Goal: Task Accomplishment & Management: Use online tool/utility

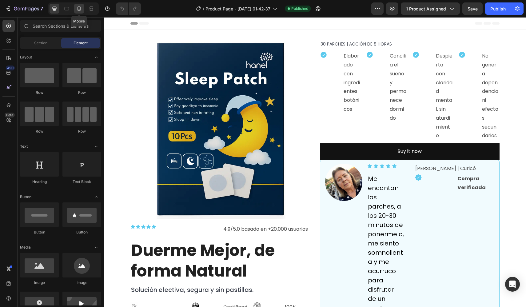
click at [78, 8] on icon at bounding box center [79, 9] width 6 height 6
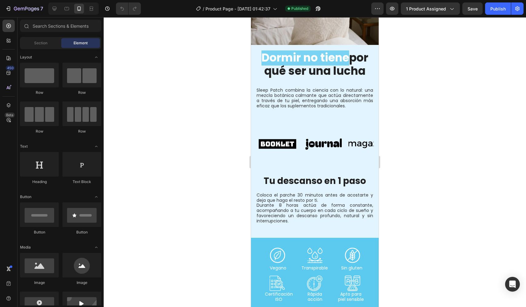
scroll to position [563, 0]
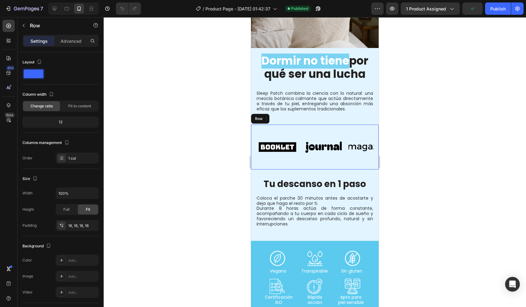
click at [253, 132] on div "Image Image Image Image Image Image Image Image Image Image Marquee Row" at bounding box center [315, 146] width 128 height 45
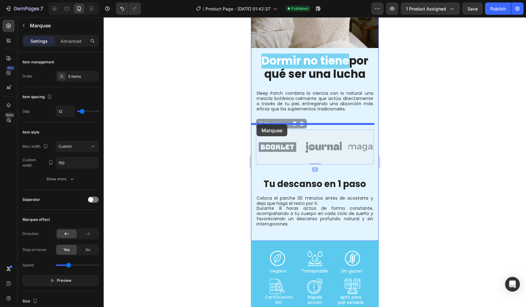
drag, startPoint x: 265, startPoint y: 126, endPoint x: 256, endPoint y: 124, distance: 9.7
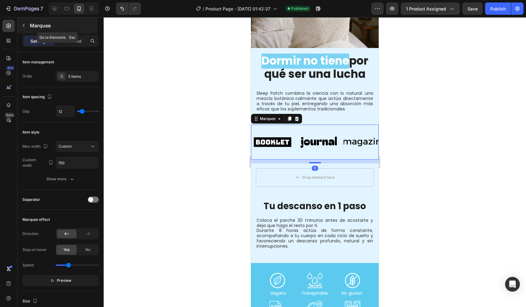
click at [29, 24] on div "Marquee" at bounding box center [58, 26] width 80 height 16
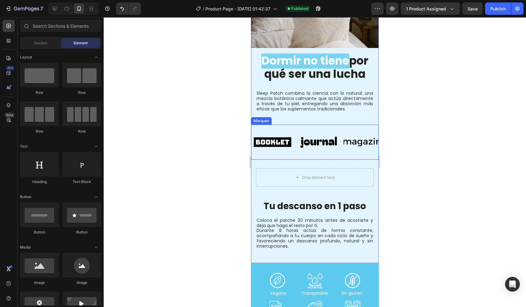
click at [355, 127] on div "Image Image Image Image Image Image Image Image Image Image Marquee" at bounding box center [315, 141] width 128 height 35
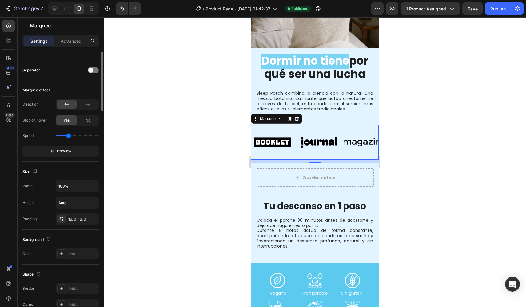
scroll to position [163, 0]
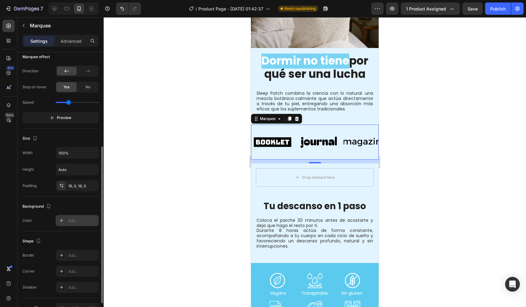
click at [82, 222] on div "Add..." at bounding box center [82, 221] width 29 height 6
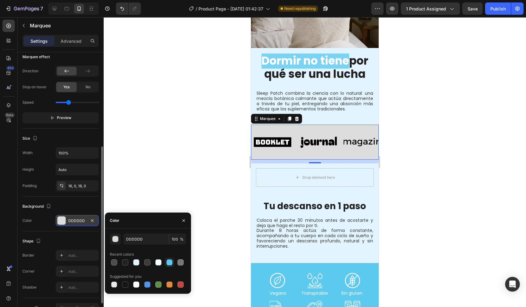
click at [170, 261] on div at bounding box center [169, 262] width 6 height 6
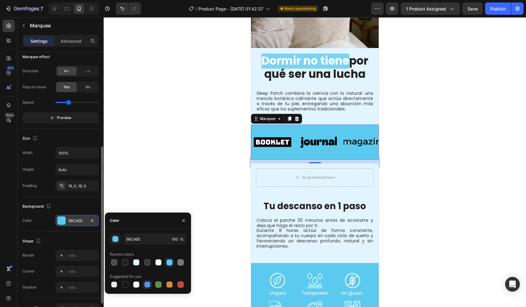
click at [146, 282] on div at bounding box center [147, 284] width 6 height 6
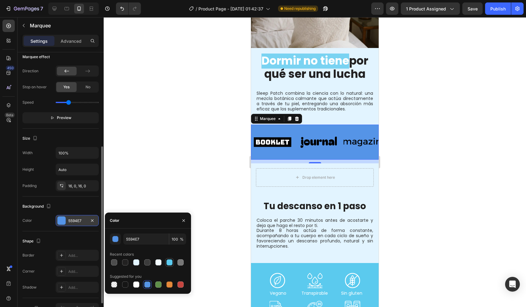
click at [168, 265] on div at bounding box center [169, 262] width 6 height 6
type input "5BCAEE"
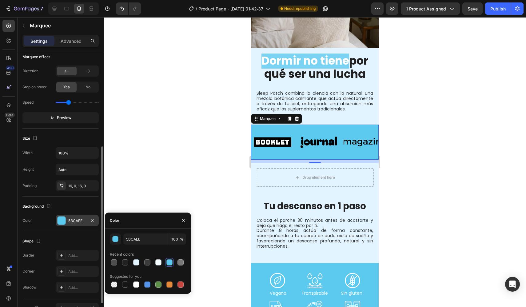
click at [233, 150] on div at bounding box center [315, 162] width 422 height 290
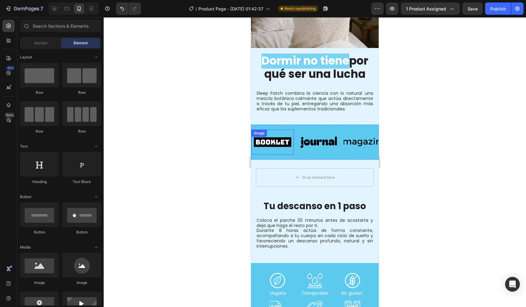
click at [280, 138] on div "Image" at bounding box center [272, 141] width 42 height 25
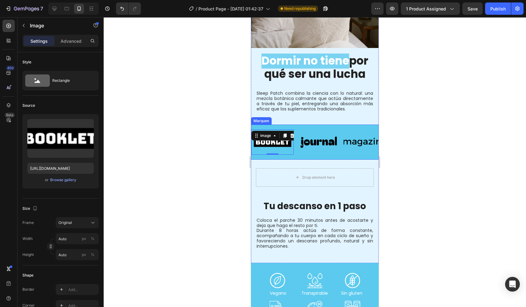
click at [296, 143] on div "Image 0" at bounding box center [274, 141] width 46 height 25
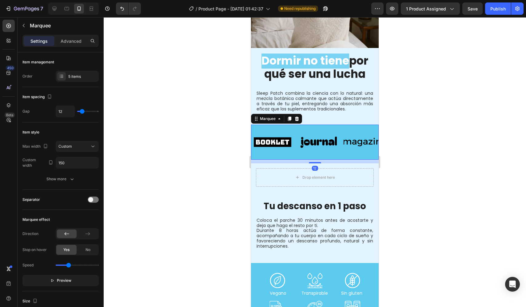
click at [294, 151] on div "Image" at bounding box center [274, 141] width 46 height 25
click at [231, 162] on div at bounding box center [315, 162] width 422 height 290
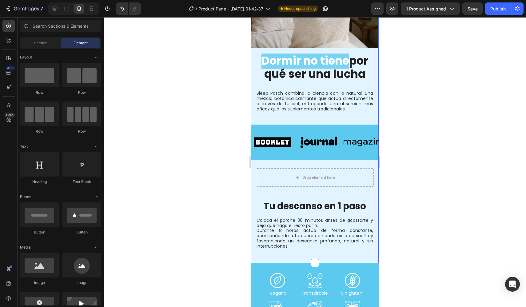
click at [289, 122] on div "Image Dormir no tiene por qué ser una lucha Heading Row Sleep Patch combina la …" at bounding box center [315, 86] width 128 height 333
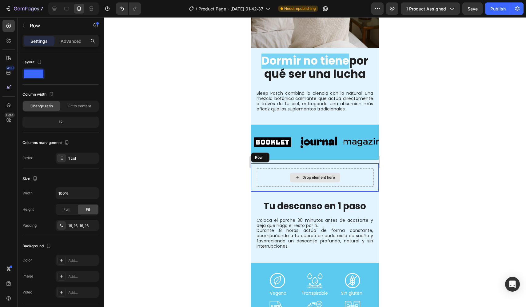
click at [293, 170] on div "Drop element here" at bounding box center [315, 177] width 118 height 18
click at [290, 158] on icon at bounding box center [288, 157] width 5 height 5
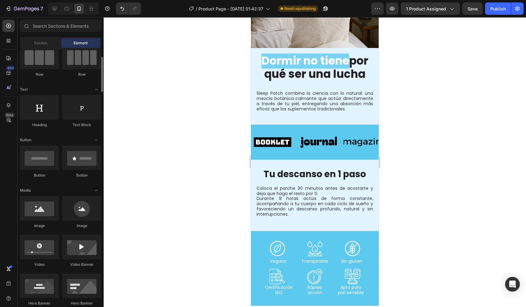
scroll to position [57, 0]
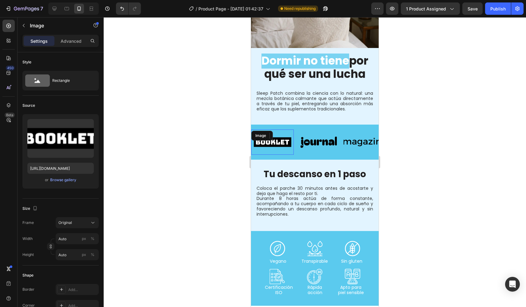
click at [276, 144] on img at bounding box center [272, 142] width 42 height 18
click at [290, 136] on icon at bounding box center [292, 135] width 5 height 5
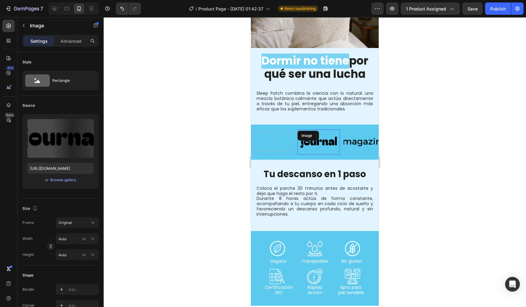
click at [322, 142] on img at bounding box center [318, 142] width 42 height 18
click at [338, 134] on icon at bounding box center [338, 135] width 4 height 4
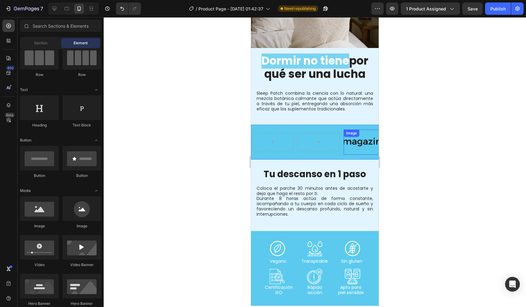
click at [358, 139] on div "Image" at bounding box center [364, 141] width 42 height 25
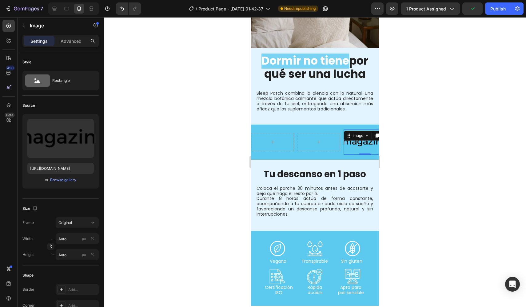
scroll to position [563, 0]
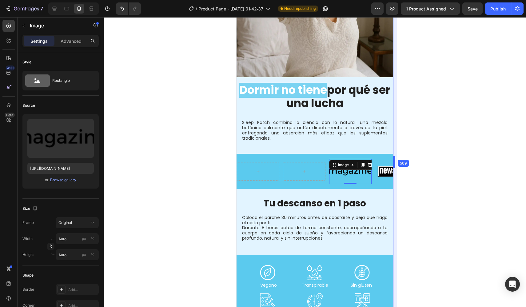
drag, startPoint x: 380, startPoint y: 164, endPoint x: 404, endPoint y: 171, distance: 24.8
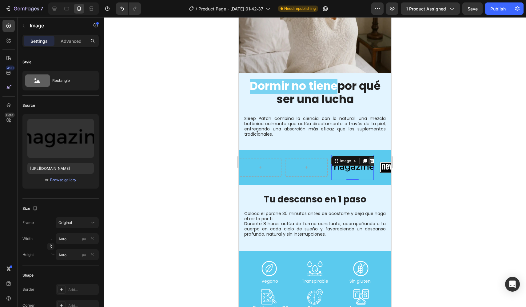
click at [371, 158] on icon at bounding box center [372, 160] width 4 height 4
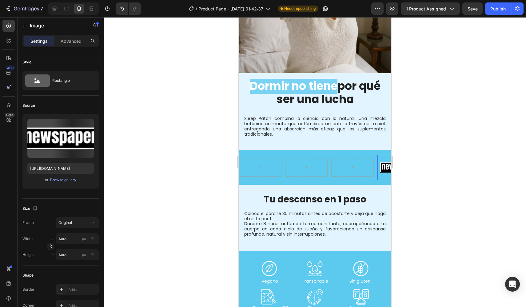
click at [383, 162] on img at bounding box center [398, 167] width 42 height 18
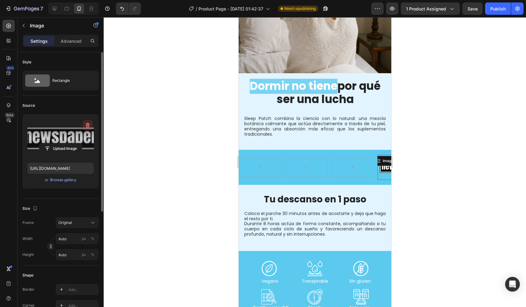
click at [88, 124] on icon "button" at bounding box center [88, 125] width 6 height 6
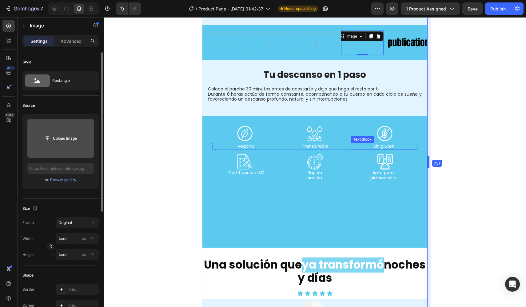
scroll to position [738, 0]
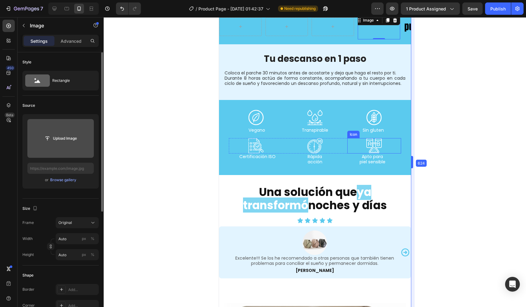
drag, startPoint x: 392, startPoint y: 165, endPoint x: 432, endPoint y: 176, distance: 40.8
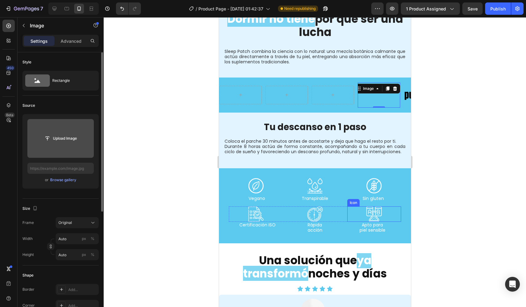
scroll to position [621, 0]
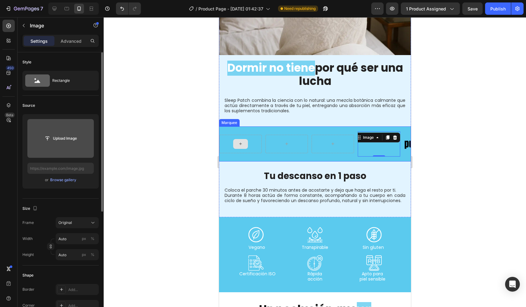
click at [259, 135] on div at bounding box center [240, 144] width 42 height 18
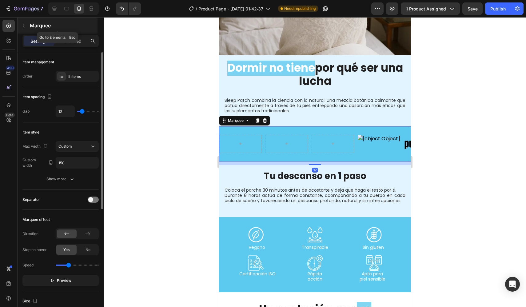
click at [26, 30] on div "Marquee" at bounding box center [58, 26] width 80 height 16
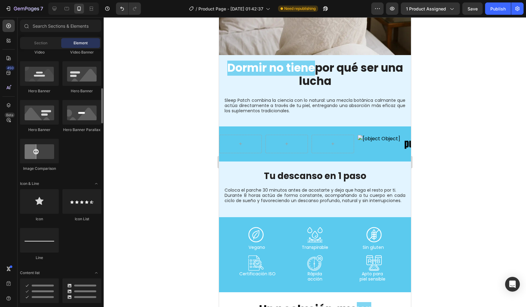
scroll to position [269, 0]
drag, startPoint x: 259, startPoint y: 219, endPoint x: 236, endPoint y: 138, distance: 84.0
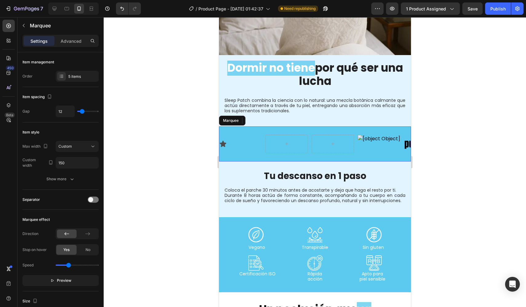
click at [310, 148] on div "Icon 0 Image Image" at bounding box center [334, 143] width 231 height 25
click at [305, 131] on div "Icon Image Image" at bounding box center [334, 143] width 231 height 25
click at [309, 146] on div at bounding box center [288, 144] width 46 height 18
click at [195, 140] on div at bounding box center [315, 162] width 422 height 290
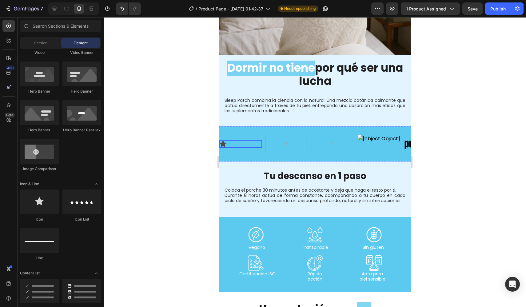
click at [229, 140] on div "Icon" at bounding box center [240, 143] width 42 height 7
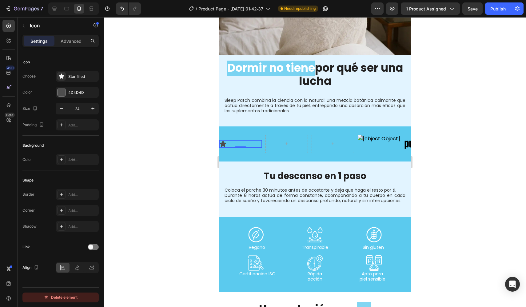
click at [69, 298] on div "Delete element" at bounding box center [61, 297] width 34 height 7
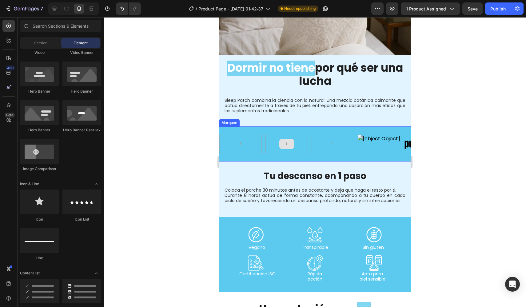
click at [300, 137] on div at bounding box center [286, 144] width 42 height 18
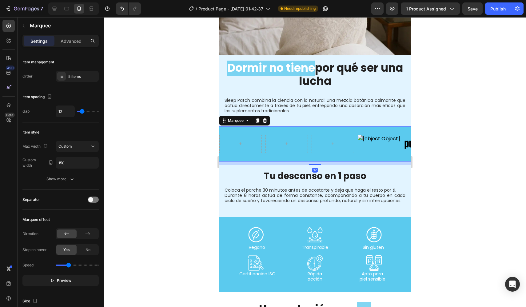
click at [309, 148] on div at bounding box center [288, 144] width 46 height 18
click at [304, 140] on div at bounding box center [286, 144] width 42 height 18
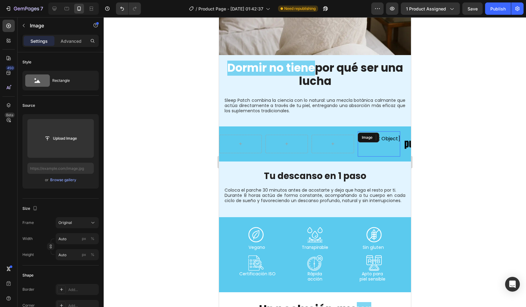
click at [367, 137] on img at bounding box center [378, 144] width 42 height 18
click at [24, 25] on icon "button" at bounding box center [23, 25] width 5 height 5
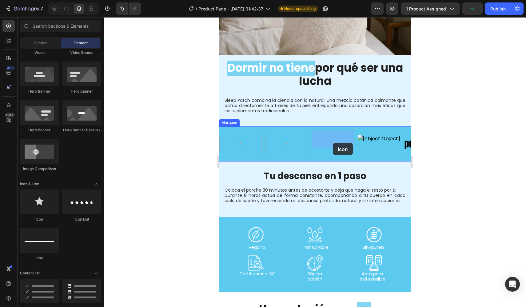
drag, startPoint x: 256, startPoint y: 223, endPoint x: 332, endPoint y: 143, distance: 110.2
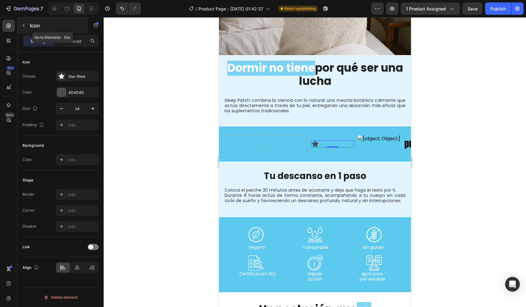
click at [28, 29] on button "button" at bounding box center [24, 26] width 10 height 10
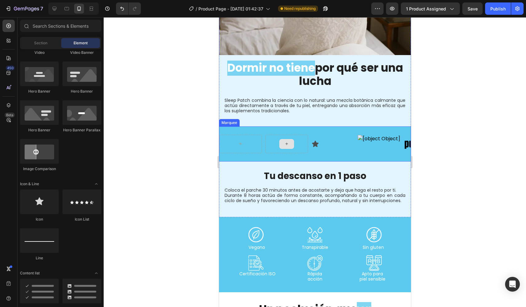
click at [276, 141] on div at bounding box center [286, 144] width 42 height 18
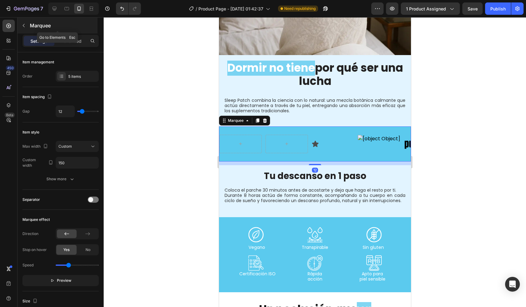
click at [23, 24] on icon "button" at bounding box center [23, 25] width 5 height 5
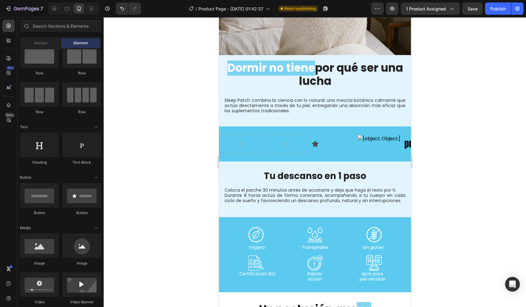
scroll to position [0, 0]
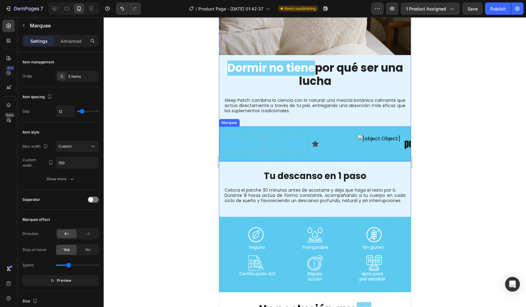
click at [354, 126] on div "Icon Image Image Icon Image Image Marquee" at bounding box center [315, 143] width 192 height 35
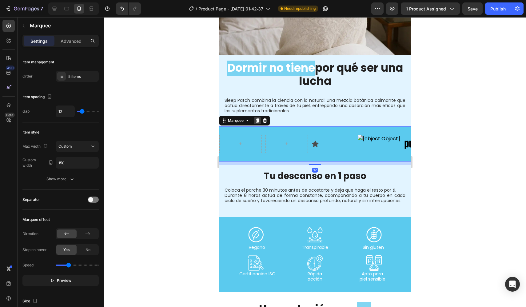
click at [256, 118] on icon at bounding box center [257, 120] width 5 height 5
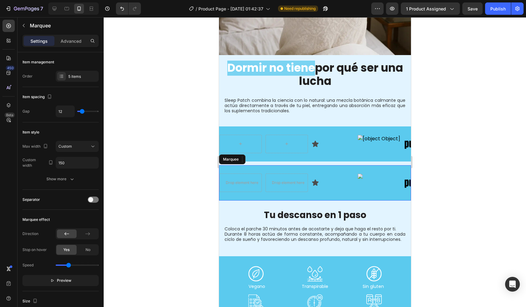
scroll to position [163, 0]
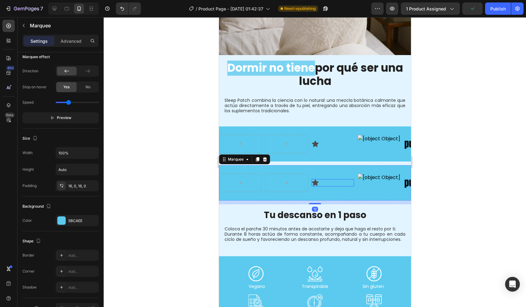
click at [338, 184] on div "Icon Image Image" at bounding box center [334, 182] width 231 height 25
click at [174, 195] on div at bounding box center [315, 162] width 422 height 290
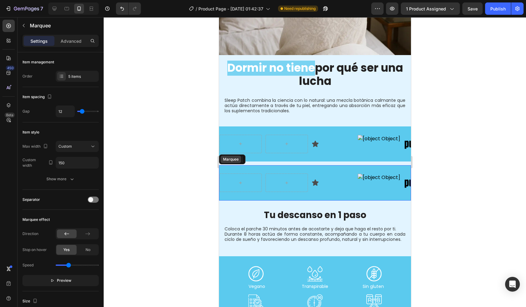
click at [232, 158] on div "Marquee" at bounding box center [230, 159] width 21 height 7
click at [232, 158] on div "Marquee" at bounding box center [235, 159] width 30 height 7
click at [247, 159] on icon at bounding box center [247, 159] width 2 height 1
click at [247, 157] on icon at bounding box center [246, 159] width 5 height 5
click at [168, 162] on div at bounding box center [315, 162] width 422 height 290
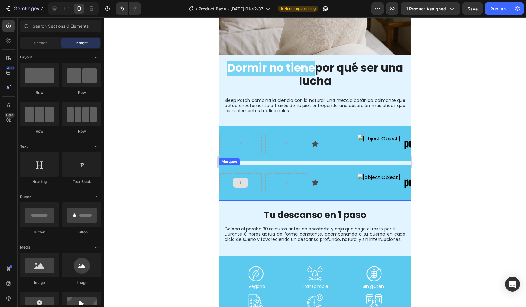
click at [251, 184] on div at bounding box center [240, 182] width 42 height 18
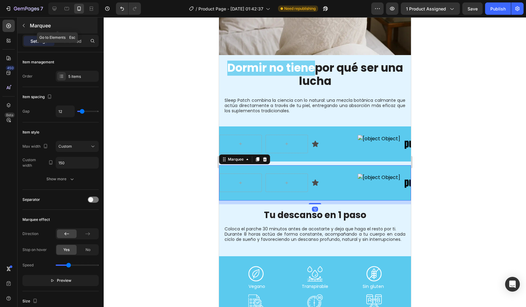
click at [33, 22] on p "Marquee" at bounding box center [63, 25] width 66 height 7
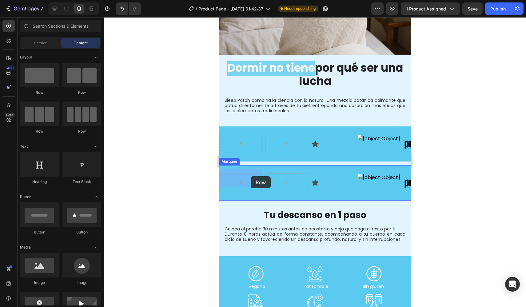
drag, startPoint x: 302, startPoint y: 91, endPoint x: 250, endPoint y: 176, distance: 100.0
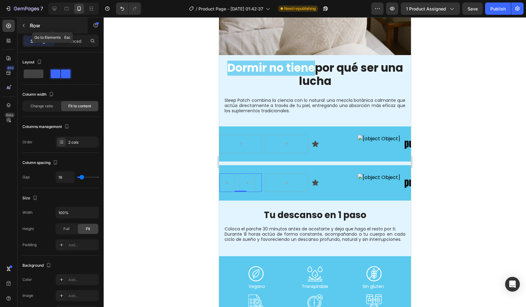
click at [29, 27] on div "Row" at bounding box center [53, 26] width 70 height 16
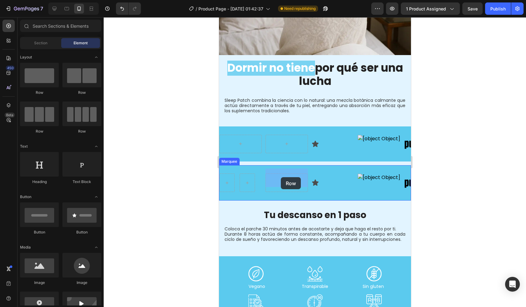
drag, startPoint x: 298, startPoint y: 92, endPoint x: 280, endPoint y: 177, distance: 86.9
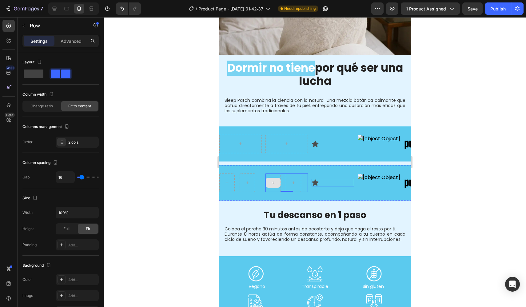
click at [317, 179] on icon at bounding box center [314, 182] width 7 height 7
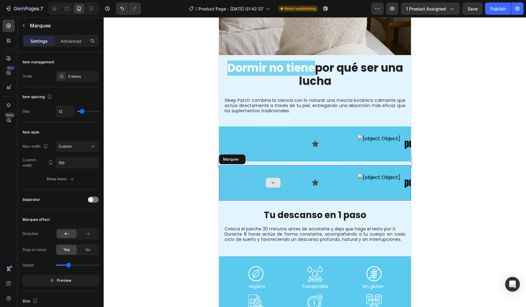
click at [322, 191] on div "Row Row Icon 0 Image Image Row Row Icon 0 Image Image Marquee" at bounding box center [315, 182] width 192 height 35
click at [321, 179] on div "Icon" at bounding box center [332, 182] width 42 height 7
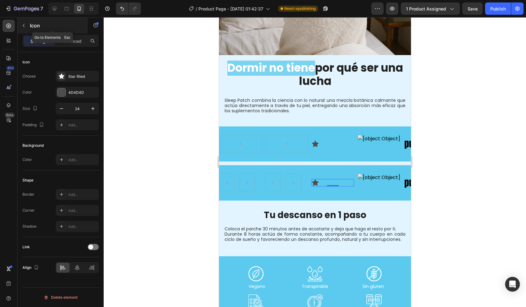
click at [26, 27] on button "button" at bounding box center [24, 26] width 10 height 10
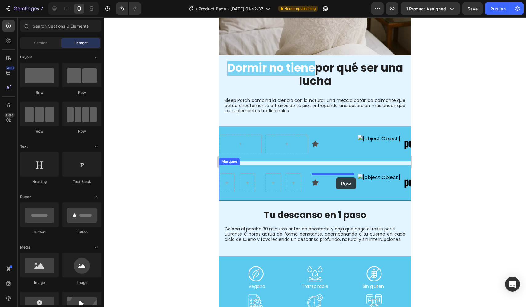
drag, startPoint x: 302, startPoint y: 104, endPoint x: 335, endPoint y: 177, distance: 81.1
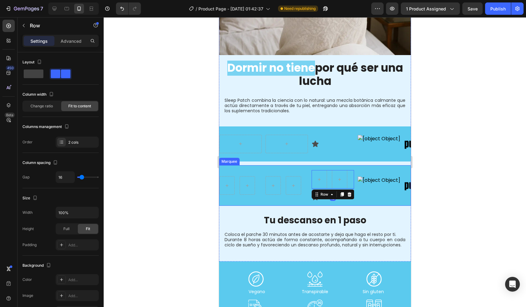
click at [274, 193] on div "Row Row Row 16 Icon Image Image" at bounding box center [334, 185] width 231 height 31
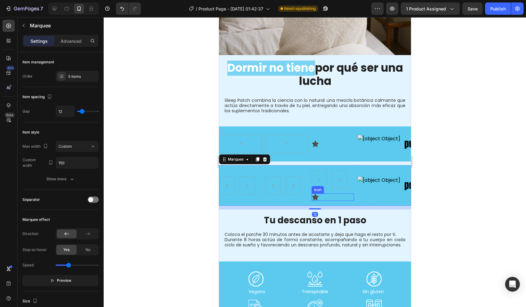
click at [318, 193] on icon at bounding box center [314, 196] width 7 height 7
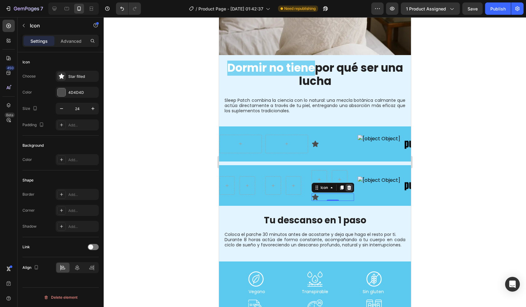
click at [350, 185] on icon at bounding box center [349, 187] width 4 height 4
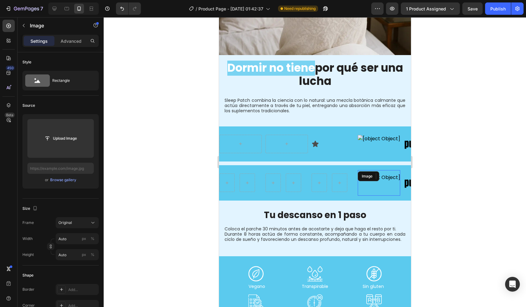
click at [370, 176] on div "Image" at bounding box center [378, 182] width 42 height 25
click at [397, 174] on icon at bounding box center [398, 176] width 5 height 5
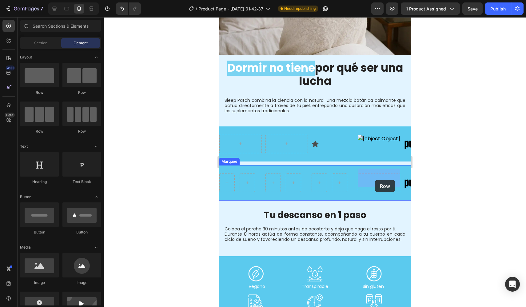
drag, startPoint x: 294, startPoint y: 97, endPoint x: 374, endPoint y: 179, distance: 114.5
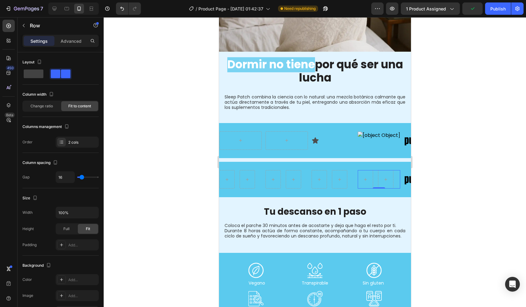
scroll to position [624, 0]
click at [26, 29] on button "button" at bounding box center [24, 26] width 10 height 10
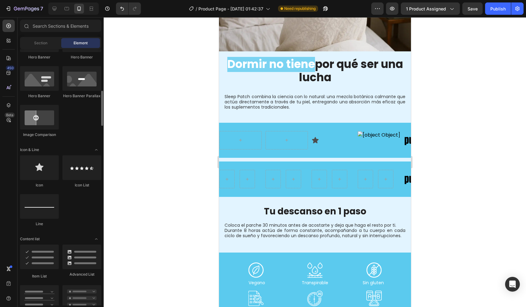
scroll to position [303, 0]
drag, startPoint x: 248, startPoint y: 184, endPoint x: 231, endPoint y: 172, distance: 21.2
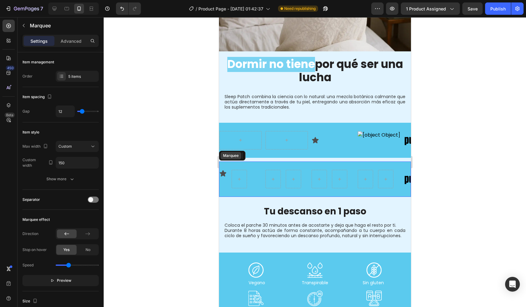
drag, startPoint x: 228, startPoint y: 155, endPoint x: 427, endPoint y: 174, distance: 200.4
click at [228, 155] on div "Marquee" at bounding box center [232, 156] width 26 height 10
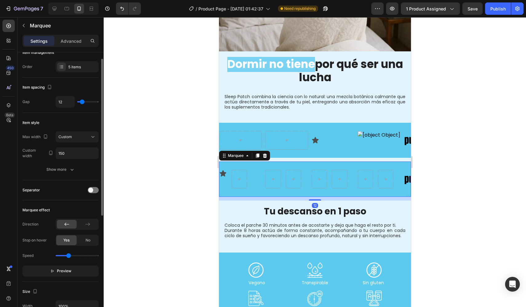
scroll to position [10, 0]
click at [72, 269] on button "Preview" at bounding box center [60, 270] width 76 height 11
click at [72, 269] on button "Pause" at bounding box center [60, 270] width 76 height 11
click at [237, 174] on div at bounding box center [238, 179] width 15 height 10
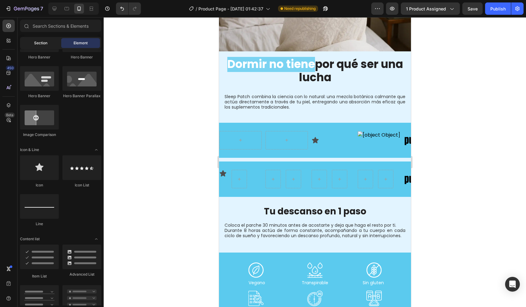
click at [35, 45] on span "Section" at bounding box center [40, 43] width 13 height 6
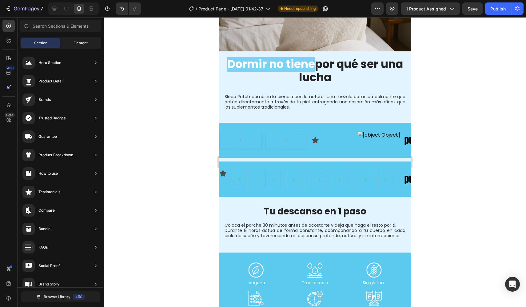
click at [81, 45] on span "Element" at bounding box center [80, 43] width 14 height 6
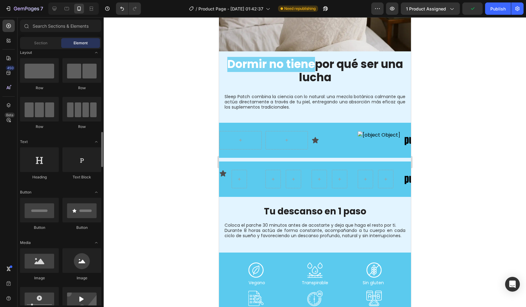
scroll to position [0, 0]
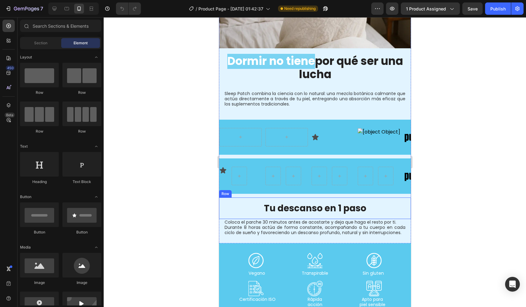
scroll to position [675, 0]
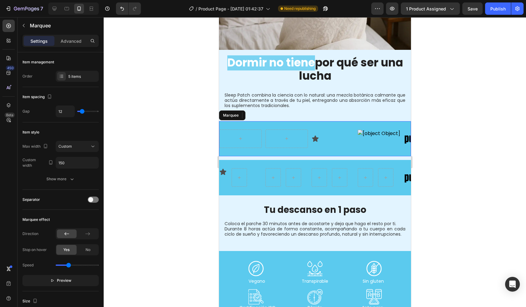
click at [342, 121] on div "Icon Image Image Icon Image Image Marquee" at bounding box center [315, 138] width 192 height 35
click at [267, 112] on div at bounding box center [264, 115] width 7 height 7
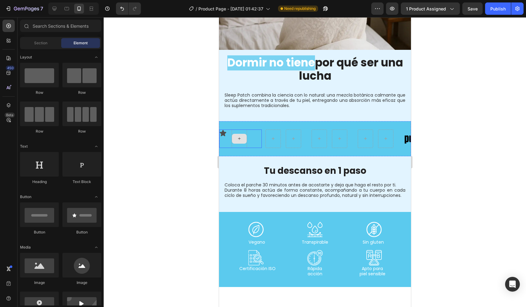
click at [239, 136] on icon at bounding box center [238, 138] width 5 height 5
drag, startPoint x: 301, startPoint y: 183, endPoint x: 240, endPoint y: 135, distance: 77.5
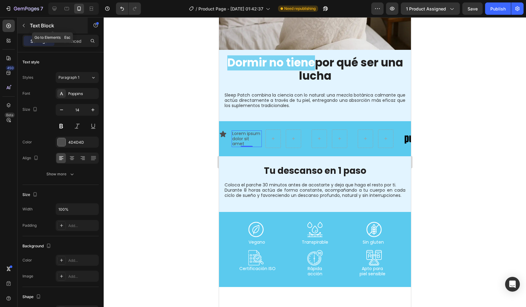
click at [26, 28] on button "button" at bounding box center [24, 26] width 10 height 10
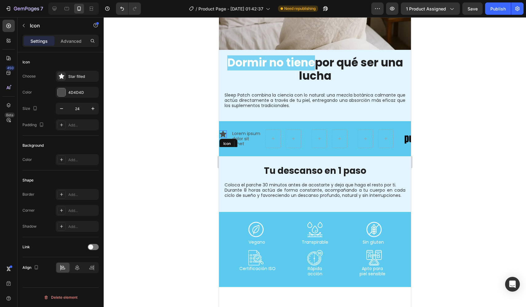
click at [224, 130] on icon at bounding box center [222, 133] width 7 height 7
click at [69, 77] on div "Star filled" at bounding box center [82, 77] width 29 height 6
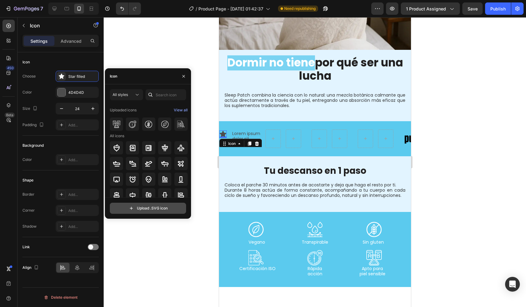
click at [170, 211] on input "file" at bounding box center [148, 208] width 76 height 10
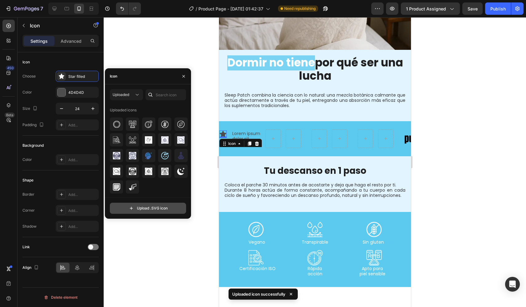
click at [145, 209] on input "file" at bounding box center [148, 208] width 76 height 10
click at [145, 208] on input "file" at bounding box center [148, 208] width 76 height 10
click at [151, 207] on input "file" at bounding box center [148, 208] width 76 height 10
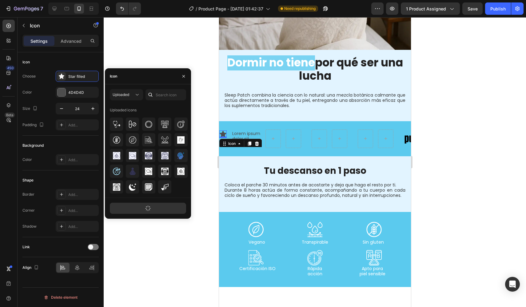
click at [152, 208] on button "Upload .SVG icon" at bounding box center [148, 208] width 76 height 11
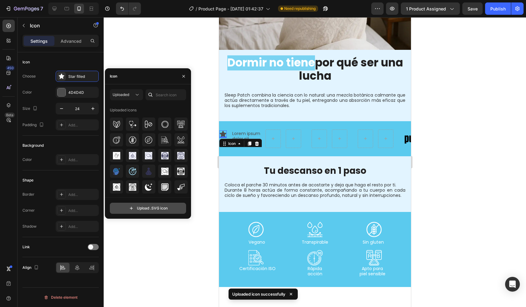
click at [145, 208] on input "file" at bounding box center [148, 208] width 76 height 10
type input "C:\fakepath\allergy.svg"
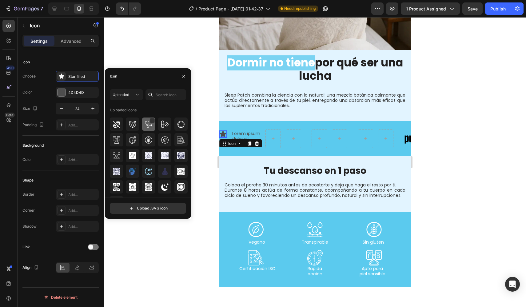
click at [147, 123] on img at bounding box center [148, 123] width 7 height 7
click at [78, 109] on input "24" at bounding box center [77, 108] width 20 height 11
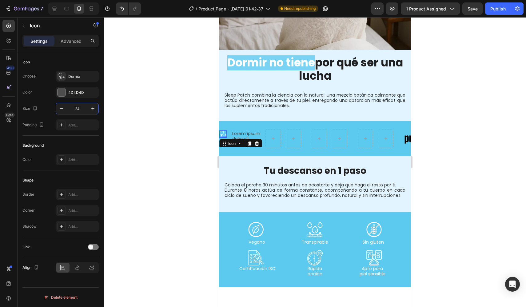
click at [78, 109] on input "24" at bounding box center [77, 108] width 20 height 11
type input "4"
type input "5"
type input "20"
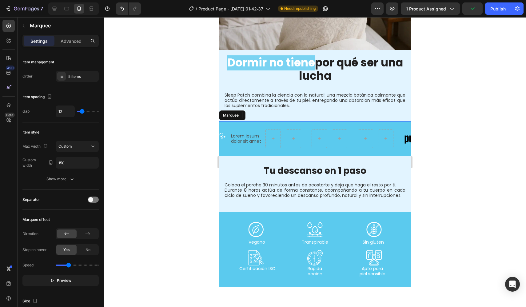
click at [234, 121] on div "Icon 0 Lorem ipsum dolor sit amet Text Block Row Row Row Row Image Icon 0 Lorem…" at bounding box center [315, 138] width 192 height 35
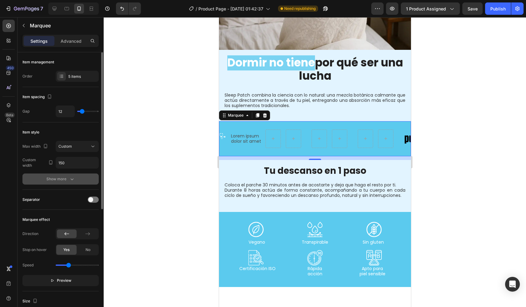
click at [66, 177] on div "Show more" at bounding box center [60, 179] width 29 height 6
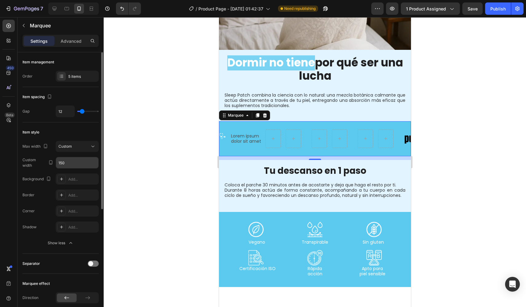
click at [75, 163] on input "150" at bounding box center [77, 162] width 42 height 11
type input "120"
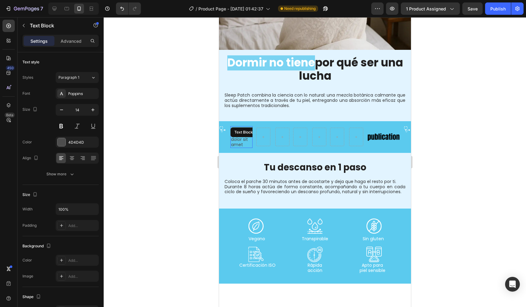
click at [243, 131] on div "Lorem ipsum dolor sit amet Text Block" at bounding box center [241, 137] width 22 height 22
click at [226, 132] on div "Icon Lorem ipsum dolor sit amet Text Block 0 Row" at bounding box center [235, 137] width 33 height 22
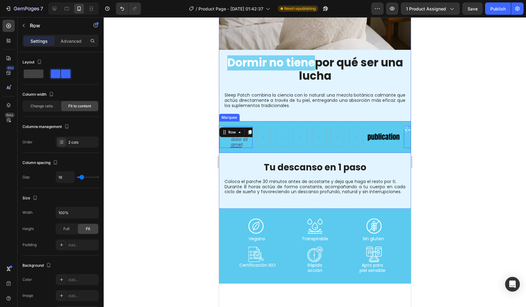
click at [196, 114] on div at bounding box center [315, 162] width 422 height 290
click at [224, 128] on div "Row" at bounding box center [226, 131] width 13 height 7
click at [203, 141] on div at bounding box center [315, 162] width 422 height 290
click at [227, 135] on div "Icon Lorem ipsum dolor sit amet Text Block Row" at bounding box center [235, 137] width 33 height 22
click at [34, 73] on span at bounding box center [34, 73] width 20 height 9
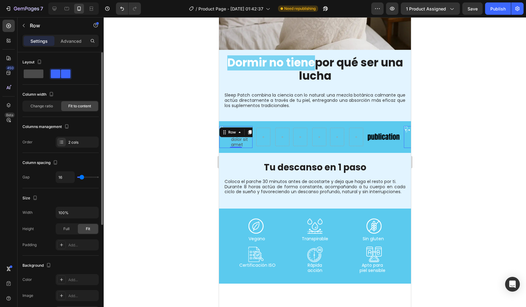
type input "0"
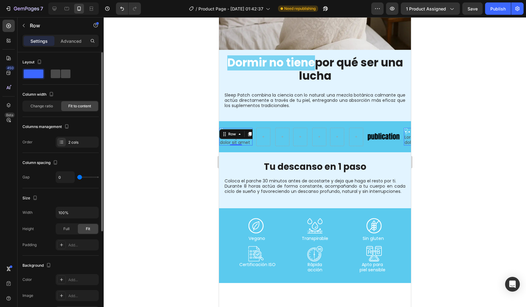
click at [64, 75] on span at bounding box center [66, 73] width 10 height 9
type input "16"
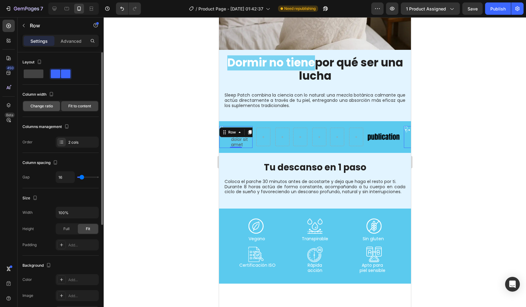
click at [45, 107] on span "Change ratio" at bounding box center [41, 106] width 22 height 6
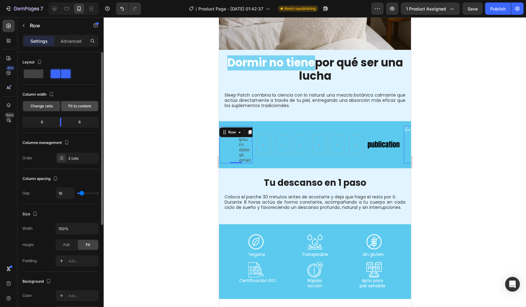
click at [79, 105] on span "Fit to content" at bounding box center [79, 106] width 23 height 6
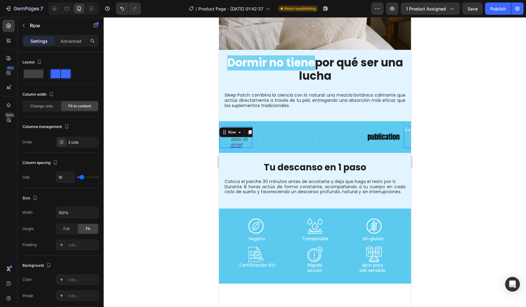
click at [224, 134] on div "Icon" at bounding box center [222, 137] width 6 height 22
click at [203, 143] on div at bounding box center [315, 162] width 422 height 290
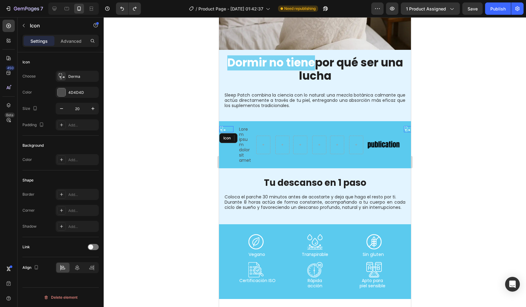
click at [229, 126] on div "Icon" at bounding box center [226, 129] width 14 height 6
click at [81, 107] on input "20" at bounding box center [77, 108] width 20 height 11
type input "30"
click at [78, 266] on icon at bounding box center [77, 267] width 6 height 6
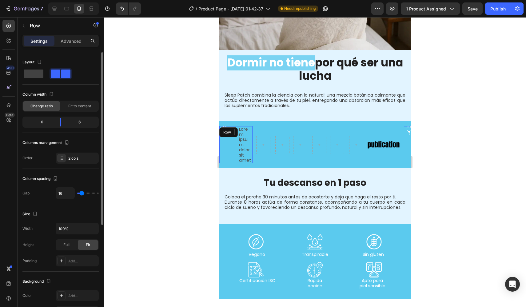
click at [235, 126] on div "Icon 0 Lorem ipsum dolor sit amet Text Block Row" at bounding box center [235, 144] width 33 height 37
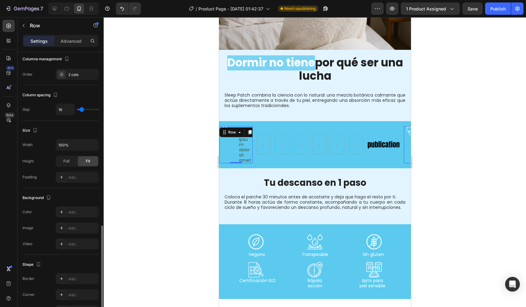
scroll to position [157, 0]
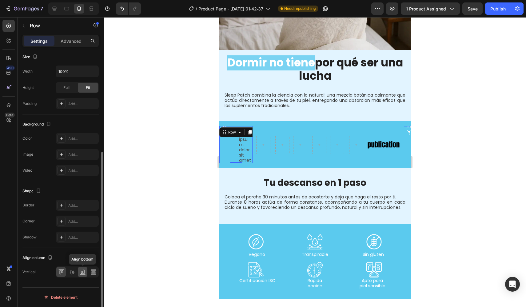
click at [79, 272] on div at bounding box center [83, 272] width 10 height 10
click at [71, 273] on icon at bounding box center [72, 272] width 6 height 6
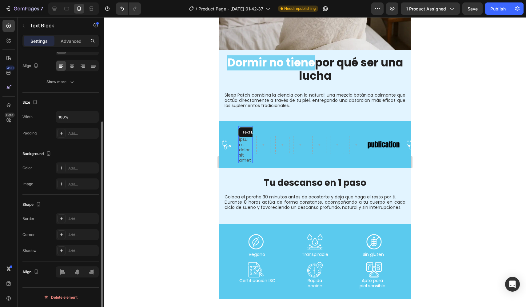
click at [244, 135] on div "Lorem ipsum dolor sit amet" at bounding box center [245, 144] width 14 height 37
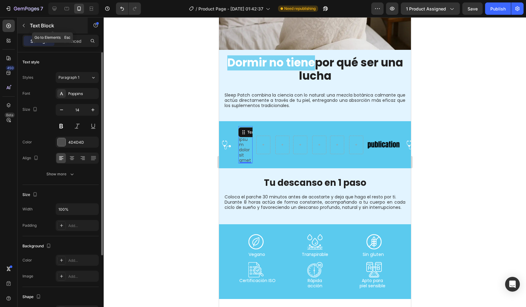
click at [21, 28] on icon "button" at bounding box center [23, 25] width 5 height 5
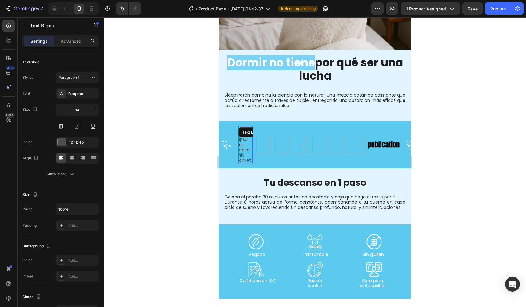
click at [242, 136] on div "Lorem ipsum dolor sit amet" at bounding box center [245, 144] width 14 height 37
click at [242, 136] on p "Lorem ipsum dolor sit amet" at bounding box center [245, 145] width 13 height 36
drag, startPoint x: 219, startPoint y: 78, endPoint x: 248, endPoint y: 142, distance: 70.3
click at [248, 142] on p "Lorem ipsum dolor sit amet" at bounding box center [245, 145] width 13 height 36
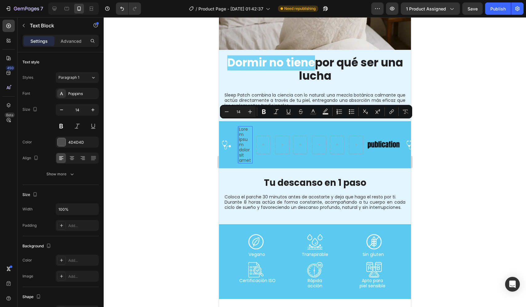
click at [243, 142] on p "Lorem ipsum dolor sit amet" at bounding box center [245, 145] width 13 height 36
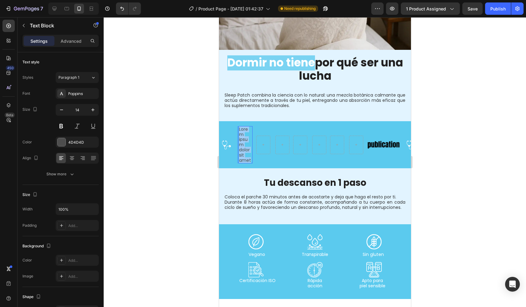
click at [243, 142] on p "Lorem ipsum dolor sit amet" at bounding box center [245, 145] width 13 height 36
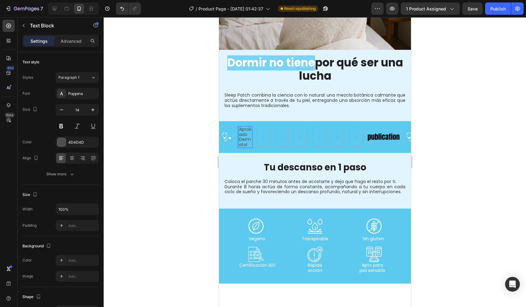
click at [247, 135] on p "Aprobado Dermatol" at bounding box center [245, 137] width 13 height 21
click at [248, 140] on p "Aprobado Dermatol" at bounding box center [245, 137] width 13 height 21
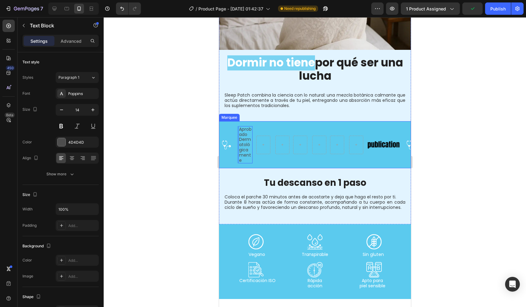
click at [264, 127] on div "Icon Aprobado Dermatológicamente Text Block 0 Row Row Row Row Image" at bounding box center [311, 144] width 184 height 37
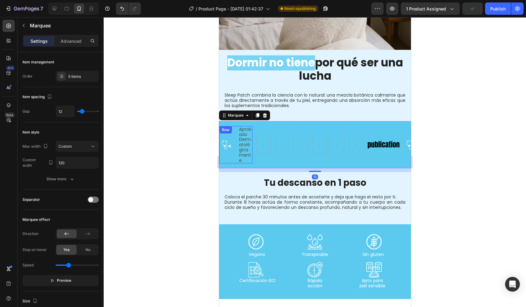
click at [231, 126] on div "Row" at bounding box center [225, 129] width 13 height 7
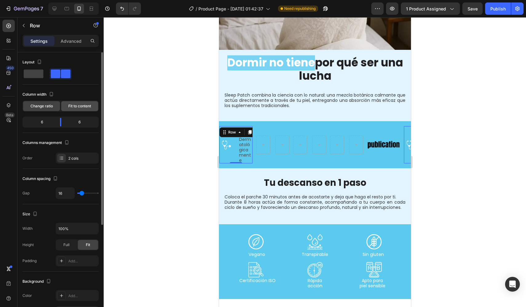
click at [72, 107] on span "Fit to content" at bounding box center [79, 106] width 23 height 6
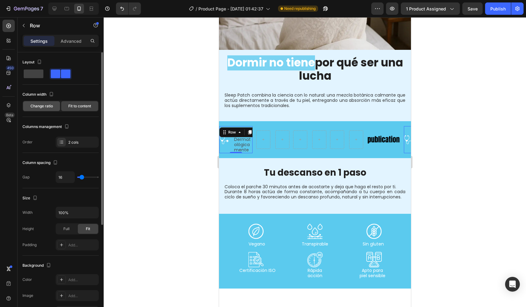
click at [49, 106] on span "Change ratio" at bounding box center [41, 106] width 22 height 6
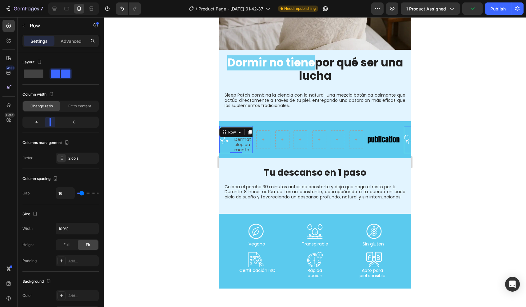
drag, startPoint x: 59, startPoint y: 124, endPoint x: 49, endPoint y: 125, distance: 10.2
click at [49, 0] on body "7 Version history / Product Page - Sep 27, 01:42:37 Need republishing Preview 1…" at bounding box center [263, 0] width 526 height 0
click at [79, 105] on span "Fit to content" at bounding box center [79, 106] width 23 height 6
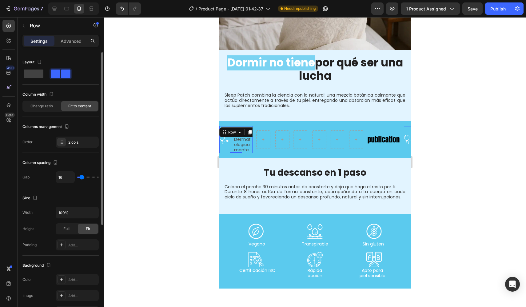
type input "14"
type input "0"
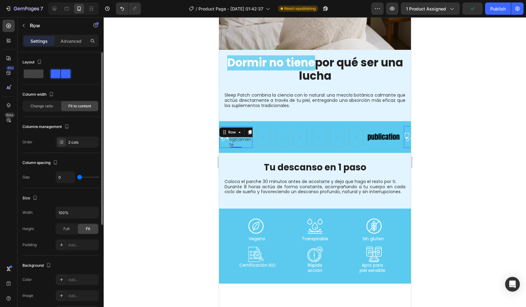
type input "6"
type input "29"
type input "39"
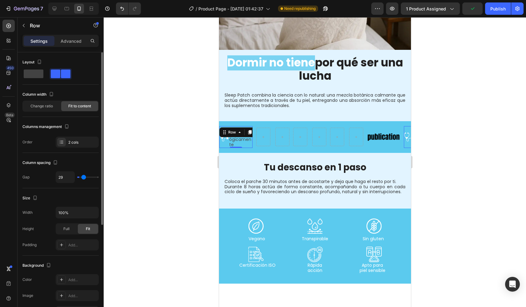
type input "39"
type input "56"
type input "64"
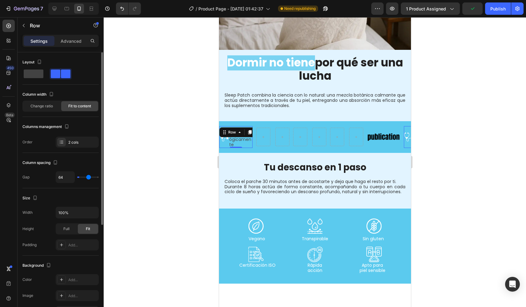
type input "70"
type input "83"
type input "87"
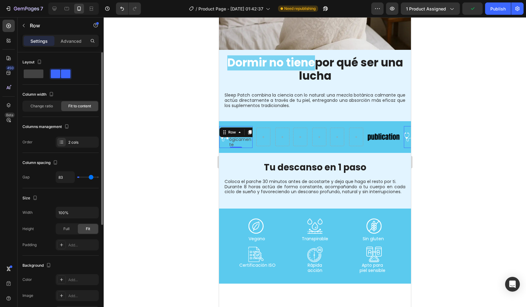
type input "87"
type input "89"
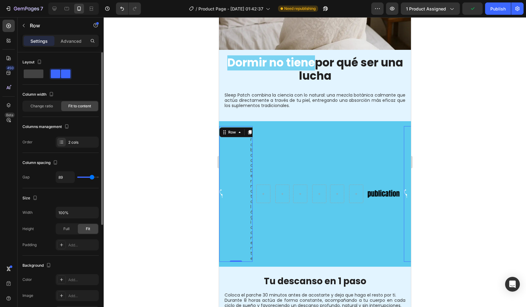
type input "91"
type input "89"
type input "81"
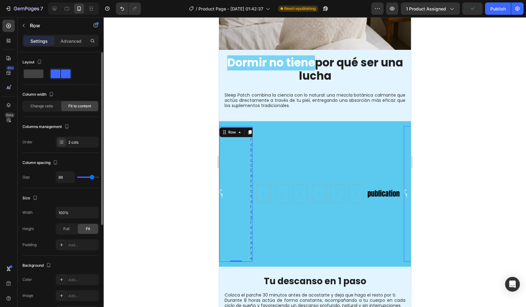
type input "81"
type input "64"
type input "43"
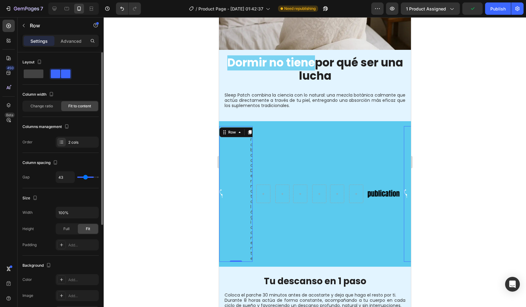
type input "8"
type input "0"
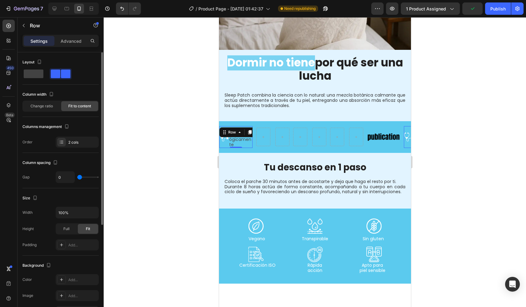
drag, startPoint x: 81, startPoint y: 178, endPoint x: 53, endPoint y: 176, distance: 28.3
type input "0"
click at [53, 176] on div "Gap 0" at bounding box center [60, 177] width 76 height 12
click at [277, 140] on div "Row" at bounding box center [272, 137] width 33 height 18
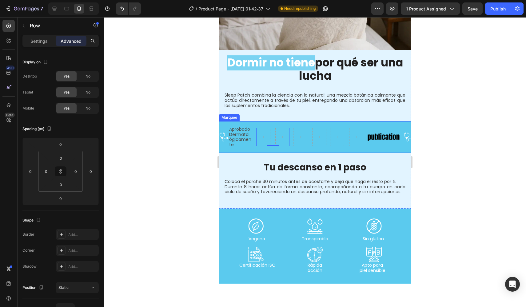
click at [266, 121] on div "Icon Aprobado Dermatológicamente Text Block Row Row 0 Row Row Image Icon Aproba…" at bounding box center [315, 137] width 192 height 32
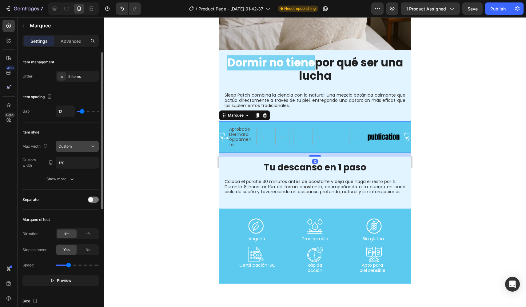
click at [94, 147] on icon at bounding box center [93, 146] width 6 height 6
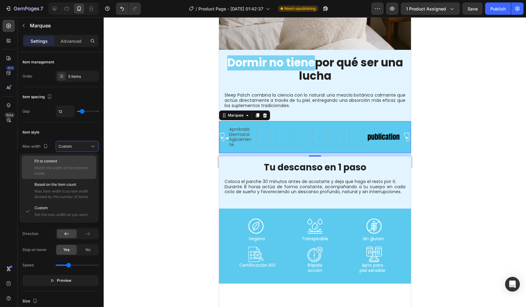
click at [74, 164] on p "Fit to content" at bounding box center [63, 161] width 59 height 6
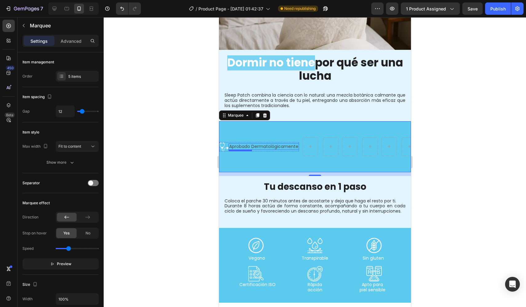
click at [241, 144] on p "Aprobado Dermatológicamente" at bounding box center [263, 146] width 69 height 5
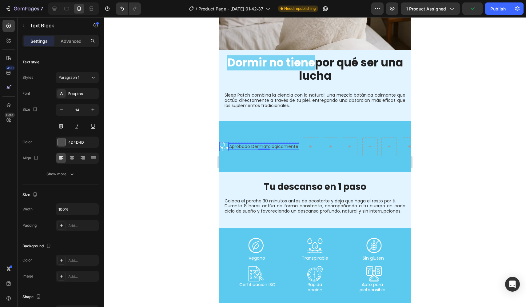
click at [227, 143] on icon at bounding box center [223, 146] width 9 height 9
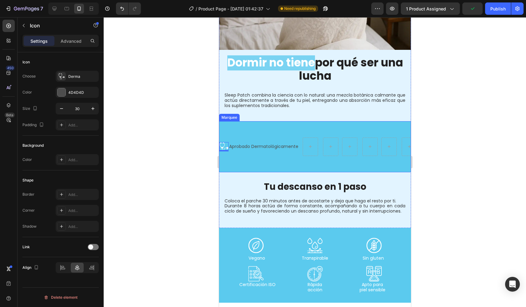
click at [231, 136] on div "Icon 0 Aprobado Dermatológicamente Text Block Row Row Row Row Image" at bounding box center [361, 146] width 285 height 41
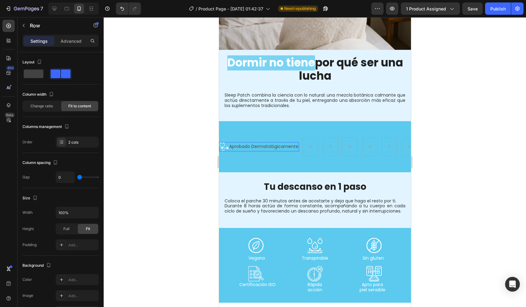
click at [231, 142] on div "Aprobado Dermatológicamente Text Block" at bounding box center [263, 146] width 70 height 9
type input "2"
type input "4"
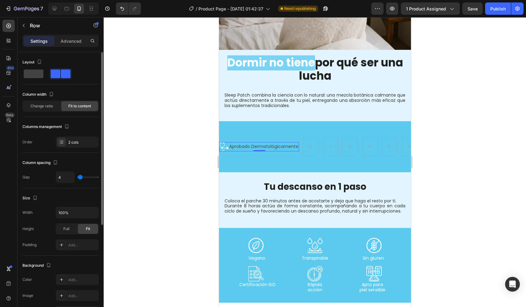
type input "6"
type input "8"
type input "10"
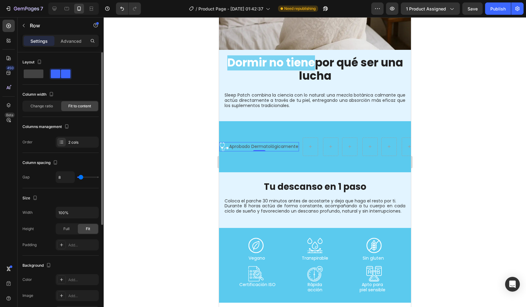
type input "10"
type input "12"
type input "14"
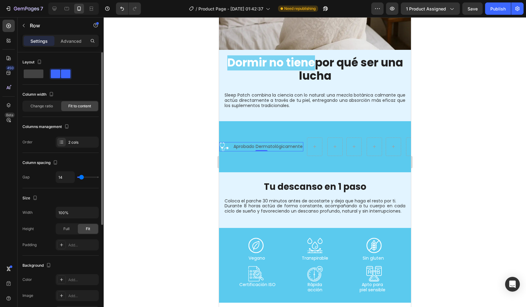
type input "12"
type input "10"
type input "6"
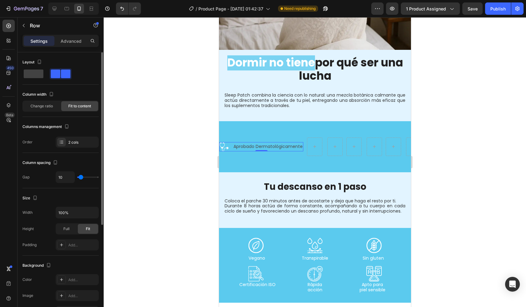
type input "6"
type input "4"
type input "0"
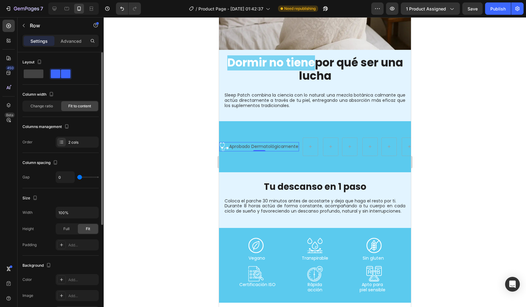
type input "2"
type input "4"
type input "6"
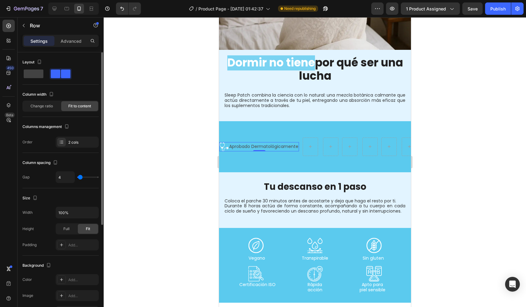
type input "6"
type input "8"
type input "10"
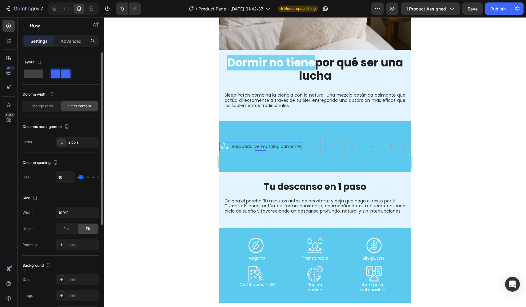
type input "12"
type input "14"
type input "17"
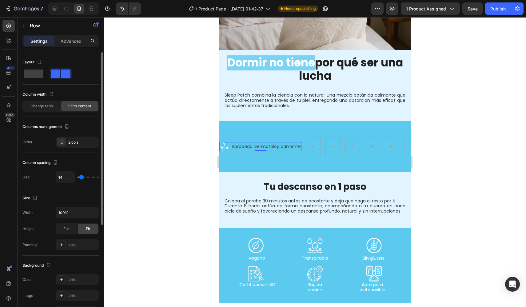
type input "17"
type input "19"
type input "21"
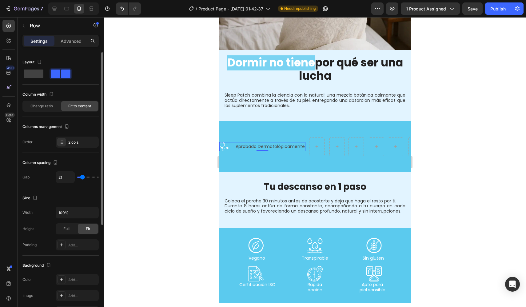
type input "19"
type input "17"
type input "14"
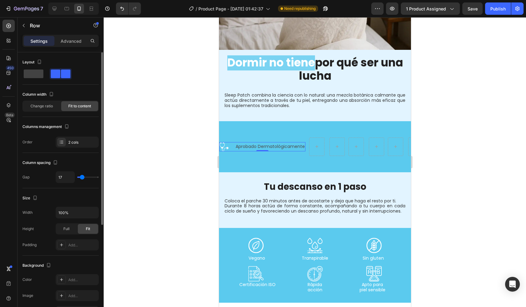
type input "14"
type input "12"
type input "10"
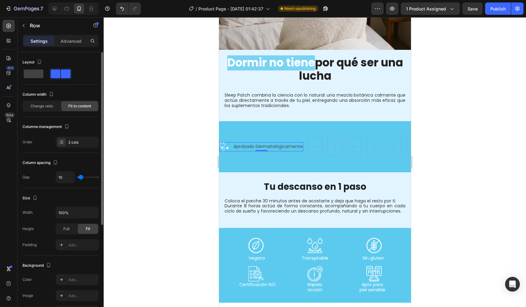
type input "8"
click at [80, 178] on input "range" at bounding box center [88, 176] width 22 height 1
click at [192, 164] on div at bounding box center [315, 162] width 422 height 290
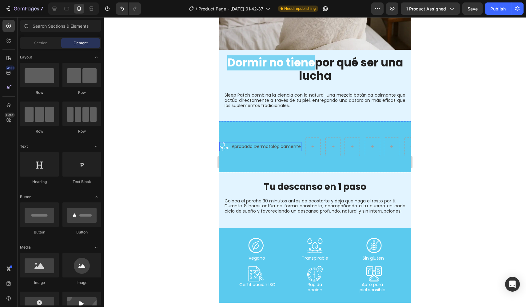
click at [231, 146] on div "Icon Aprobado Dermatológicamente Text Block Row" at bounding box center [260, 146] width 82 height 9
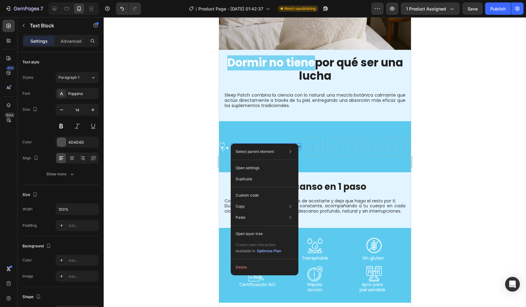
click at [210, 157] on div at bounding box center [315, 162] width 422 height 290
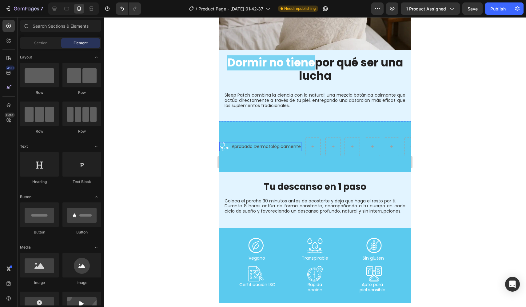
click at [228, 142] on div "Icon Aprobado Dermatológicamente Text Block Row" at bounding box center [260, 146] width 82 height 9
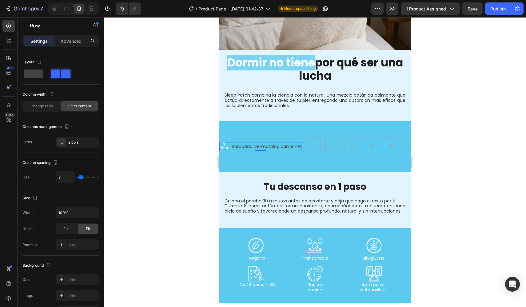
click at [230, 142] on div "Icon Aprobado Dermatológicamente Text Block Row 0" at bounding box center [260, 146] width 82 height 9
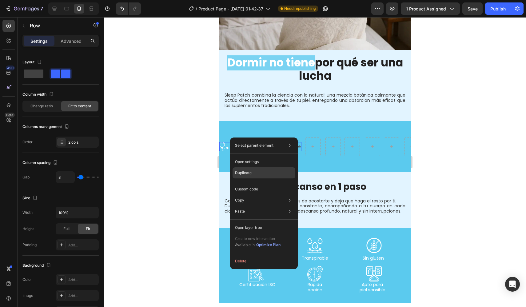
drag, startPoint x: 263, startPoint y: 171, endPoint x: 45, endPoint y: 154, distance: 218.9
click at [263, 171] on div "Duplicate" at bounding box center [263, 172] width 63 height 11
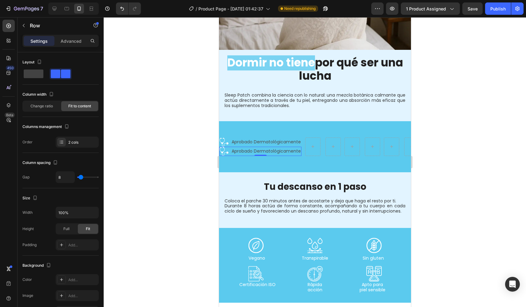
click at [239, 150] on div "Aprobado Dermatológicamente Text Block" at bounding box center [266, 151] width 70 height 9
click at [201, 157] on div at bounding box center [315, 162] width 422 height 290
click at [230, 147] on div "Icon Aprobado Dermatológicamente Text Block Row" at bounding box center [260, 151] width 82 height 9
click at [239, 167] on div "Icon Aprobado Dermatológicamente Text Block Row Icon Aprobado Dermatológicament…" at bounding box center [315, 146] width 192 height 51
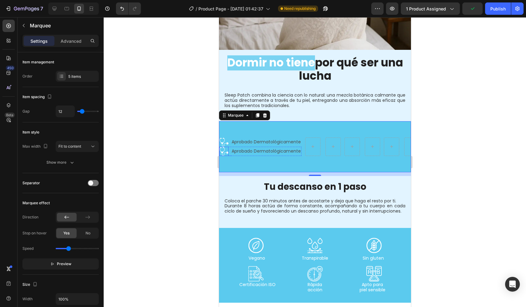
click at [224, 148] on icon at bounding box center [223, 151] width 9 height 9
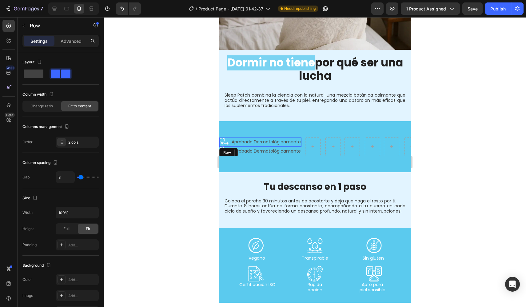
click at [273, 140] on div "Aprobado Dermatológicamente Text Block" at bounding box center [266, 141] width 70 height 9
drag, startPoint x: 235, startPoint y: 148, endPoint x: 309, endPoint y: 139, distance: 74.3
click at [380, 148] on div "Icon Aprobado Dermatológicamente Text Block Row 0" at bounding box center [346, 146] width 82 height 18
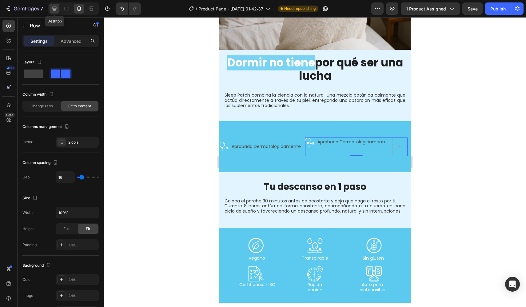
click at [52, 7] on icon at bounding box center [54, 9] width 6 height 6
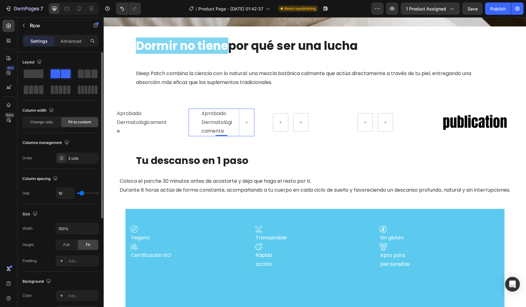
scroll to position [995, 0]
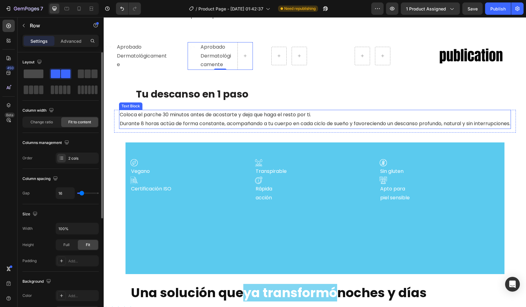
click at [37, 73] on span at bounding box center [34, 73] width 20 height 9
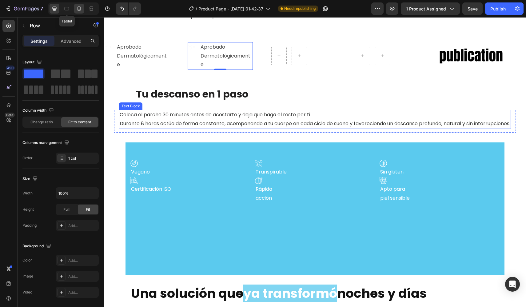
click at [77, 10] on icon at bounding box center [79, 9] width 6 height 6
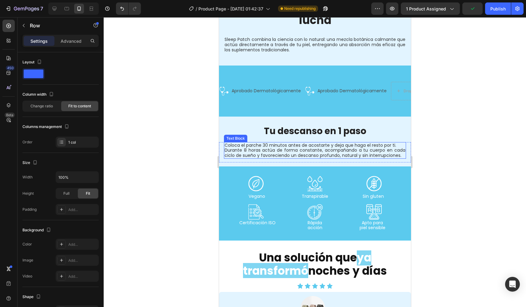
scroll to position [726, 0]
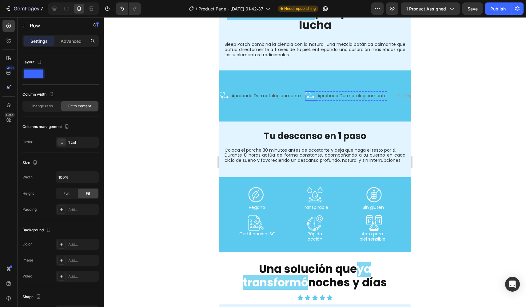
click at [308, 92] on icon at bounding box center [309, 96] width 9 height 9
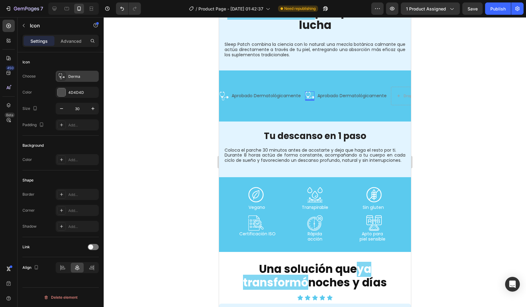
click at [74, 77] on div "Derma" at bounding box center [82, 77] width 29 height 6
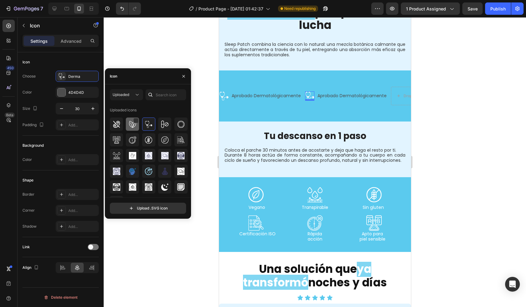
click at [131, 121] on img at bounding box center [132, 123] width 7 height 7
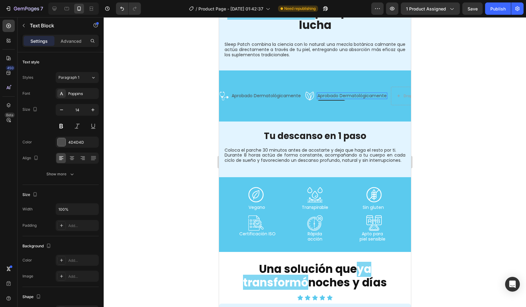
click at [334, 94] on div "Aprobado Dermatológicamente Text Block" at bounding box center [351, 95] width 70 height 9
click at [341, 93] on p "Aprobado Dermatológicamente" at bounding box center [351, 95] width 69 height 5
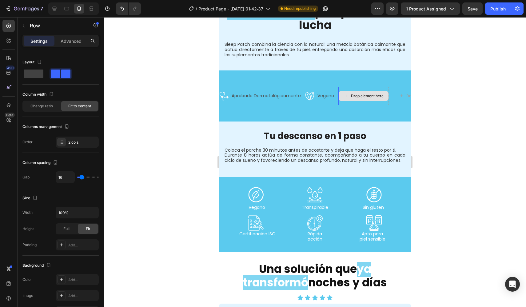
click at [353, 98] on div "Drop element here" at bounding box center [363, 96] width 50 height 18
click at [315, 94] on div "Icon Vegano Text Block Row" at bounding box center [320, 95] width 30 height 9
click at [315, 93] on div "Icon Vegano Text Block Row 0" at bounding box center [320, 95] width 30 height 9
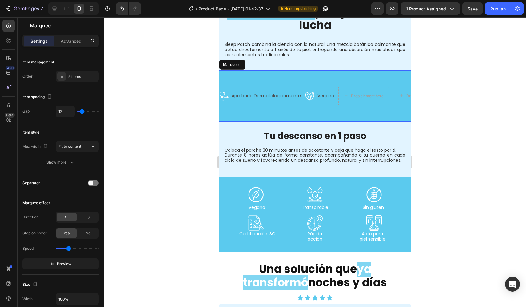
click at [309, 77] on div "Icon Aprobado Dermatológicamente Text Block Row Icon Vegano Text Block Row 0 Ro…" at bounding box center [429, 95] width 421 height 41
click at [315, 91] on div "Icon Vegano Text Block Row" at bounding box center [320, 95] width 30 height 9
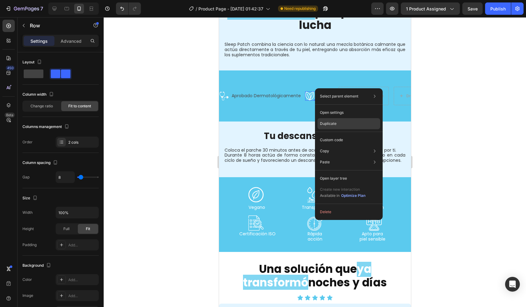
click at [338, 123] on div "Duplicate" at bounding box center [348, 123] width 63 height 11
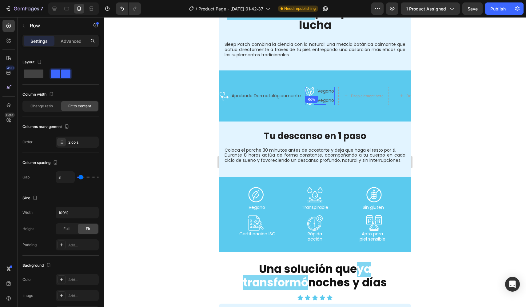
click at [315, 90] on div "Icon Vegano Text Block Row" at bounding box center [320, 91] width 30 height 9
drag, startPoint x: 319, startPoint y: 95, endPoint x: 362, endPoint y: 92, distance: 43.8
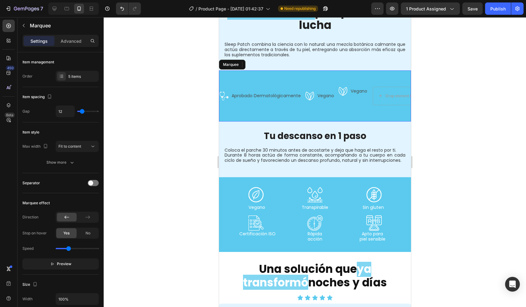
click at [383, 112] on div "Icon Aprobado Dermatológicamente Text Block Row Icon Vegano Text Block Row Row …" at bounding box center [315, 95] width 192 height 51
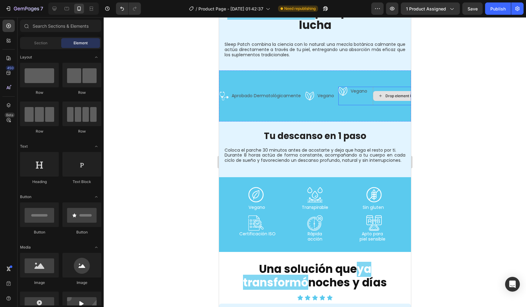
click at [387, 93] on div "Drop element here" at bounding box center [401, 95] width 33 height 5
click at [57, 5] on div at bounding box center [54, 9] width 10 height 10
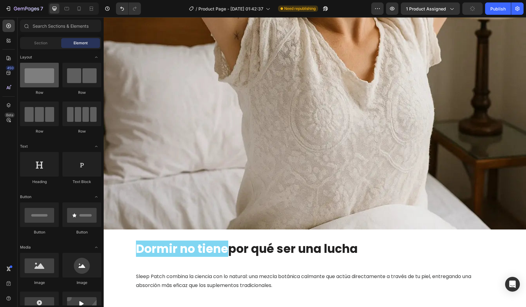
click at [35, 79] on div at bounding box center [39, 75] width 39 height 25
click at [81, 10] on icon at bounding box center [79, 9] width 6 height 6
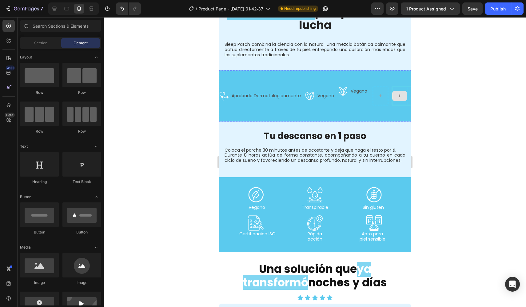
click at [397, 94] on div at bounding box center [399, 96] width 15 height 10
click at [398, 94] on div at bounding box center [399, 96] width 15 height 10
click at [398, 98] on div at bounding box center [398, 96] width 15 height 18
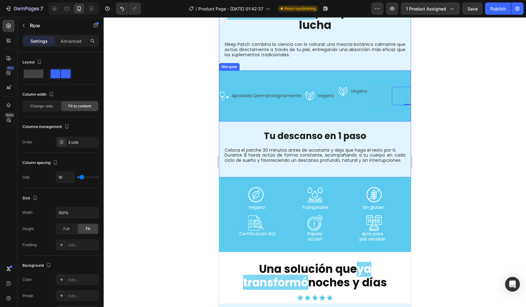
click at [389, 106] on div "Icon Aprobado Dermatológicamente Text Block Row Icon Vegano Text Block Row Row …" at bounding box center [366, 95] width 295 height 41
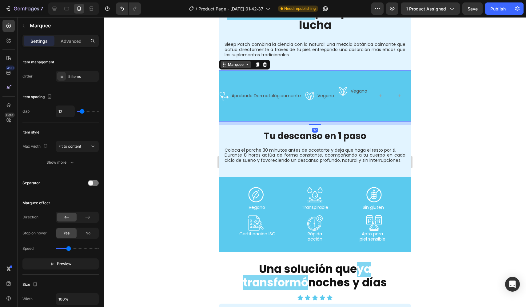
click at [237, 62] on div "Marquee" at bounding box center [235, 65] width 18 height 6
click at [396, 98] on div at bounding box center [398, 96] width 15 height 18
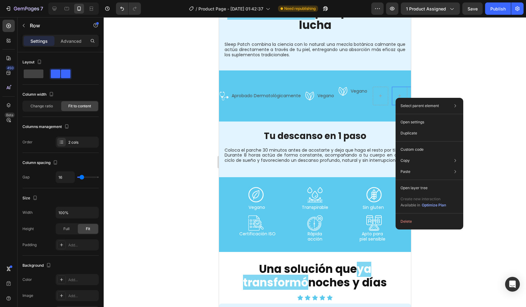
click at [422, 221] on button "Delete" at bounding box center [429, 221] width 63 height 11
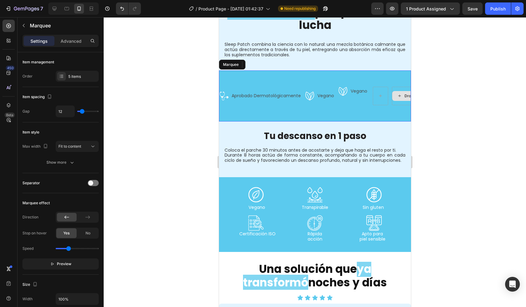
click at [399, 98] on div "Drop element here" at bounding box center [416, 96] width 50 height 18
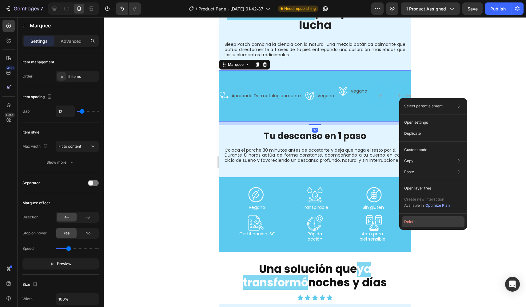
click at [435, 218] on button "Delete" at bounding box center [432, 221] width 63 height 11
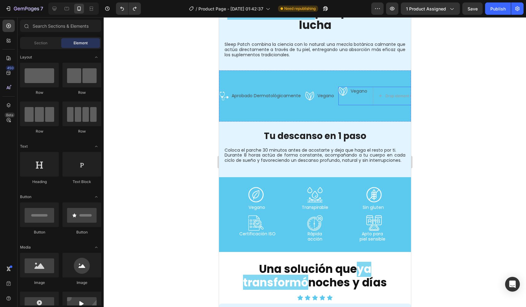
click at [357, 93] on div "Icon Vegano Text Block Row" at bounding box center [353, 96] width 30 height 18
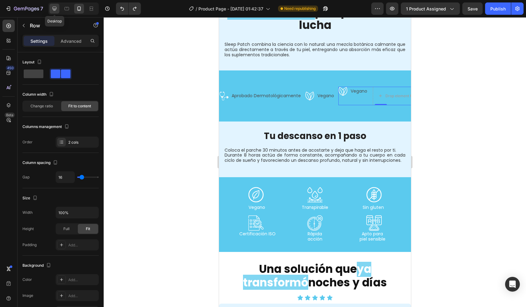
click at [55, 7] on icon at bounding box center [55, 9] width 4 height 4
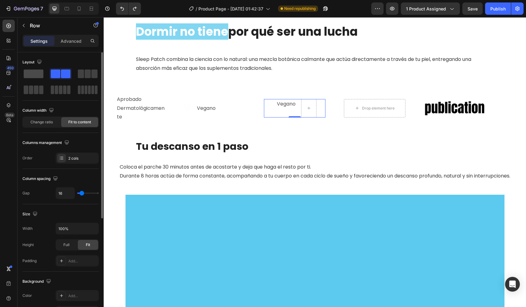
scroll to position [997, 0]
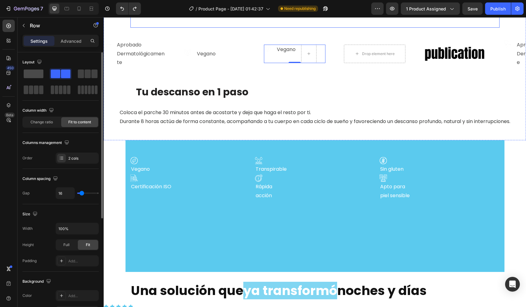
click at [36, 73] on span at bounding box center [34, 73] width 20 height 9
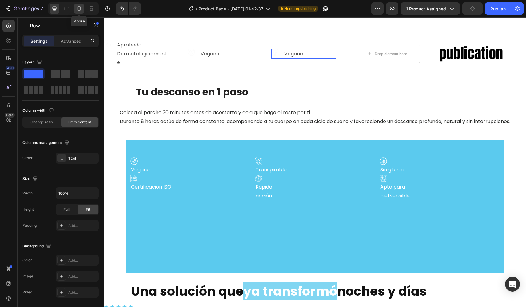
click at [80, 11] on icon at bounding box center [79, 9] width 6 height 6
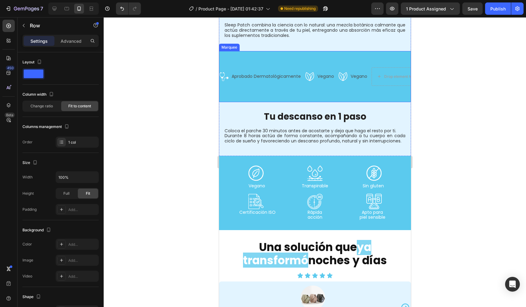
scroll to position [721, 0]
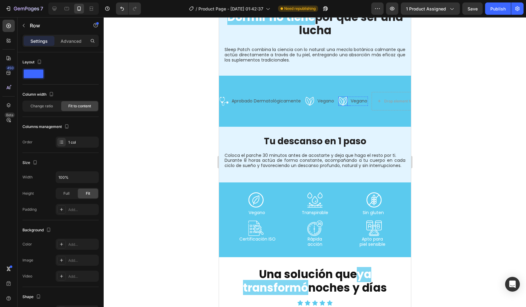
click at [345, 97] on icon at bounding box center [342, 101] width 9 height 9
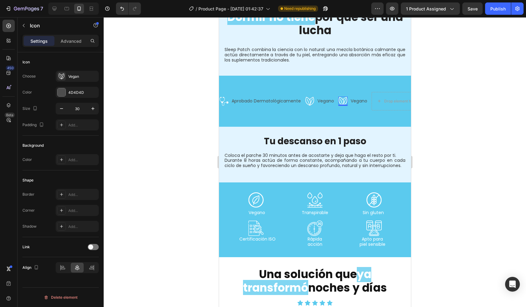
click at [68, 70] on div "Icon Choose Vegan Color 4D4D4D Size 30 Padding Add..." at bounding box center [60, 93] width 76 height 83
click at [69, 73] on div "Vegan" at bounding box center [77, 76] width 43 height 11
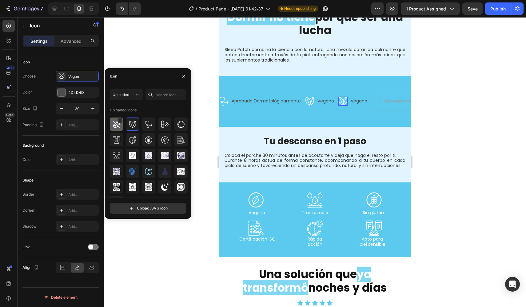
click at [115, 127] on img at bounding box center [116, 123] width 7 height 7
click at [358, 98] on p "Vegano" at bounding box center [358, 100] width 17 height 5
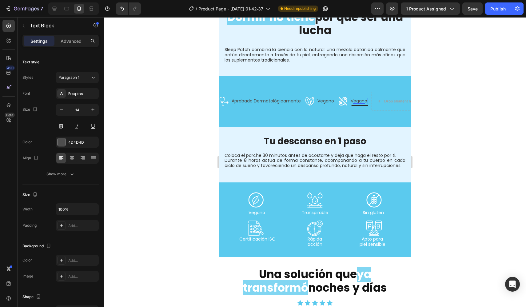
click at [358, 98] on p "Vegano" at bounding box center [358, 100] width 17 height 5
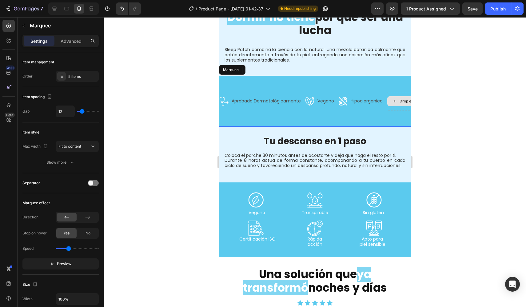
click at [396, 102] on div "Drop element here" at bounding box center [411, 101] width 50 height 18
click at [353, 97] on div "Hipoalergenico Text Block" at bounding box center [365, 101] width 33 height 9
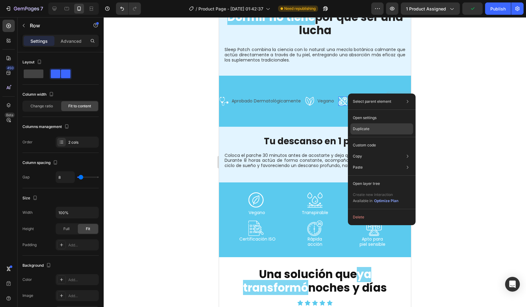
click at [368, 130] on p "Duplicate" at bounding box center [361, 129] width 17 height 6
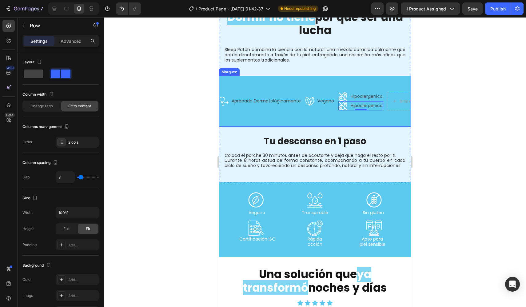
click at [335, 110] on div "Icon Aprobado Dermatológicamente Text Block Row Icon Vegano Text Block Row Row …" at bounding box center [371, 101] width 305 height 41
click at [349, 103] on div "Icon Hipoalergenico Text Block Row" at bounding box center [360, 105] width 45 height 9
click at [349, 92] on div "Icon Hipoalergenico Text Block Row" at bounding box center [360, 96] width 45 height 9
drag, startPoint x: 350, startPoint y: 100, endPoint x: 399, endPoint y: 95, distance: 48.8
click at [361, 113] on div "Icon Aprobado Dermatológicamente Text Block Row Icon Vegano Text Block Row Row …" at bounding box center [369, 101] width 300 height 41
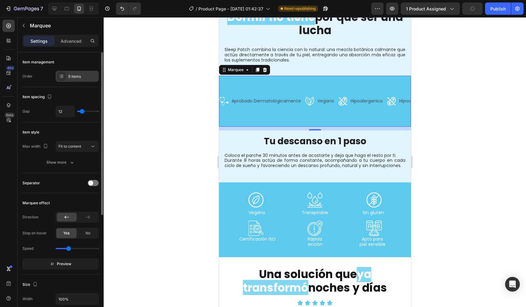
click at [90, 71] on div "5 items" at bounding box center [77, 76] width 43 height 11
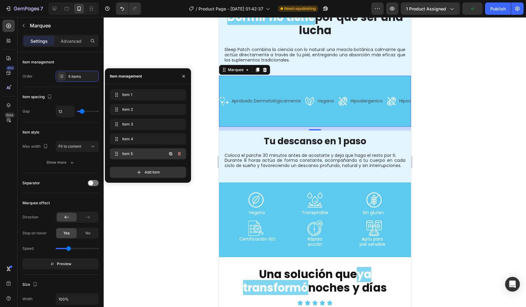
click at [130, 152] on span "Item 5" at bounding box center [139, 154] width 35 height 6
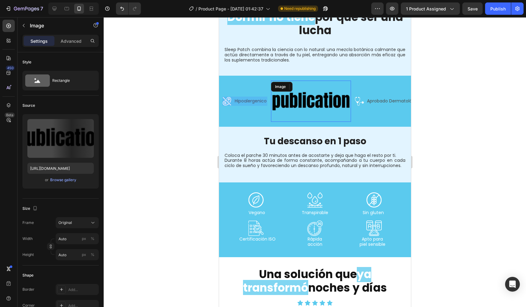
click at [320, 105] on img at bounding box center [310, 101] width 80 height 34
click at [313, 84] on icon at bounding box center [311, 86] width 5 height 5
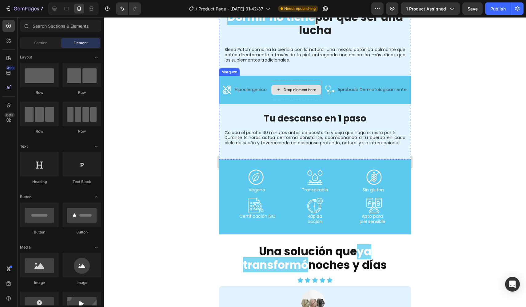
click at [306, 93] on div "Drop element here" at bounding box center [295, 90] width 50 height 18
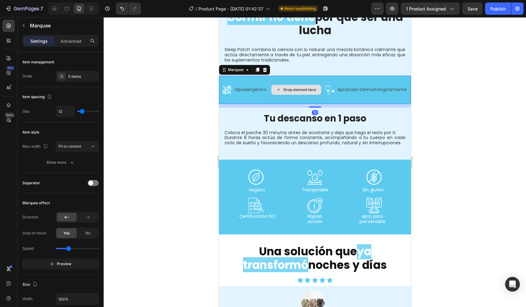
click at [303, 89] on div "Drop element here" at bounding box center [296, 90] width 50 height 10
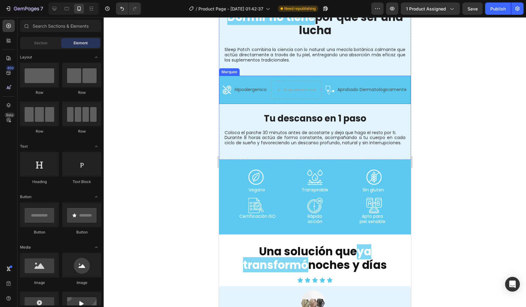
click at [270, 85] on div "Icon Hipoalergenico Text Block Row" at bounding box center [246, 89] width 49 height 9
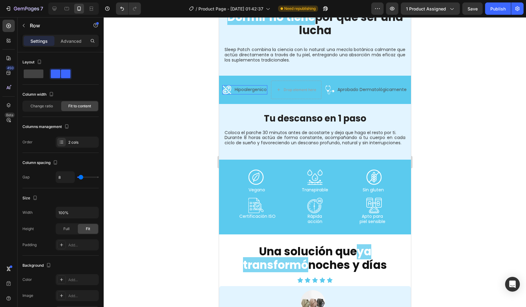
click at [232, 87] on div "Icon Hipoalergenico Text Block Row" at bounding box center [244, 89] width 45 height 9
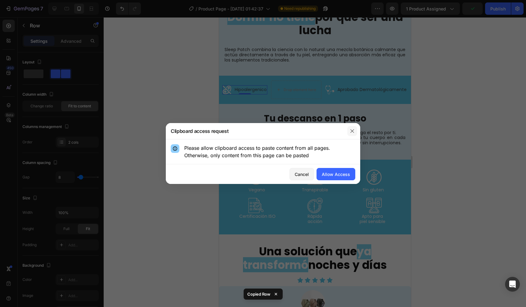
click at [352, 129] on icon "button" at bounding box center [351, 130] width 5 height 5
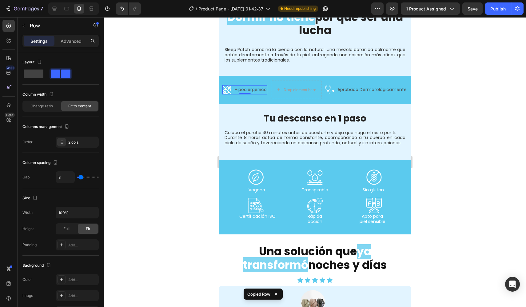
click at [234, 89] on div "Icon Hipoalergenico Text Block Row 0" at bounding box center [244, 89] width 45 height 9
click at [233, 81] on div "Icon Aprobado Dermatológicamente Text Block Row Icon Vegano Text Block Row Row …" at bounding box center [189, 90] width 270 height 18
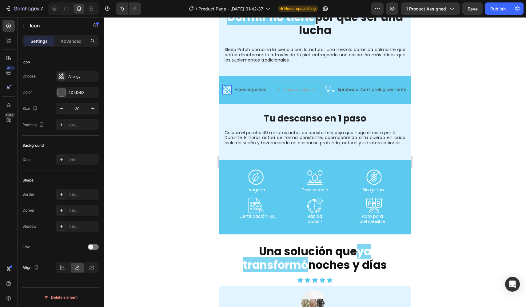
click at [224, 89] on icon at bounding box center [226, 91] width 6 height 5
click at [234, 89] on div "Icon 0 Hipoalergenico Text Block Row" at bounding box center [244, 89] width 45 height 9
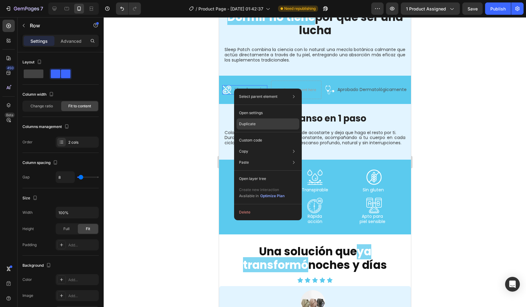
click at [258, 126] on div "Duplicate" at bounding box center [267, 123] width 63 height 11
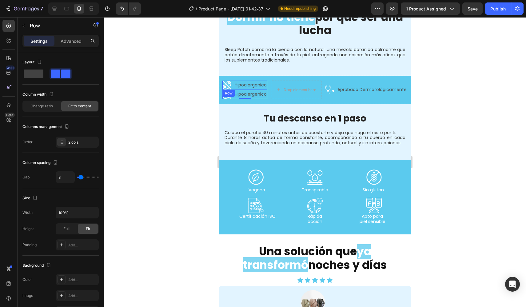
click at [234, 81] on div "Icon Hipoalergenico Text Block Row" at bounding box center [244, 85] width 45 height 9
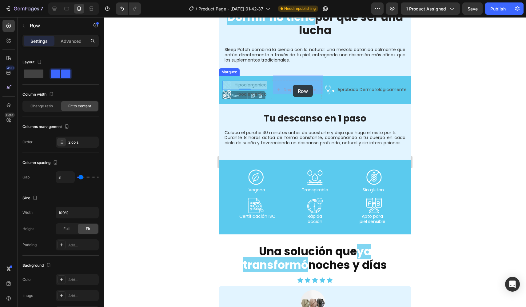
drag, startPoint x: 235, startPoint y: 90, endPoint x: 292, endPoint y: 85, distance: 57.4
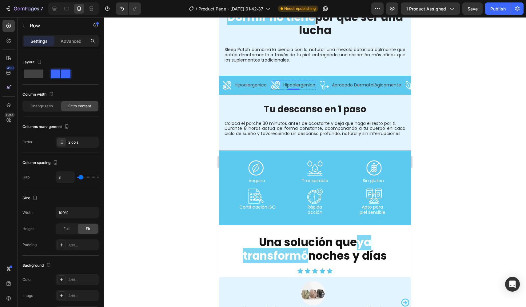
click at [276, 85] on icon at bounding box center [274, 87] width 6 height 5
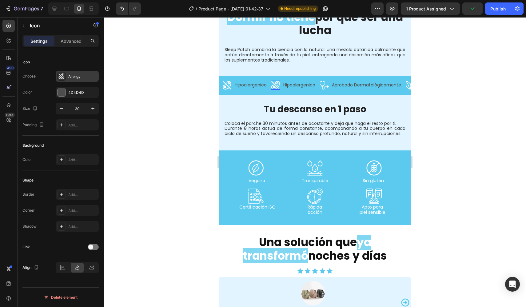
click at [73, 74] on div "Allergy" at bounding box center [82, 77] width 29 height 6
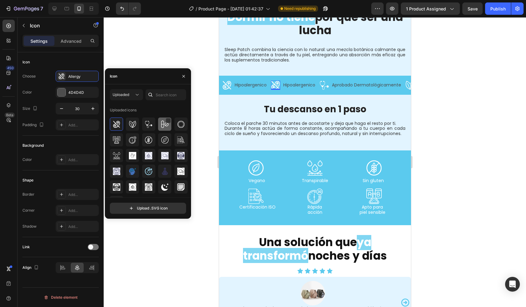
click at [161, 128] on img at bounding box center [164, 123] width 7 height 7
click at [295, 82] on p "Hipoalergenico" at bounding box center [299, 84] width 32 height 5
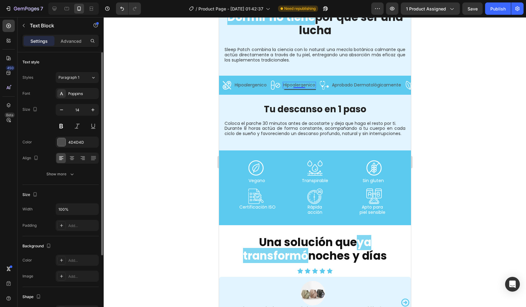
click at [296, 82] on p "Hipoalergenico" at bounding box center [299, 84] width 32 height 5
click at [308, 82] on p "Hipoalergenico" at bounding box center [299, 84] width 32 height 5
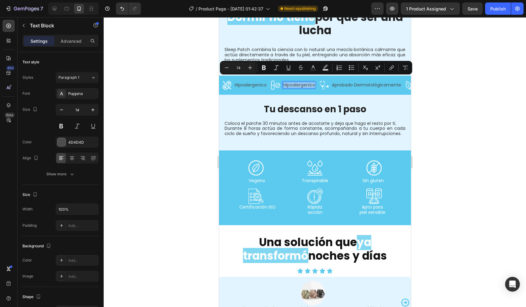
click at [308, 82] on p "Hipoalergenico" at bounding box center [299, 84] width 32 height 5
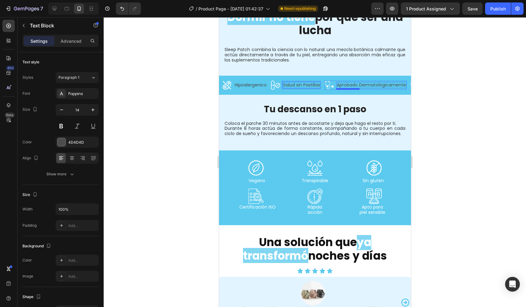
click at [348, 82] on p "Aprobado Dermatológicamente" at bounding box center [370, 84] width 69 height 5
click at [349, 82] on p "Aprobado Dermatológicamente" at bounding box center [370, 84] width 69 height 5
click at [379, 82] on p "Respaldado Dermatológicamente" at bounding box center [376, 84] width 73 height 5
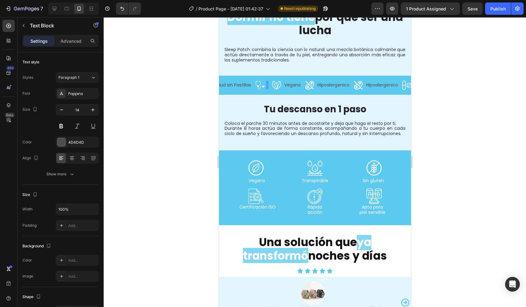
scroll to position [0, 0]
click at [264, 81] on icon at bounding box center [259, 85] width 9 height 9
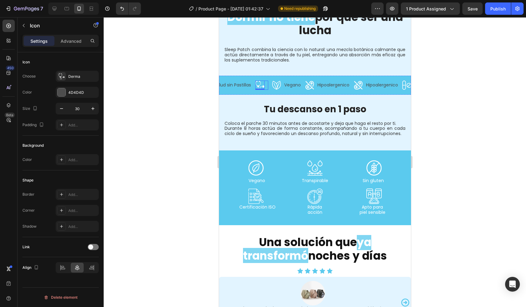
click at [268, 82] on div "Rich Text Editor. Editing area: main" at bounding box center [266, 85] width 1 height 6
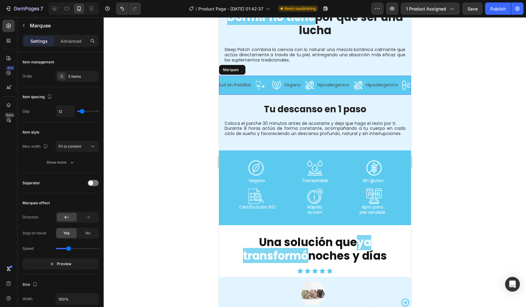
click at [271, 82] on div "Icon Text Block 0 Row" at bounding box center [263, 85] width 17 height 9
click at [268, 82] on div "Rich Text Editor. Editing area: main" at bounding box center [266, 85] width 1 height 6
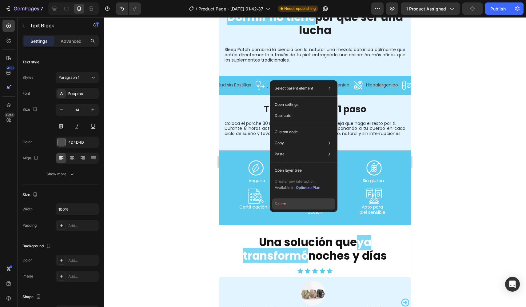
click at [281, 203] on button "Delete" at bounding box center [303, 203] width 63 height 11
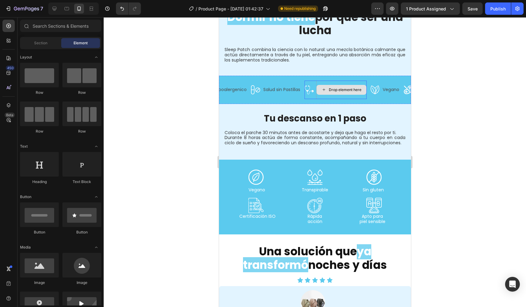
click at [331, 88] on div "Drop element here" at bounding box center [341, 90] width 50 height 10
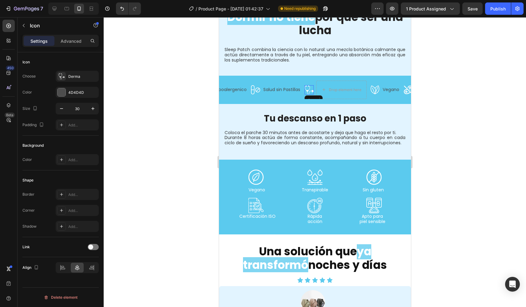
click at [313, 89] on div "Icon" at bounding box center [308, 89] width 9 height 9
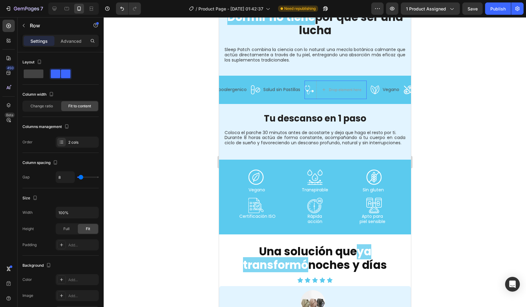
click at [313, 81] on div "Icon 0" at bounding box center [308, 90] width 9 height 18
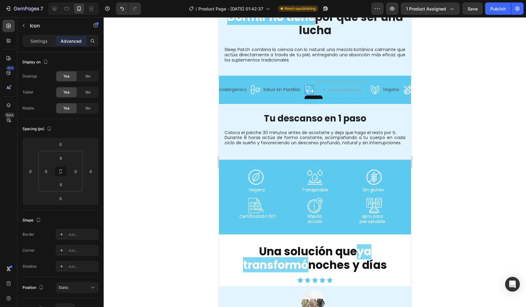
click at [313, 86] on icon at bounding box center [308, 89] width 9 height 9
click at [27, 26] on button "button" at bounding box center [24, 26] width 10 height 10
click at [313, 85] on icon at bounding box center [308, 89] width 9 height 9
drag, startPoint x: 257, startPoint y: 83, endPoint x: 64, endPoint y: 87, distance: 193.1
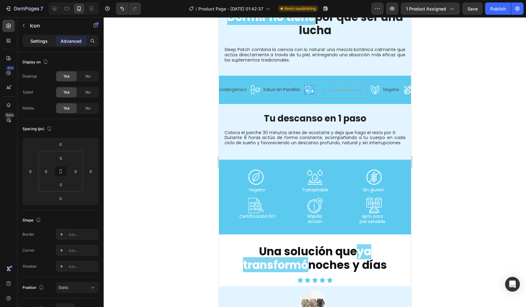
click at [35, 44] on p "Settings" at bounding box center [38, 41] width 17 height 6
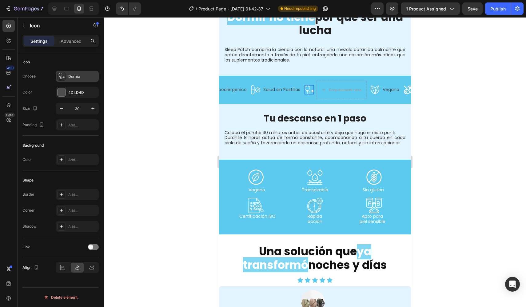
click at [69, 77] on div "Derma" at bounding box center [82, 77] width 29 height 6
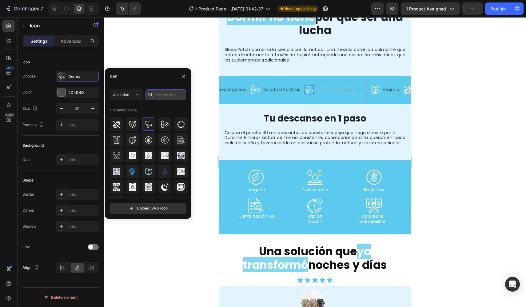
click at [169, 95] on input "text" at bounding box center [165, 94] width 41 height 11
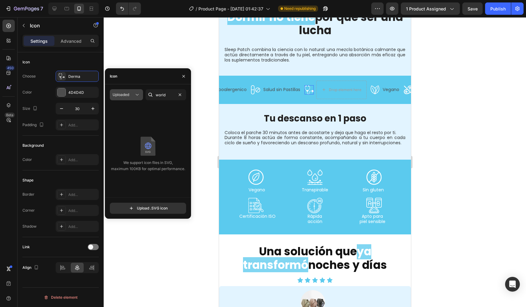
click at [127, 97] on span "Uploaded" at bounding box center [120, 95] width 17 height 6
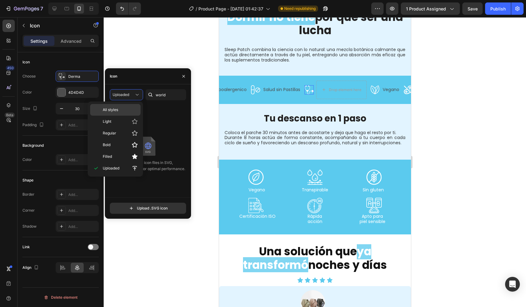
click at [124, 108] on p "All styles" at bounding box center [120, 110] width 35 height 6
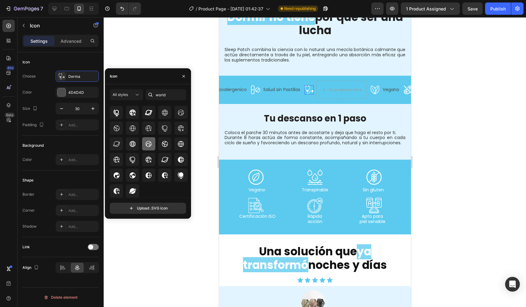
scroll to position [23, 0]
click at [167, 95] on input "world" at bounding box center [165, 94] width 41 height 11
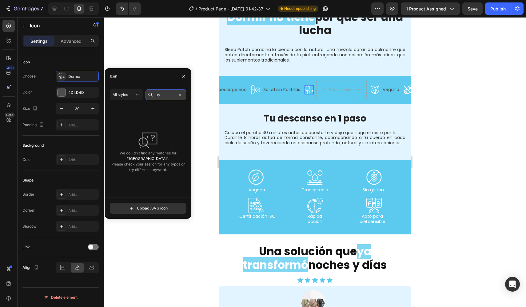
type input "u"
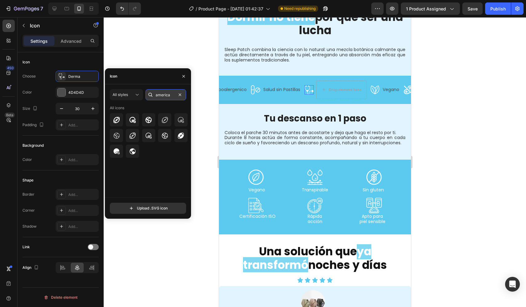
click at [176, 95] on input "america" at bounding box center [165, 94] width 41 height 11
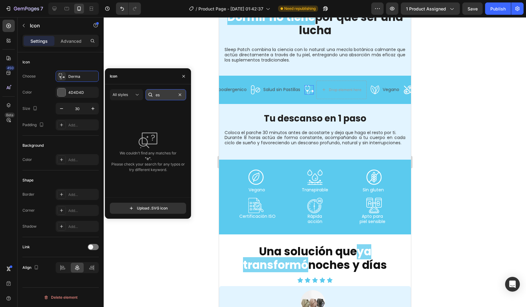
type input "e"
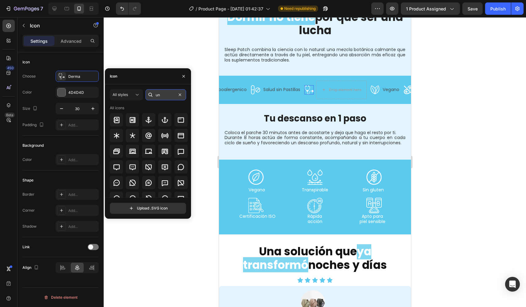
type input "u"
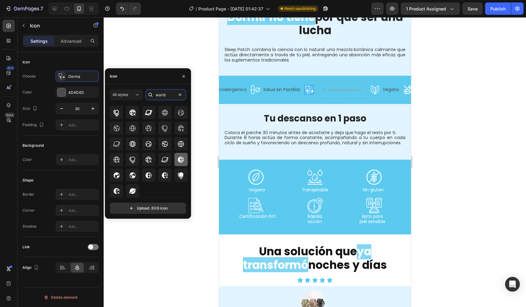
scroll to position [23, 0]
click at [168, 97] on input "world" at bounding box center [165, 94] width 41 height 11
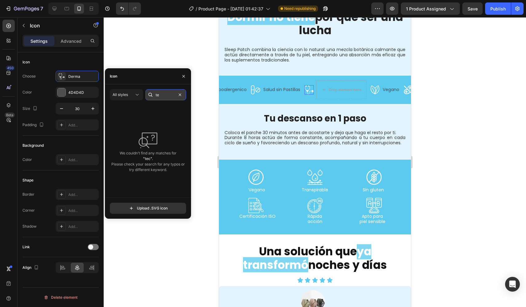
type input "t"
type input "n"
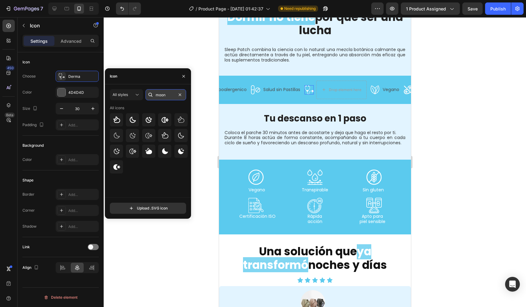
click at [166, 97] on input "moon" at bounding box center [165, 94] width 41 height 11
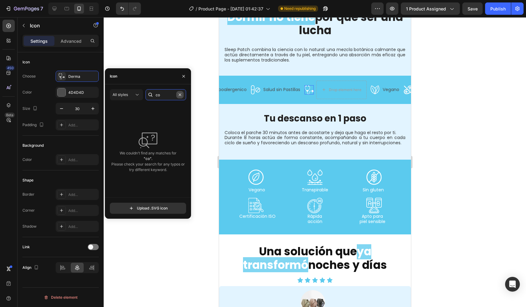
type input "c"
click at [167, 95] on input "cohete" at bounding box center [165, 94] width 41 height 11
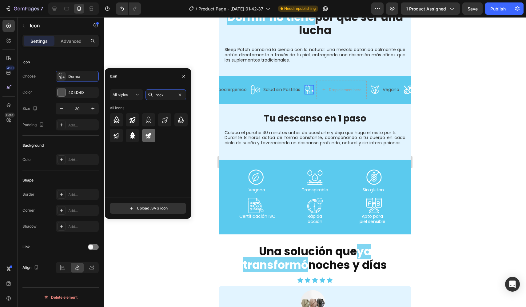
type input "rock"
click at [148, 137] on icon at bounding box center [148, 135] width 7 height 7
click at [62, 93] on div at bounding box center [61, 92] width 8 height 8
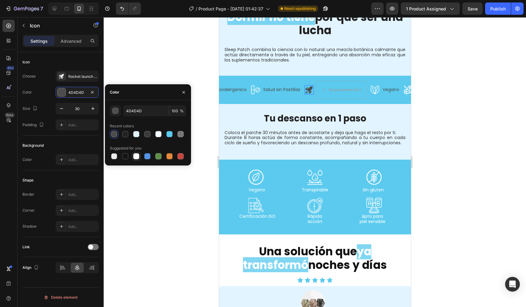
click at [137, 156] on div at bounding box center [136, 156] width 6 height 6
type input "FFFFFF"
click at [296, 87] on p "Salud sin Pastillas" at bounding box center [281, 89] width 37 height 5
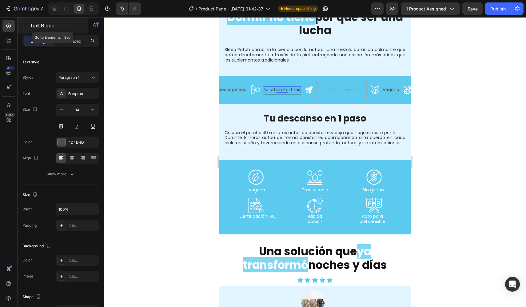
click at [25, 24] on icon "button" at bounding box center [23, 25] width 5 height 5
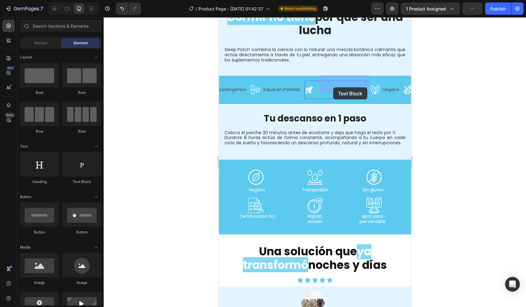
drag, startPoint x: 293, startPoint y: 182, endPoint x: 333, endPoint y: 87, distance: 103.0
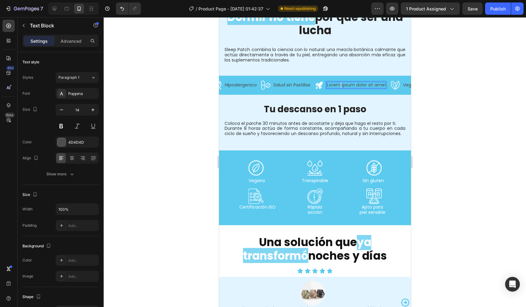
click at [343, 82] on p "Lorem ipsum dolor sit amet" at bounding box center [355, 84] width 59 height 5
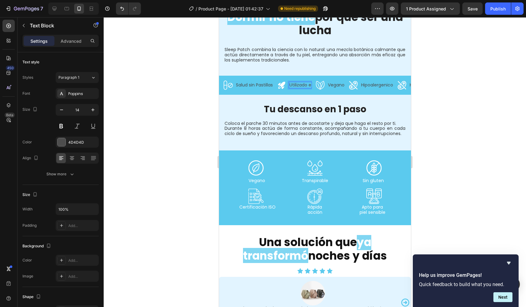
click at [302, 82] on p "Utilizado e" at bounding box center [300, 84] width 22 height 5
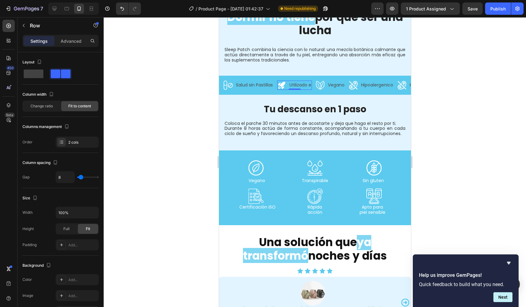
drag, startPoint x: 242, startPoint y: 53, endPoint x: 308, endPoint y: 77, distance: 70.3
click at [308, 81] on div "Utilizado e Text Block" at bounding box center [299, 85] width 23 height 9
click at [311, 82] on p "Utilizado e" at bounding box center [300, 84] width 22 height 5
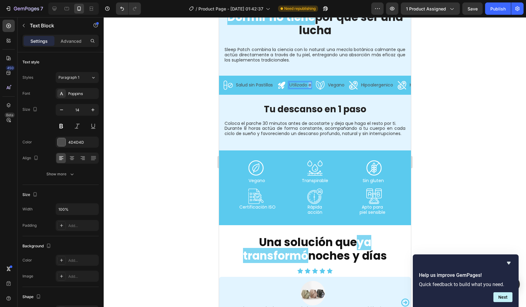
click at [311, 82] on p "Utilizado e" at bounding box center [300, 84] width 22 height 5
click at [316, 82] on p "Utilizado por astronautas de la NASA" at bounding box center [288, 84] width 77 height 5
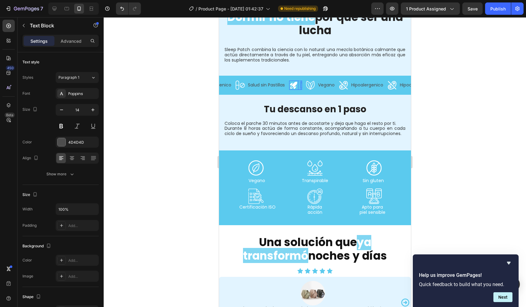
scroll to position [0, 0]
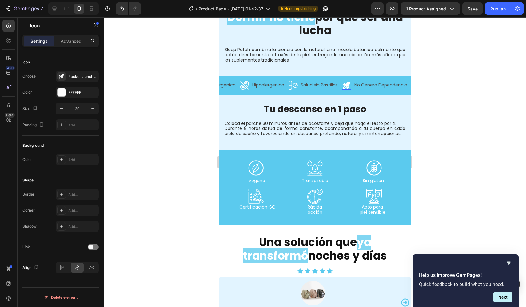
click at [348, 81] on icon at bounding box center [345, 85] width 9 height 9
click at [79, 77] on div "Rocket launch filled" at bounding box center [82, 77] width 29 height 6
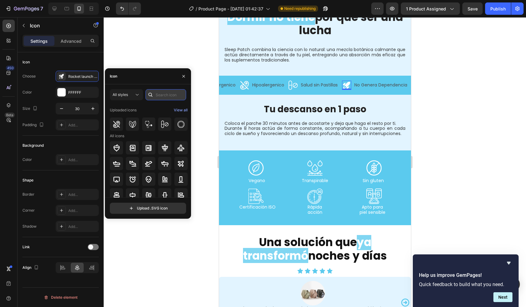
click at [167, 93] on input "text" at bounding box center [165, 94] width 41 height 11
click at [137, 95] on icon at bounding box center [137, 95] width 6 height 6
click at [160, 92] on input "text" at bounding box center [165, 94] width 41 height 11
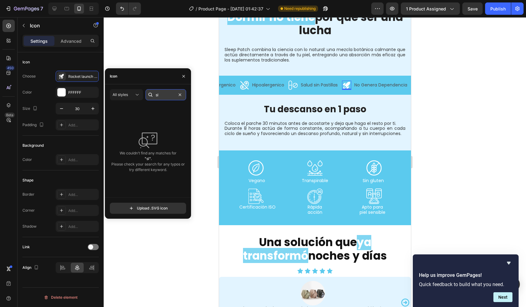
type input "s"
drag, startPoint x: 160, startPoint y: 92, endPoint x: 165, endPoint y: 95, distance: 6.2
click at [165, 95] on input "esclavina" at bounding box center [165, 94] width 41 height 11
click at [164, 96] on input "candado" at bounding box center [165, 94] width 41 height 11
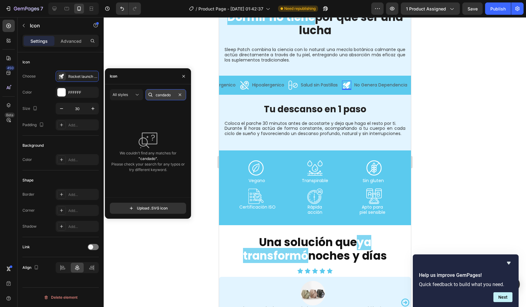
click at [164, 96] on input "candado" at bounding box center [165, 94] width 41 height 11
drag, startPoint x: 9, startPoint y: 44, endPoint x: 160, endPoint y: 94, distance: 159.3
click at [160, 94] on input "candado" at bounding box center [165, 94] width 41 height 11
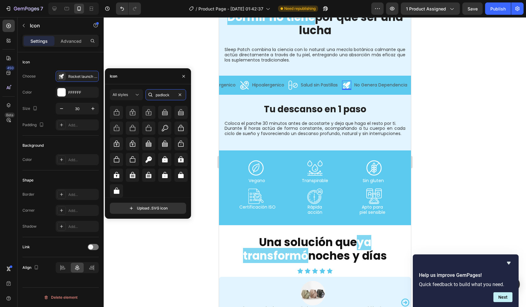
scroll to position [39, 0]
type input "padlock"
click at [117, 175] on icon at bounding box center [117, 175] width 6 height 6
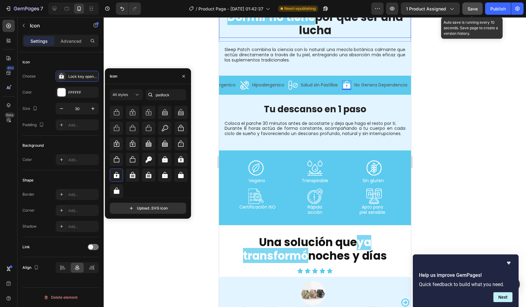
click at [481, 9] on button "Save" at bounding box center [472, 8] width 20 height 12
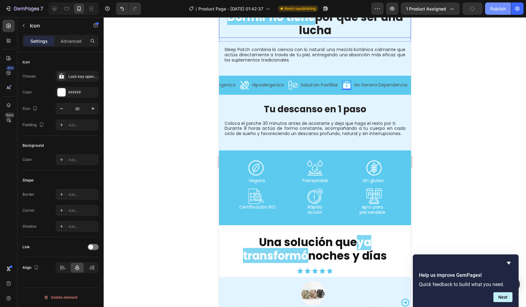
click at [496, 8] on div "Publish" at bounding box center [497, 9] width 15 height 6
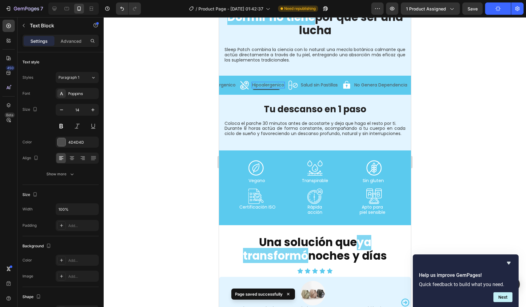
click at [265, 82] on p "Hipoalergenico" at bounding box center [268, 84] width 32 height 5
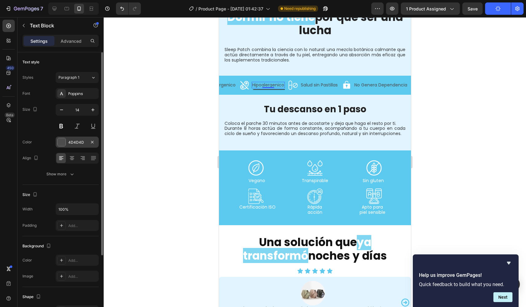
click at [65, 143] on div at bounding box center [61, 142] width 8 height 8
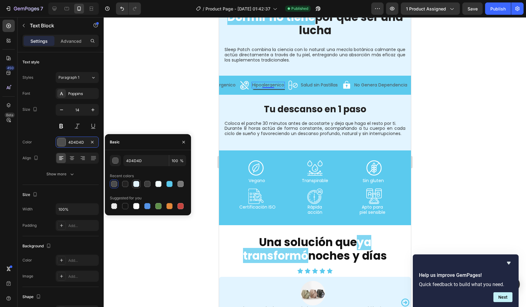
click at [136, 184] on div at bounding box center [136, 184] width 6 height 6
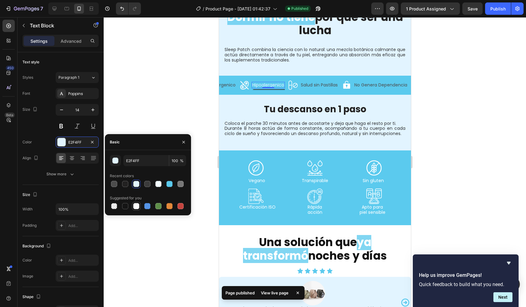
click at [137, 207] on div at bounding box center [136, 206] width 6 height 6
type input "FFFFFF"
click at [61, 125] on button at bounding box center [61, 125] width 11 height 11
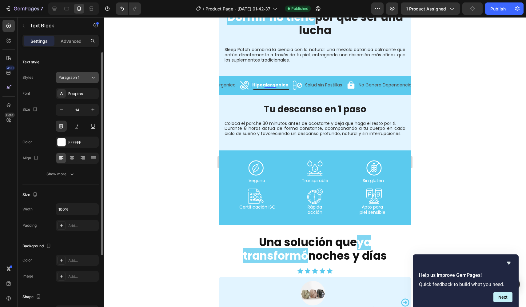
click at [87, 77] on div "Paragraph 1" at bounding box center [74, 78] width 32 height 6
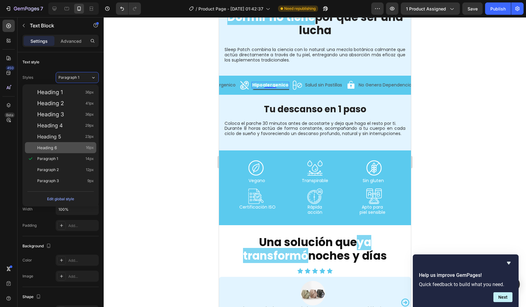
click at [71, 147] on div "Heading 6 16px" at bounding box center [65, 147] width 57 height 6
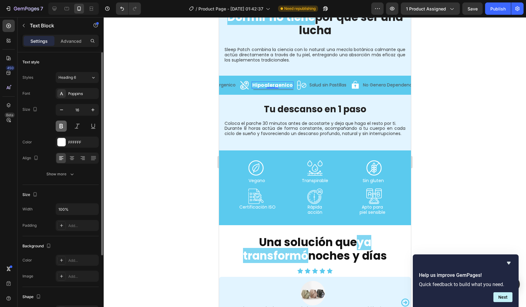
click at [62, 125] on button at bounding box center [61, 125] width 11 height 11
click at [83, 93] on div "Poppins" at bounding box center [82, 94] width 29 height 6
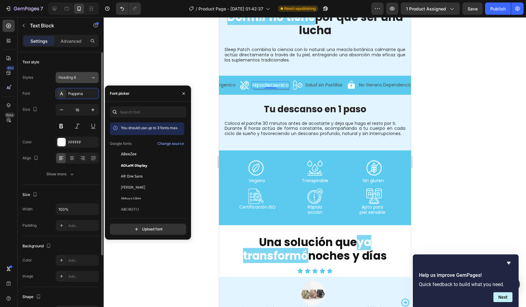
click at [85, 73] on button "Heading 6" at bounding box center [77, 77] width 43 height 11
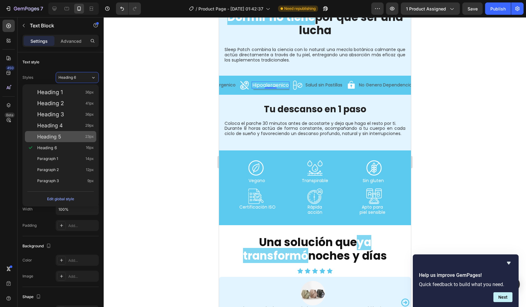
click at [63, 136] on div "Heading 5 23px" at bounding box center [65, 136] width 57 height 6
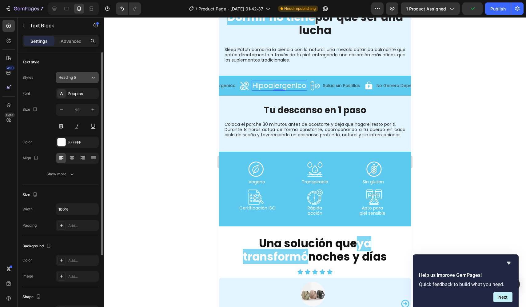
type input "16"
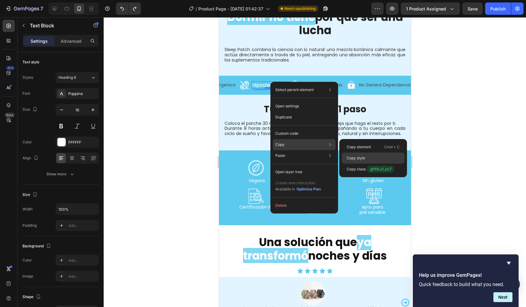
click at [353, 156] on p "Copy style" at bounding box center [355, 158] width 18 height 6
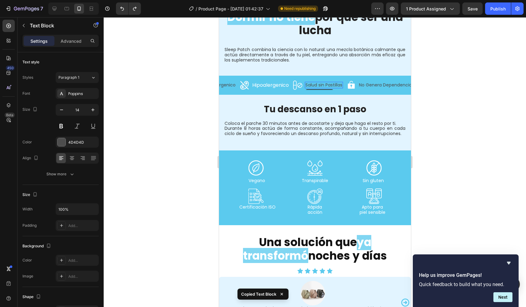
click at [329, 82] on p "Salud sin Pastillas" at bounding box center [323, 84] width 37 height 5
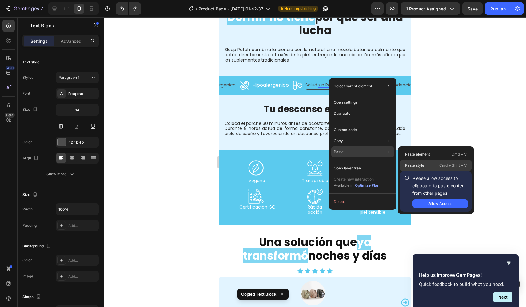
click at [417, 165] on p "Paste style" at bounding box center [414, 166] width 19 height 6
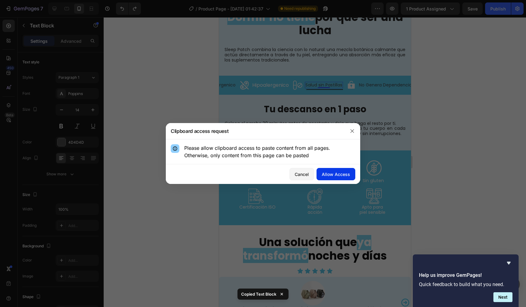
click at [332, 177] on button "Allow Access" at bounding box center [335, 174] width 39 height 12
type input "16"
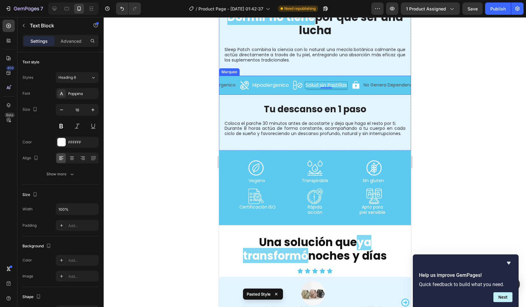
click at [380, 82] on p "No Genera Dependencia" at bounding box center [389, 84] width 53 height 5
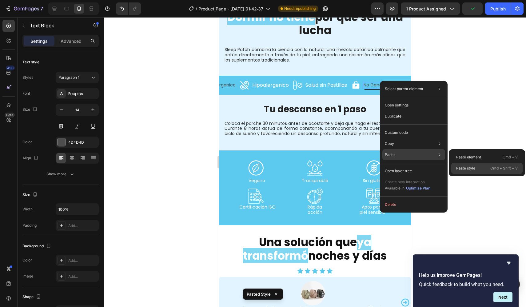
click at [465, 172] on div "Paste style Cmd + Shift + V" at bounding box center [486, 168] width 71 height 11
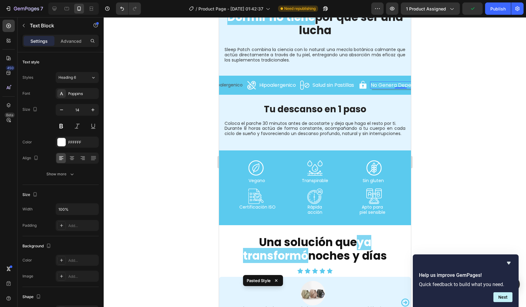
type input "16"
click at [225, 82] on p "Hipoalergenico" at bounding box center [226, 84] width 32 height 5
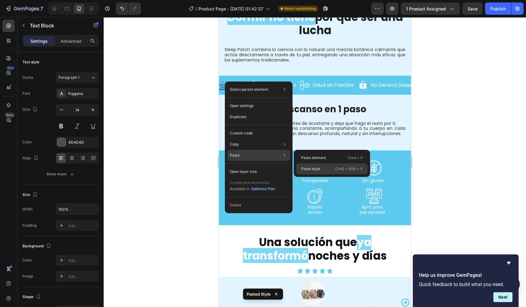
click at [304, 171] on p "Paste style" at bounding box center [310, 169] width 19 height 6
type input "16"
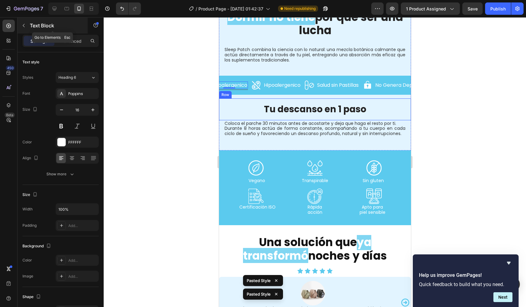
click at [29, 29] on div "Text Block" at bounding box center [53, 26] width 70 height 16
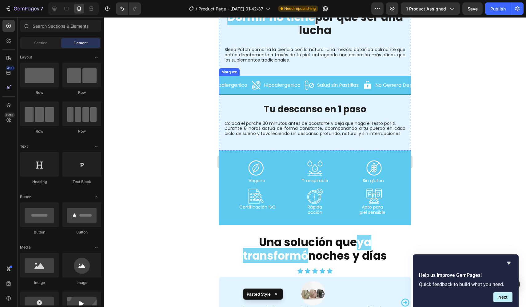
click at [238, 76] on div "Icon No Genera Dependencia Text Block Row Icon Vegano Text Block Row Row Icon H…" at bounding box center [315, 85] width 192 height 19
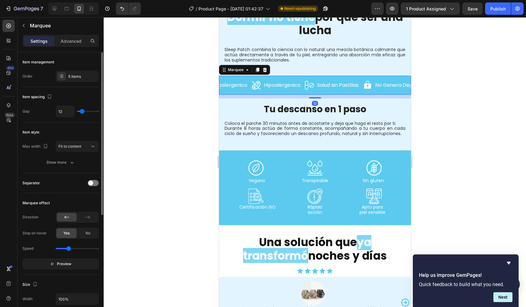
click at [75, 82] on div "Item management Order 5 items" at bounding box center [60, 69] width 76 height 35
click at [79, 79] on div "5 items" at bounding box center [82, 77] width 29 height 6
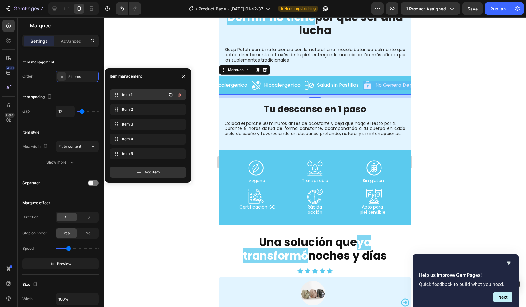
click at [124, 93] on span "Item 1" at bounding box center [139, 95] width 35 height 6
click at [134, 94] on span "Item 1" at bounding box center [146, 95] width 49 height 6
click at [143, 109] on span "Item 2" at bounding box center [143, 110] width 45 height 6
click at [145, 127] on div "Item 3 Item 3" at bounding box center [139, 124] width 54 height 9
click at [143, 144] on div "Item 4 Item 4" at bounding box center [148, 140] width 76 height 14
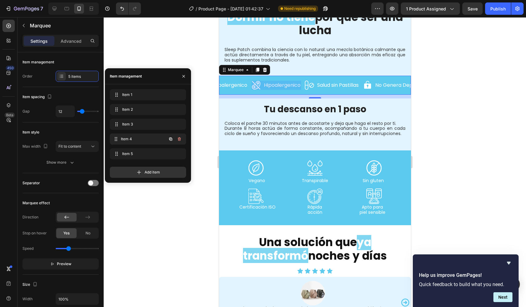
click at [143, 141] on span "Item 4" at bounding box center [143, 139] width 45 height 6
click at [141, 154] on span "Item 5" at bounding box center [139, 154] width 35 height 6
click at [140, 155] on span "Item 5" at bounding box center [139, 154] width 35 height 6
click at [147, 95] on span "Item 1" at bounding box center [146, 95] width 49 height 6
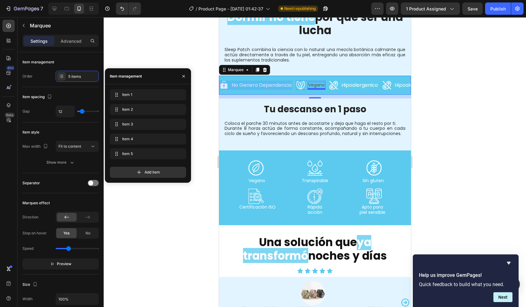
click at [322, 82] on p "Vegano" at bounding box center [316, 84] width 17 height 5
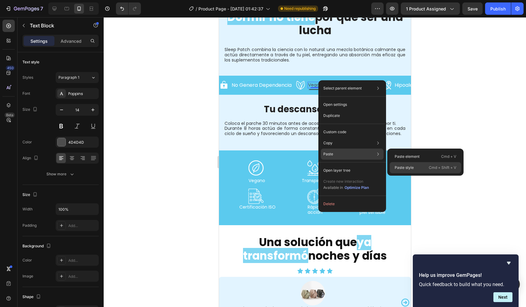
click at [406, 168] on p "Paste style" at bounding box center [403, 168] width 19 height 6
type input "16"
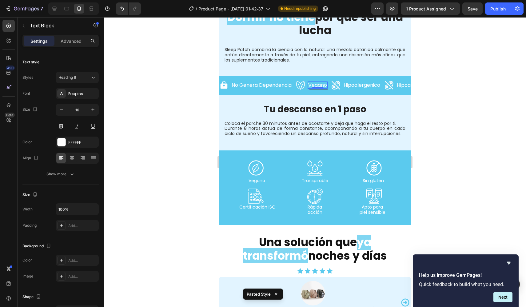
click at [316, 82] on p "Vegano" at bounding box center [317, 85] width 19 height 6
click at [317, 82] on p "Selecc" at bounding box center [316, 85] width 16 height 6
click at [322, 82] on p "Selecc" at bounding box center [316, 85] width 16 height 6
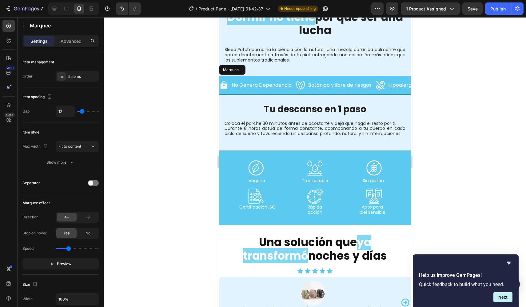
click at [317, 88] on div "Icon No Genera Dependencia Text Block Row Icon Botánico y libre de riesgos Text…" at bounding box center [315, 85] width 192 height 19
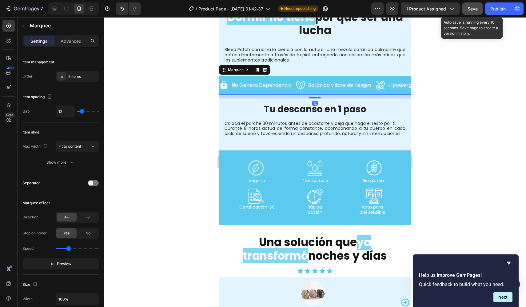
click at [474, 7] on span "Save" at bounding box center [472, 8] width 10 height 5
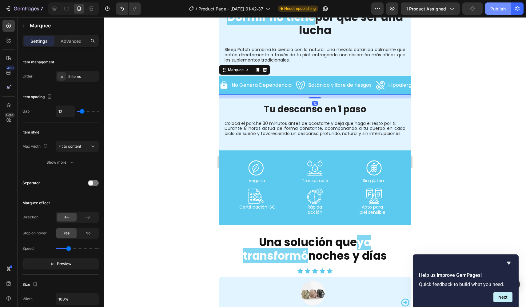
click at [502, 7] on div "Publish" at bounding box center [497, 9] width 15 height 6
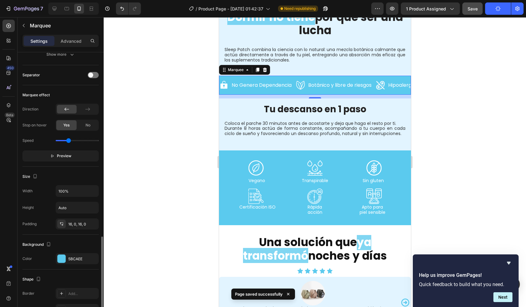
scroll to position [183, 0]
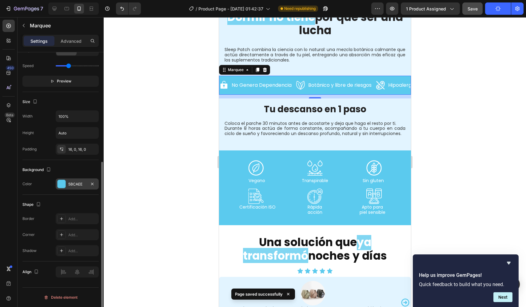
click at [76, 186] on div "5BCAEE" at bounding box center [77, 184] width 18 height 6
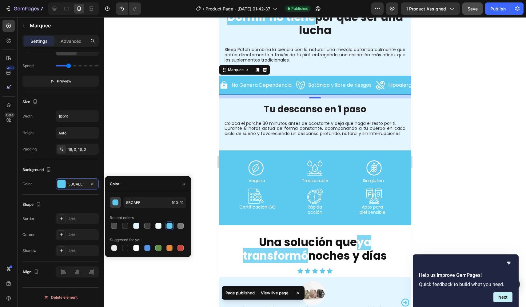
click at [114, 204] on div "button" at bounding box center [115, 202] width 6 height 6
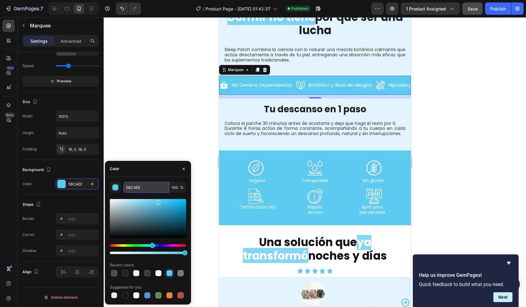
click at [137, 186] on input "5BCAEE" at bounding box center [145, 187] width 45 height 11
click at [117, 188] on div "button" at bounding box center [115, 187] width 6 height 6
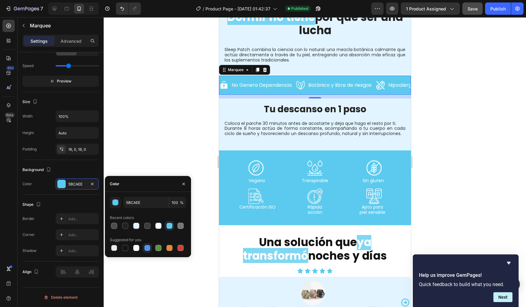
click at [147, 249] on div at bounding box center [147, 248] width 6 height 6
type input "5594E7"
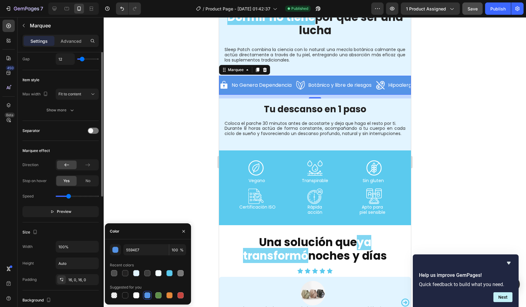
scroll to position [21, 0]
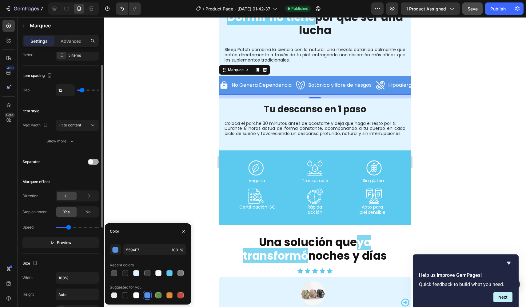
click at [93, 161] on div at bounding box center [93, 162] width 11 height 6
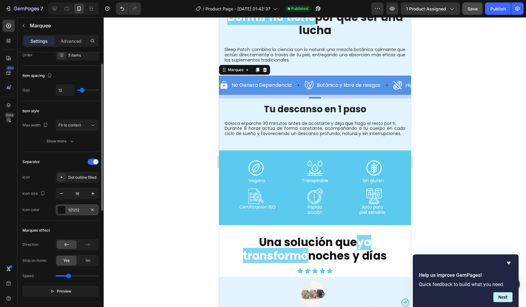
click at [57, 209] on div at bounding box center [61, 210] width 8 height 8
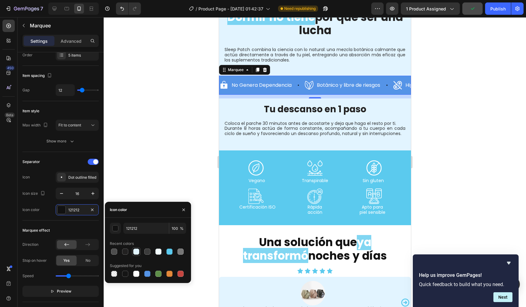
click at [135, 252] on div at bounding box center [136, 251] width 6 height 6
type input "E2F4FF"
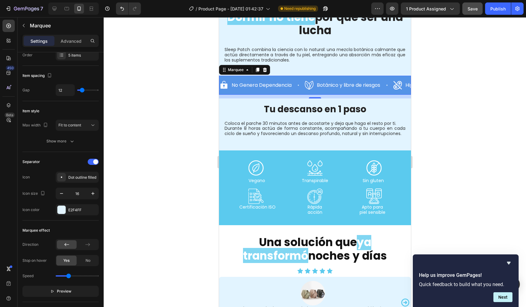
click at [188, 171] on div at bounding box center [315, 162] width 422 height 290
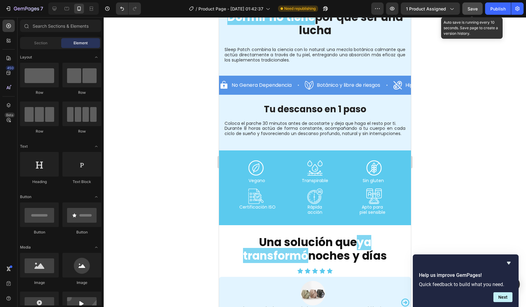
click at [475, 13] on button "Save" at bounding box center [472, 8] width 20 height 12
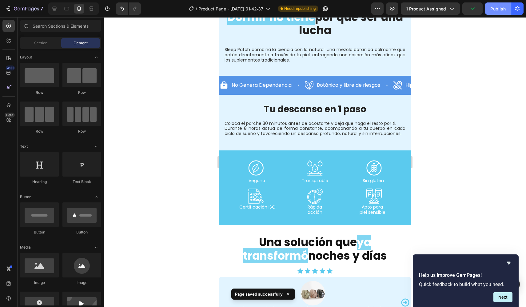
click at [497, 9] on div "Publish" at bounding box center [497, 9] width 15 height 6
click at [384, 150] on div "Icon Icon Icon Row Vegano Text Block Transpirable Text Block Sin gluten Text Bl…" at bounding box center [315, 187] width 192 height 75
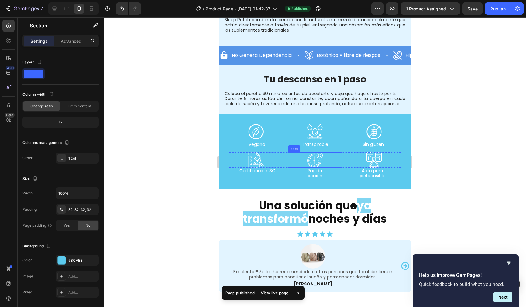
scroll to position [752, 0]
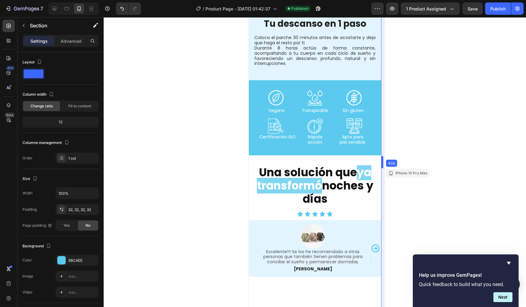
drag, startPoint x: 411, startPoint y: 159, endPoint x: 76, endPoint y: 139, distance: 336.2
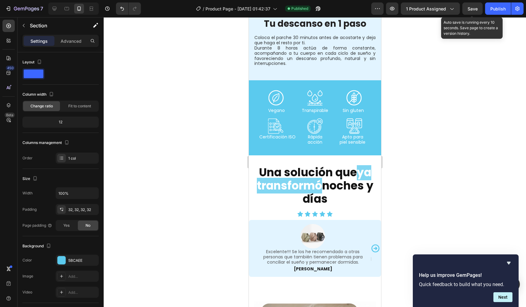
click at [472, 9] on span "Save" at bounding box center [472, 8] width 10 height 5
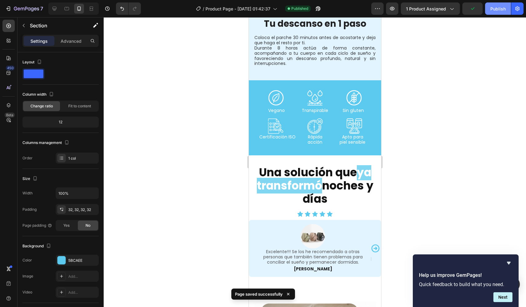
click at [496, 8] on div "Publish" at bounding box center [497, 9] width 15 height 6
click at [380, 10] on icon "button" at bounding box center [377, 9] width 6 height 6
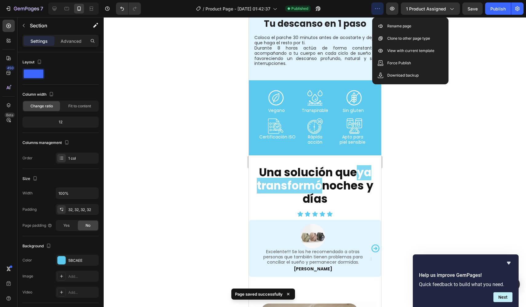
click at [380, 10] on icon "button" at bounding box center [377, 9] width 6 height 6
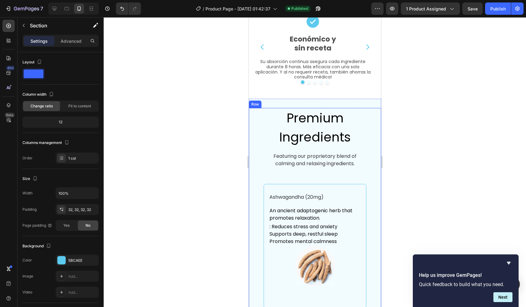
scroll to position [1226, 0]
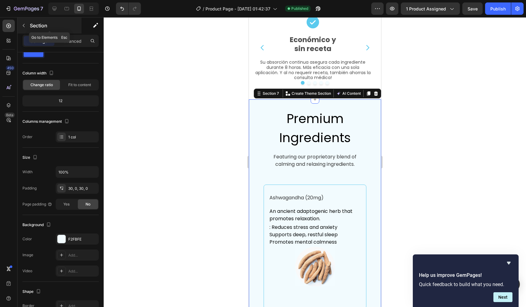
click at [28, 25] on button "button" at bounding box center [24, 26] width 10 height 10
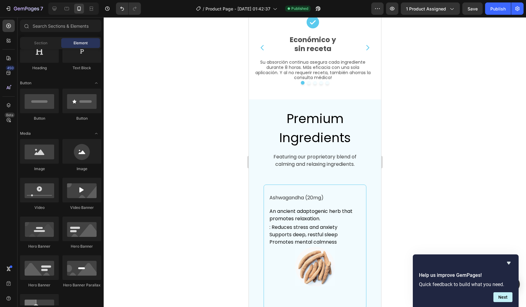
scroll to position [0, 0]
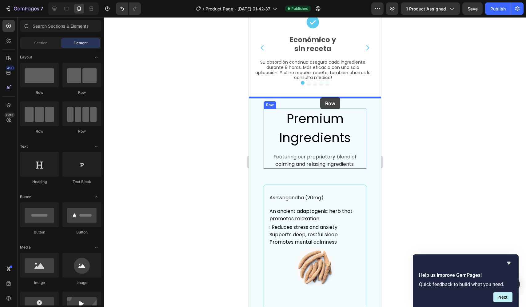
drag, startPoint x: 289, startPoint y: 97, endPoint x: 320, endPoint y: 97, distance: 31.0
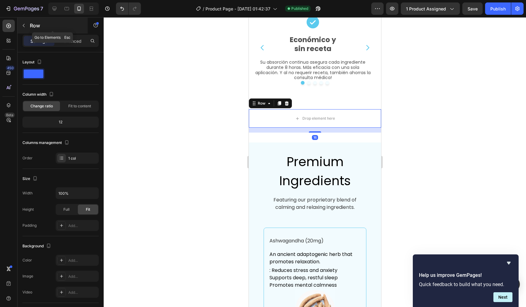
click at [21, 24] on icon "button" at bounding box center [23, 25] width 5 height 5
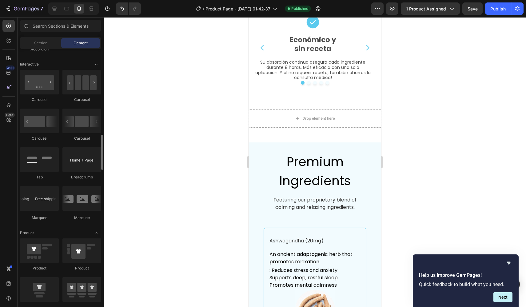
scroll to position [606, 0]
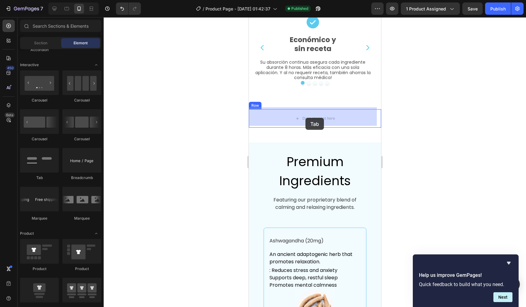
drag, startPoint x: 282, startPoint y: 179, endPoint x: 305, endPoint y: 118, distance: 65.5
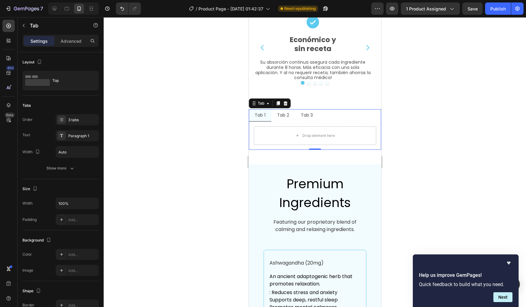
click at [325, 115] on ul "Tab 1 Tab 2 Tab 3" at bounding box center [314, 115] width 132 height 12
click at [286, 101] on icon at bounding box center [285, 103] width 4 height 4
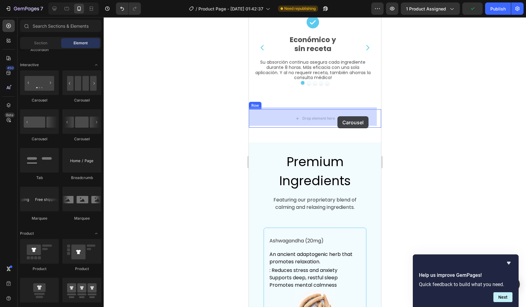
drag, startPoint x: 289, startPoint y: 140, endPoint x: 337, endPoint y: 116, distance: 53.5
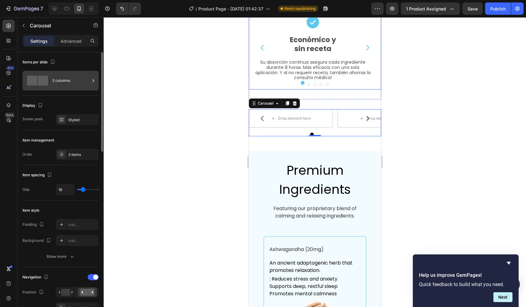
click at [60, 80] on div "2 columns" at bounding box center [70, 80] width 37 height 14
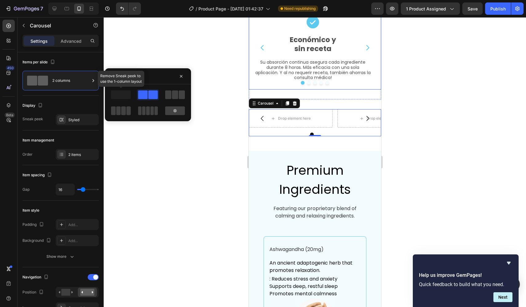
click at [125, 95] on span at bounding box center [121, 94] width 20 height 9
click at [35, 92] on div "Items per slide 2 columns" at bounding box center [60, 73] width 76 height 43
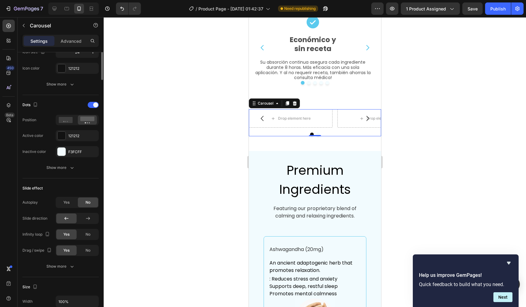
scroll to position [147, 0]
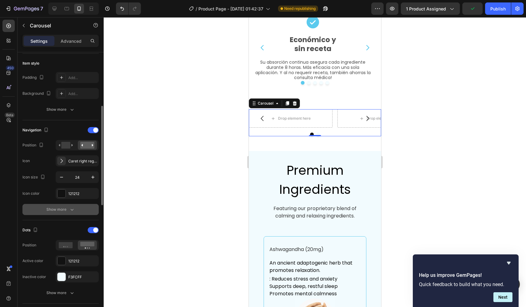
click at [59, 207] on div "Show more" at bounding box center [60, 209] width 29 height 6
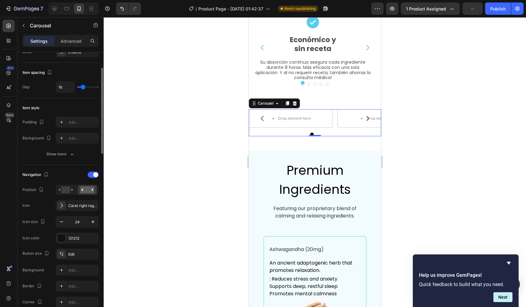
scroll to position [0, 0]
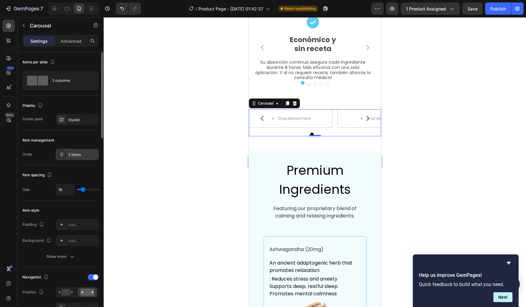
click at [81, 154] on div "2 items" at bounding box center [82, 155] width 29 height 6
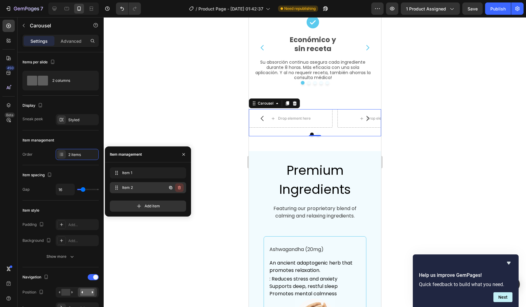
click at [178, 188] on icon "button" at bounding box center [179, 187] width 5 height 5
click at [36, 119] on div "Sneak peek" at bounding box center [32, 119] width 21 height 6
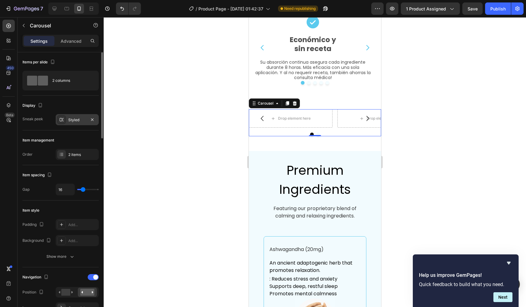
click at [76, 120] on div "Styled" at bounding box center [77, 120] width 18 height 6
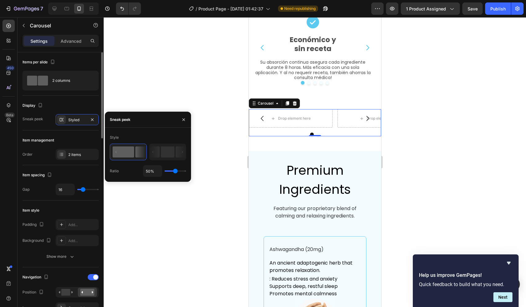
click at [46, 130] on div "Display Sneak peek Styled" at bounding box center [60, 113] width 76 height 35
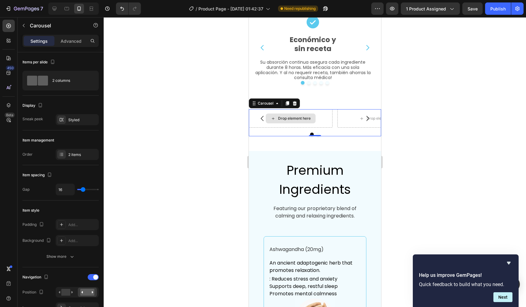
click at [332, 124] on div "Drop element here" at bounding box center [290, 118] width 84 height 18
click at [341, 121] on div "Drop element here" at bounding box center [379, 118] width 84 height 18
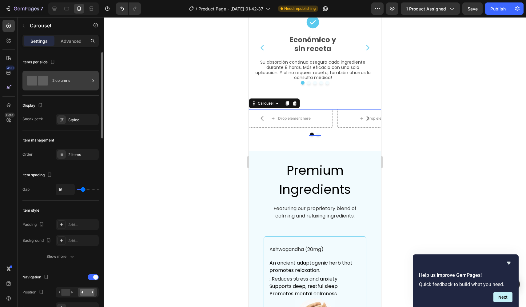
click at [51, 82] on div "2 columns" at bounding box center [60, 81] width 76 height 20
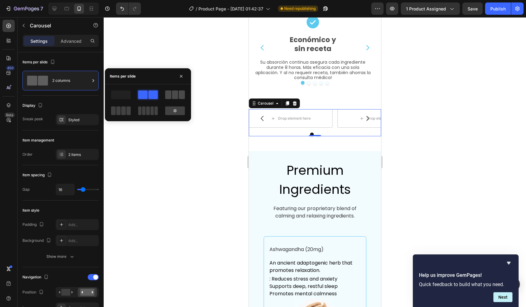
click at [178, 93] on span at bounding box center [175, 94] width 6 height 9
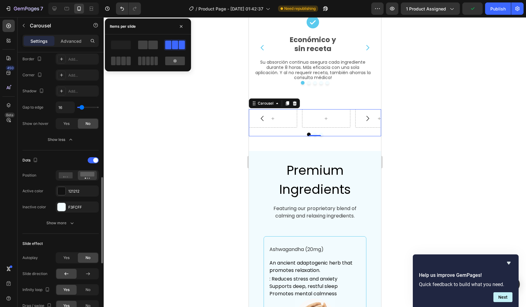
scroll to position [347, 0]
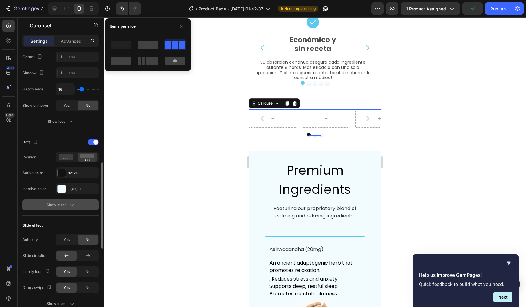
click at [73, 203] on icon "button" at bounding box center [72, 205] width 6 height 6
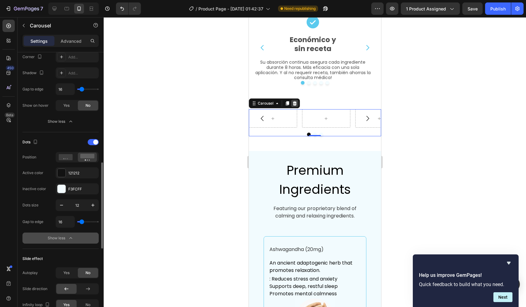
click at [297, 102] on icon at bounding box center [294, 103] width 5 height 5
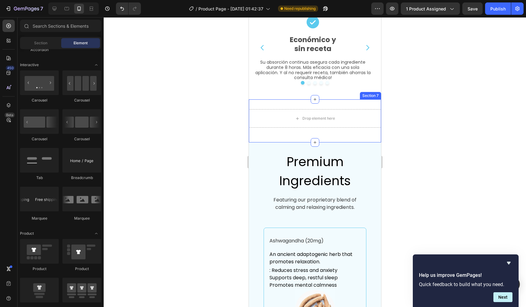
click at [300, 132] on div "Drop element here Row Section 7" at bounding box center [314, 120] width 132 height 43
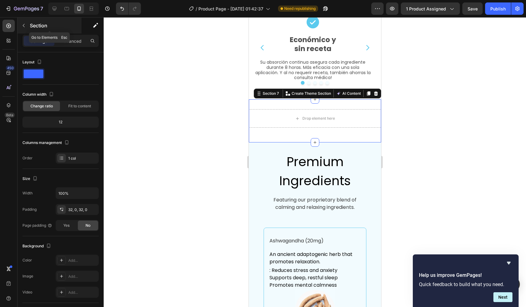
click at [26, 27] on icon "button" at bounding box center [23, 25] width 5 height 5
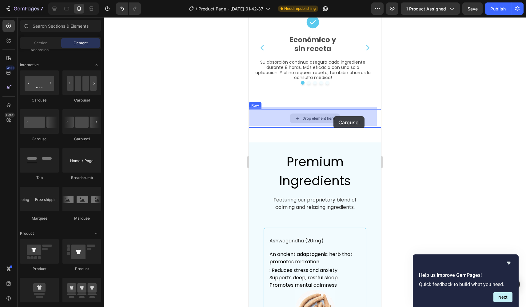
drag, startPoint x: 288, startPoint y: 109, endPoint x: 333, endPoint y: 116, distance: 45.5
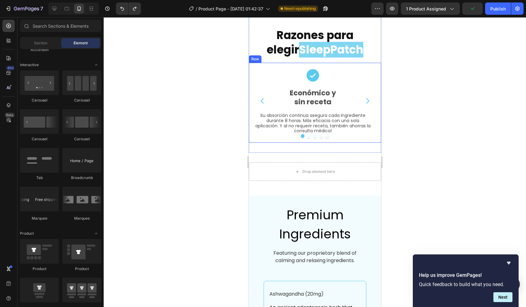
scroll to position [1174, 0]
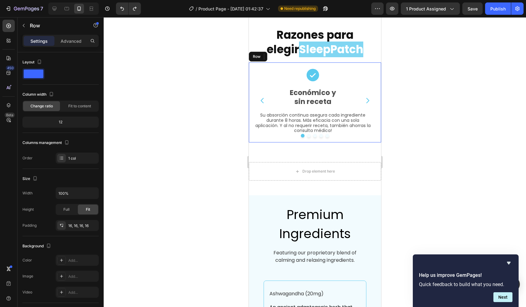
click at [353, 64] on div "Icon Económico y sin receta Text Block Su absorción continua asegura cada ingre…" at bounding box center [314, 102] width 132 height 80
click at [278, 56] on icon at bounding box center [278, 56] width 3 height 4
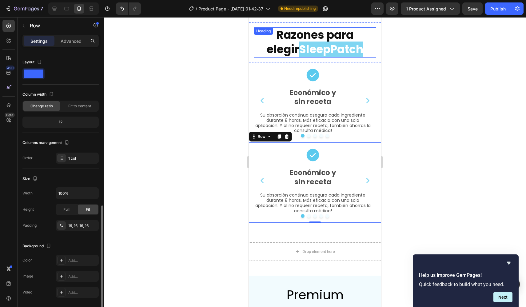
scroll to position [87, 0]
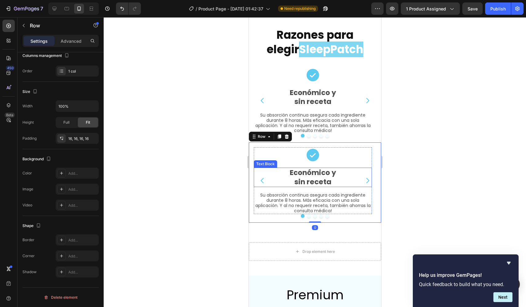
click at [298, 177] on p "sin receta" at bounding box center [312, 181] width 117 height 9
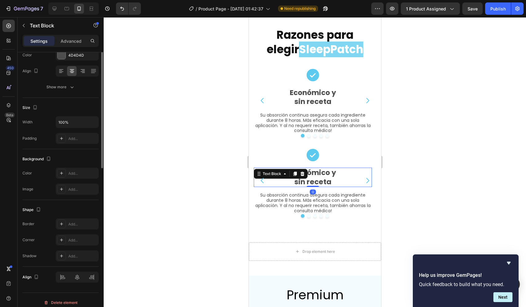
scroll to position [0, 0]
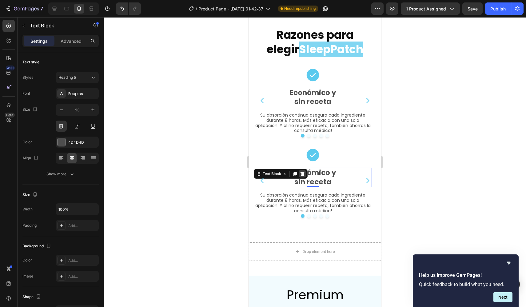
click at [302, 172] on icon at bounding box center [301, 173] width 5 height 5
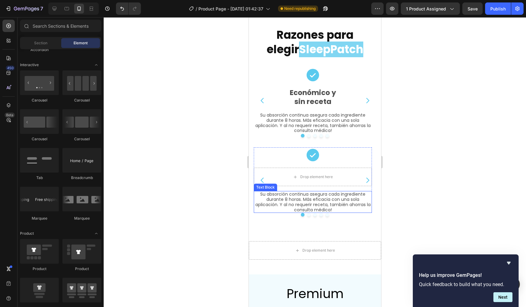
click at [291, 197] on p "Su absorción continua asegura cada ingrediente durante 8 horas. Más eficacia co…" at bounding box center [312, 201] width 117 height 21
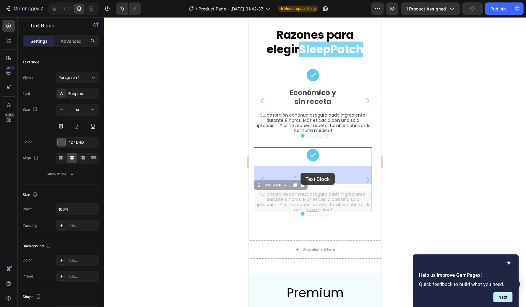
drag, startPoint x: 274, startPoint y: 183, endPoint x: 300, endPoint y: 173, distance: 27.6
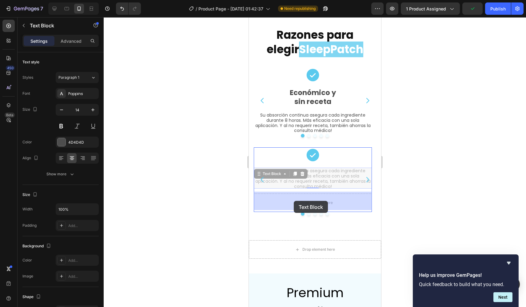
drag, startPoint x: 274, startPoint y: 173, endPoint x: 293, endPoint y: 200, distance: 33.3
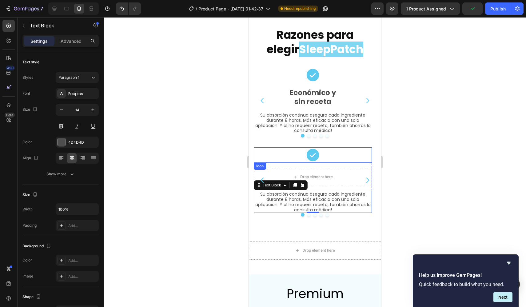
click at [312, 155] on icon at bounding box center [312, 154] width 15 height 15
click at [315, 201] on p "Su absorción continua asegura cada ingrediente durante 8 horas. Más eficacia co…" at bounding box center [312, 201] width 117 height 21
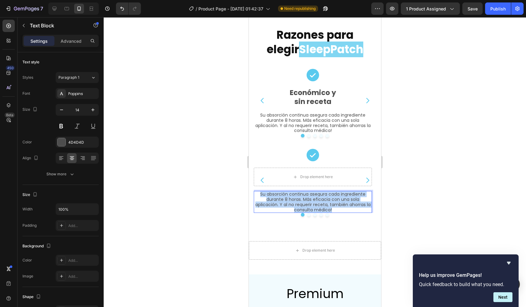
click at [315, 201] on p "Su absorción continua asegura cada ingrediente durante 8 horas. Más eficacia co…" at bounding box center [312, 201] width 117 height 21
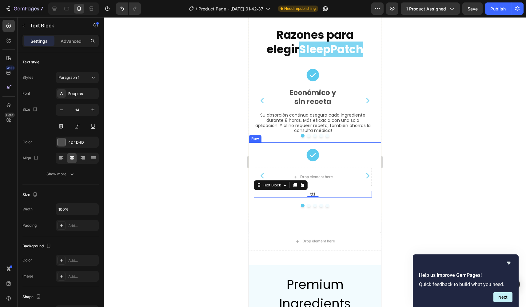
click at [230, 186] on div at bounding box center [315, 162] width 422 height 290
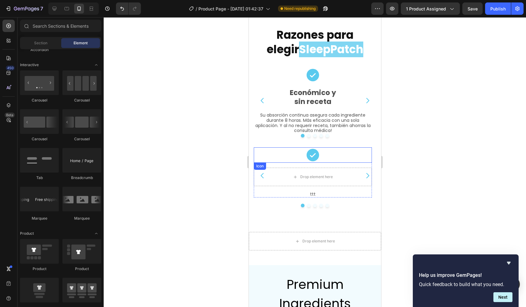
click at [310, 155] on icon at bounding box center [312, 155] width 13 height 13
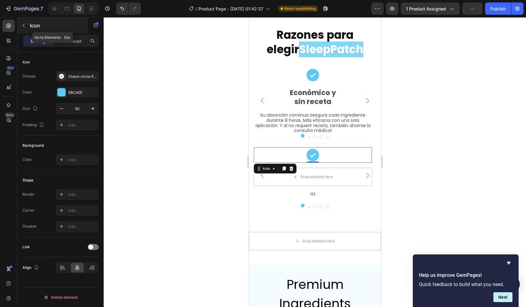
click at [30, 27] on p "Icon" at bounding box center [56, 25] width 52 height 7
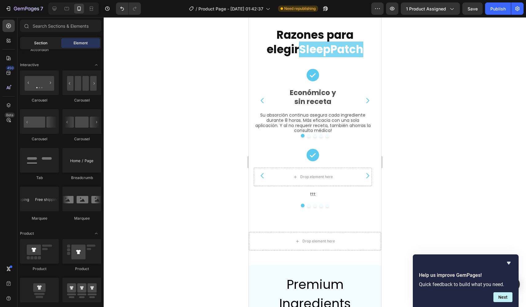
click at [43, 44] on span "Section" at bounding box center [40, 43] width 13 height 6
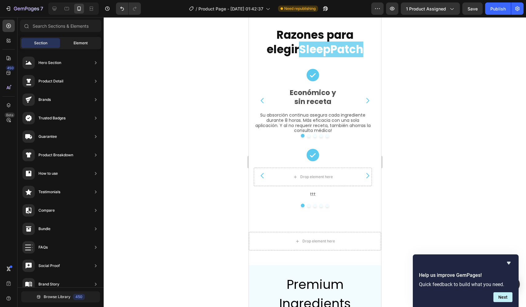
click at [69, 41] on div "Element" at bounding box center [80, 43] width 39 height 10
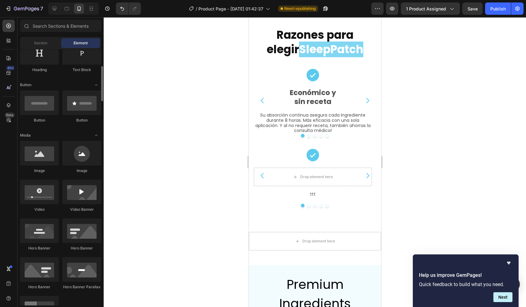
scroll to position [111, 0]
drag, startPoint x: 81, startPoint y: 161, endPoint x: 199, endPoint y: 144, distance: 119.0
click at [199, 0] on div "7 Version history / Product Page - Sep 27, 01:42:37 Need republishing Preview 1…" at bounding box center [263, 0] width 526 height 0
click at [315, 151] on icon at bounding box center [312, 155] width 13 height 13
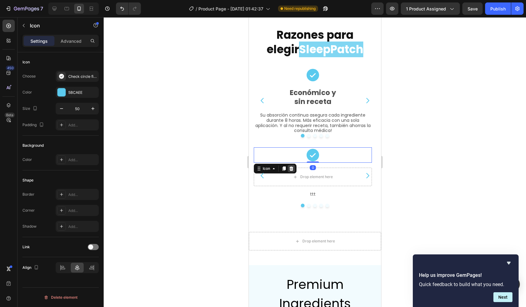
click at [291, 167] on icon at bounding box center [291, 168] width 4 height 4
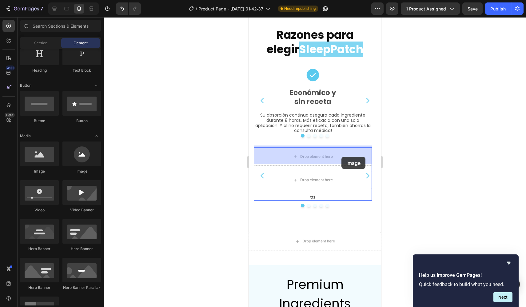
drag, startPoint x: 318, startPoint y: 174, endPoint x: 341, endPoint y: 157, distance: 28.5
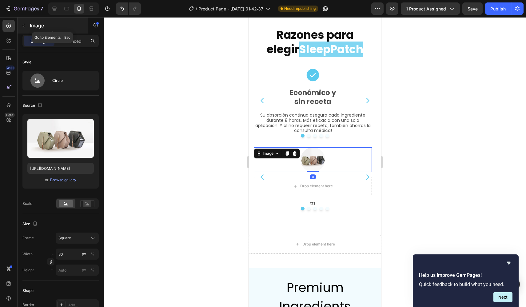
click at [28, 28] on button "button" at bounding box center [24, 26] width 10 height 10
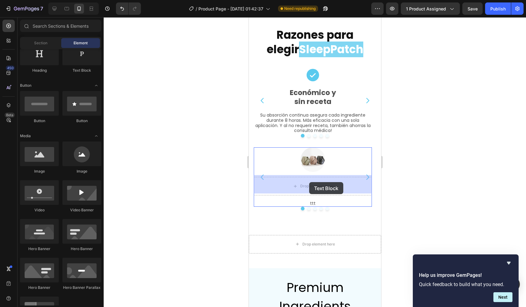
drag, startPoint x: 327, startPoint y: 73, endPoint x: 309, endPoint y: 182, distance: 110.1
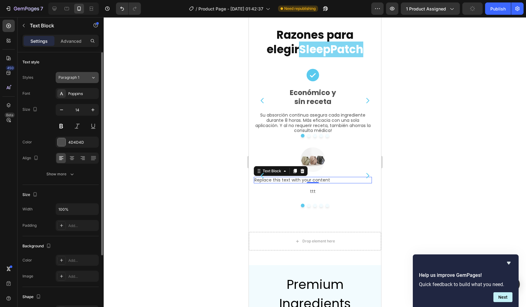
click at [87, 74] on button "Paragraph 1" at bounding box center [77, 77] width 43 height 11
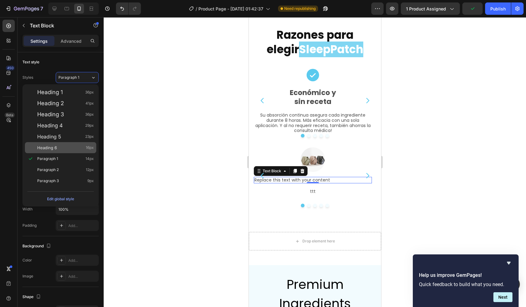
click at [70, 147] on div "Heading 6 16px" at bounding box center [65, 147] width 57 height 6
type input "16"
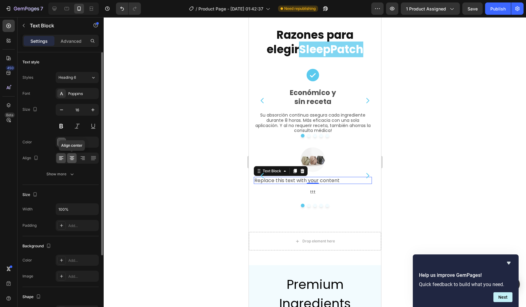
click at [72, 160] on icon at bounding box center [71, 160] width 3 height 1
click at [61, 128] on button at bounding box center [61, 125] width 11 height 11
click at [60, 125] on button at bounding box center [61, 125] width 11 height 11
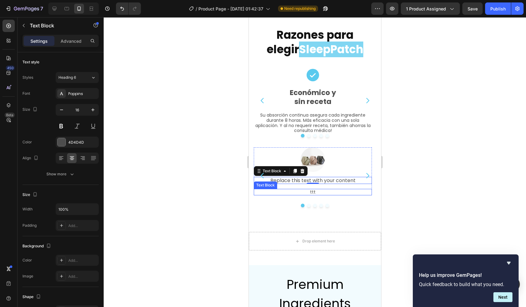
click at [319, 190] on p "ttt" at bounding box center [312, 191] width 117 height 5
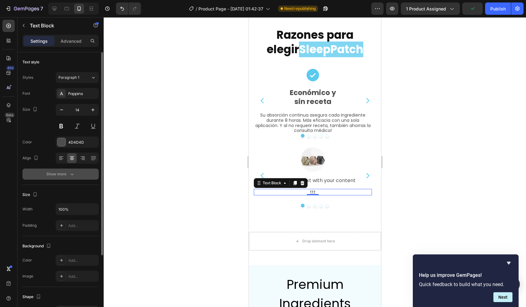
click at [60, 169] on button "Show more" at bounding box center [60, 173] width 76 height 11
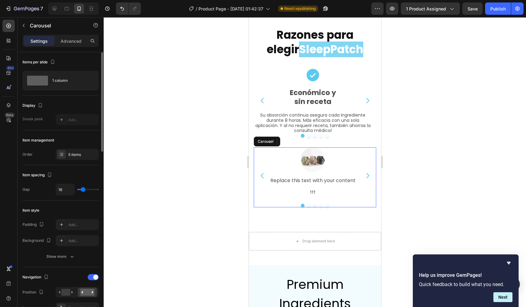
click at [263, 198] on div "Image Replace this text with your content Text Block ttt Text Block 0 Row" at bounding box center [312, 175] width 118 height 56
click at [74, 152] on div "5 items" at bounding box center [82, 155] width 29 height 6
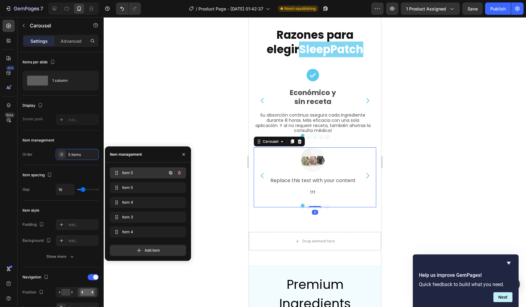
click at [133, 173] on span "Item 5" at bounding box center [139, 173] width 35 height 6
click at [132, 172] on span "Item 5" at bounding box center [143, 173] width 45 height 6
click at [136, 185] on span "Item 5" at bounding box center [139, 188] width 35 height 6
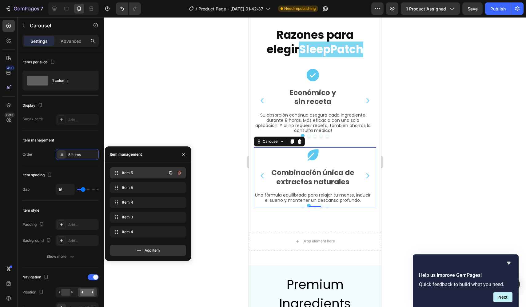
click at [156, 172] on span "Item 5" at bounding box center [139, 173] width 35 height 6
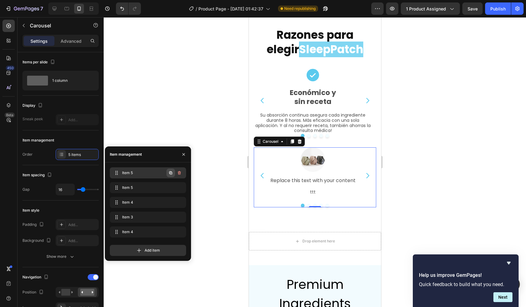
click at [172, 172] on icon "button" at bounding box center [170, 172] width 5 height 5
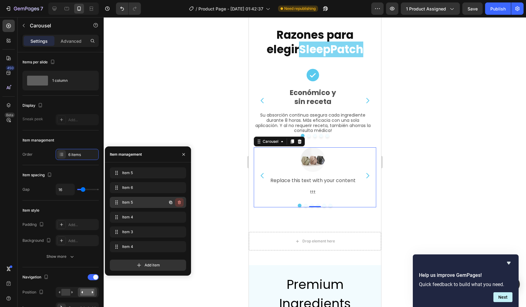
click at [178, 202] on icon "button" at bounding box center [179, 202] width 5 height 5
click at [178, 202] on div "Delete" at bounding box center [174, 202] width 11 height 6
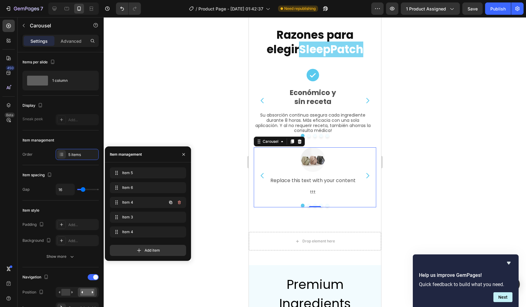
click at [178, 202] on icon "button" at bounding box center [179, 202] width 3 height 4
click at [178, 202] on div "Delete" at bounding box center [174, 202] width 11 height 6
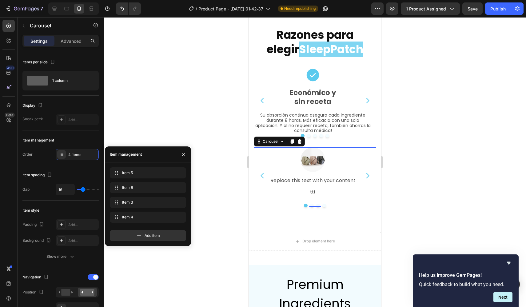
click at [178, 202] on div "Item 3 Item 3" at bounding box center [148, 202] width 76 height 11
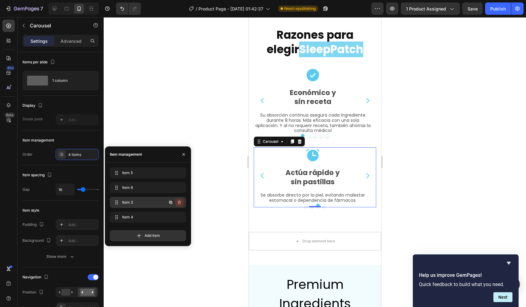
click at [179, 202] on icon "button" at bounding box center [179, 202] width 5 height 5
click at [179, 202] on div "Delete" at bounding box center [174, 202] width 11 height 6
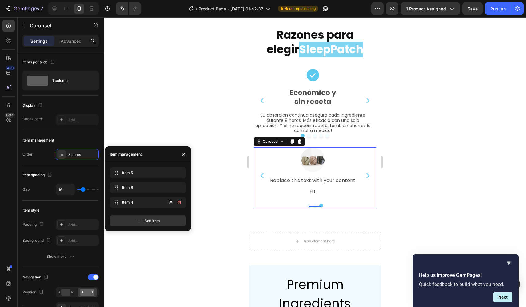
click at [179, 202] on icon "button" at bounding box center [179, 202] width 5 height 5
click at [143, 176] on div "Item 5 Item 5" at bounding box center [139, 172] width 54 height 9
click at [144, 191] on div "Item 6 Item 6" at bounding box center [139, 187] width 54 height 9
click at [145, 202] on span "Item 4" at bounding box center [134, 202] width 25 height 6
click at [174, 126] on div at bounding box center [315, 162] width 422 height 290
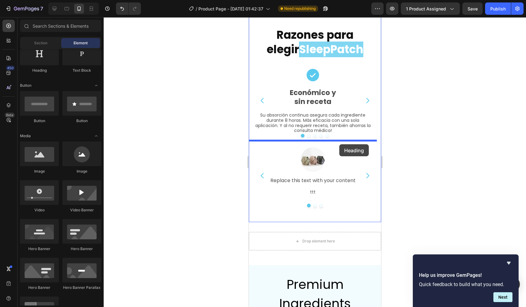
drag, startPoint x: 288, startPoint y: 78, endPoint x: 339, endPoint y: 144, distance: 83.4
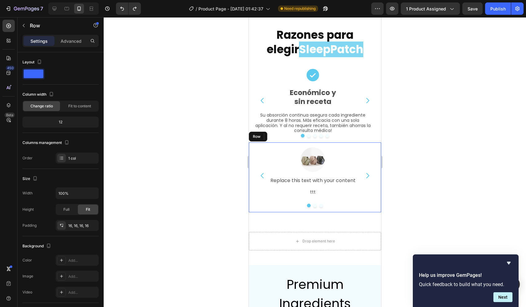
click at [259, 207] on div "Image Replace this text with your content Text Block ttt Text Block Row Image R…" at bounding box center [314, 177] width 132 height 70
click at [21, 27] on button "button" at bounding box center [24, 26] width 10 height 10
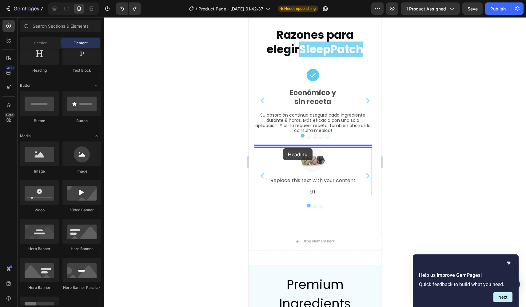
drag, startPoint x: 283, startPoint y: 74, endPoint x: 282, endPoint y: 148, distance: 74.1
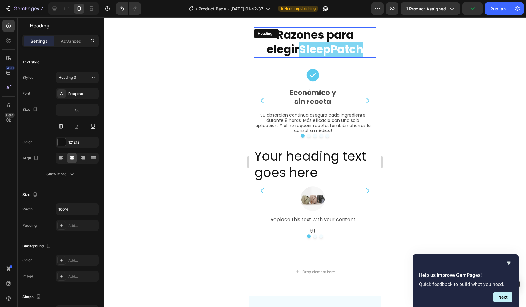
click at [353, 36] on strong "Razones para elegir" at bounding box center [309, 42] width 87 height 30
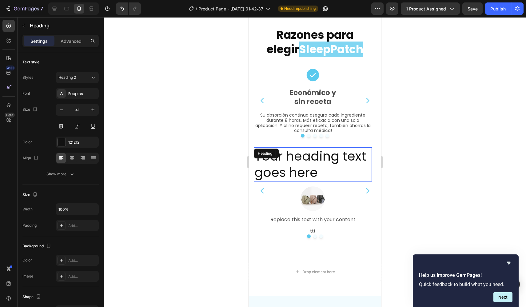
click at [324, 158] on h2 "Your heading text goes here" at bounding box center [312, 164] width 118 height 34
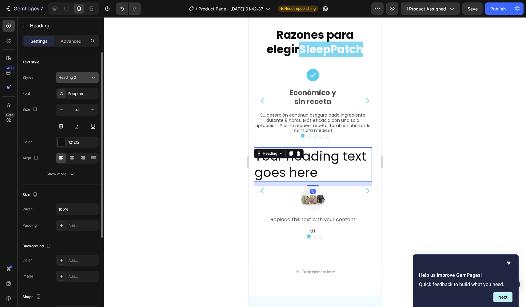
click at [71, 79] on span "Heading 2" at bounding box center [67, 78] width 18 height 6
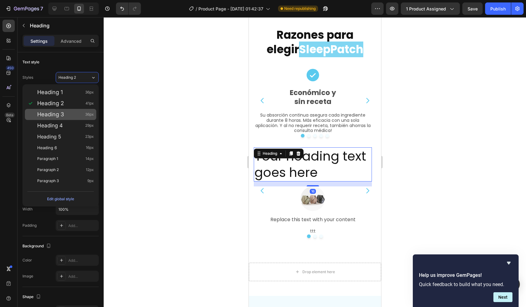
click at [68, 116] on div "Heading 3 36px" at bounding box center [65, 114] width 57 height 6
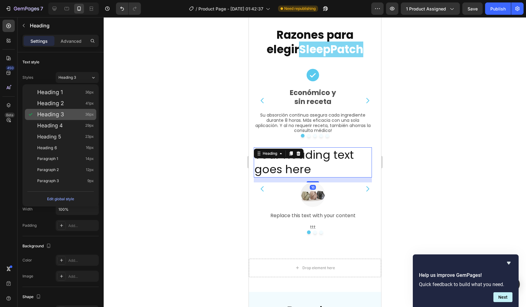
type input "36"
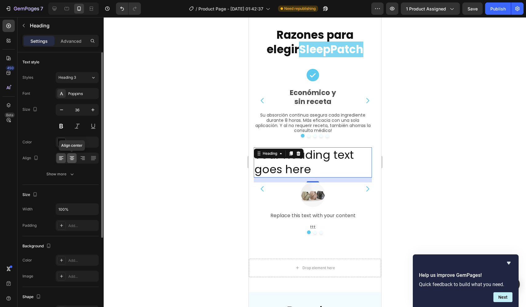
click at [72, 158] on icon at bounding box center [72, 158] width 6 height 6
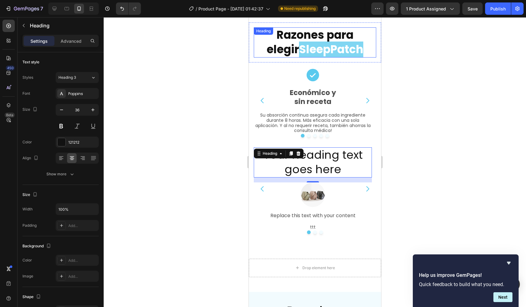
click at [353, 35] on strong "Razones para elegir" at bounding box center [309, 42] width 87 height 30
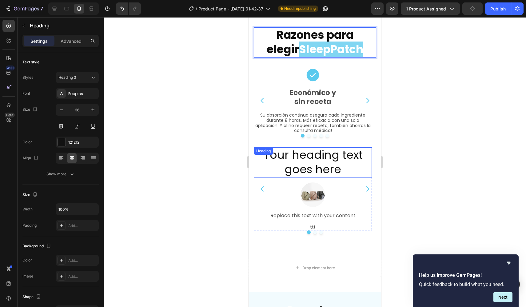
click at [330, 156] on h2 "Your heading text goes here" at bounding box center [312, 162] width 118 height 30
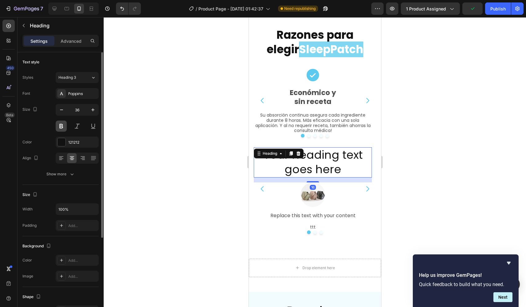
click at [64, 126] on button at bounding box center [61, 125] width 11 height 11
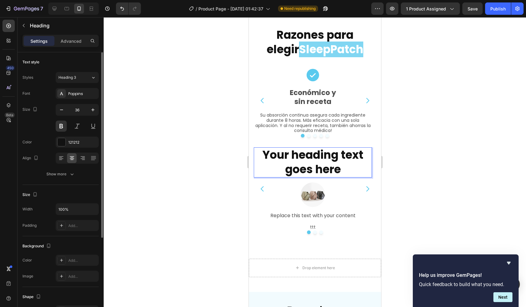
click at [323, 158] on p "Your heading text goes here" at bounding box center [312, 162] width 117 height 29
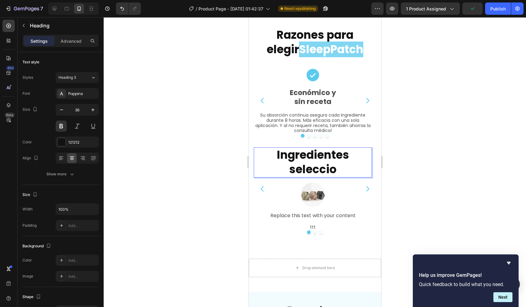
click at [314, 158] on p "Ingredientes seleccio" at bounding box center [312, 162] width 117 height 29
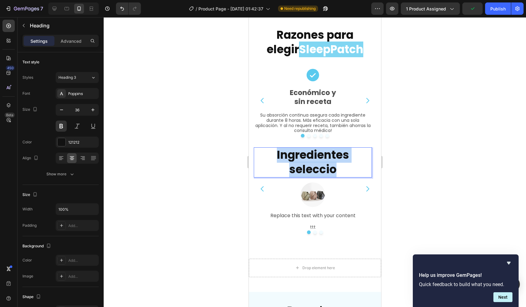
click at [314, 158] on p "Ingredientes seleccio" at bounding box center [312, 162] width 117 height 29
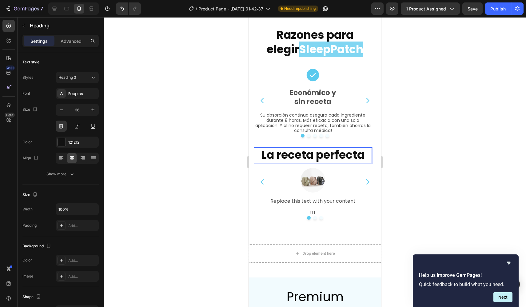
click at [357, 153] on p "La receta perfecta" at bounding box center [312, 155] width 117 height 14
click at [337, 152] on h2 "Ingredientes espec" at bounding box center [312, 155] width 118 height 16
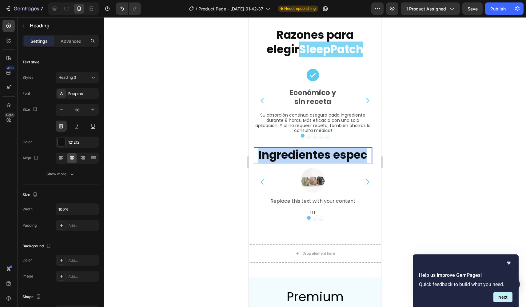
click at [337, 152] on h2 "Ingredientes espec" at bounding box center [312, 155] width 118 height 16
click at [322, 153] on h2 "Ingredientes espec" at bounding box center [312, 155] width 118 height 16
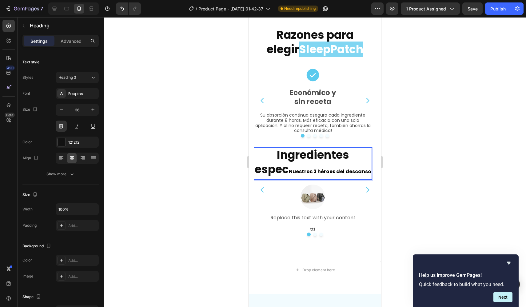
click at [290, 168] on span "Nuestros 3 héroes del descanso" at bounding box center [329, 171] width 82 height 7
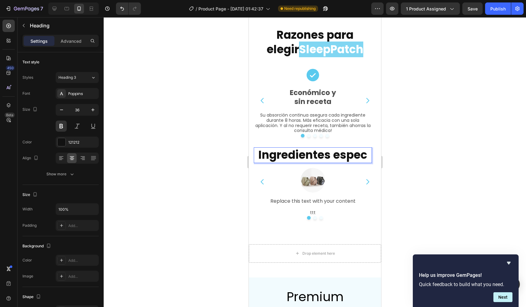
click at [306, 154] on h2 "Ingredientes espec" at bounding box center [312, 155] width 118 height 16
click at [222, 169] on div at bounding box center [315, 162] width 422 height 290
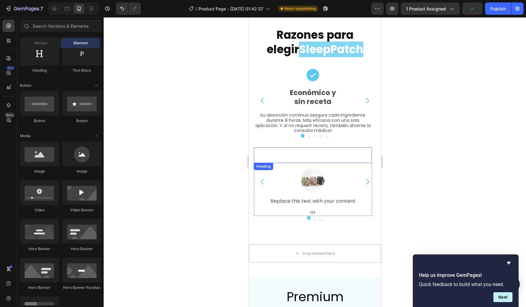
click at [312, 155] on h2 "Rich Text Editor. Editing area: main" at bounding box center [312, 155] width 118 height 16
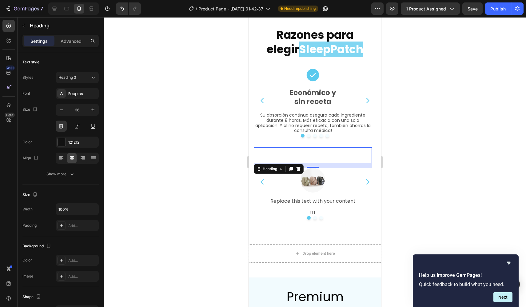
click at [328, 155] on h2 "Rich Text Editor. Editing area: main" at bounding box center [312, 155] width 118 height 16
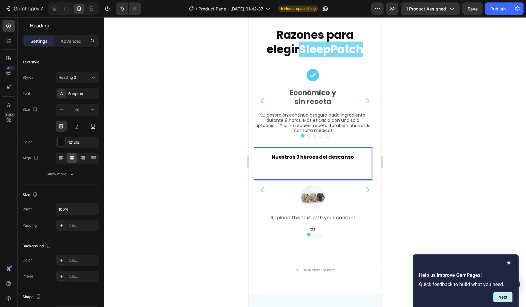
click at [293, 154] on span "Nuestros 3 héroes del descanso" at bounding box center [312, 156] width 82 height 7
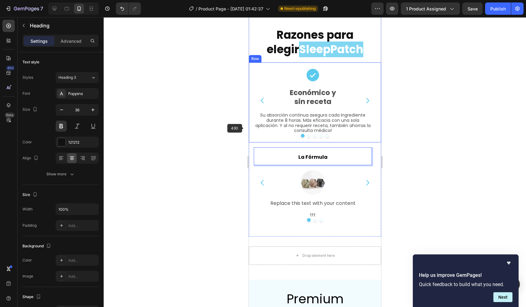
click at [216, 157] on div at bounding box center [315, 162] width 422 height 290
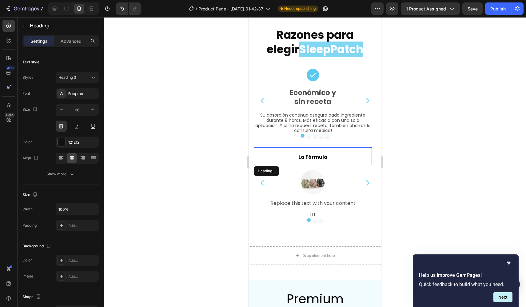
click at [275, 158] on p "⁠⁠⁠⁠⁠⁠⁠ La Fórmula" at bounding box center [312, 156] width 117 height 17
click at [300, 168] on icon at bounding box center [297, 170] width 5 height 5
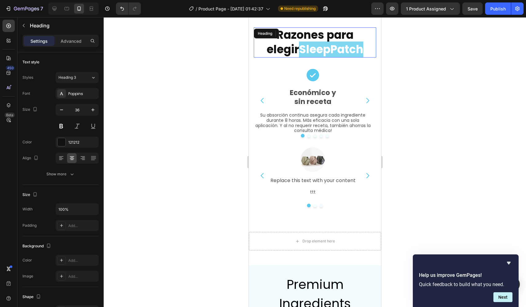
click at [269, 45] on p "⁠⁠⁠⁠⁠⁠⁠ Razones para elegir SleepPatch" at bounding box center [314, 42] width 121 height 29
click at [290, 34] on icon at bounding box center [290, 33] width 5 height 5
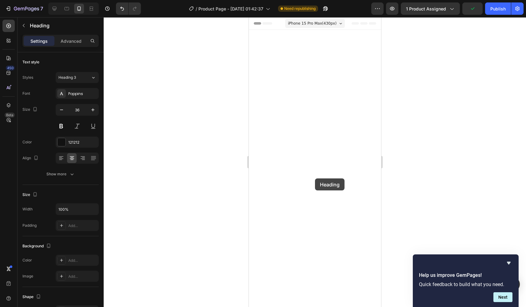
scroll to position [1174, 0]
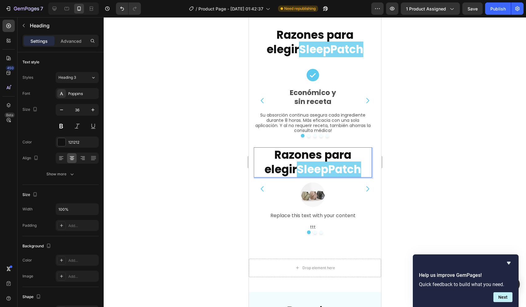
click at [336, 153] on strong "Razones para elegir" at bounding box center [307, 162] width 87 height 30
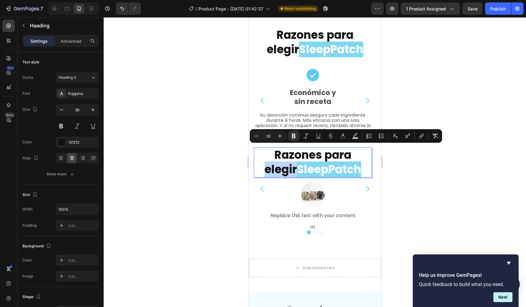
click at [336, 153] on strong "Razones para elegir" at bounding box center [307, 162] width 87 height 30
click at [311, 172] on strong "SleepPatch" at bounding box center [328, 169] width 64 height 16
click at [296, 168] on strong "SleepPatch" at bounding box center [328, 169] width 64 height 16
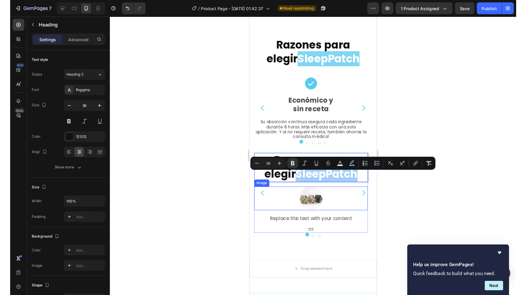
scroll to position [1154, 0]
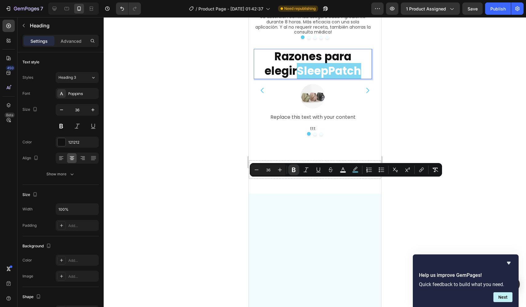
click at [318, 79] on strong "SleepPatch" at bounding box center [328, 71] width 64 height 16
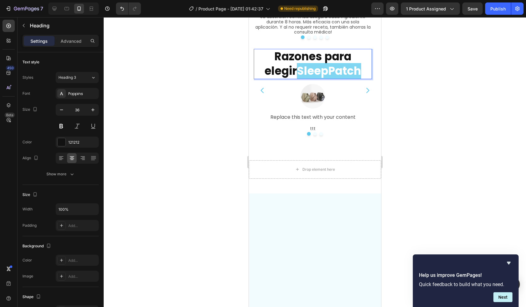
click at [302, 79] on strong "Razones para elegir" at bounding box center [307, 64] width 87 height 30
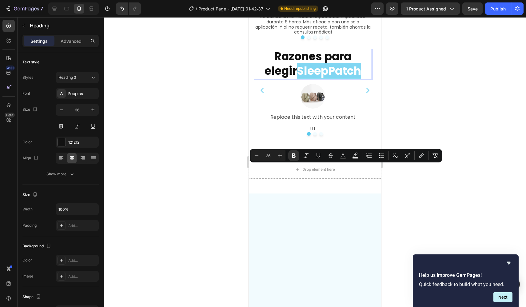
click at [318, 79] on strong "Razones para elegir" at bounding box center [307, 64] width 87 height 30
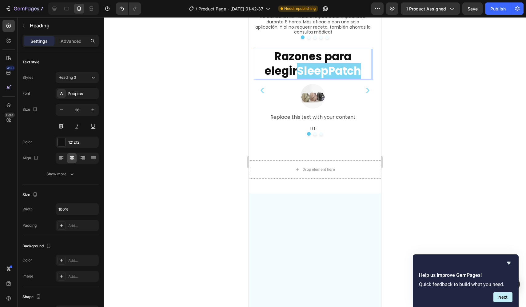
click at [308, 79] on strong "Razones para elegir" at bounding box center [307, 64] width 87 height 30
click at [332, 79] on strong "Razones detr elegir" at bounding box center [306, 64] width 85 height 30
click at [282, 79] on strong "Razones detrás del elegir" at bounding box center [312, 64] width 107 height 30
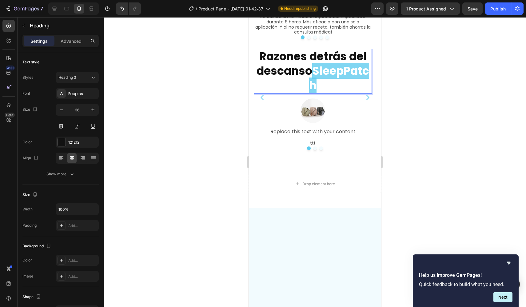
click at [289, 79] on strong "Razones detrás del descanso" at bounding box center [311, 64] width 110 height 30
click at [309, 93] on strong "SleepPatch" at bounding box center [339, 78] width 60 height 30
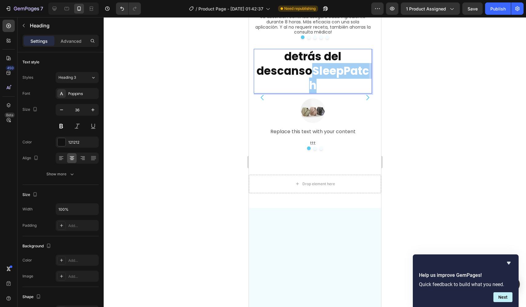
click at [309, 93] on strong "SleepPatch" at bounding box center [339, 78] width 60 height 30
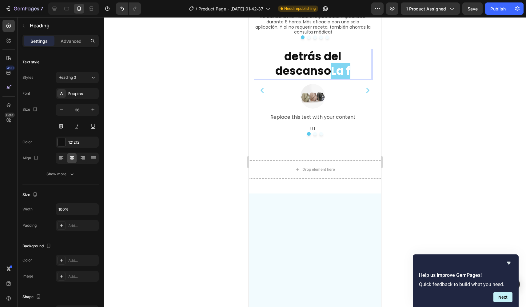
click at [350, 79] on strong "La f" at bounding box center [339, 71] width 19 height 16
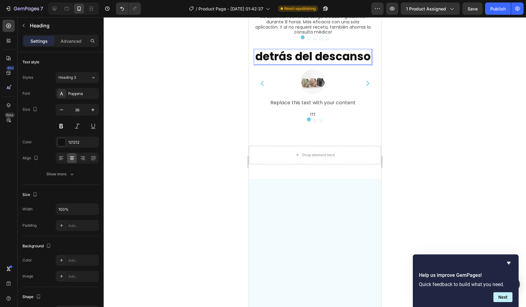
click at [286, 64] on strong "detrás del descanso" at bounding box center [312, 57] width 115 height 16
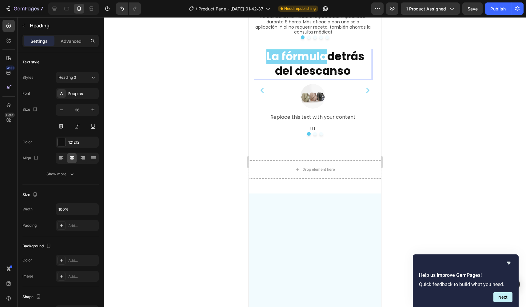
click at [326, 79] on strong "detrás del descanso" at bounding box center [318, 64] width 89 height 30
click at [327, 79] on strong "detrás del descanso" at bounding box center [318, 64] width 89 height 30
click at [335, 79] on strong "detrás del descanso" at bounding box center [318, 64] width 89 height 30
click at [327, 79] on strong "detrás del descanso" at bounding box center [318, 64] width 89 height 30
click at [322, 64] on strong "La fórmula" at bounding box center [296, 57] width 61 height 16
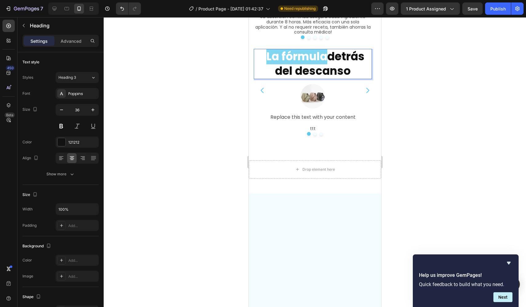
click at [322, 64] on strong "La fórmula" at bounding box center [296, 57] width 61 height 16
click at [324, 64] on strong "La fórmula" at bounding box center [296, 57] width 61 height 16
click at [337, 79] on strong "detrás del descanso" at bounding box center [318, 64] width 89 height 30
click at [301, 64] on strong "La fórmula" at bounding box center [296, 57] width 61 height 16
click at [322, 64] on strong "La fórmula" at bounding box center [296, 57] width 61 height 16
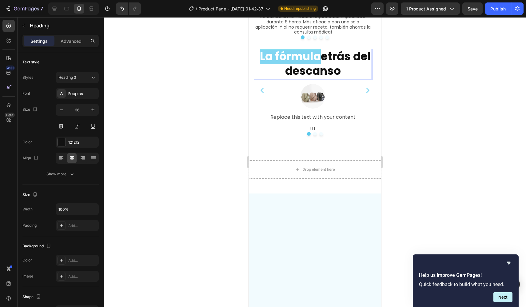
click at [325, 79] on strong "etrás del descanso" at bounding box center [328, 64] width 86 height 30
click at [192, 185] on div at bounding box center [315, 162] width 422 height 290
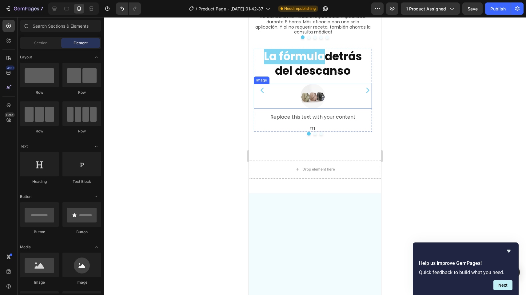
click at [314, 109] on img at bounding box center [312, 96] width 25 height 25
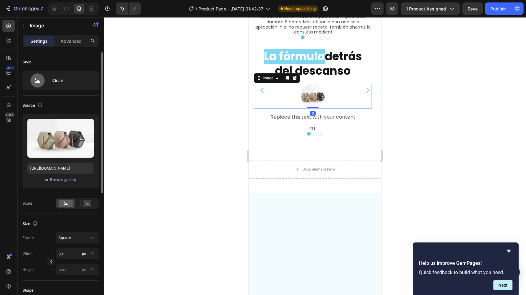
click at [59, 179] on div "Browse gallery" at bounding box center [63, 180] width 26 height 6
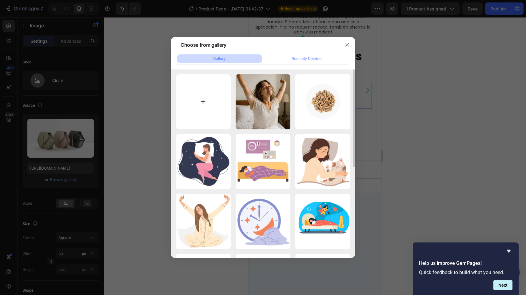
click at [208, 107] on input "file" at bounding box center [203, 101] width 55 height 55
type input "C:\fakepath\cinnamon-stick-white-background_1 (1).webp"
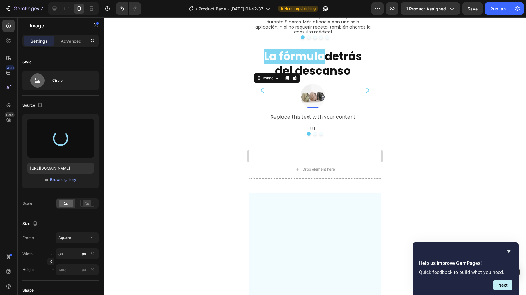
type input "https://cdn.shopify.com/s/files/1/0764/1422/2590/files/gempages_585894298097025…"
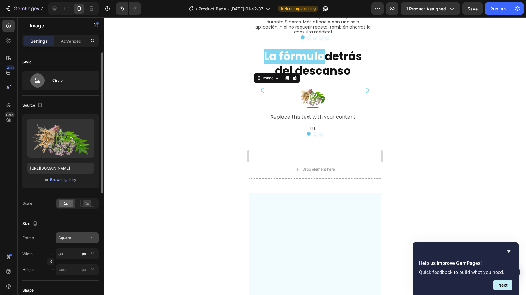
click at [90, 239] on icon at bounding box center [93, 238] width 6 height 6
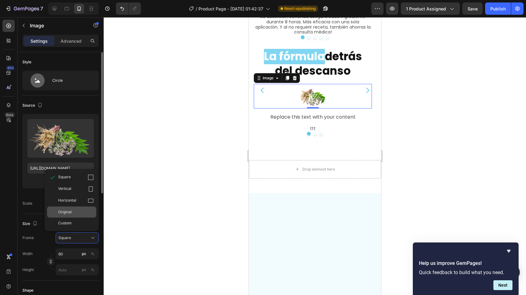
click at [82, 209] on div "Original" at bounding box center [71, 212] width 49 height 11
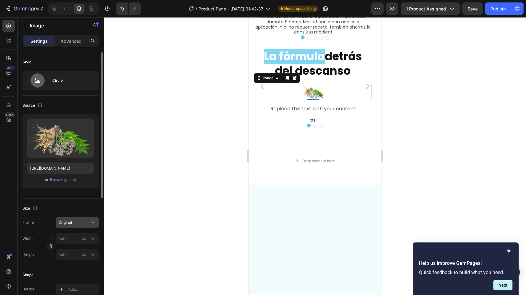
click at [89, 220] on div "Original" at bounding box center [76, 222] width 37 height 6
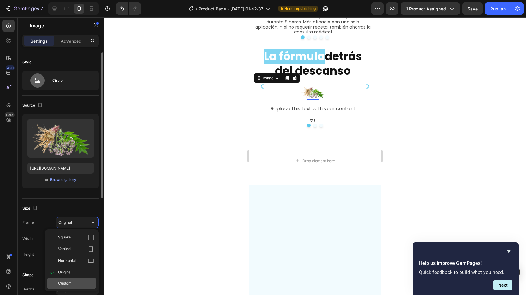
click at [71, 284] on span "Custom" at bounding box center [65, 284] width 14 height 6
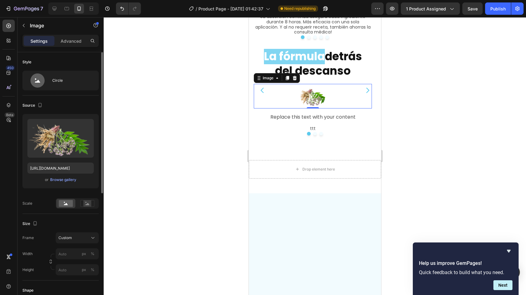
click at [206, 219] on div at bounding box center [315, 156] width 422 height 278
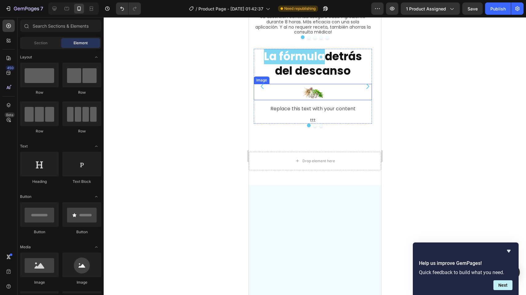
click at [309, 100] on img at bounding box center [312, 92] width 25 height 16
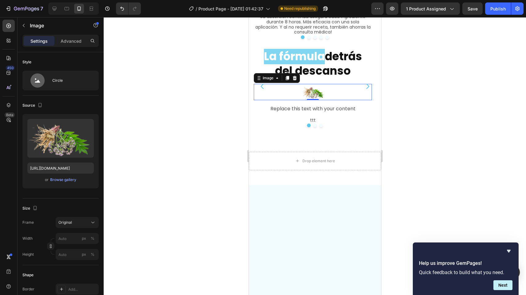
click at [236, 203] on div at bounding box center [315, 156] width 422 height 278
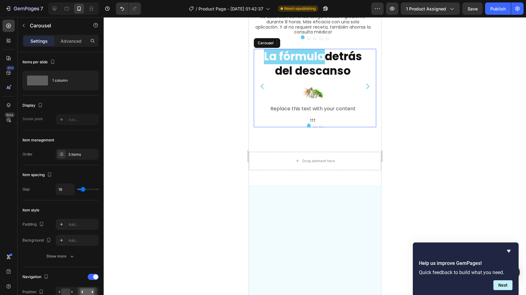
click at [259, 95] on button "Carousel Back Arrow" at bounding box center [261, 86] width 17 height 17
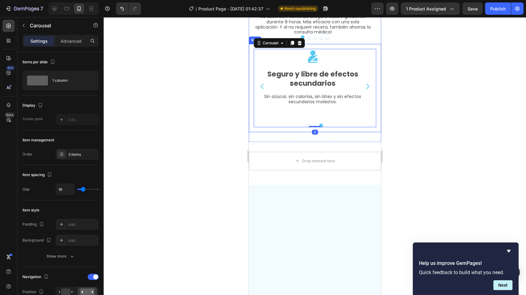
click at [217, 203] on div at bounding box center [315, 156] width 422 height 278
click at [364, 90] on icon "Carousel Next Arrow" at bounding box center [366, 86] width 7 height 7
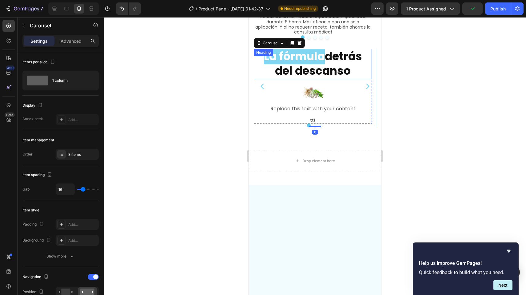
click at [283, 79] on strong "detrás del descanso" at bounding box center [317, 64] width 87 height 30
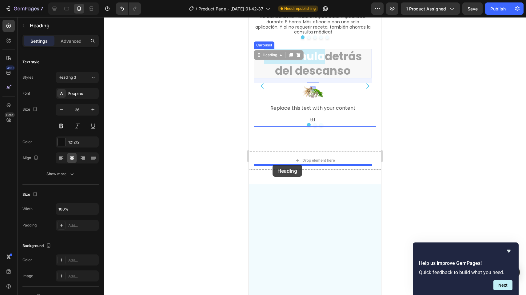
drag, startPoint x: 269, startPoint y: 174, endPoint x: 272, endPoint y: 165, distance: 9.4
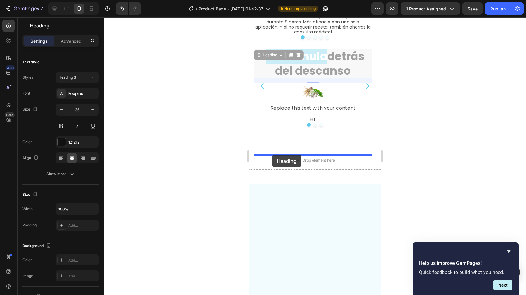
drag, startPoint x: 270, startPoint y: 172, endPoint x: 271, endPoint y: 155, distance: 17.6
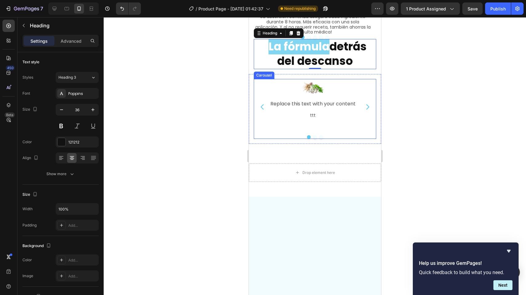
click at [276, 135] on div "Image Replace this text with your content Text Block ttt Text Block Row" at bounding box center [312, 107] width 118 height 56
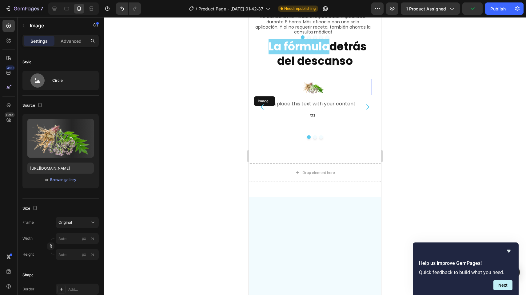
click at [302, 95] on img at bounding box center [312, 87] width 25 height 16
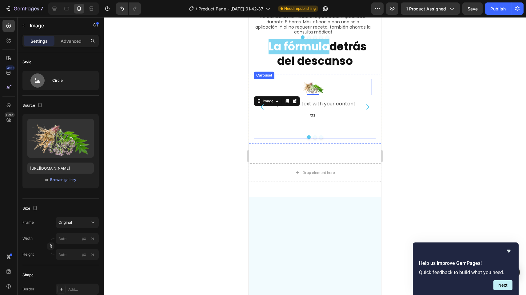
click at [363, 111] on icon "Carousel Next Arrow" at bounding box center [366, 106] width 7 height 7
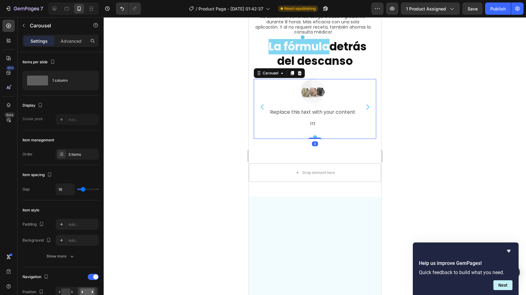
click at [262, 111] on icon "Carousel Back Arrow" at bounding box center [261, 106] width 7 height 7
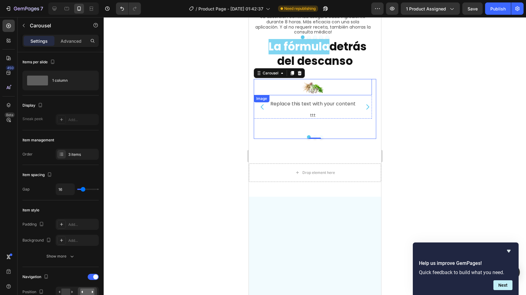
click at [310, 95] on img at bounding box center [312, 87] width 25 height 16
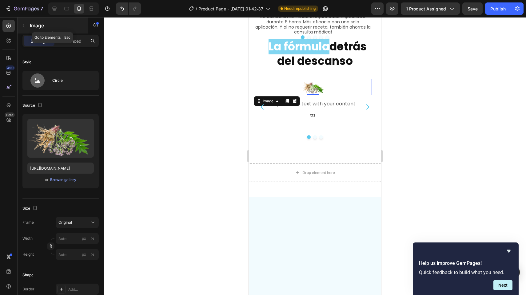
click at [26, 26] on icon "button" at bounding box center [23, 25] width 5 height 5
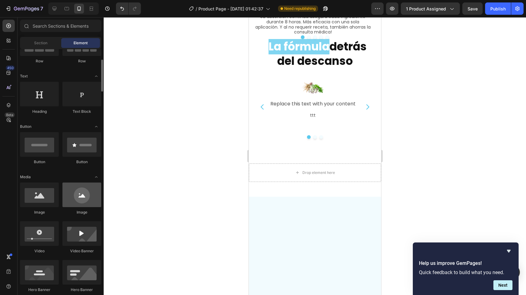
scroll to position [72, 0]
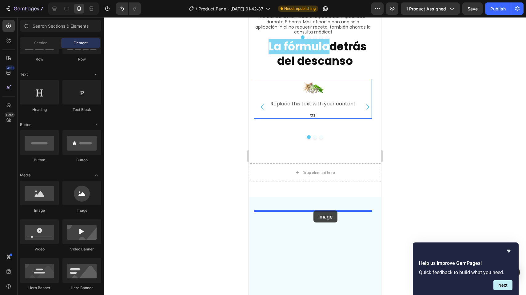
drag, startPoint x: 322, startPoint y: 217, endPoint x: 313, endPoint y: 211, distance: 11.4
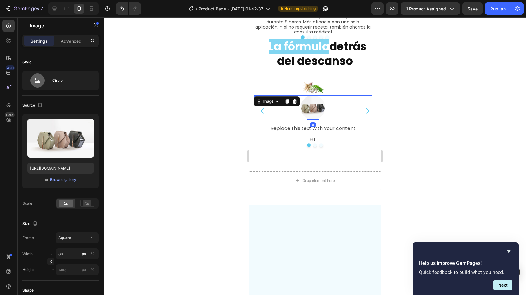
click at [310, 95] on img at bounding box center [312, 87] width 25 height 16
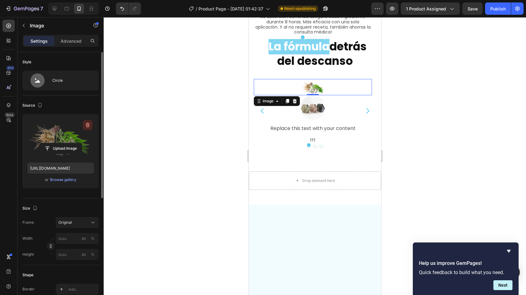
click at [87, 122] on icon "button" at bounding box center [88, 125] width 6 height 6
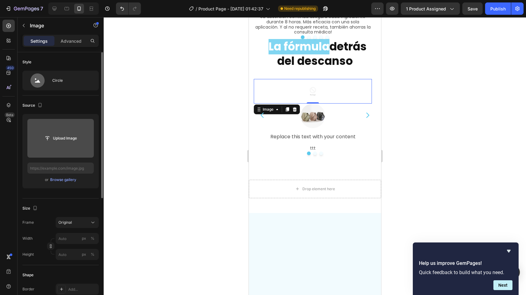
click at [344, 104] on div at bounding box center [312, 91] width 118 height 25
click at [146, 204] on div at bounding box center [315, 156] width 422 height 278
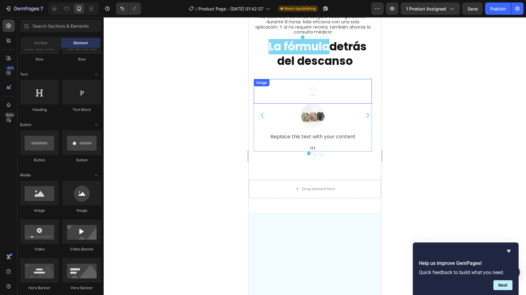
click at [294, 104] on div "Image" at bounding box center [312, 91] width 118 height 25
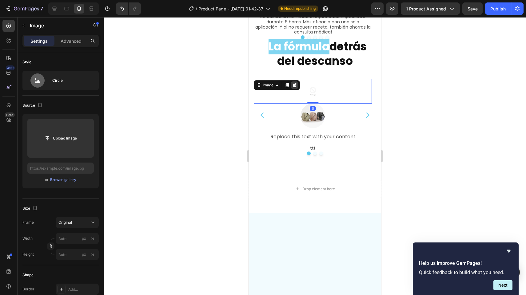
click at [294, 87] on icon at bounding box center [294, 85] width 4 height 4
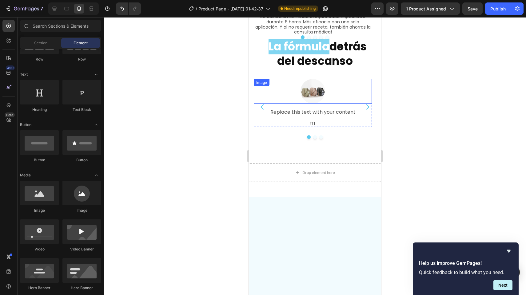
click at [341, 104] on div at bounding box center [312, 91] width 118 height 25
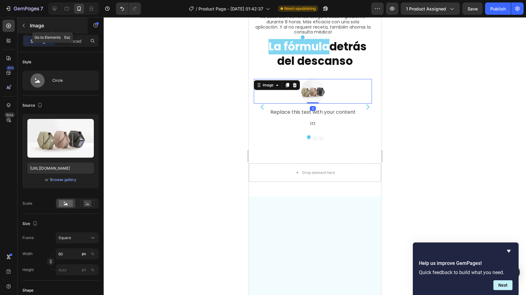
click at [24, 28] on button "button" at bounding box center [24, 26] width 10 height 10
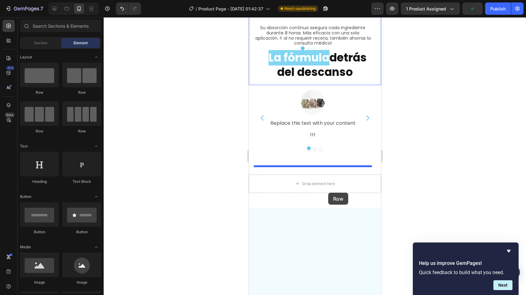
scroll to position [1143, 0]
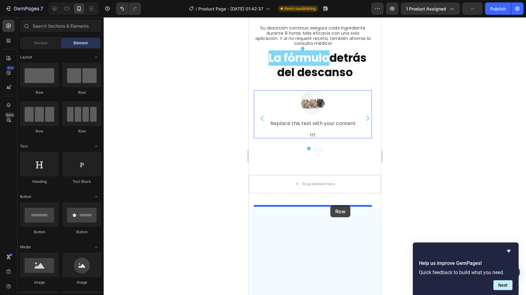
drag, startPoint x: 286, startPoint y: 98, endPoint x: 330, endPoint y: 205, distance: 116.1
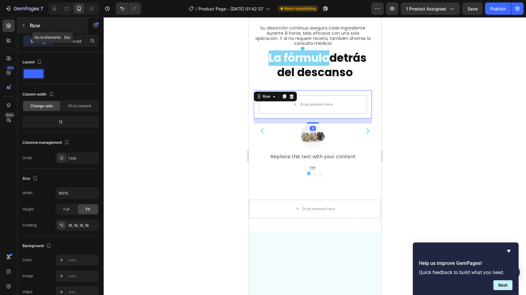
click at [26, 23] on button "button" at bounding box center [24, 26] width 10 height 10
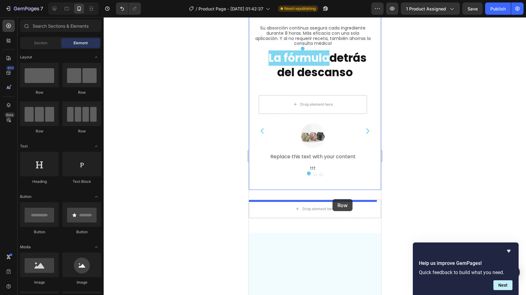
drag, startPoint x: 300, startPoint y: 130, endPoint x: 332, endPoint y: 199, distance: 76.5
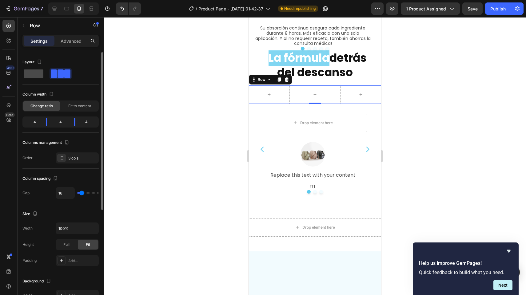
click at [33, 76] on span at bounding box center [34, 73] width 20 height 9
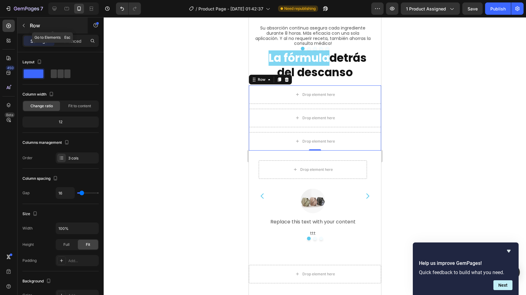
click at [24, 21] on button "button" at bounding box center [24, 26] width 10 height 10
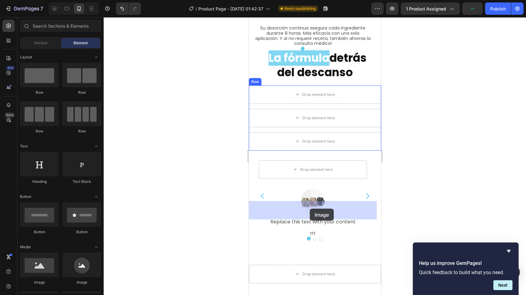
drag, startPoint x: 330, startPoint y: 282, endPoint x: 309, endPoint y: 209, distance: 76.1
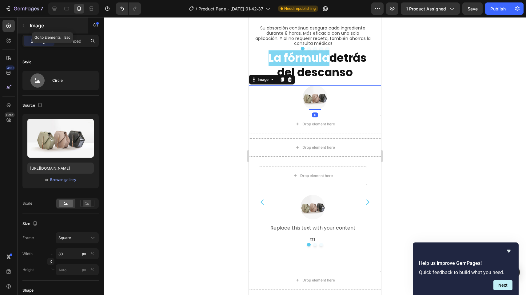
click at [29, 29] on div "Image" at bounding box center [53, 26] width 70 height 16
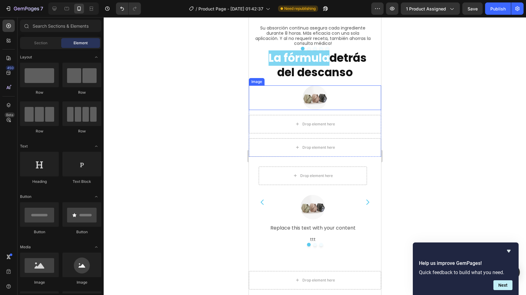
click at [321, 110] on img at bounding box center [314, 97] width 25 height 25
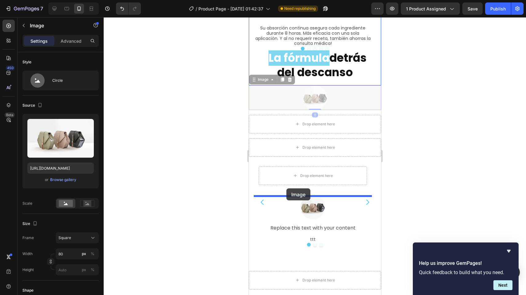
drag, startPoint x: 260, startPoint y: 196, endPoint x: 286, endPoint y: 188, distance: 26.9
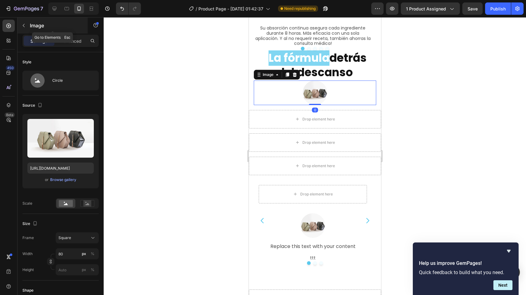
click at [27, 26] on button "button" at bounding box center [24, 26] width 10 height 10
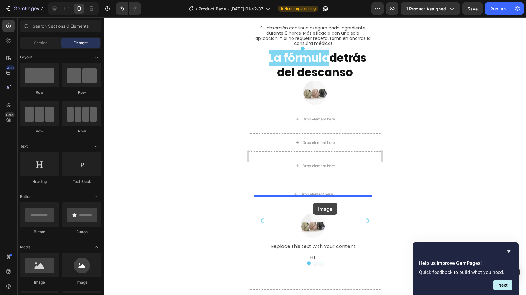
drag, startPoint x: 337, startPoint y: 287, endPoint x: 313, endPoint y: 203, distance: 87.4
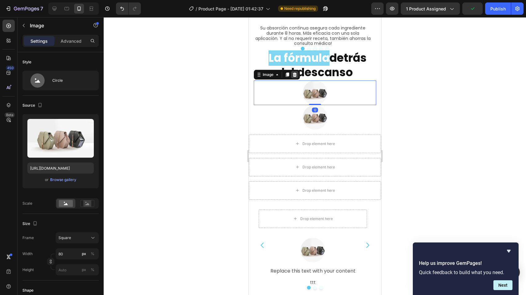
click at [295, 77] on icon at bounding box center [294, 75] width 4 height 4
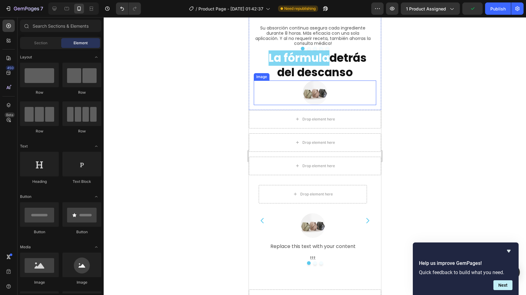
click at [340, 105] on div at bounding box center [314, 93] width 122 height 25
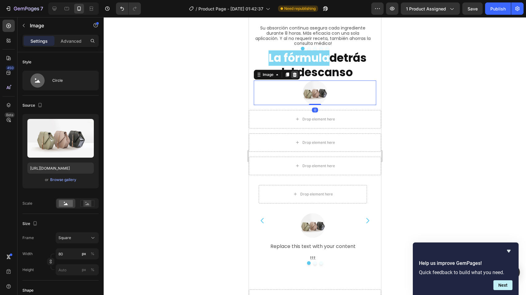
click at [294, 77] on icon at bounding box center [294, 75] width 4 height 4
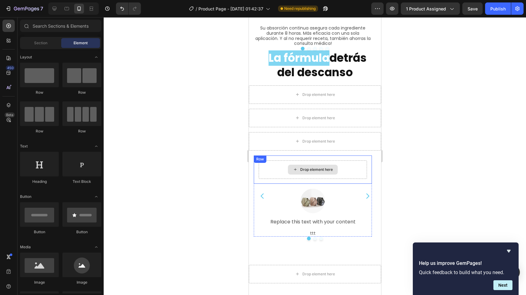
click at [345, 179] on div "Drop element here" at bounding box center [312, 169] width 108 height 18
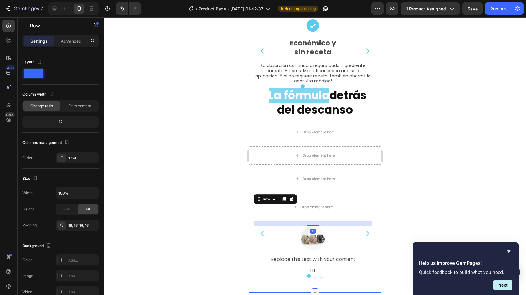
scroll to position [1224, 0]
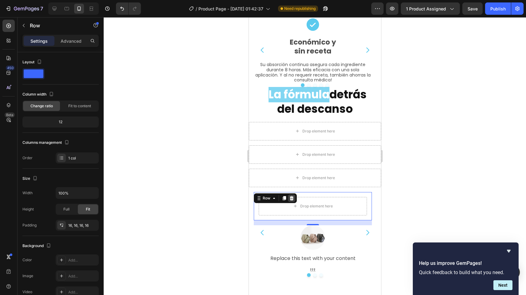
click at [293, 196] on icon at bounding box center [291, 198] width 5 height 5
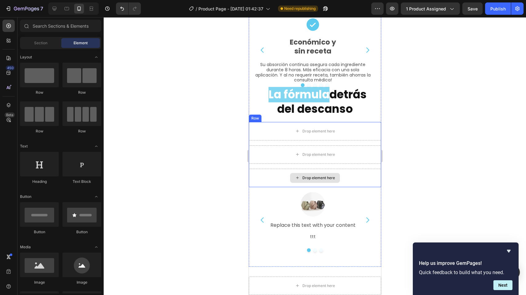
click at [275, 172] on div "Drop element here" at bounding box center [314, 178] width 132 height 18
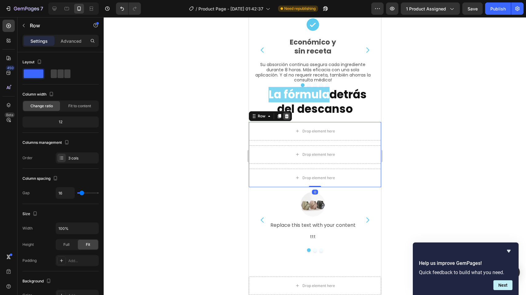
click at [286, 114] on icon at bounding box center [286, 116] width 4 height 4
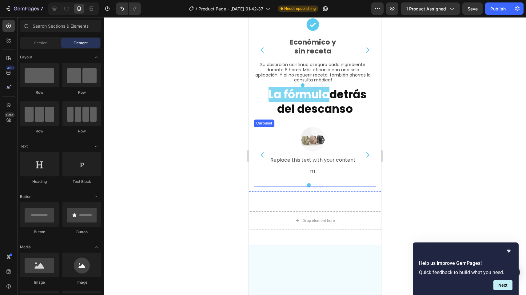
click at [323, 177] on div "Image Replace this text with your content Text Block ttt Text Block Row" at bounding box center [312, 155] width 118 height 56
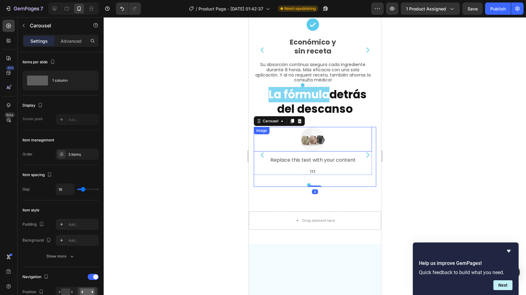
click at [320, 139] on img at bounding box center [312, 139] width 25 height 25
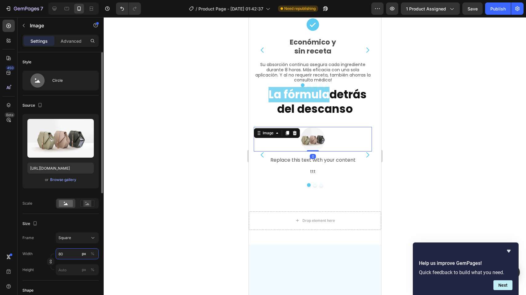
click at [73, 251] on input "80" at bounding box center [77, 253] width 43 height 11
type input "1"
type input "10"
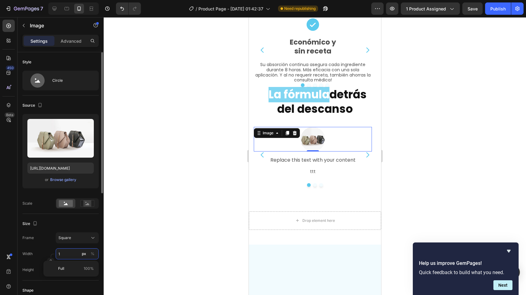
type input "10"
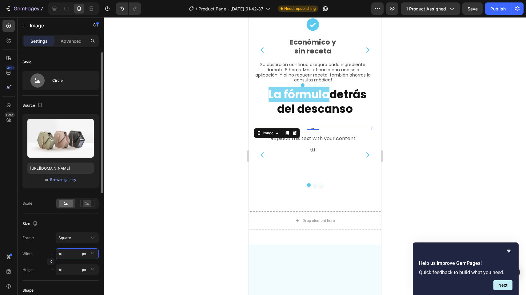
type input "100"
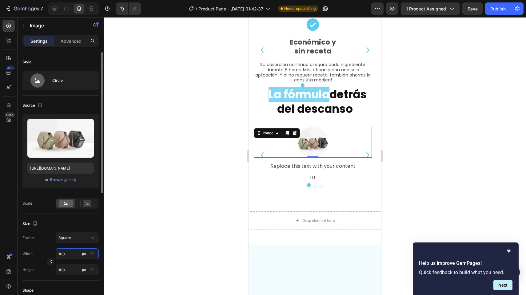
type input "10"
type input "1"
type input "12"
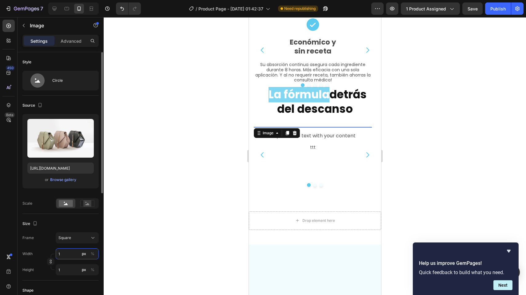
type input "12"
type input "120"
type input "1200"
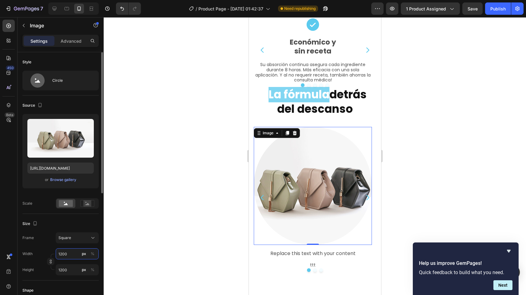
type input "120"
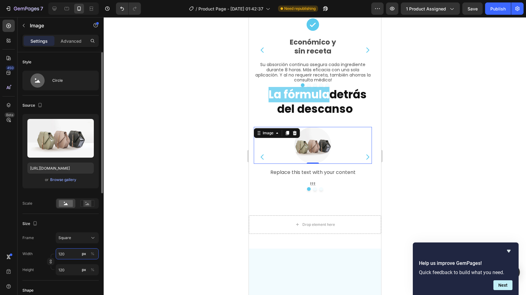
type input "12"
type input "1"
type input "2"
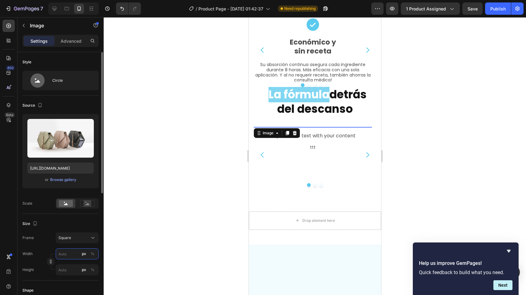
type input "2"
type input "20"
type input "200"
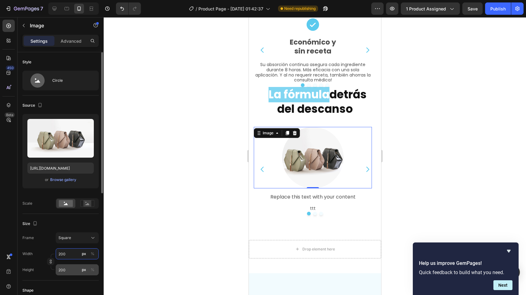
type input "200"
click at [70, 270] on input "200" at bounding box center [77, 269] width 43 height 11
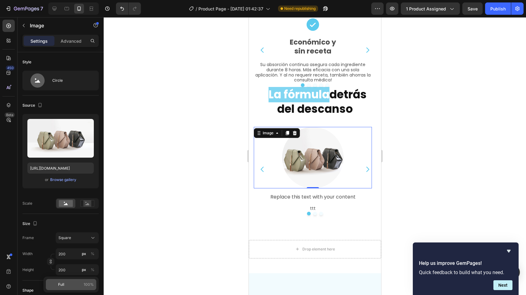
click at [68, 286] on p "Full 100%" at bounding box center [76, 285] width 36 height 6
type input "100"
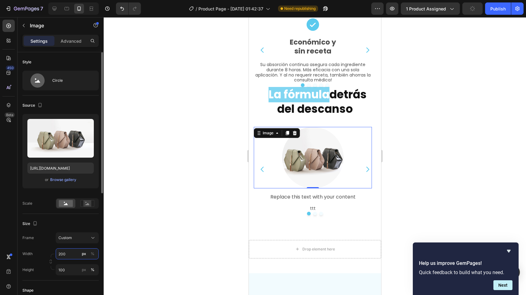
click at [68, 252] on input "200" at bounding box center [77, 253] width 43 height 11
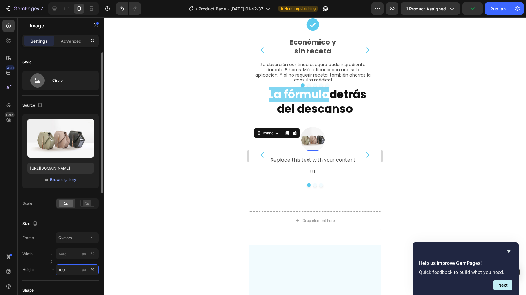
click at [68, 270] on div "Style Circle Source Upload Image https://cdn.shopify.com/s/files/1/2005/9307/fi…" at bounding box center [60, 270] width 76 height 437
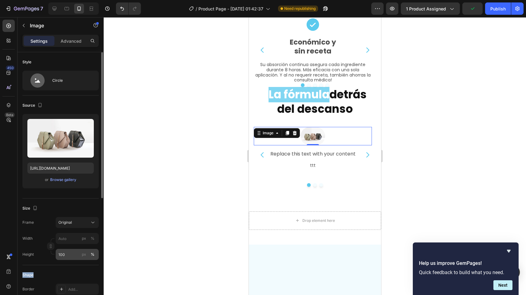
click at [68, 270] on div "Shape Border Add... Corner Pill Shadow Add..." at bounding box center [60, 298] width 76 height 67
click at [77, 243] on input "px %" at bounding box center [77, 238] width 43 height 11
type input "2"
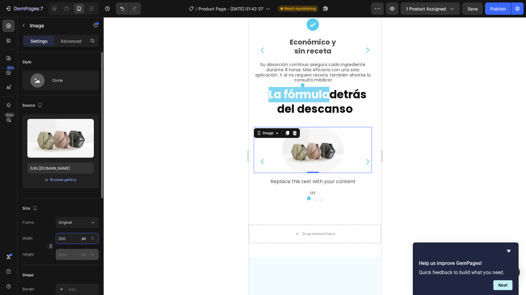
type input "200"
click at [72, 255] on input "px %" at bounding box center [77, 254] width 43 height 11
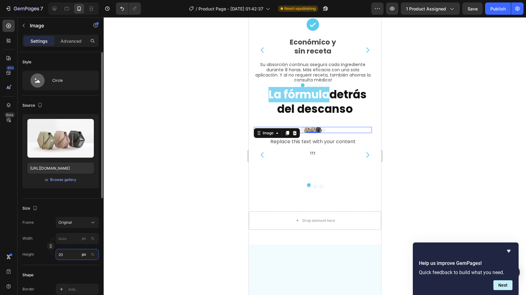
type input "2"
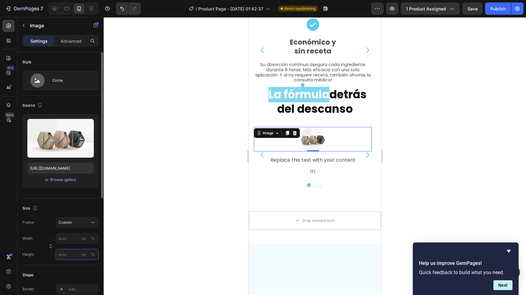
type input "2"
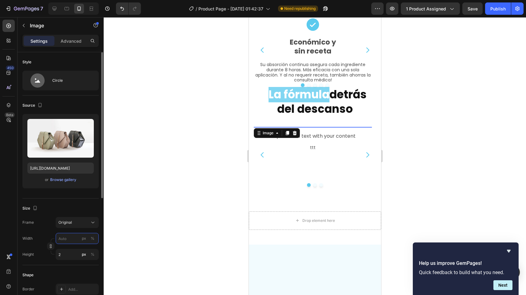
click at [69, 239] on input "px %" at bounding box center [77, 238] width 43 height 11
click at [66, 253] on p "Full 100%" at bounding box center [76, 254] width 36 height 6
type input "100"
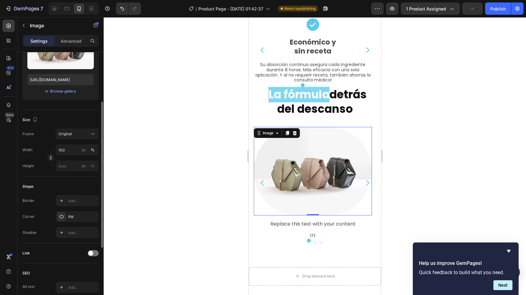
scroll to position [89, 0]
click at [91, 216] on icon "button" at bounding box center [92, 216] width 5 height 5
click at [81, 216] on div "Add..." at bounding box center [82, 217] width 29 height 6
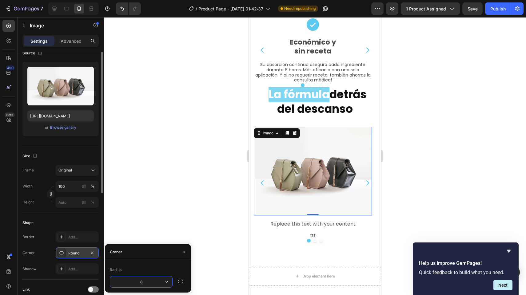
scroll to position [131, 0]
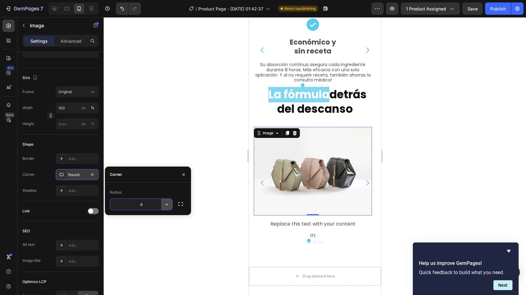
click at [168, 204] on icon "button" at bounding box center [167, 204] width 6 height 6
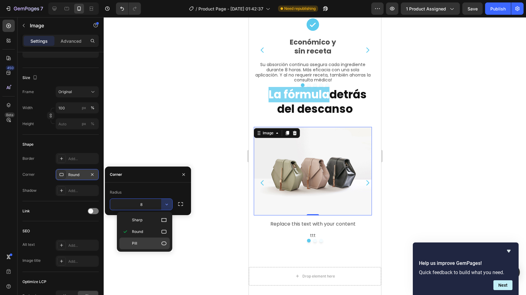
click at [154, 244] on p "Pill" at bounding box center [149, 243] width 35 height 6
type input "9999"
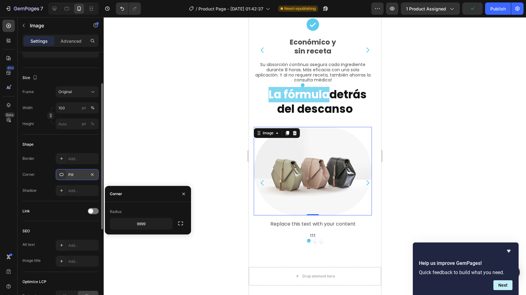
scroll to position [51, 0]
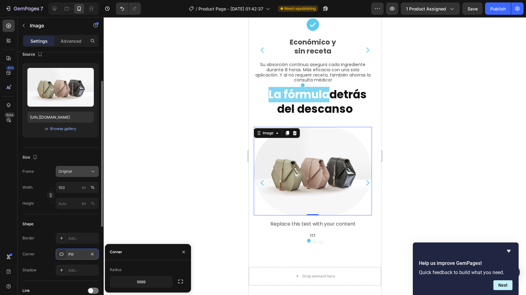
click at [82, 175] on button "Original" at bounding box center [77, 171] width 43 height 11
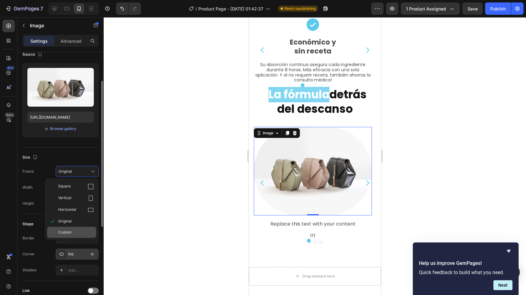
click at [69, 233] on span "Custom" at bounding box center [65, 233] width 14 height 6
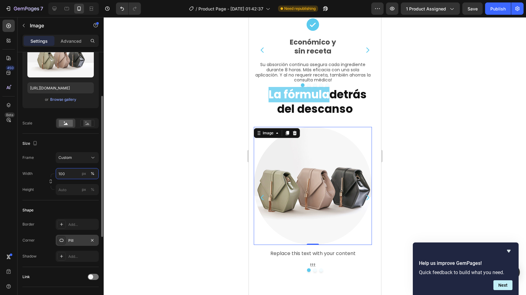
scroll to position [80, 0]
click at [70, 184] on input "px %" at bounding box center [77, 189] width 43 height 11
click at [69, 176] on div "Width 100 px % Height px %" at bounding box center [60, 181] width 76 height 27
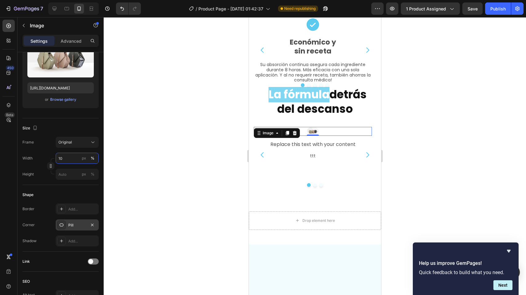
type input "1"
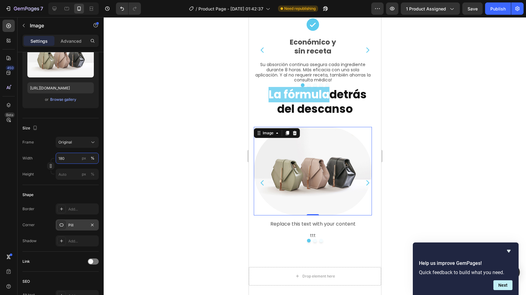
type input "180"
click at [213, 187] on div at bounding box center [315, 156] width 422 height 278
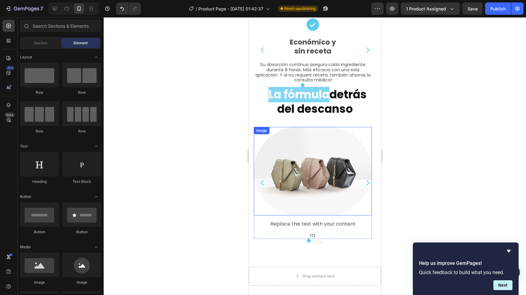
click at [293, 149] on img at bounding box center [312, 171] width 118 height 89
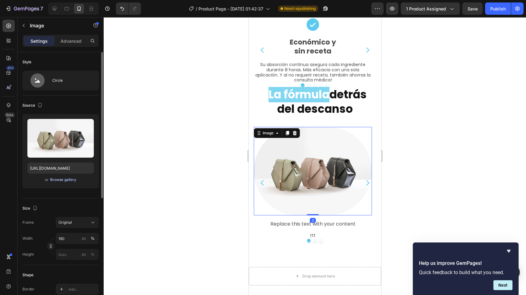
click at [54, 178] on div "Browse gallery" at bounding box center [63, 180] width 26 height 6
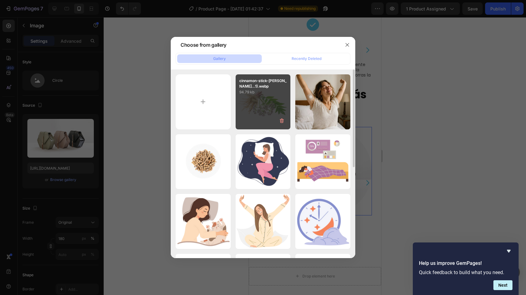
click at [274, 99] on div "cinnamon-stick-white...1).webp 94.79 kb" at bounding box center [262, 101] width 55 height 55
type input "https://cdn.shopify.com/s/files/1/0764/1422/2590/files/gempages_585894298097025…"
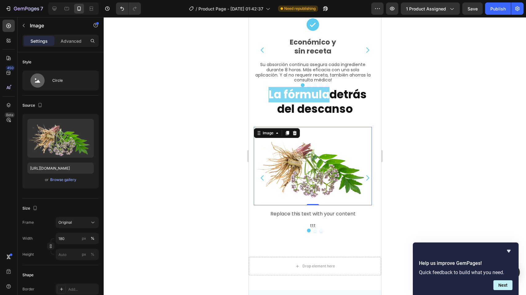
click at [223, 211] on div at bounding box center [315, 156] width 422 height 278
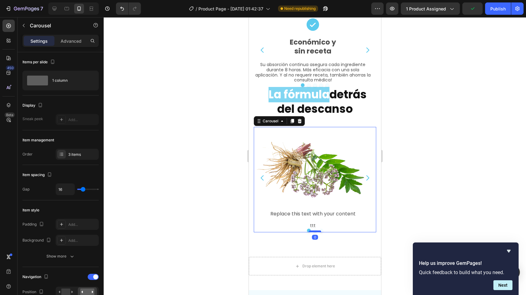
click at [310, 231] on div at bounding box center [314, 232] width 12 height 2
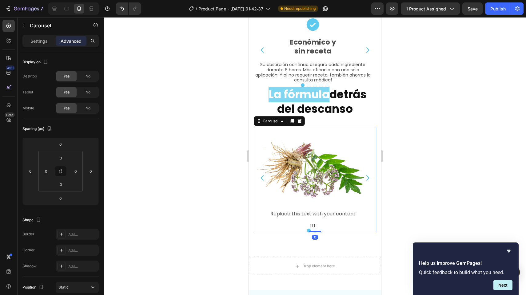
click at [313, 229] on button "Dot" at bounding box center [315, 231] width 4 height 4
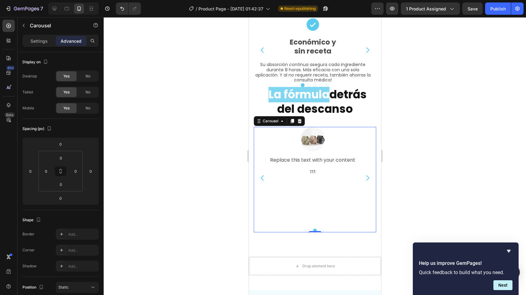
click at [306, 229] on button "Dot" at bounding box center [308, 231] width 4 height 4
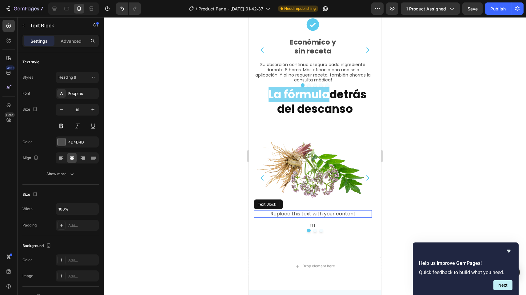
click at [344, 211] on div "Replace this text with your content" at bounding box center [312, 213] width 118 height 7
click at [344, 211] on p "Replace this text with your content" at bounding box center [312, 214] width 117 height 6
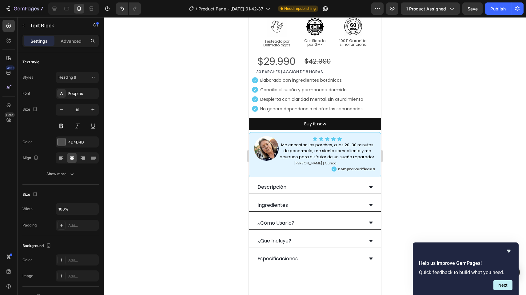
scroll to position [227, 0]
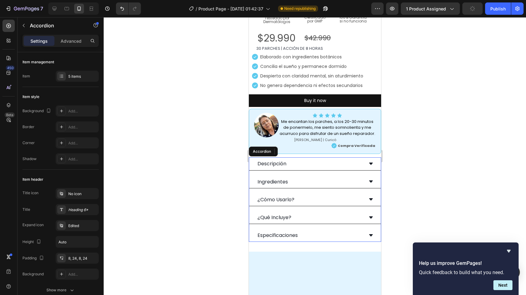
click at [304, 180] on div "Ingredientes" at bounding box center [309, 182] width 107 height 8
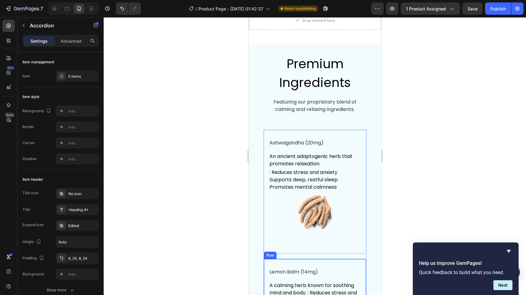
scroll to position [1230, 0]
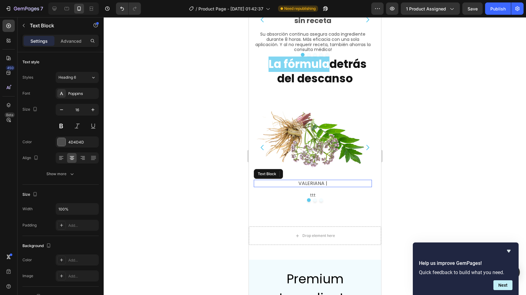
click at [335, 180] on p "VALERIANA |" at bounding box center [312, 183] width 117 height 6
click at [328, 181] on p "VALERIANA |" at bounding box center [312, 183] width 117 height 6
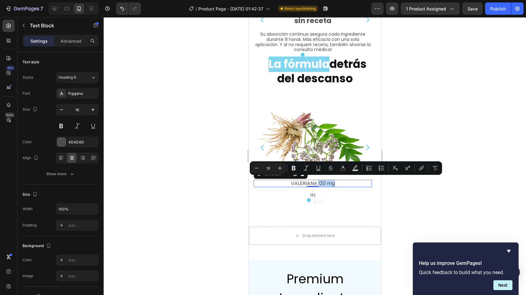
drag, startPoint x: 318, startPoint y: 183, endPoint x: 336, endPoint y: 181, distance: 18.5
click at [336, 181] on p "VALERIANA 120 mg" at bounding box center [312, 183] width 117 height 6
click at [355, 168] on icon "Editor contextual toolbar" at bounding box center [355, 167] width 4 height 4
type input "000000"
type input "77"
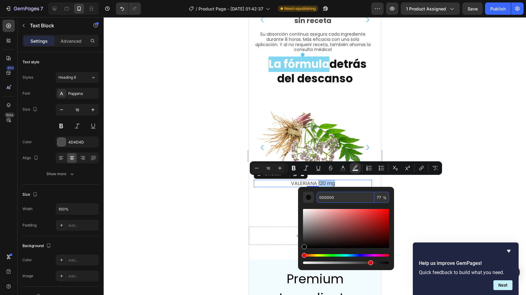
click at [347, 198] on input "000000" at bounding box center [345, 197] width 58 height 11
click at [308, 199] on div "Editor contextual toolbar" at bounding box center [308, 197] width 6 height 6
click at [337, 197] on input "000000" at bounding box center [345, 197] width 58 height 11
click at [351, 256] on div "Hue" at bounding box center [346, 255] width 86 height 2
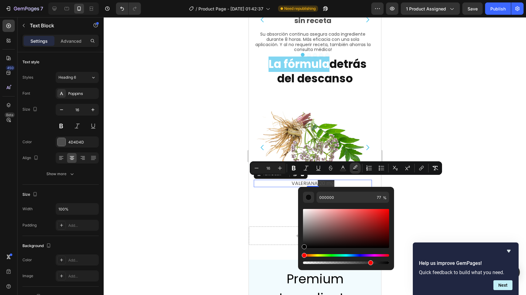
click at [365, 221] on div "Editor contextual toolbar" at bounding box center [346, 228] width 86 height 39
type input "AD2E2E"
click at [439, 189] on div at bounding box center [315, 156] width 422 height 278
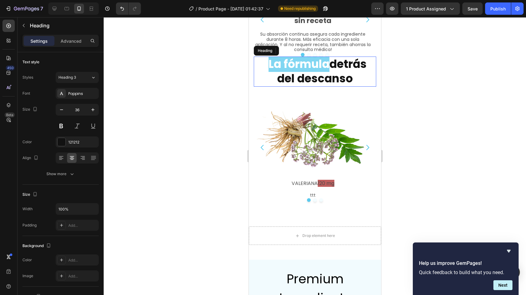
click at [310, 64] on strong "La fórmula" at bounding box center [298, 64] width 61 height 16
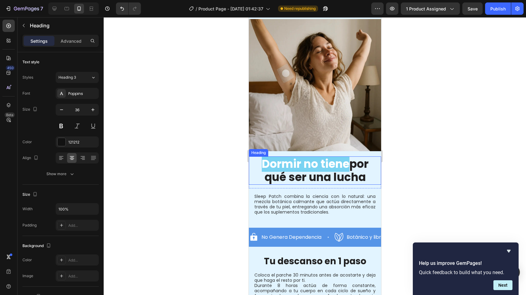
scroll to position [610, 0]
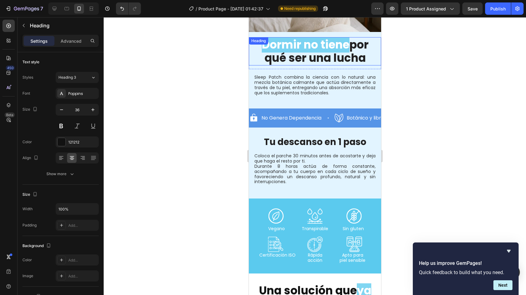
click at [340, 38] on span "Dormir no tiene" at bounding box center [305, 45] width 88 height 16
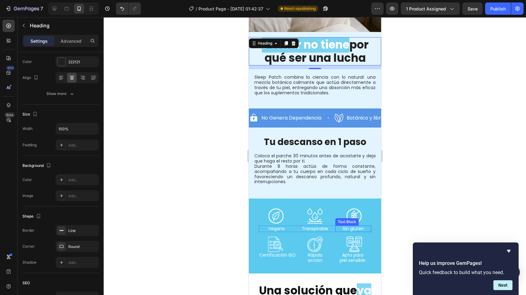
click at [362, 226] on p "Sin gluten" at bounding box center [352, 228] width 35 height 5
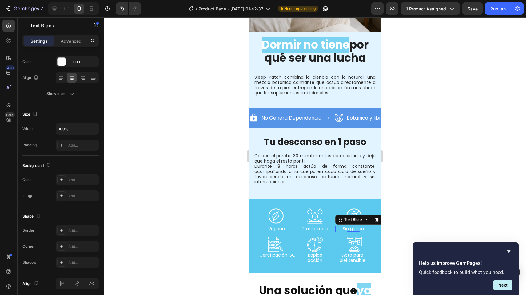
scroll to position [0, 0]
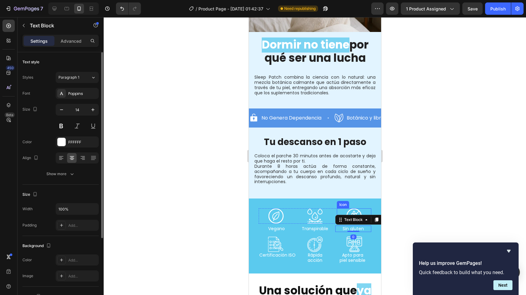
click at [365, 208] on div "Icon" at bounding box center [353, 215] width 34 height 15
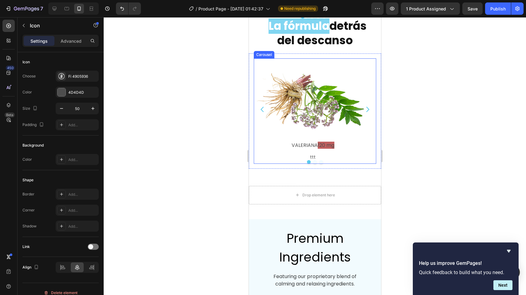
scroll to position [1267, 0]
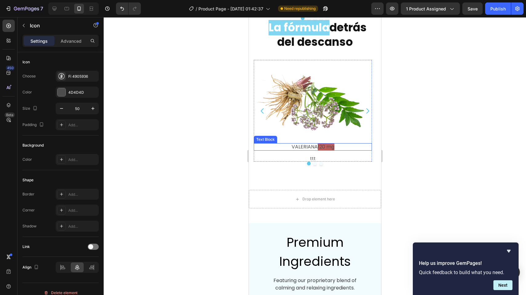
click at [335, 144] on p "VALERIANA 120 mg" at bounding box center [312, 147] width 117 height 6
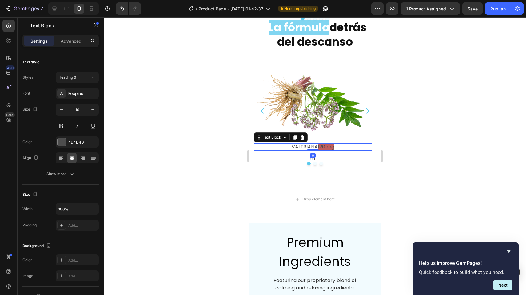
click at [326, 145] on span "120 mg" at bounding box center [325, 146] width 17 height 7
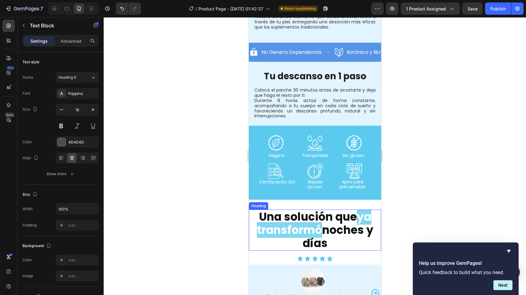
scroll to position [651, 0]
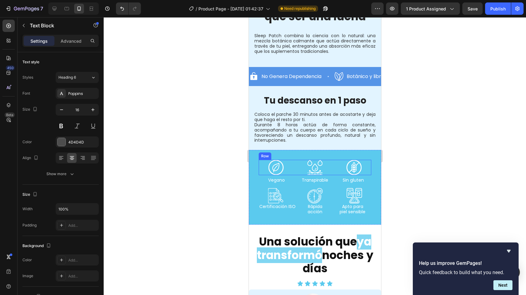
click at [332, 160] on div "Icon Icon Icon Row" at bounding box center [314, 167] width 112 height 15
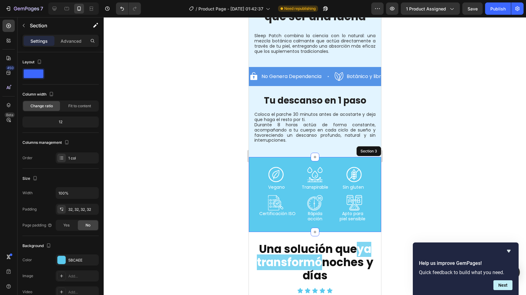
click at [332, 157] on div "Icon Icon Icon Row 6 Vegano Text Block Transpirable Text Block Sin gluten Text …" at bounding box center [314, 194] width 132 height 75
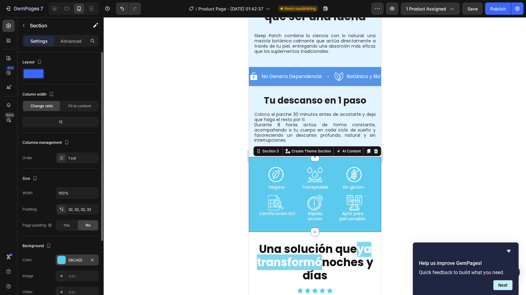
click at [82, 260] on div "5BCAEE" at bounding box center [77, 261] width 18 height 6
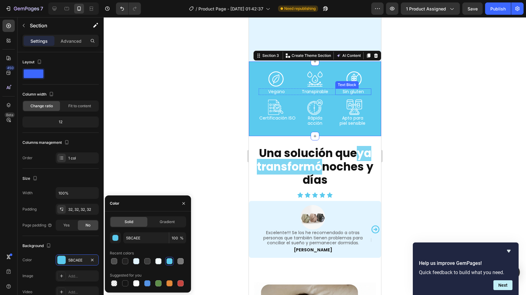
scroll to position [940, 0]
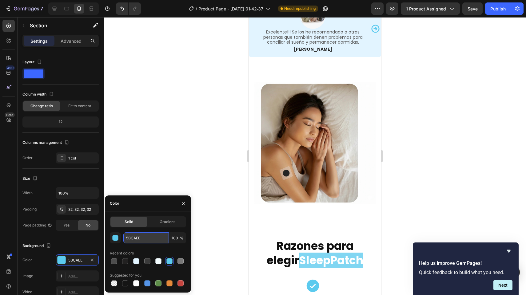
click at [145, 241] on input "5BCAEE" at bounding box center [145, 237] width 45 height 11
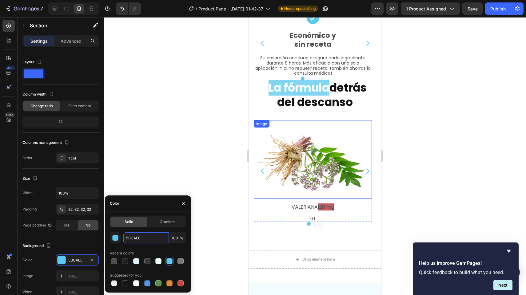
scroll to position [1207, 0]
click at [306, 204] on p "VALERIANA 120 mg" at bounding box center [312, 207] width 117 height 6
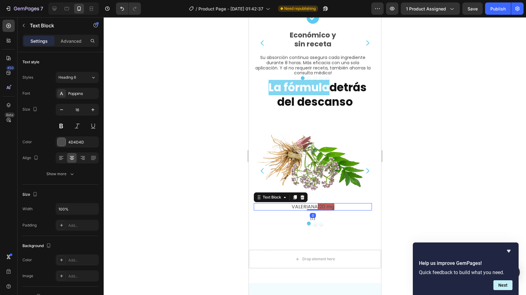
click at [306, 204] on p "VALERIANA 120 mg" at bounding box center [312, 207] width 117 height 6
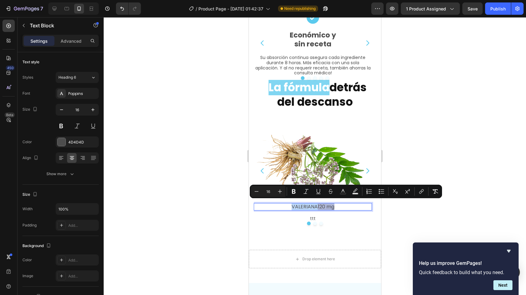
click at [333, 204] on span "120 mg" at bounding box center [325, 206] width 17 height 7
click at [338, 204] on p "VALERIANA 120 mg" at bounding box center [312, 207] width 117 height 6
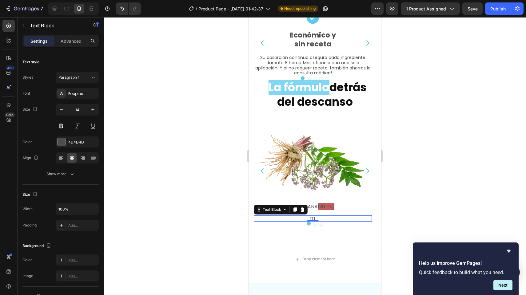
click at [258, 217] on p "ttt" at bounding box center [312, 218] width 117 height 5
click at [325, 207] on span "120 mg" at bounding box center [325, 206] width 17 height 7
drag, startPoint x: 317, startPoint y: 206, endPoint x: 334, endPoint y: 205, distance: 17.9
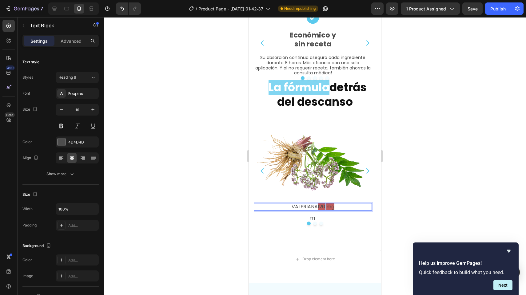
click at [334, 205] on p "VALERIANA 120 mg" at bounding box center [312, 207] width 117 height 6
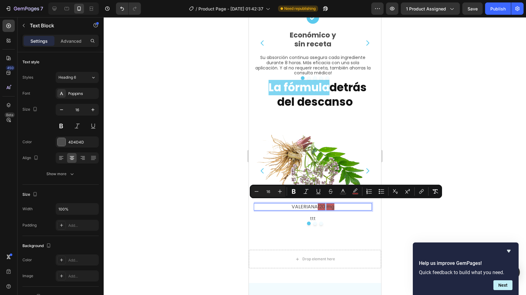
click at [361, 186] on div "Minus 16 Plus Bold Italic Underline Strikethrough Text Color color Numbered Lis…" at bounding box center [346, 191] width 190 height 11
click at [355, 190] on icon "Editor contextual toolbar" at bounding box center [355, 190] width 4 height 4
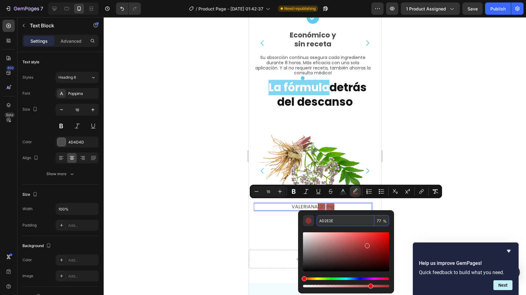
click at [340, 220] on input "AD2E2E" at bounding box center [345, 220] width 58 height 11
paste input "5BCAE"
type input "5BCAEE"
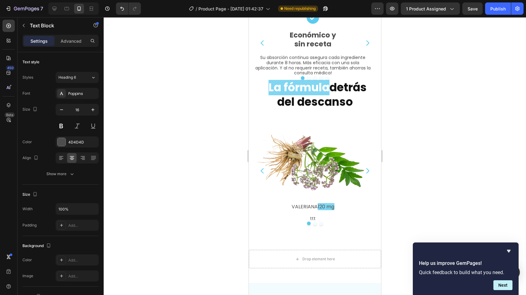
click at [330, 205] on span "120 mg" at bounding box center [325, 206] width 17 height 7
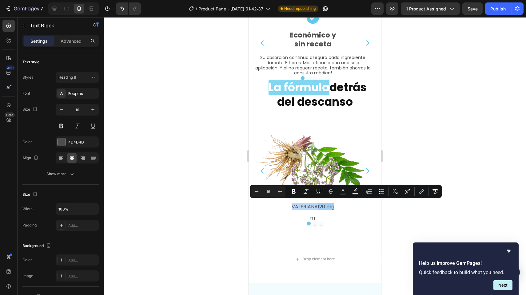
click at [322, 206] on span "120 mg" at bounding box center [325, 206] width 17 height 7
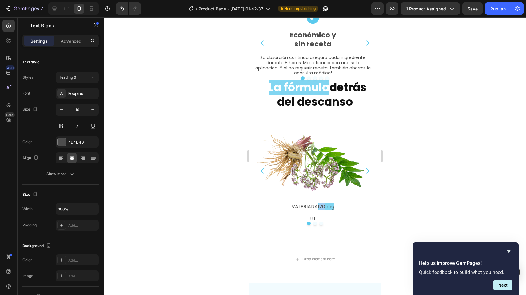
drag, startPoint x: 318, startPoint y: 206, endPoint x: 325, endPoint y: 206, distance: 7.1
click at [325, 206] on span "120 mg" at bounding box center [325, 206] width 17 height 7
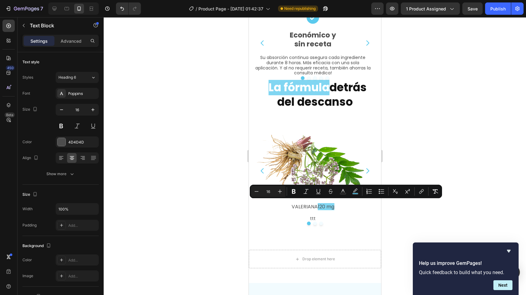
click at [310, 206] on p "VALERIANA 120 mg" at bounding box center [312, 207] width 117 height 6
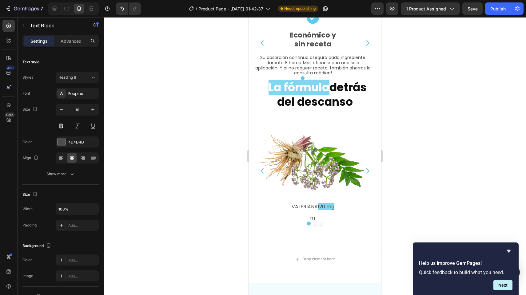
click at [307, 205] on p "VALERIANA 120 mg" at bounding box center [312, 207] width 117 height 6
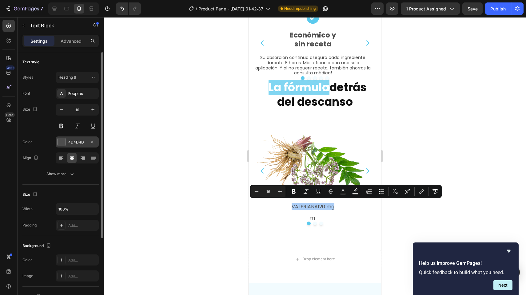
click at [64, 142] on div at bounding box center [61, 142] width 8 height 8
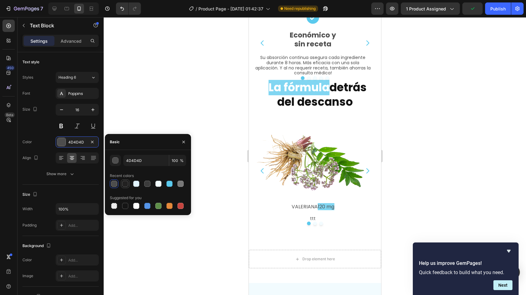
click at [127, 180] on div at bounding box center [124, 183] width 7 height 7
type input "222121"
click at [61, 123] on button at bounding box center [61, 125] width 11 height 11
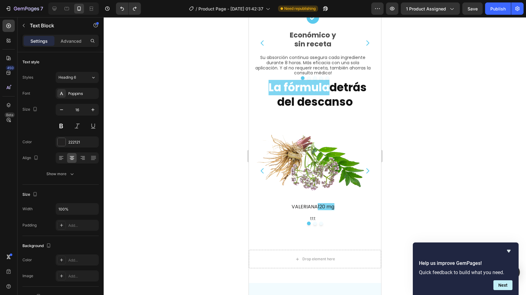
click at [300, 204] on p "VALERIANA 120 mg" at bounding box center [312, 207] width 117 height 6
click at [329, 203] on span "120 mg" at bounding box center [324, 206] width 17 height 7
click at [211, 221] on div at bounding box center [315, 156] width 422 height 278
click at [325, 203] on span "120 mg" at bounding box center [324, 206] width 17 height 7
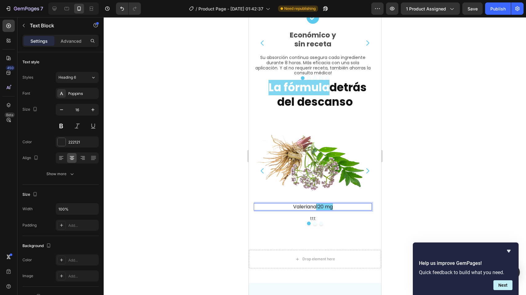
click at [325, 204] on span "120 mg" at bounding box center [324, 206] width 17 height 7
drag, startPoint x: 318, startPoint y: 205, endPoint x: 323, endPoint y: 205, distance: 5.2
click at [323, 205] on span "120 mg" at bounding box center [324, 206] width 17 height 7
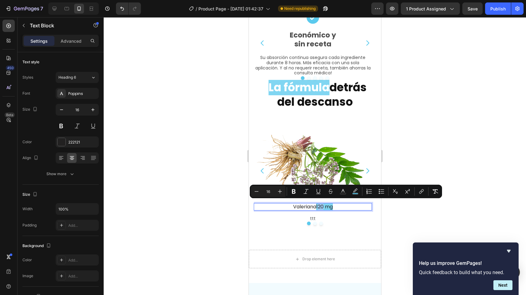
drag, startPoint x: 337, startPoint y: 204, endPoint x: 317, endPoint y: 206, distance: 20.3
click at [317, 206] on p "Valeriana 120 mg" at bounding box center [312, 207] width 117 height 6
click at [344, 189] on icon "Editor contextual toolbar" at bounding box center [343, 191] width 6 height 6
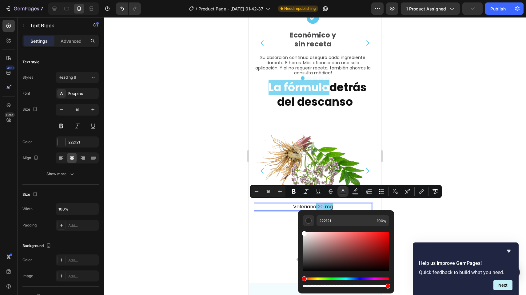
type input "FFFFFF"
drag, startPoint x: 581, startPoint y: 266, endPoint x: 291, endPoint y: 230, distance: 291.8
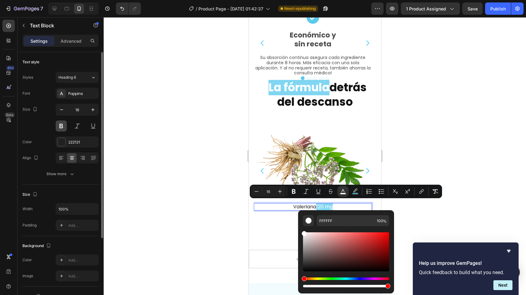
click at [61, 125] on button at bounding box center [61, 125] width 11 height 11
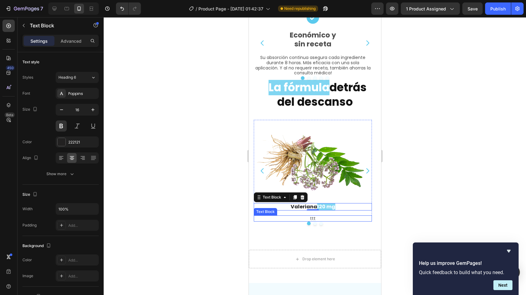
click at [253, 215] on div "ttt" at bounding box center [312, 218] width 118 height 6
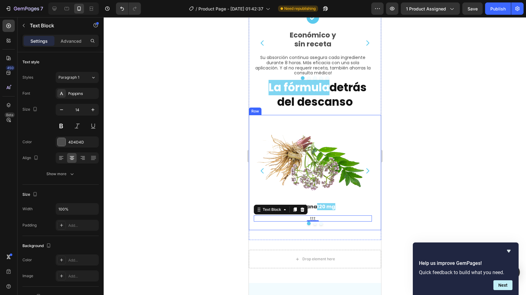
click at [223, 218] on div at bounding box center [315, 156] width 422 height 278
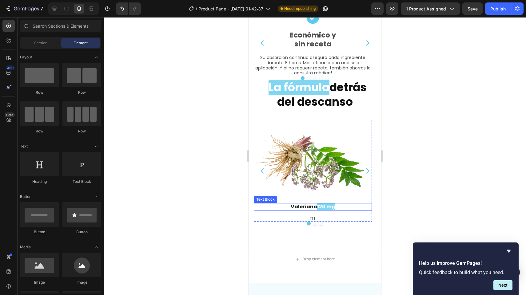
click at [294, 205] on p "Valeriana 120 mg" at bounding box center [312, 207] width 117 height 6
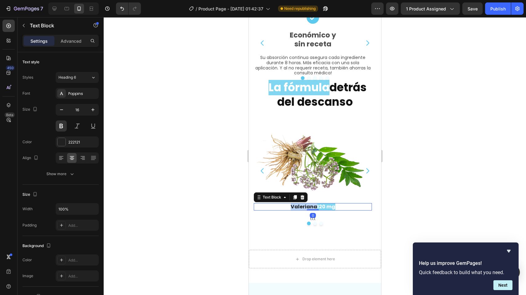
click at [306, 205] on p "Valeriana 120 mg" at bounding box center [312, 207] width 117 height 6
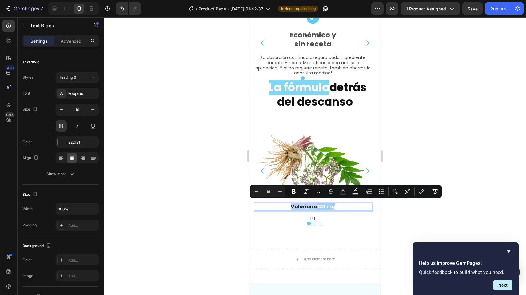
click at [306, 205] on p "Valeriana 120 mg" at bounding box center [312, 207] width 117 height 6
click at [92, 109] on icon "button" at bounding box center [93, 110] width 6 height 6
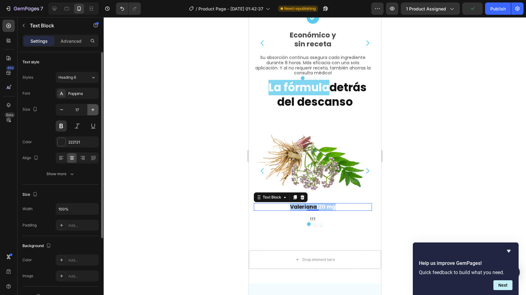
click at [92, 109] on icon "button" at bounding box center [93, 110] width 6 height 6
click at [77, 80] on div "Heading 6" at bounding box center [70, 78] width 25 height 6
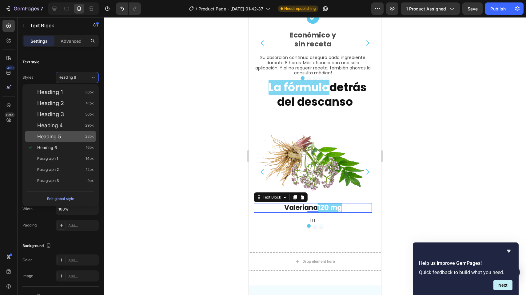
click at [66, 138] on div "Heading 5 23px" at bounding box center [65, 136] width 57 height 6
type input "23"
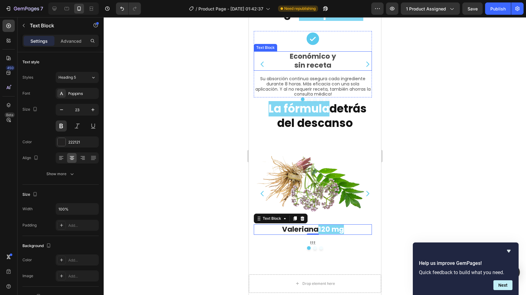
scroll to position [1187, 0]
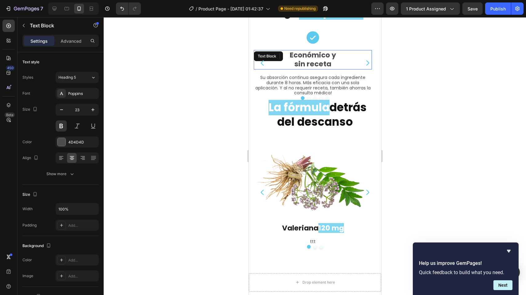
click at [317, 60] on p "sin receta" at bounding box center [312, 64] width 117 height 9
click at [303, 226] on p "Valeriana 120 mg" at bounding box center [312, 228] width 117 height 9
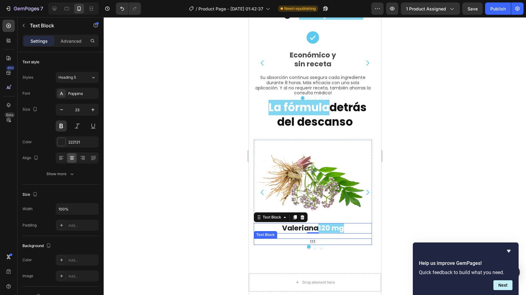
click at [319, 239] on p "ttt" at bounding box center [312, 241] width 117 height 5
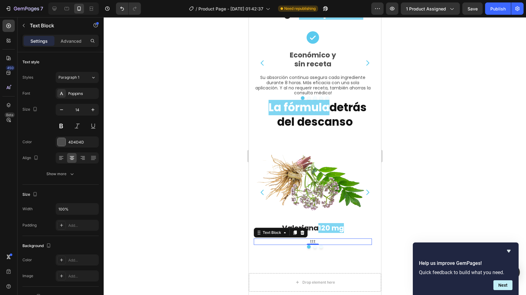
click at [348, 239] on p "ttt" at bounding box center [312, 241] width 117 height 5
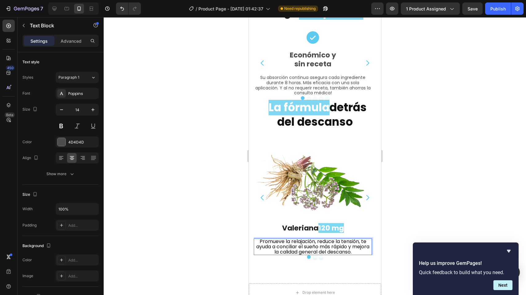
scroll to position [0, 0]
click at [191, 230] on div at bounding box center [315, 156] width 422 height 278
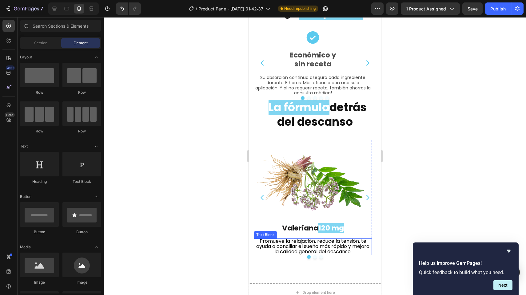
click at [273, 242] on span "Promueve la relajación, reduce la tensión, te ayuda a conciliar el sueño más rá…" at bounding box center [312, 247] width 113 height 18
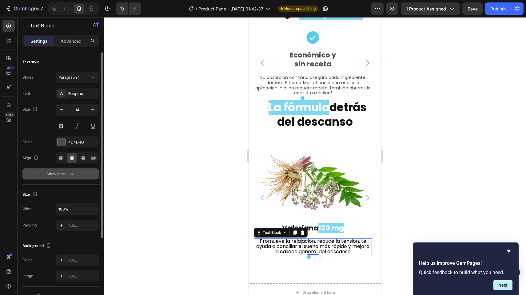
click at [59, 172] on div "Show more" at bounding box center [60, 174] width 29 height 6
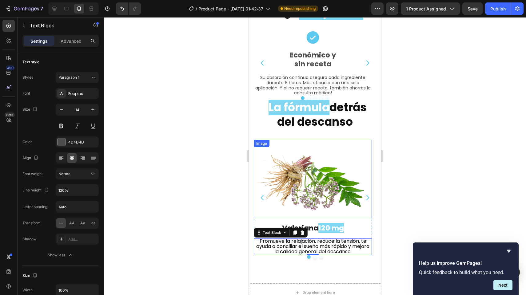
click at [260, 203] on div at bounding box center [312, 179] width 118 height 79
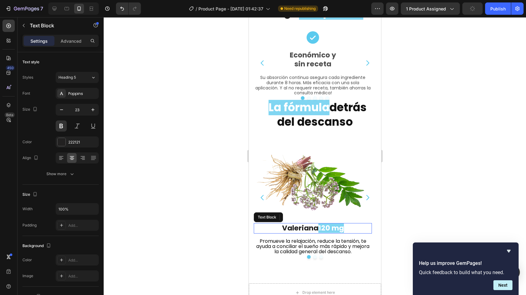
click at [261, 224] on p "Valeriana 120 mg" at bounding box center [312, 228] width 117 height 9
click at [232, 207] on div at bounding box center [315, 156] width 422 height 278
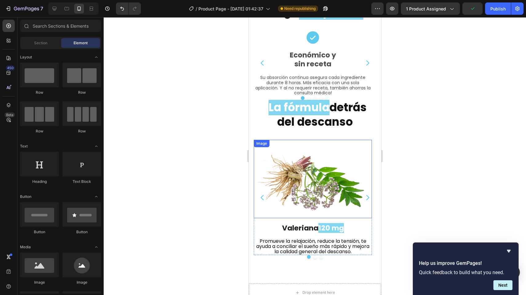
click at [351, 140] on div at bounding box center [312, 179] width 118 height 79
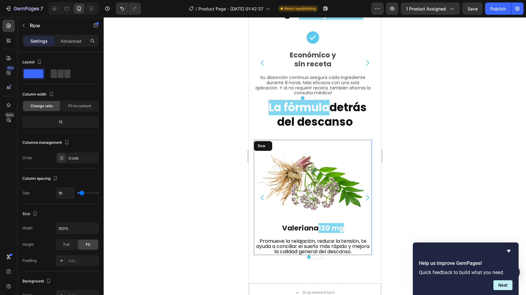
click at [282, 219] on div "Image 0 Valeriana 120 mg Text Block Promueve la relajación, reduce la tensión, …" at bounding box center [312, 198] width 118 height 116
click at [205, 152] on div at bounding box center [315, 156] width 422 height 278
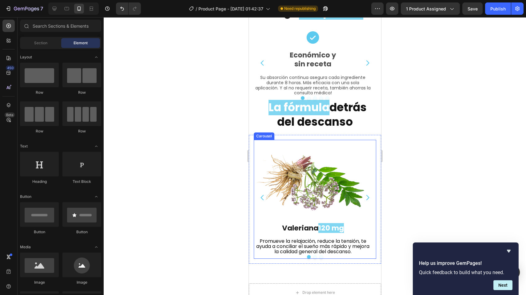
click at [261, 255] on div at bounding box center [314, 257] width 122 height 4
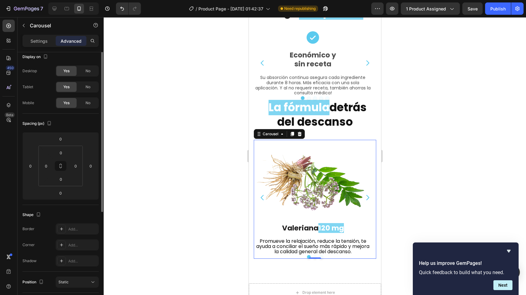
scroll to position [0, 0]
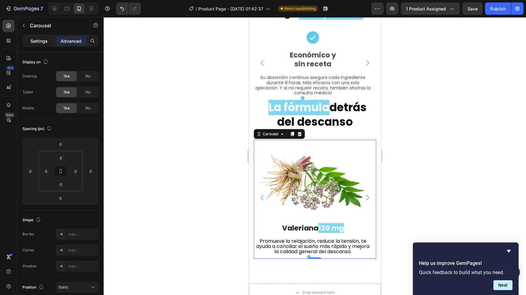
click at [39, 44] on p "Settings" at bounding box center [38, 41] width 17 height 6
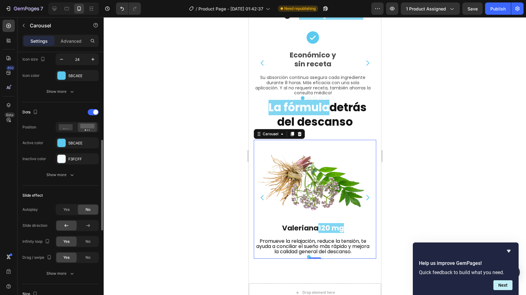
scroll to position [261, 0]
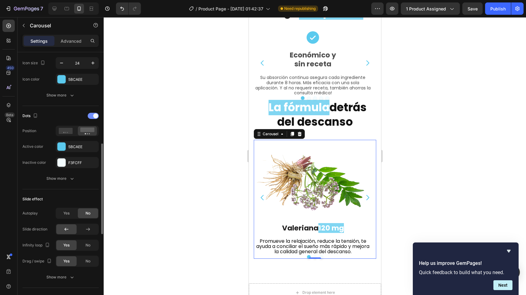
click at [92, 117] on div at bounding box center [93, 116] width 11 height 6
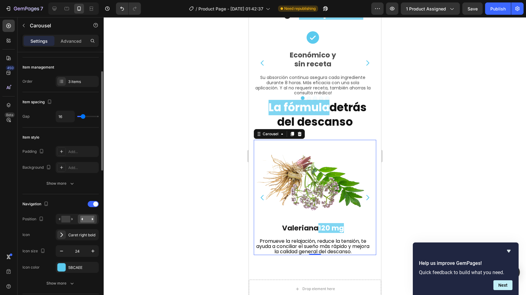
scroll to position [67, 0]
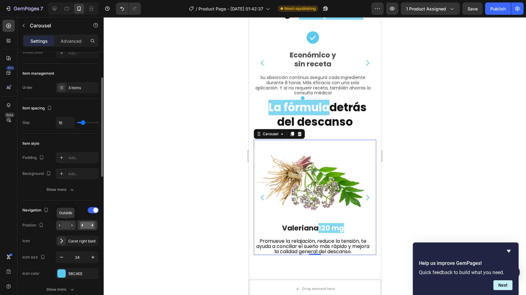
click at [68, 226] on rect at bounding box center [65, 225] width 9 height 7
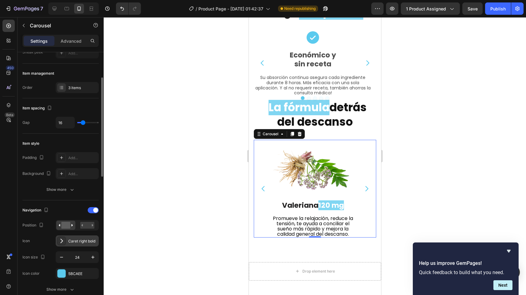
click at [63, 244] on icon at bounding box center [61, 241] width 6 height 6
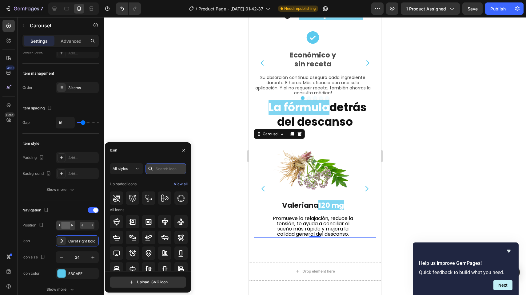
click at [168, 168] on input "text" at bounding box center [165, 168] width 41 height 11
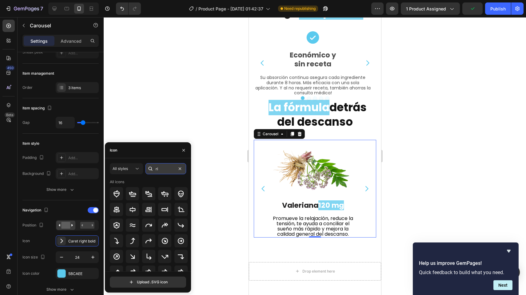
type input "r"
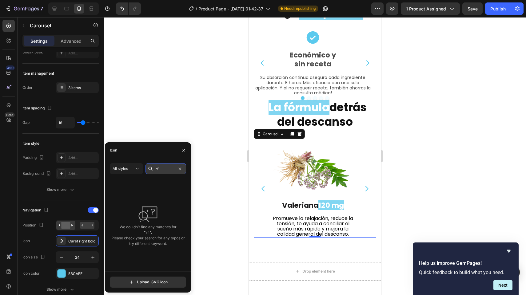
type input "r"
type input "flecha"
click at [166, 169] on input "flecha" at bounding box center [165, 168] width 41 height 11
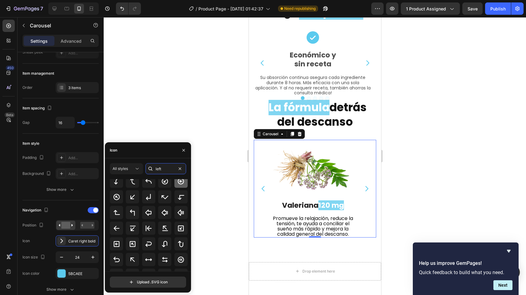
scroll to position [28, 0]
type input "left"
click at [135, 169] on icon at bounding box center [137, 169] width 6 height 6
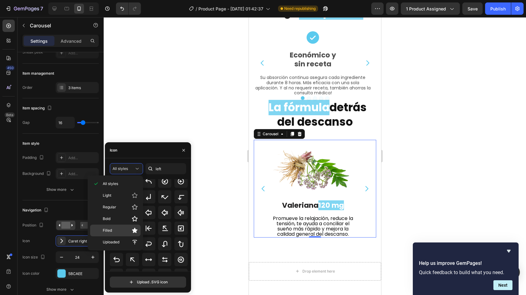
click at [123, 228] on p "Filled" at bounding box center [120, 230] width 35 height 6
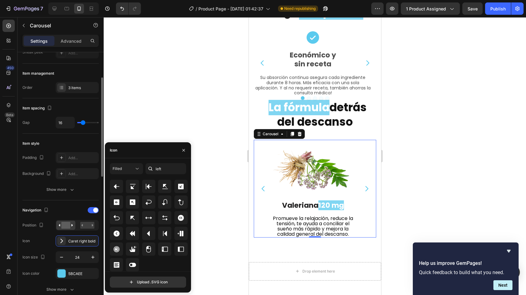
scroll to position [68, 0]
click at [117, 235] on icon at bounding box center [116, 233] width 7 height 7
click at [92, 258] on icon "button" at bounding box center [93, 257] width 6 height 6
click at [92, 257] on icon "button" at bounding box center [92, 257] width 3 height 3
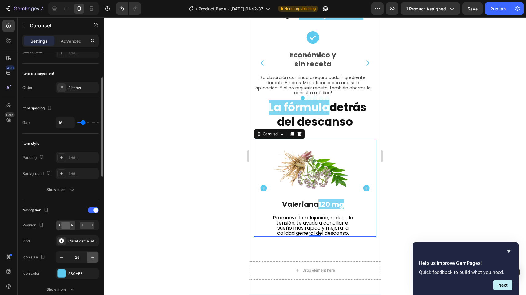
click at [92, 255] on icon "button" at bounding box center [93, 257] width 6 height 6
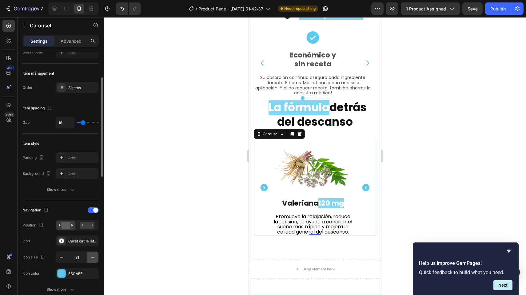
click at [92, 255] on icon "button" at bounding box center [93, 257] width 6 height 6
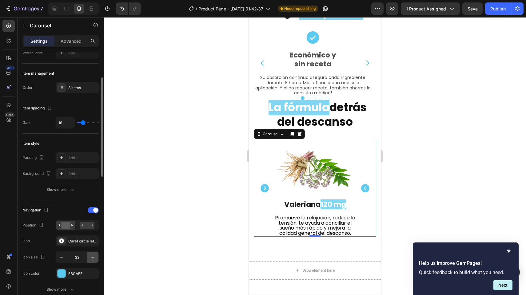
click at [92, 255] on icon "button" at bounding box center [93, 257] width 6 height 6
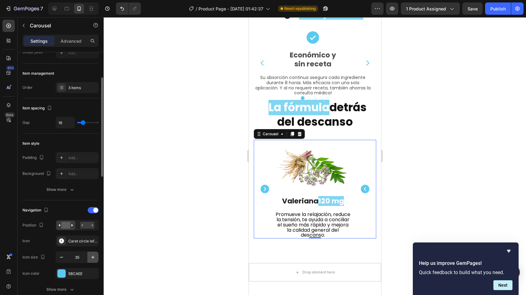
click at [92, 255] on icon "button" at bounding box center [93, 257] width 6 height 6
type input "36"
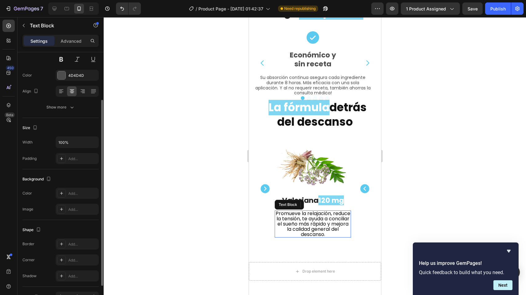
click at [314, 218] on span "Promueve la relajación, reduce la tensión, te ayuda a conciliar el sueño más rá…" at bounding box center [312, 224] width 75 height 28
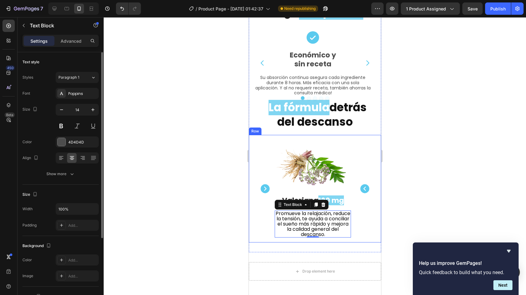
click at [294, 235] on div "Image Valeriana 120 mg Text Block Promueve la relajación, reduce la tensión, te…" at bounding box center [314, 189] width 132 height 108
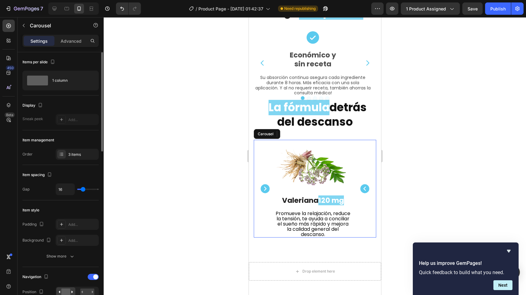
click at [268, 225] on div "Image Valeriana 120 mg Text Block Promueve la relajación, reduce la tensión, te…" at bounding box center [314, 189] width 122 height 98
click at [346, 219] on span "Promueve la relajación, reduce la tensión, te ayuda a conciliar el sueño más rá…" at bounding box center [312, 224] width 75 height 28
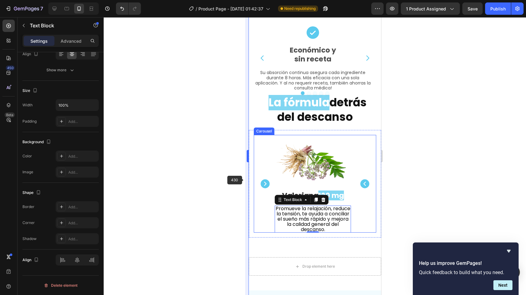
scroll to position [1192, 0]
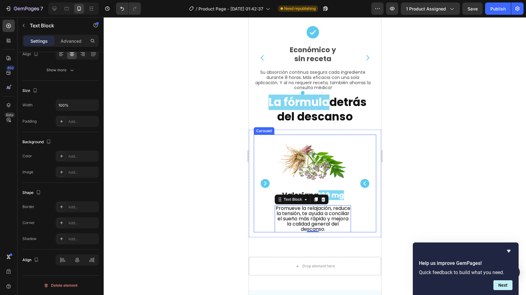
click at [265, 181] on icon "Carousel Back Arrow" at bounding box center [264, 183] width 11 height 11
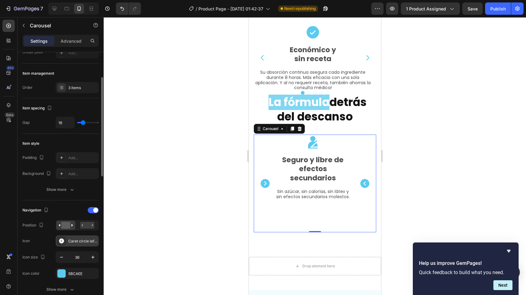
scroll to position [66, 0]
click at [71, 242] on div "Caret circle left filled" at bounding box center [82, 242] width 29 height 6
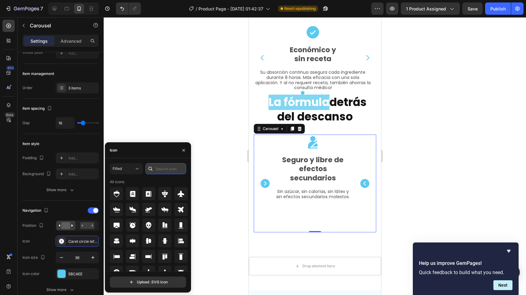
click at [166, 172] on input "text" at bounding box center [165, 168] width 41 height 11
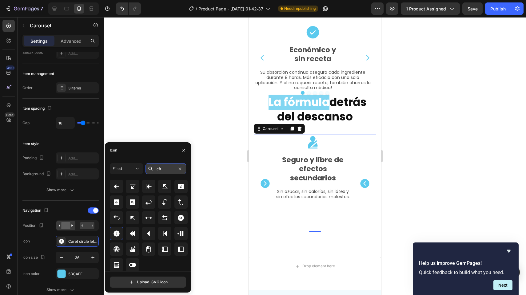
scroll to position [68, 0]
click at [166, 171] on input "left" at bounding box center [165, 168] width 41 height 11
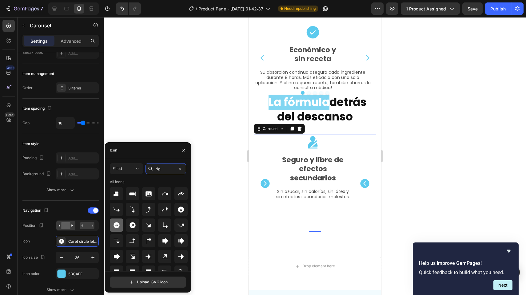
type input "rig"
click at [115, 226] on icon at bounding box center [116, 225] width 6 height 6
click at [128, 169] on div "Filled" at bounding box center [123, 169] width 22 height 6
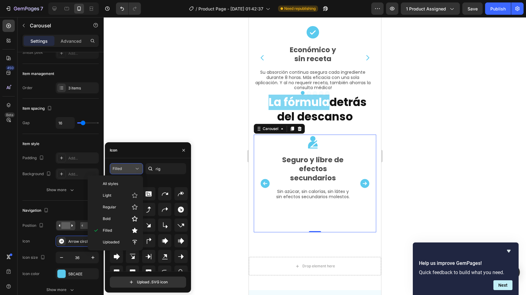
click at [128, 169] on div "Filled" at bounding box center [123, 169] width 22 height 6
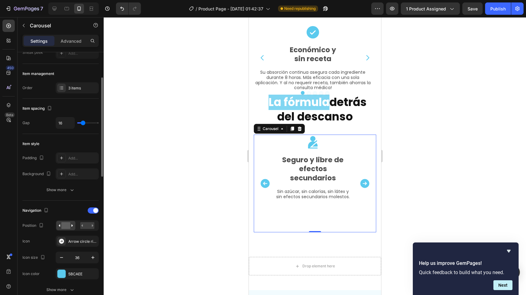
click at [58, 202] on div "Navigation Position Icon Arrow circle right filled Icon size 36 Icon color 5BCA…" at bounding box center [60, 251] width 76 height 100
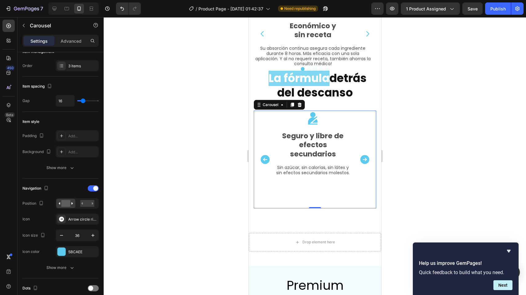
scroll to position [1210, 0]
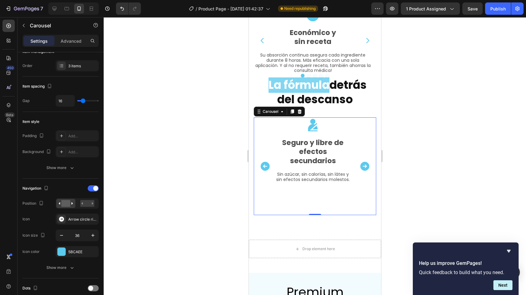
click at [268, 164] on icon "Carousel Back Arrow" at bounding box center [264, 166] width 9 height 9
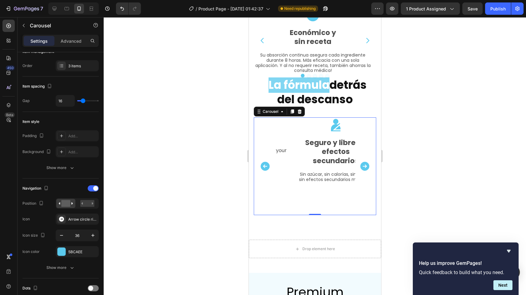
click at [209, 178] on div at bounding box center [315, 156] width 422 height 278
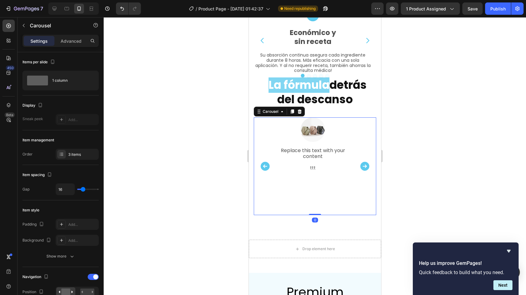
click at [268, 162] on icon "Carousel Back Arrow" at bounding box center [264, 166] width 9 height 9
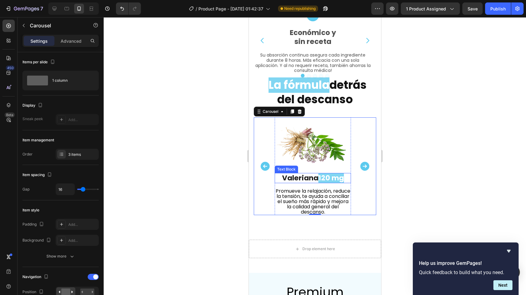
click at [339, 174] on span "120 mg" at bounding box center [331, 178] width 26 height 10
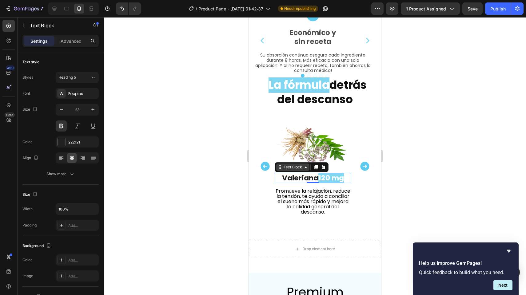
click at [303, 166] on icon at bounding box center [305, 167] width 5 height 5
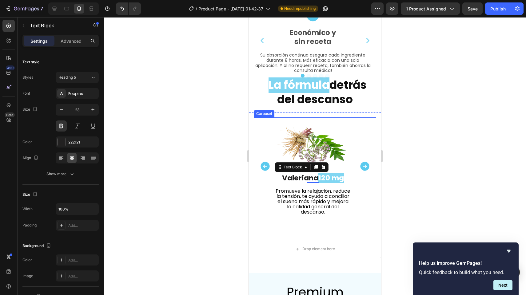
click at [353, 196] on div "Image Valeriana 120 mg Text Block 0 Promueve la relajación, reduce la tensión, …" at bounding box center [314, 166] width 122 height 98
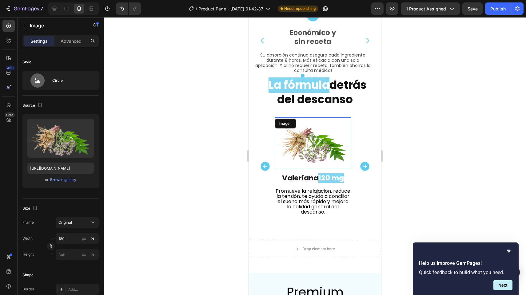
click at [286, 146] on img at bounding box center [312, 142] width 76 height 51
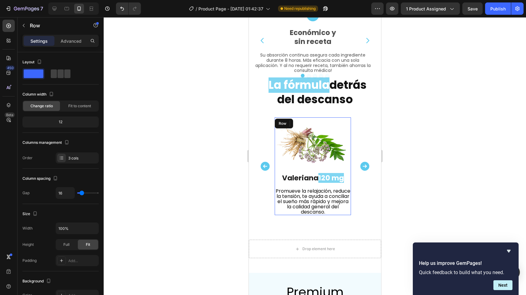
click at [305, 169] on div "Image 0 Valeriana 120 mg Text Block Promueve la relajación, reduce la tensión, …" at bounding box center [312, 166] width 76 height 98
click at [83, 108] on span "Fit to content" at bounding box center [79, 106] width 23 height 6
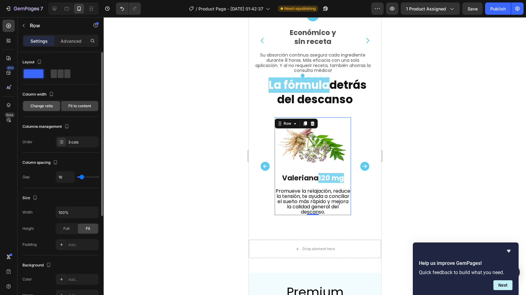
click at [38, 107] on span "Change ratio" at bounding box center [41, 106] width 22 height 6
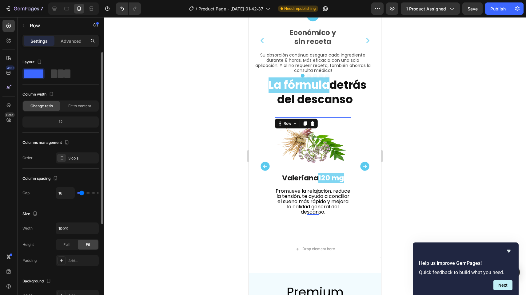
type input "12"
type input "14"
type input "17"
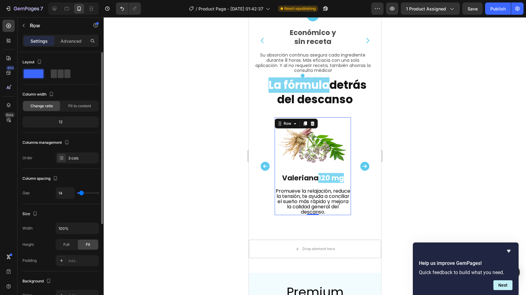
type input "17"
type input "19"
type input "21"
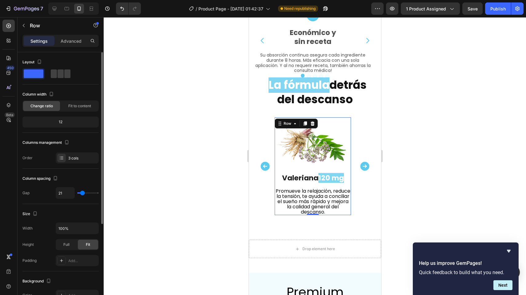
type input "23"
type input "25"
type input "27"
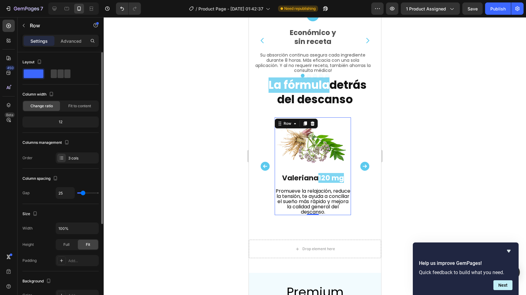
type input "27"
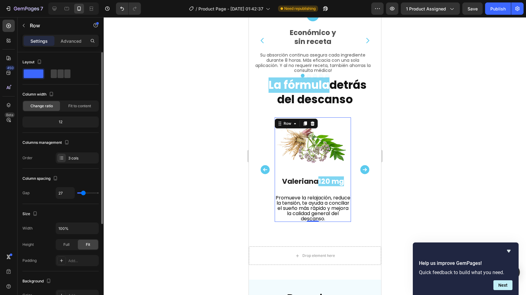
type input "29"
type input "31"
type input "33"
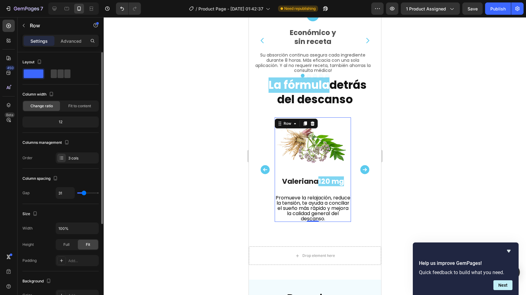
type input "33"
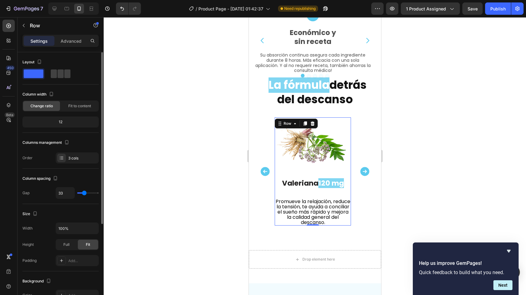
type input "35"
type input "33"
type input "27"
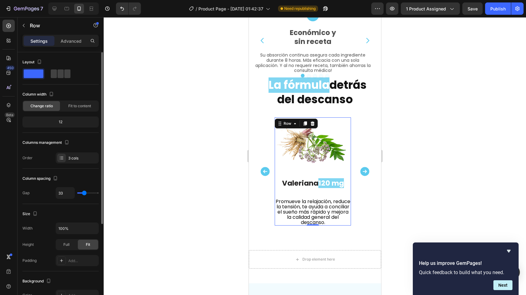
type input "27"
type input "21"
type input "14"
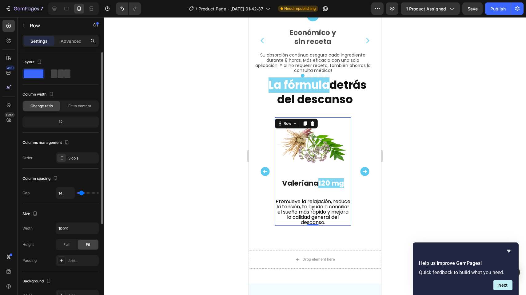
type input "10"
type input "6"
type input "4"
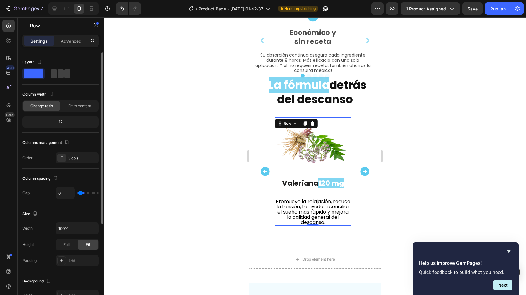
type input "4"
type input "2"
type input "0"
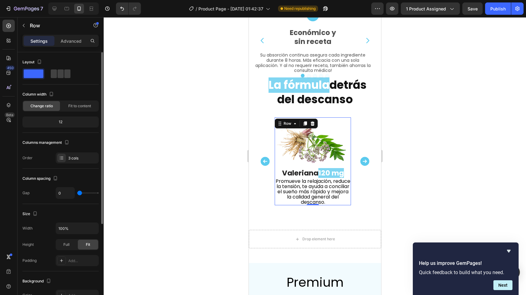
type input "2"
type input "4"
type input "6"
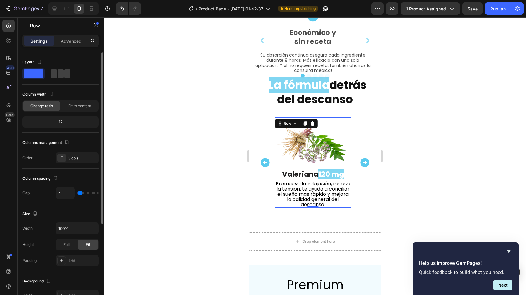
type input "6"
type input "8"
type input "10"
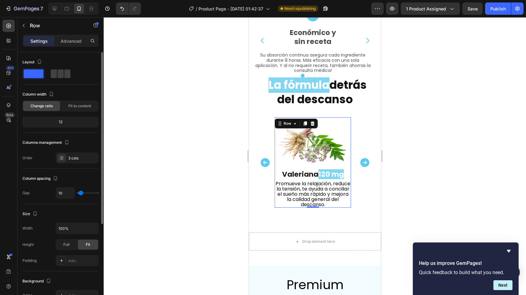
type input "12"
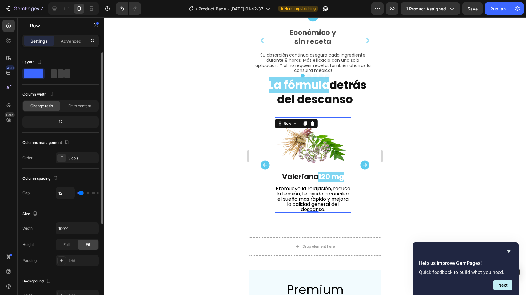
type input "10"
type input "8"
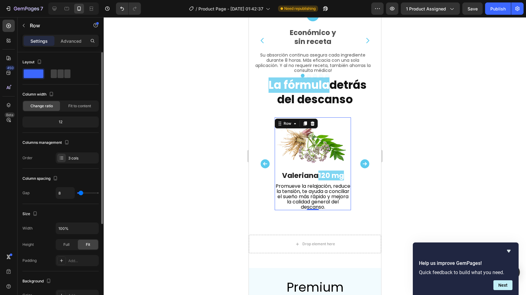
type input "8"
click at [80, 193] on input "range" at bounding box center [88, 192] width 22 height 1
click at [66, 242] on div "Full" at bounding box center [66, 245] width 20 height 10
click at [84, 243] on div "Fit" at bounding box center [88, 245] width 20 height 10
click at [63, 75] on span at bounding box center [60, 73] width 6 height 9
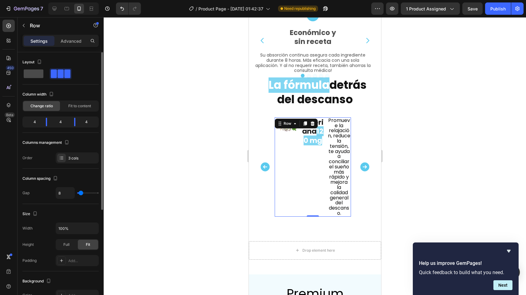
click at [32, 75] on span at bounding box center [34, 73] width 20 height 9
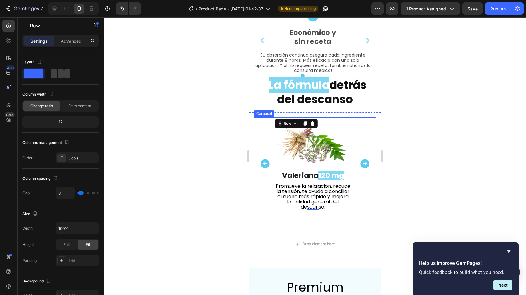
click at [199, 187] on div at bounding box center [315, 156] width 422 height 278
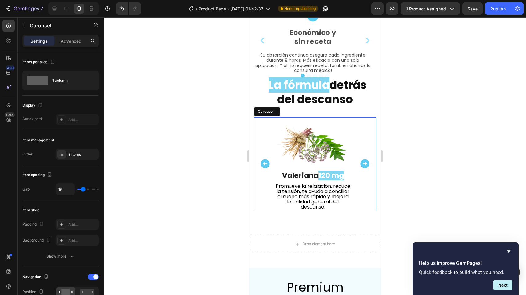
click at [360, 159] on icon "Carousel Next Arrow" at bounding box center [364, 163] width 9 height 9
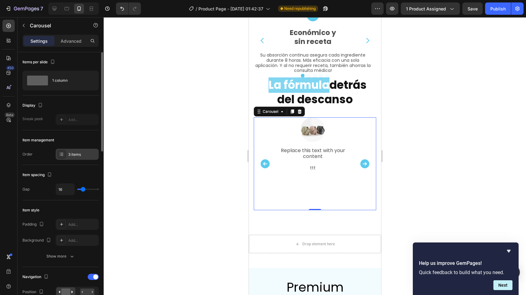
click at [73, 152] on div "3 items" at bounding box center [82, 155] width 29 height 6
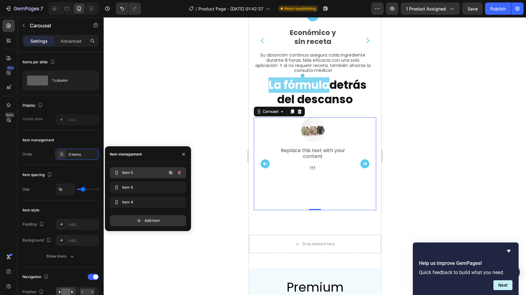
click at [144, 171] on span "Item 5" at bounding box center [139, 173] width 35 height 6
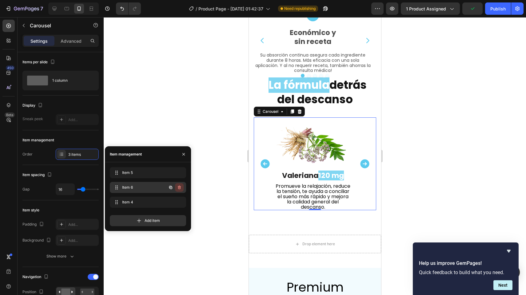
click at [180, 187] on icon "button" at bounding box center [179, 188] width 3 height 4
click at [176, 187] on div "Delete" at bounding box center [174, 188] width 11 height 6
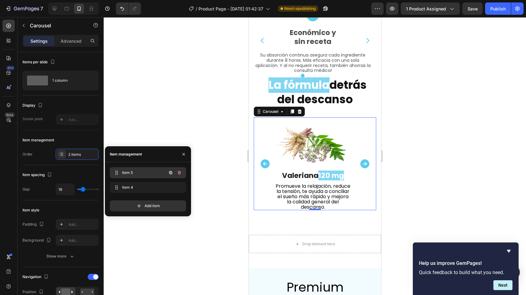
click at [156, 175] on span "Item 5" at bounding box center [139, 173] width 35 height 6
click at [169, 172] on icon "button" at bounding box center [170, 172] width 5 height 5
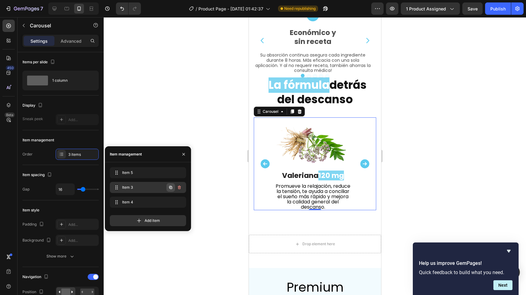
click at [170, 187] on icon "button" at bounding box center [170, 187] width 3 height 3
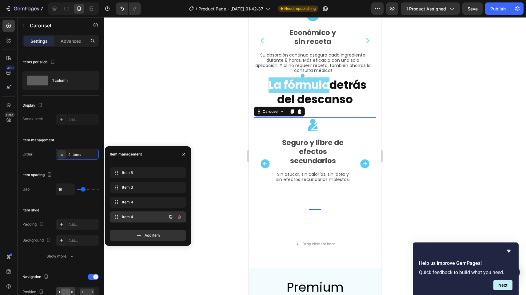
click at [153, 218] on span "Item 4" at bounding box center [139, 217] width 35 height 6
click at [153, 217] on span "Item 4" at bounding box center [139, 217] width 35 height 6
click at [181, 217] on icon "button" at bounding box center [179, 217] width 5 height 5
click at [178, 217] on div "Delete" at bounding box center [174, 217] width 11 height 6
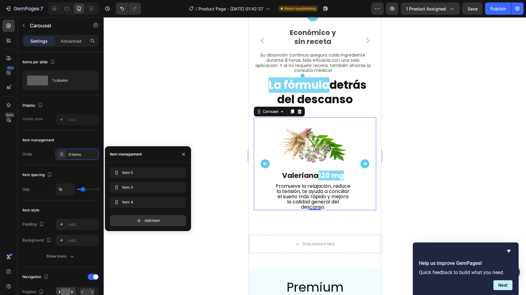
click at [361, 160] on icon "Carousel Next Arrow" at bounding box center [364, 163] width 11 height 11
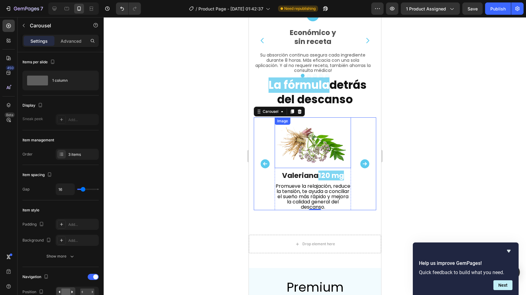
click at [313, 149] on img at bounding box center [312, 142] width 76 height 51
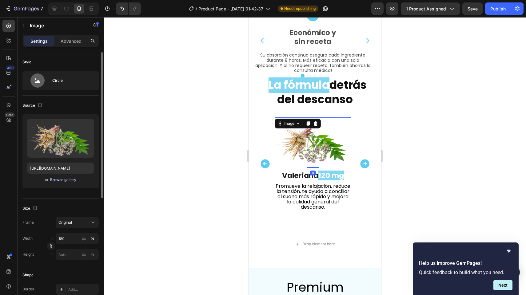
click at [55, 178] on div "Browse gallery" at bounding box center [63, 180] width 26 height 6
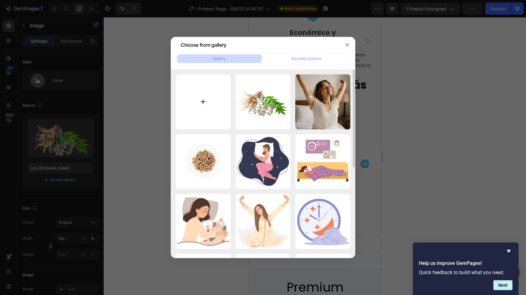
click at [223, 98] on input "file" at bounding box center [203, 101] width 55 height 55
type input "C:\fakepath\fresh-green-hops-isolated-white-background_1.webp"
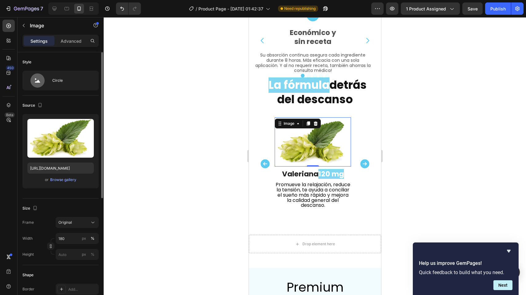
type input "https://cdn.shopify.com/s/files/1/0764/1422/2590/files/gempages_585894298097025…"
click at [302, 170] on p "Valeriana 120 mg" at bounding box center [312, 174] width 75 height 9
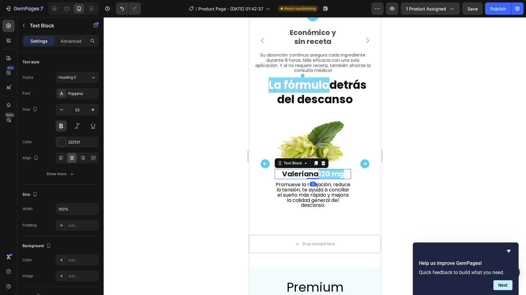
click at [302, 170] on p "Valeriana 120 mg" at bounding box center [312, 174] width 75 height 9
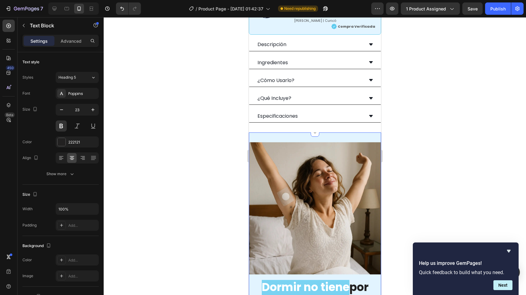
scroll to position [344, 0]
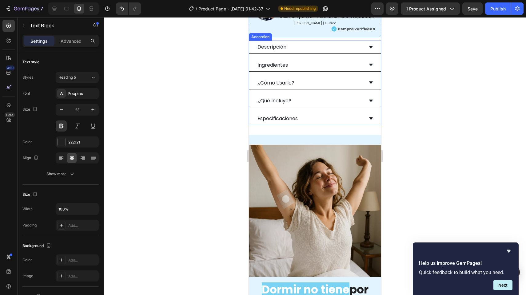
click at [302, 68] on div "Ingredientes" at bounding box center [309, 65] width 107 height 8
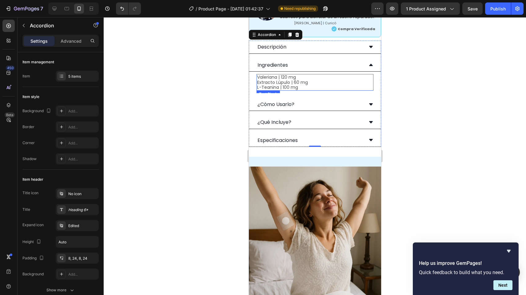
click at [287, 83] on p "Extracto Lúpulo | 60 mg" at bounding box center [315, 82] width 116 height 5
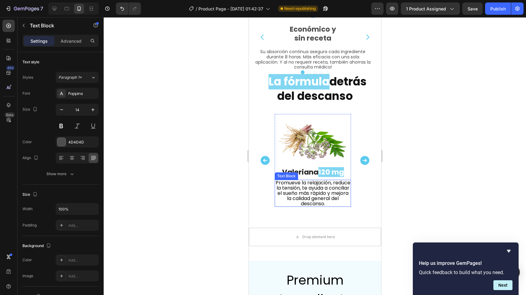
scroll to position [1213, 0]
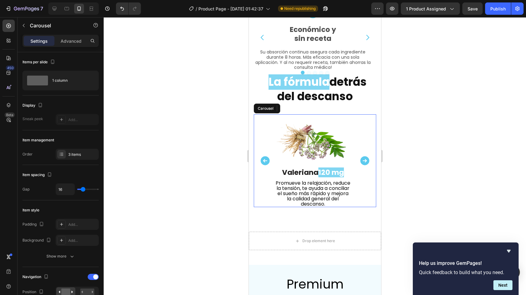
click at [360, 156] on icon "Carousel Next Arrow" at bounding box center [364, 160] width 9 height 9
click at [363, 156] on icon "Carousel Next Arrow" at bounding box center [364, 160] width 9 height 9
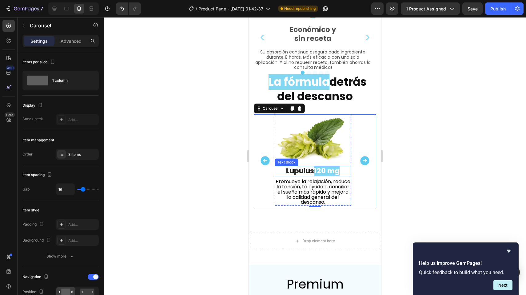
click at [308, 167] on p "Lupulus 120 mg" at bounding box center [312, 171] width 75 height 9
click at [307, 170] on p "Lupulus 120 mg" at bounding box center [312, 171] width 75 height 9
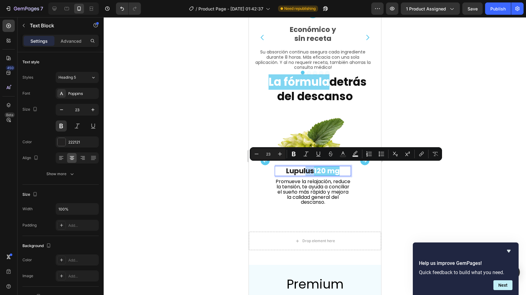
drag, startPoint x: 305, startPoint y: 169, endPoint x: 313, endPoint y: 169, distance: 8.0
click at [313, 169] on p "Lupulus 120 mg" at bounding box center [312, 171] width 75 height 9
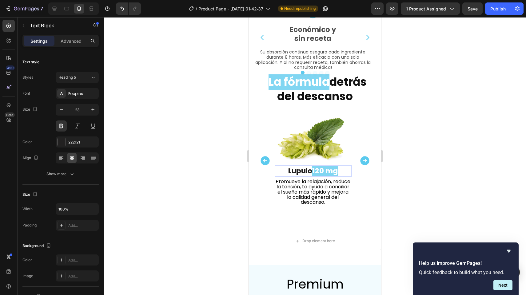
click at [317, 169] on span "120 mg" at bounding box center [325, 171] width 26 height 10
click at [296, 170] on p "Lupulo 60 mg" at bounding box center [312, 171] width 75 height 9
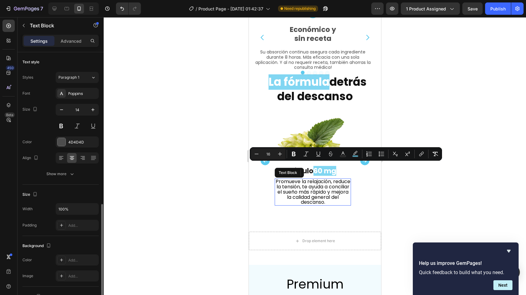
click at [319, 193] on span "Promueve la relajación, reduce la tensión, te ayuda a conciliar el sueño más rá…" at bounding box center [312, 192] width 75 height 28
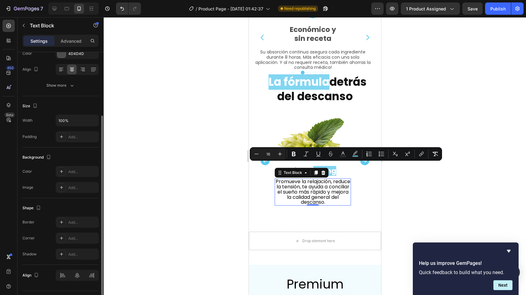
click at [319, 193] on span "Promueve la relajación, reduce la tensión, te ayuda a conciliar el sueño más rá…" at bounding box center [312, 192] width 75 height 28
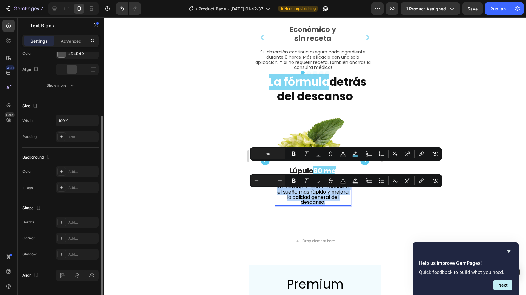
click at [319, 193] on span "Promueve la relajación, reduce la tensión, te ayuda a conciliar el sueño más rá…" at bounding box center [312, 192] width 75 height 28
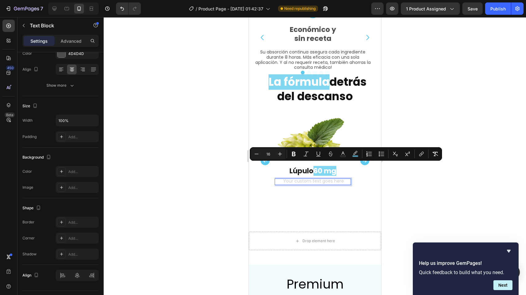
scroll to position [0, 0]
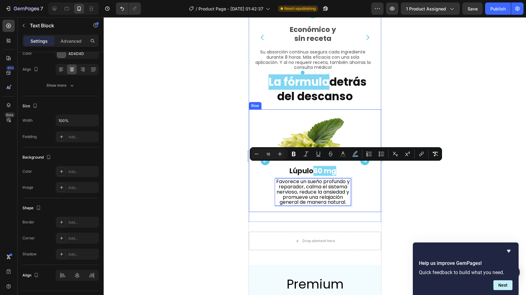
click at [220, 195] on div at bounding box center [315, 156] width 422 height 278
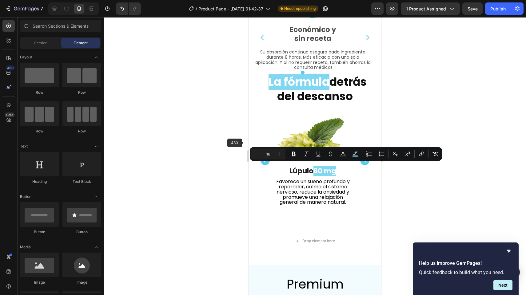
click at [238, 144] on div at bounding box center [315, 156] width 422 height 278
click at [290, 134] on img at bounding box center [312, 138] width 76 height 49
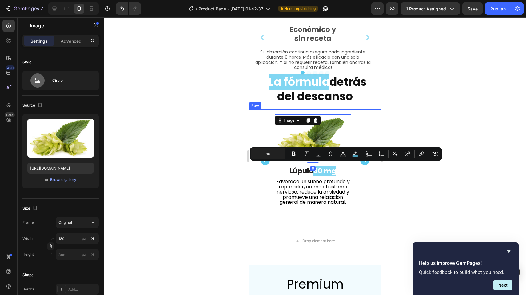
click at [253, 141] on div "Image Valeriana 120 mg Text Block Promueve la relajación, reduce la tensión, te…" at bounding box center [314, 160] width 132 height 103
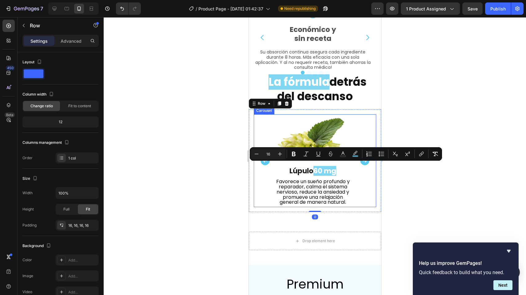
click at [265, 162] on icon "Carousel Back Arrow" at bounding box center [264, 160] width 9 height 9
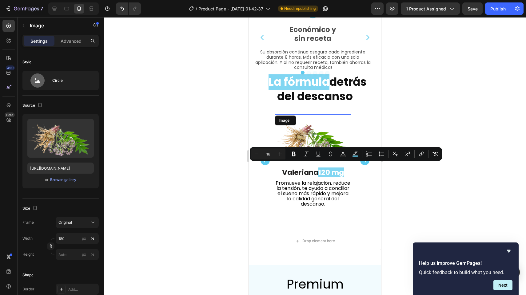
click at [325, 120] on img at bounding box center [312, 139] width 76 height 51
click at [404, 126] on div at bounding box center [315, 156] width 422 height 278
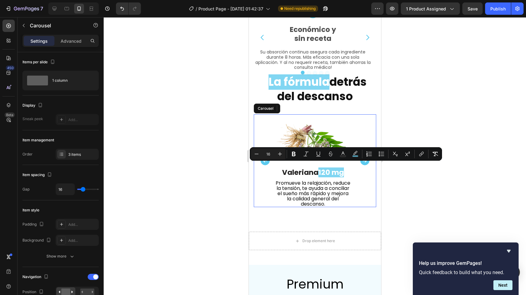
click at [360, 163] on icon "Carousel Next Arrow" at bounding box center [364, 160] width 11 height 11
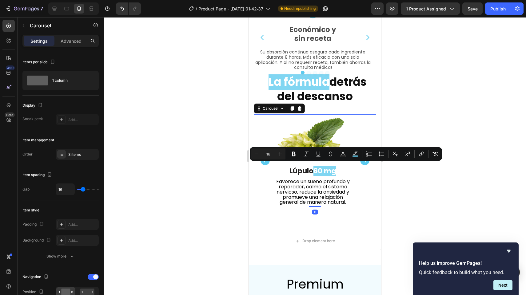
click at [360, 163] on icon "Carousel Next Arrow" at bounding box center [364, 160] width 11 height 11
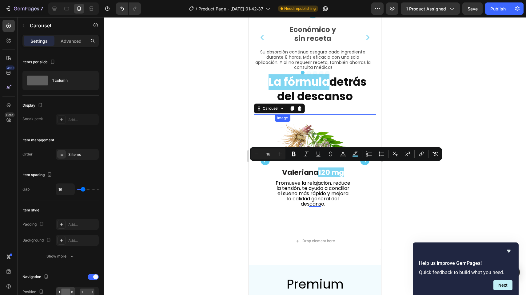
click at [316, 137] on img at bounding box center [312, 139] width 76 height 51
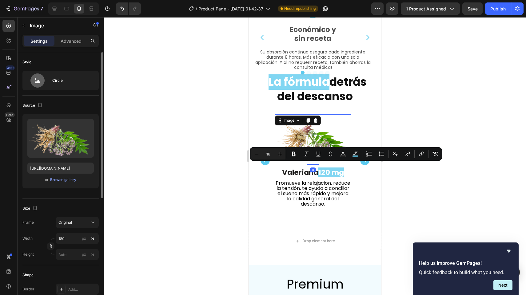
click at [64, 185] on div "Upload Image https://cdn.shopify.com/s/files/1/0764/1422/2590/files/gempages_58…" at bounding box center [60, 151] width 76 height 74
click at [67, 180] on div "Browse gallery" at bounding box center [63, 180] width 26 height 6
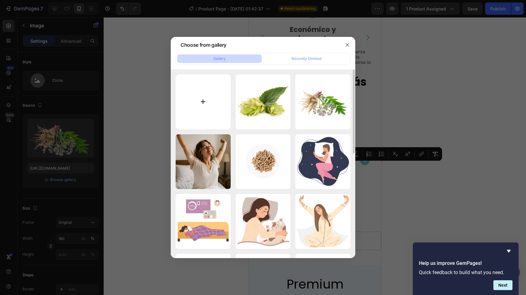
click at [196, 109] on input "file" at bounding box center [203, 101] width 55 height 55
type input "C:\fakepath\10_1_1.webp"
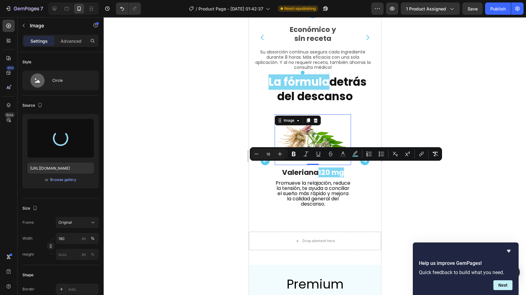
type input "https://cdn.shopify.com/s/files/1/0764/1422/2590/files/gempages_585894298097025…"
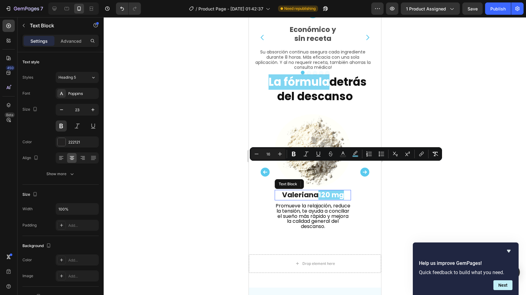
click at [302, 192] on p "Valeriana 120 mg" at bounding box center [312, 195] width 75 height 9
click at [328, 193] on span "120 mg" at bounding box center [331, 195] width 26 height 10
click at [459, 91] on div at bounding box center [315, 156] width 422 height 278
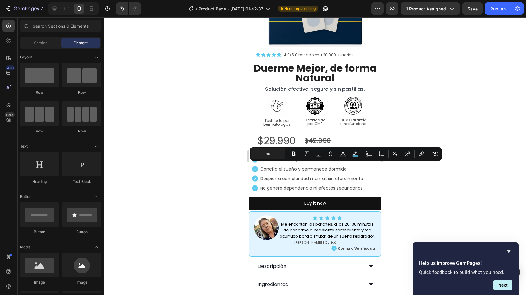
scroll to position [312, 0]
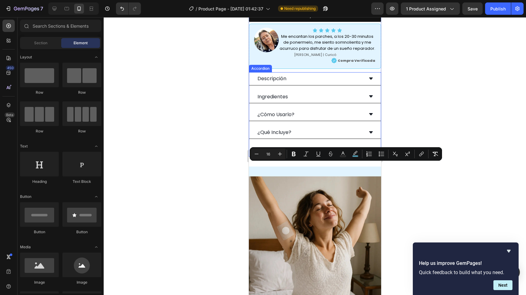
click at [302, 98] on div "Ingredientes" at bounding box center [309, 97] width 107 height 8
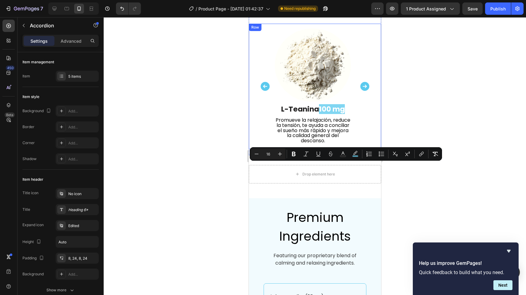
scroll to position [1289, 0]
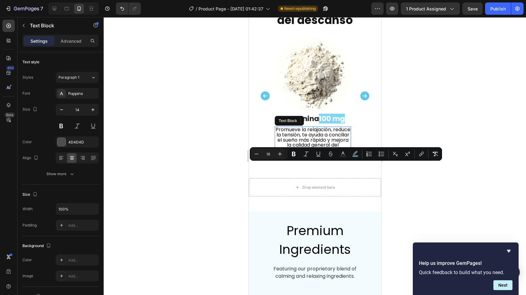
click at [302, 137] on span "Promueve la relajación, reduce la tensión, te ayuda a conciliar el sueño más rá…" at bounding box center [312, 140] width 75 height 28
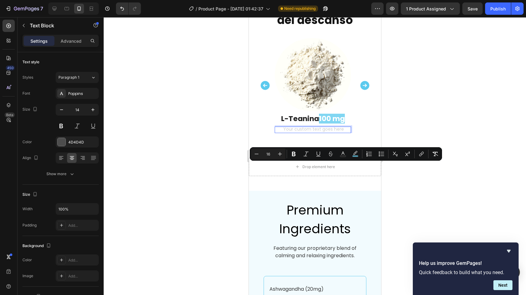
scroll to position [0, 0]
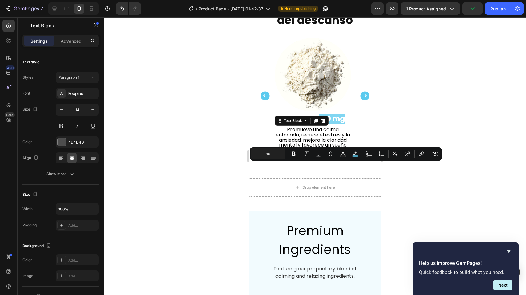
click at [217, 126] on div at bounding box center [315, 156] width 422 height 278
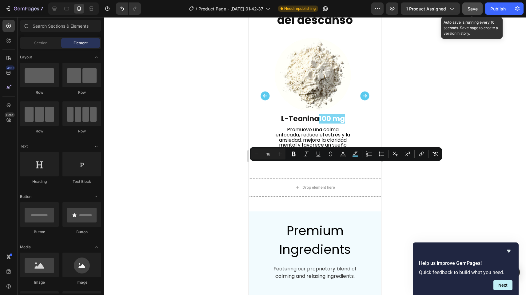
click at [473, 9] on span "Save" at bounding box center [472, 8] width 10 height 5
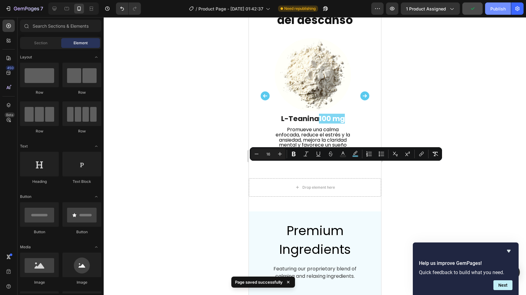
click at [486, 10] on button "Publish" at bounding box center [498, 8] width 26 height 12
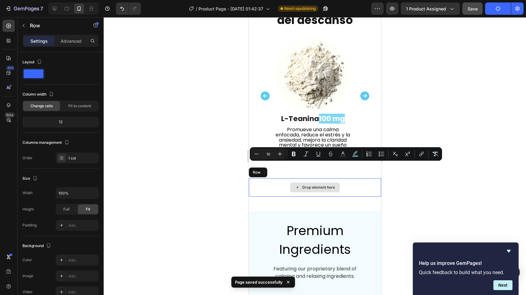
click at [262, 192] on div "Drop element here" at bounding box center [314, 187] width 132 height 18
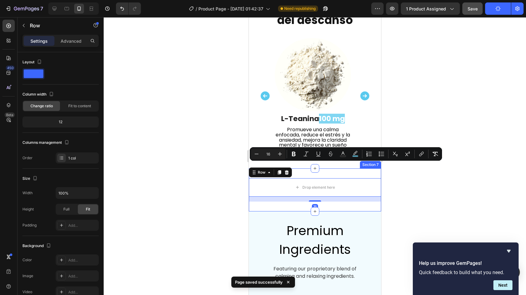
click at [261, 207] on div "Drop element here Row 16 Section 7" at bounding box center [314, 189] width 132 height 43
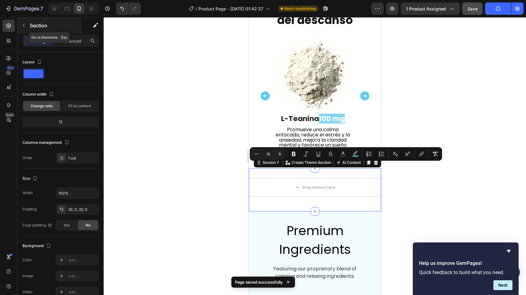
click at [25, 28] on button "button" at bounding box center [24, 26] width 10 height 10
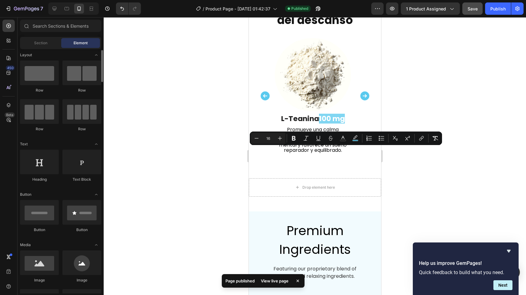
scroll to position [0, 0]
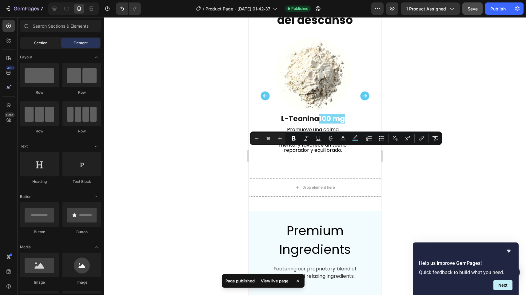
click at [35, 45] on span "Section" at bounding box center [40, 43] width 13 height 6
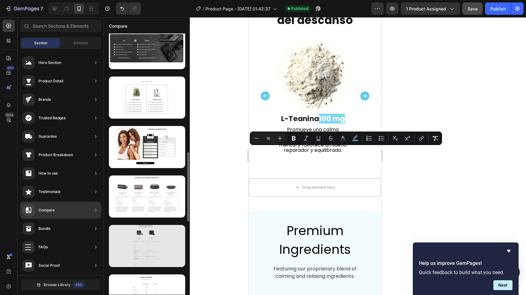
scroll to position [453, 0]
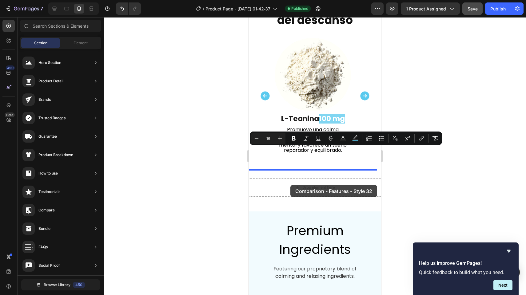
drag, startPoint x: 397, startPoint y: 120, endPoint x: 290, endPoint y: 185, distance: 125.2
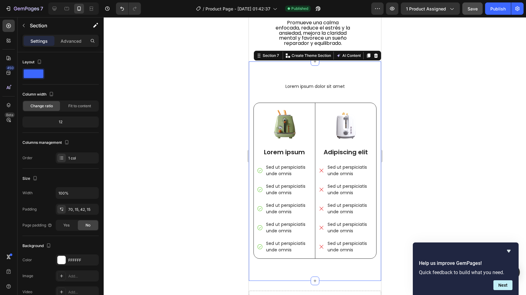
scroll to position [1419, 0]
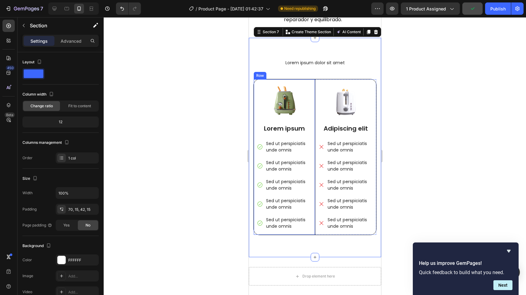
click at [240, 115] on div at bounding box center [315, 156] width 422 height 278
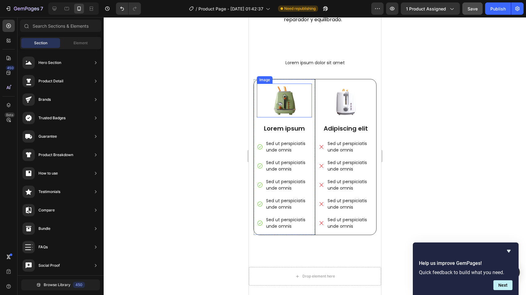
click at [287, 100] on img at bounding box center [283, 101] width 55 height 34
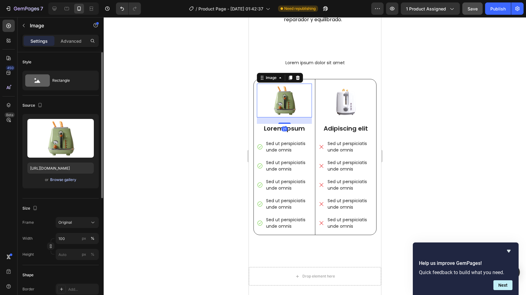
click at [55, 181] on div "Browse gallery" at bounding box center [63, 180] width 26 height 6
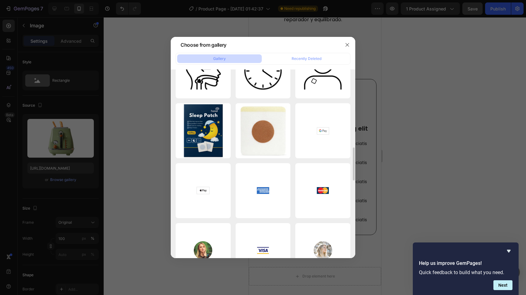
scroll to position [451, 0]
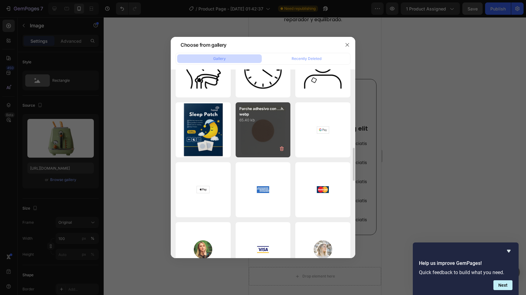
click at [264, 146] on div "Parche adhesivo con ...́n.webp 65.40 kb" at bounding box center [262, 129] width 55 height 55
type input "https://cdn.shopify.com/s/files/1/0764/1422/2590/files/gempages_585894298097025…"
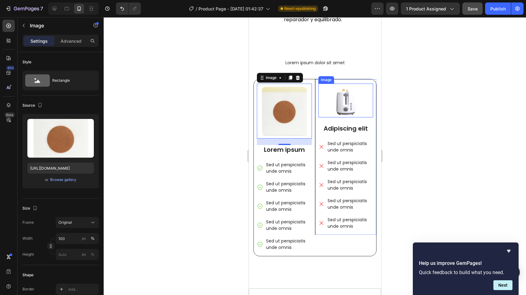
click at [343, 110] on img at bounding box center [345, 101] width 55 height 34
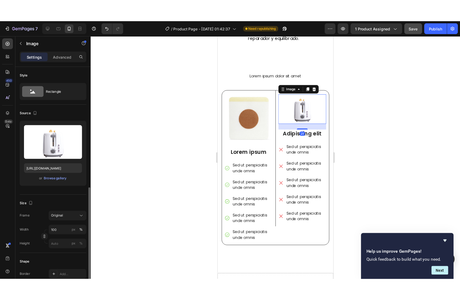
scroll to position [89, 0]
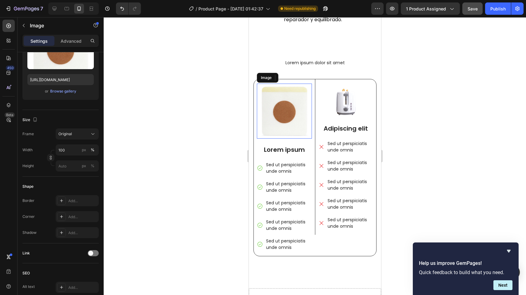
click at [270, 117] on img at bounding box center [283, 111] width 55 height 55
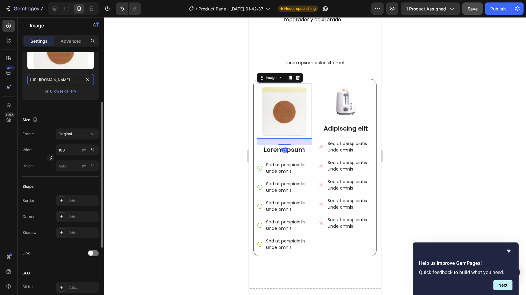
click at [63, 81] on input "https://cdn.shopify.com/s/files/1/0764/1422/2590/files/gempages_585894298097025…" at bounding box center [60, 79] width 66 height 11
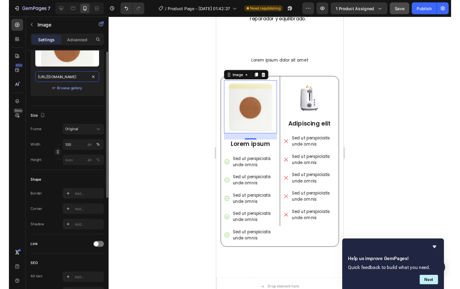
scroll to position [18, 0]
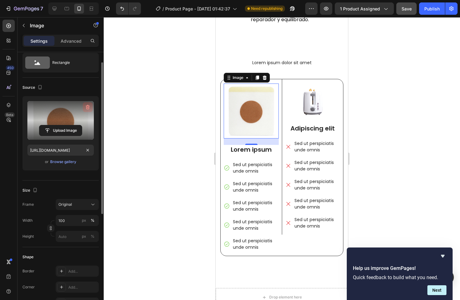
click at [89, 104] on icon "button" at bounding box center [88, 107] width 6 height 6
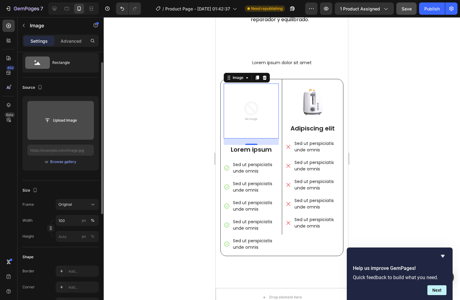
click at [161, 74] on div at bounding box center [282, 158] width 356 height 283
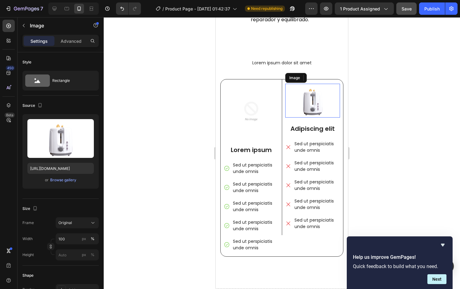
click at [310, 111] on img at bounding box center [312, 101] width 55 height 34
click at [70, 180] on div "Browse gallery" at bounding box center [63, 180] width 26 height 6
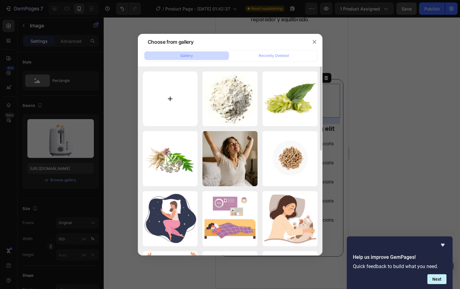
click at [170, 96] on input "file" at bounding box center [170, 98] width 55 height 55
click at [163, 91] on input "file" at bounding box center [170, 98] width 55 height 55
type input "C:\fakepath\capsule_1024x1024.webp"
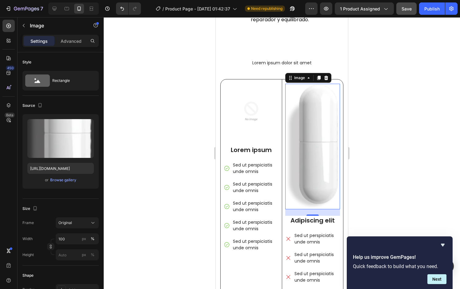
type input "https://cdn.shopify.com/s/files/1/0764/1422/2590/files/gempages_585894298097025…"
click at [93, 223] on icon at bounding box center [93, 222] width 6 height 6
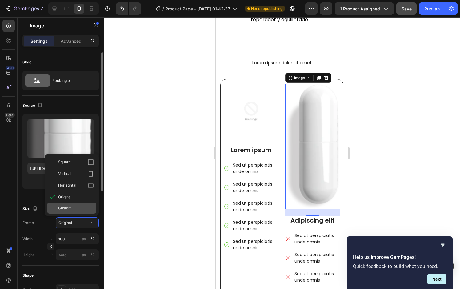
click at [83, 208] on div "Custom" at bounding box center [76, 208] width 36 height 6
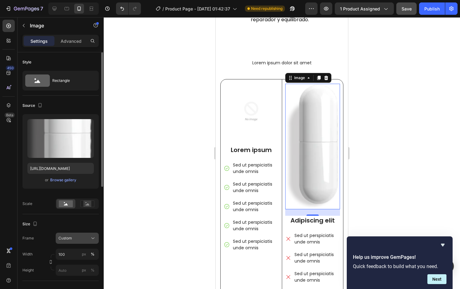
click at [93, 238] on icon at bounding box center [93, 238] width 6 height 6
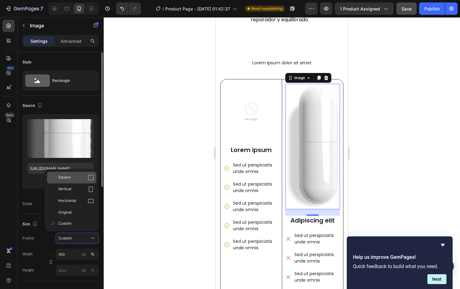
click at [80, 179] on div "Square" at bounding box center [76, 177] width 36 height 6
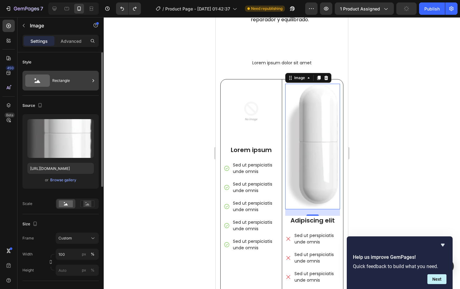
click at [78, 73] on div "Rectangle" at bounding box center [60, 81] width 76 height 20
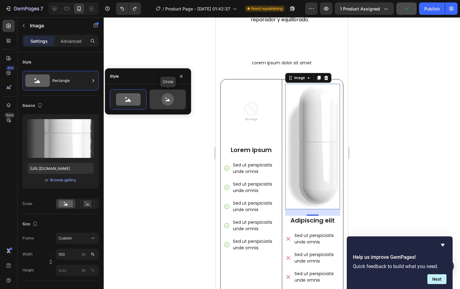
click at [164, 103] on icon at bounding box center [167, 99] width 12 height 12
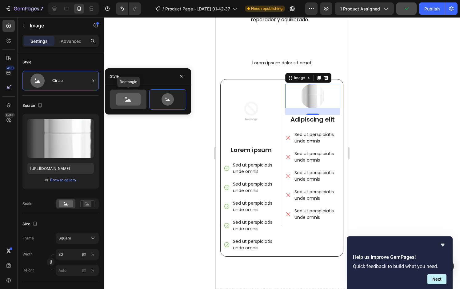
click at [136, 101] on icon at bounding box center [128, 99] width 25 height 12
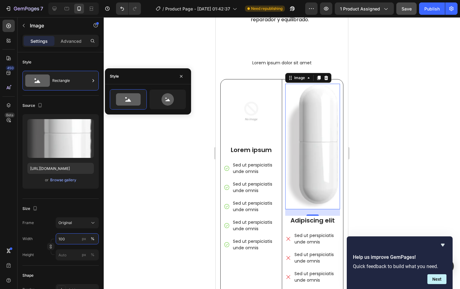
click at [71, 239] on input "100" at bounding box center [77, 238] width 43 height 11
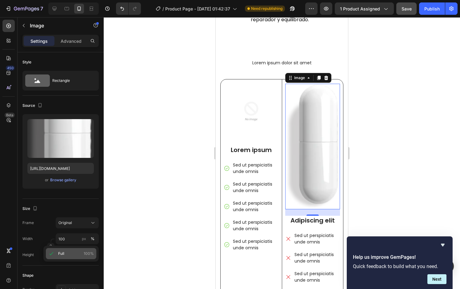
click at [68, 256] on div "Full 100%" at bounding box center [71, 253] width 50 height 11
click at [72, 238] on input "100" at bounding box center [77, 238] width 43 height 11
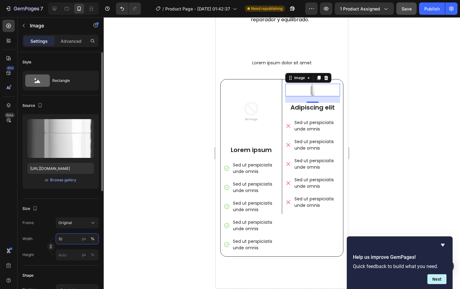
type input "1"
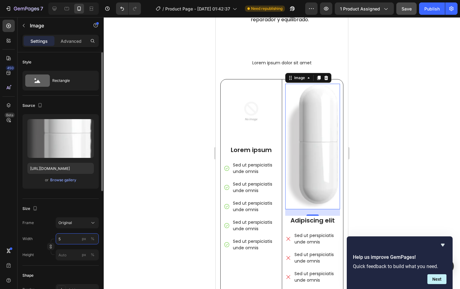
type input "50"
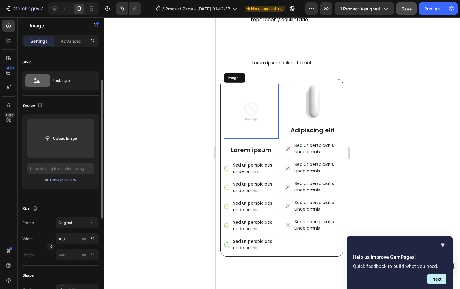
click at [256, 102] on img at bounding box center [250, 111] width 55 height 55
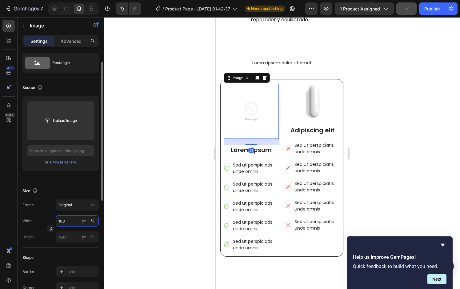
click at [73, 221] on input "100" at bounding box center [77, 220] width 43 height 11
type input "1"
type input "50"
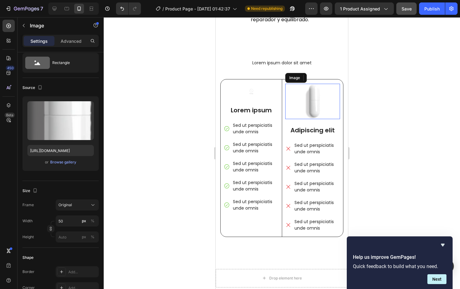
click at [306, 107] on img at bounding box center [312, 101] width 15 height 35
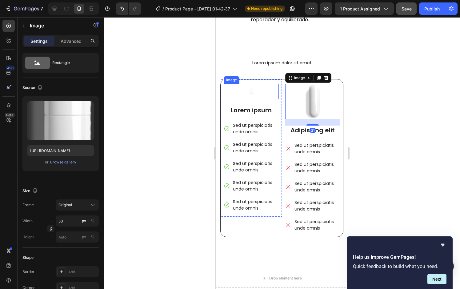
click at [252, 95] on img at bounding box center [250, 91] width 15 height 15
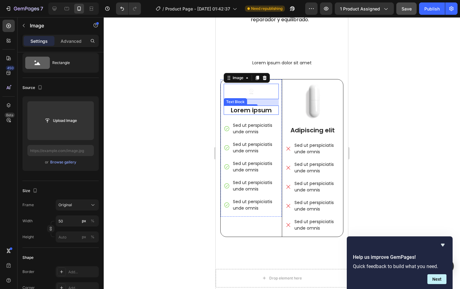
click at [245, 113] on p "Lorem ipsum" at bounding box center [251, 110] width 54 height 8
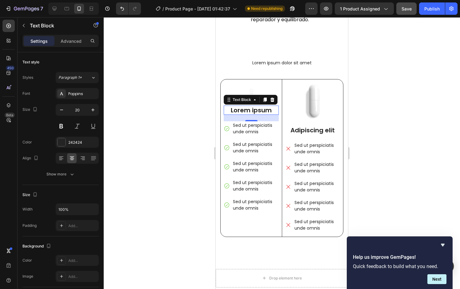
click at [248, 112] on p "Lorem ipsum" at bounding box center [251, 110] width 54 height 8
click at [264, 110] on p "Parche" at bounding box center [251, 110] width 54 height 8
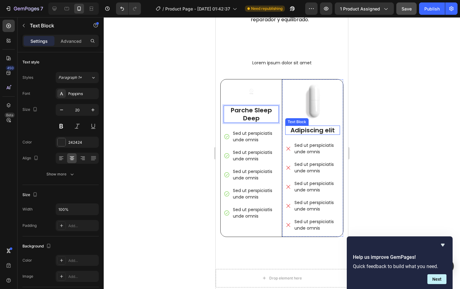
click at [313, 132] on p "Adipiscing elit" at bounding box center [312, 130] width 53 height 8
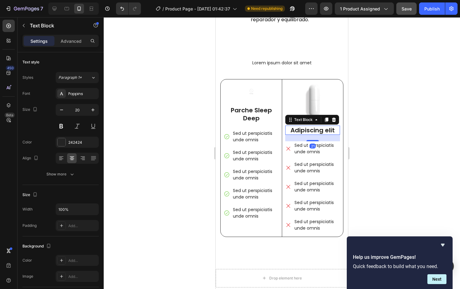
click at [313, 132] on p "Adipiscing elit" at bounding box center [312, 130] width 53 height 8
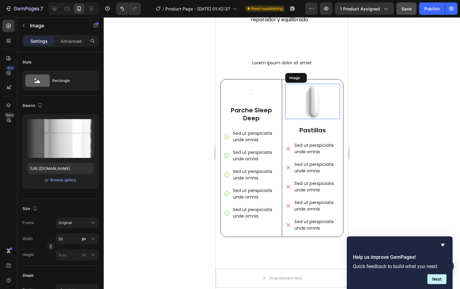
click at [320, 104] on div at bounding box center [312, 101] width 55 height 35
click at [297, 89] on div at bounding box center [312, 101] width 55 height 35
click at [317, 80] on icon at bounding box center [318, 78] width 3 height 4
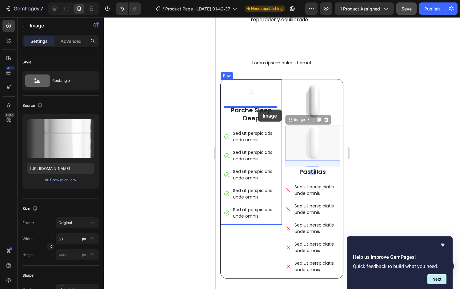
drag, startPoint x: 294, startPoint y: 121, endPoint x: 255, endPoint y: 109, distance: 41.0
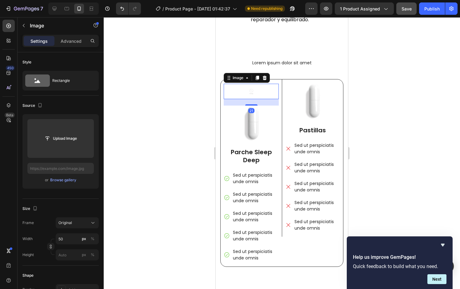
click at [248, 95] on img at bounding box center [250, 91] width 15 height 15
click at [266, 78] on icon at bounding box center [264, 78] width 4 height 4
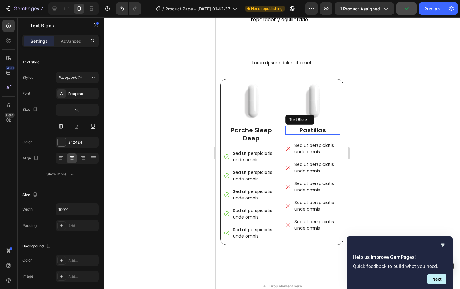
click at [315, 134] on p "Pastillas" at bounding box center [312, 130] width 53 height 8
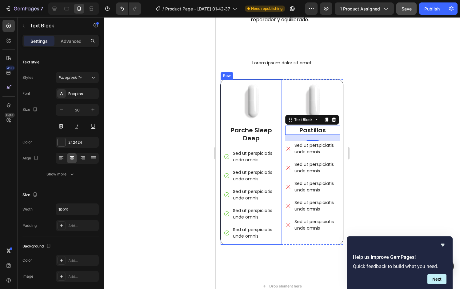
click at [222, 110] on div "Image Parche Sleep Deep Text Block Sed ut perspiciatis unde omnis Sed ut perspi…" at bounding box center [250, 161] width 61 height 165
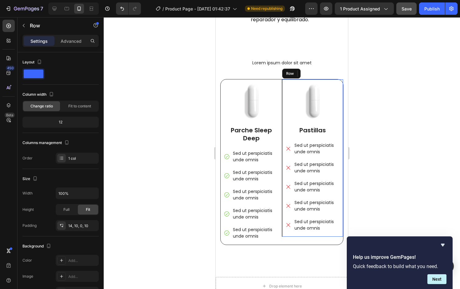
click at [336, 127] on div "Image Pastillas Text Block Sed ut perspiciatis unde omnis Sed ut perspiciatis u…" at bounding box center [312, 157] width 61 height 157
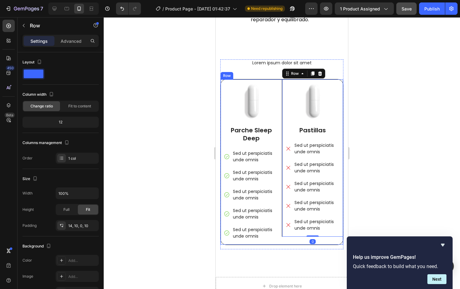
click at [282, 241] on div "Image Pastillas Text Block Sed ut perspiciatis unde omnis Sed ut perspiciatis u…" at bounding box center [312, 161] width 61 height 165
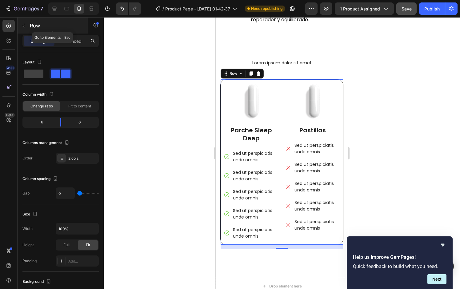
click at [27, 29] on button "button" at bounding box center [24, 26] width 10 height 10
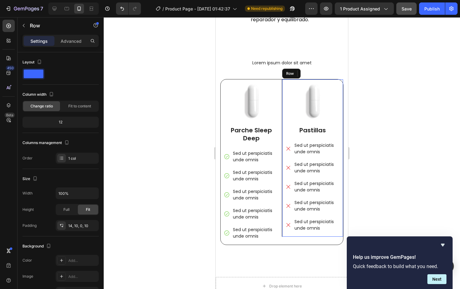
click at [334, 124] on div "Image Pastillas Text Block Sed ut perspiciatis unde omnis Sed ut perspiciatis u…" at bounding box center [312, 160] width 55 height 153
click at [311, 74] on icon at bounding box center [312, 73] width 3 height 4
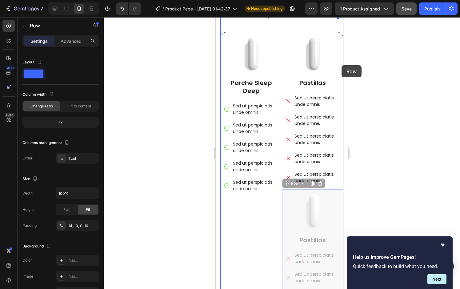
scroll to position [1449, 0]
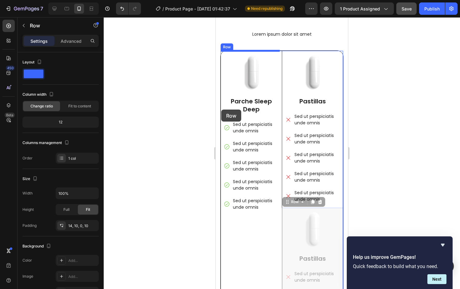
drag, startPoint x: 286, startPoint y: 176, endPoint x: 221, endPoint y: 109, distance: 92.6
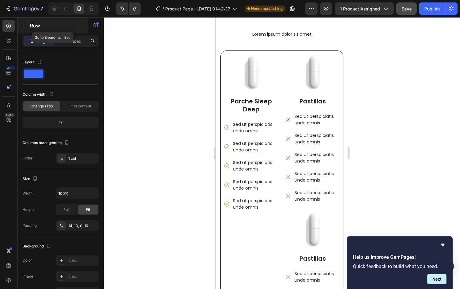
click at [24, 25] on icon "button" at bounding box center [24, 25] width 2 height 3
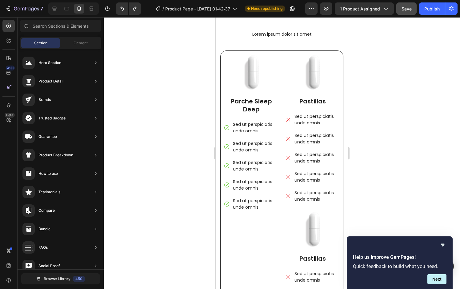
scroll to position [0, 0]
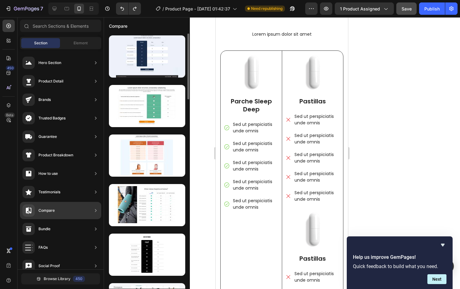
click at [46, 210] on div "Compare" at bounding box center [46, 210] width 16 height 6
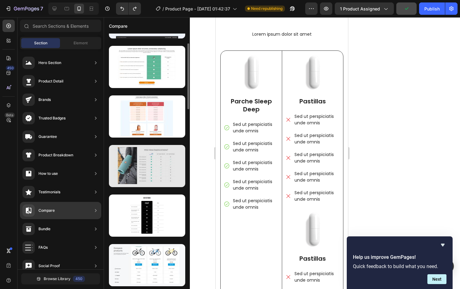
scroll to position [39, 0]
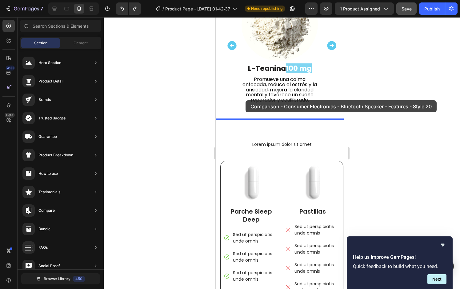
drag, startPoint x: 249, startPoint y: 68, endPoint x: 245, endPoint y: 101, distance: 33.1
click at [245, 101] on div at bounding box center [281, 187] width 132 height 3018
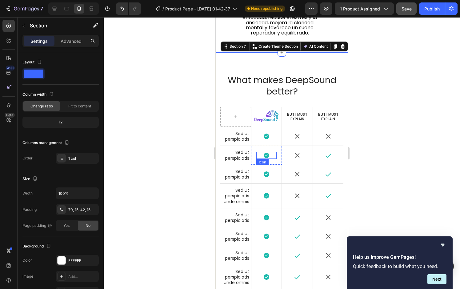
scroll to position [1404, 0]
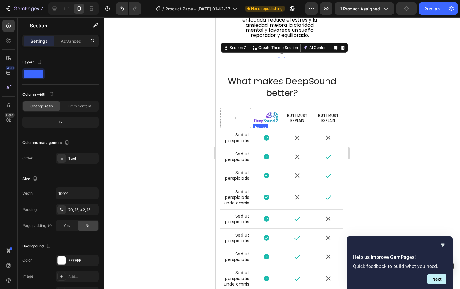
click at [262, 119] on img at bounding box center [266, 118] width 25 height 13
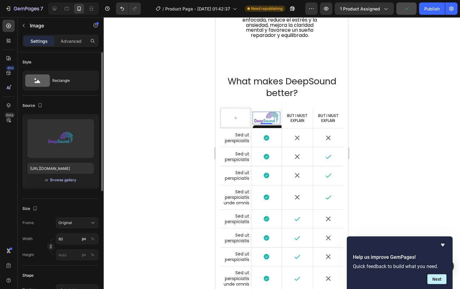
click at [63, 182] on div "Browse gallery" at bounding box center [63, 180] width 26 height 6
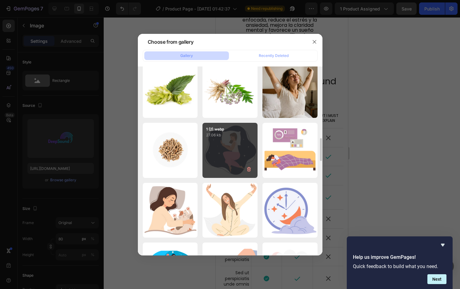
scroll to position [64, 0]
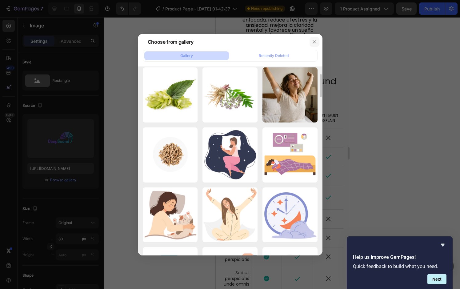
click at [312, 40] on icon "button" at bounding box center [314, 41] width 5 height 5
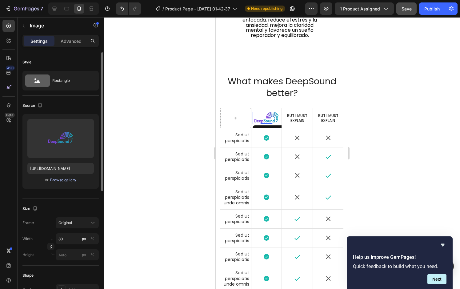
click at [56, 181] on div "Browse gallery" at bounding box center [63, 180] width 26 height 6
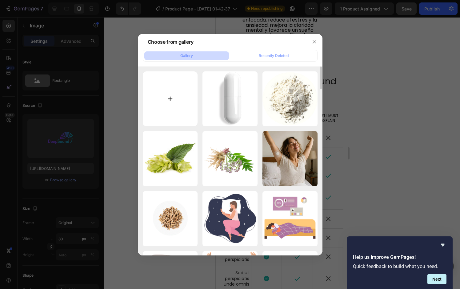
click at [175, 114] on input "file" at bounding box center [170, 98] width 55 height 55
type input "C:\fakepath\gempages_585894298097025883-1620a006-4a16-4799-9bff-1ad4991db379.we…"
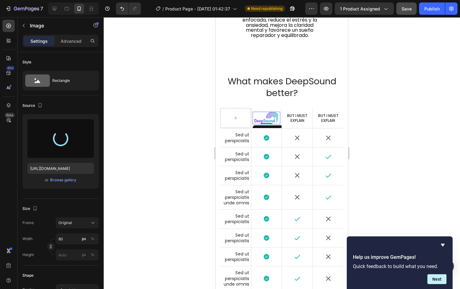
type input "https://cdn.shopify.com/s/files/1/0764/1422/2590/files/gempages_585894298097025…"
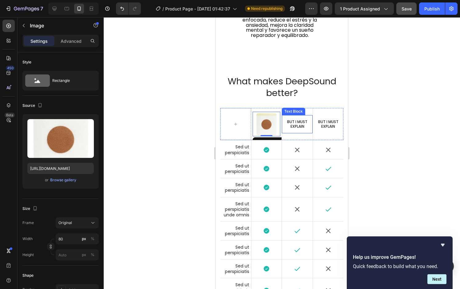
click at [295, 125] on p "But I must explain" at bounding box center [296, 124] width 27 height 10
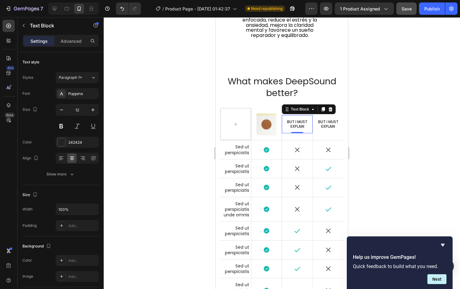
click at [196, 140] on div at bounding box center [282, 152] width 356 height 271
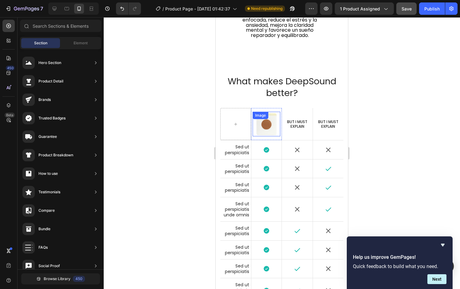
click at [270, 122] on div "Image" at bounding box center [266, 124] width 28 height 25
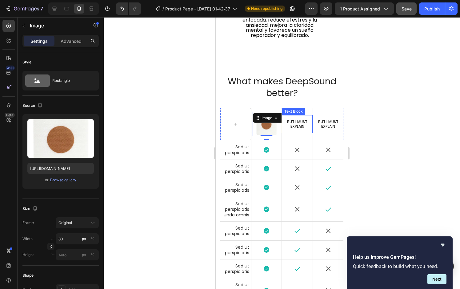
click at [294, 122] on p "But I must explain" at bounding box center [296, 124] width 27 height 10
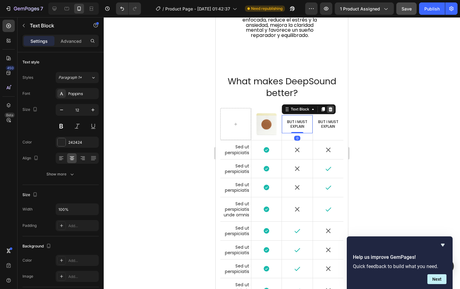
click at [330, 109] on icon at bounding box center [330, 109] width 5 height 5
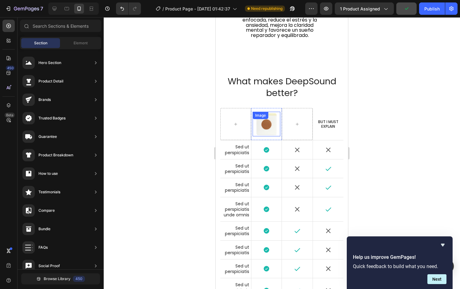
click at [261, 115] on div "Image" at bounding box center [260, 115] width 13 height 6
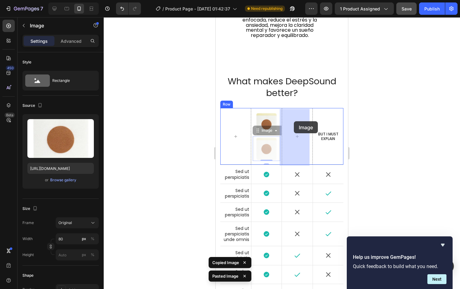
drag, startPoint x: 260, startPoint y: 133, endPoint x: 293, endPoint y: 122, distance: 34.5
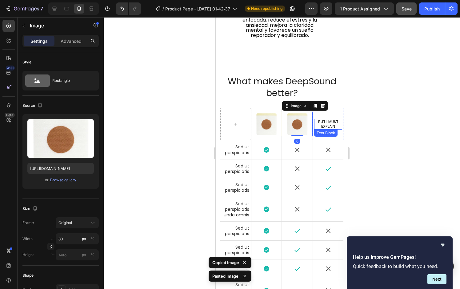
click at [330, 124] on p "But I must explain" at bounding box center [327, 124] width 27 height 10
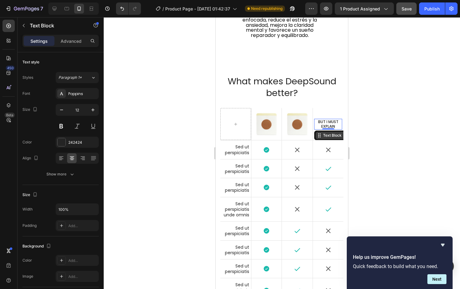
click at [326, 136] on div "Text Block" at bounding box center [332, 135] width 21 height 6
click at [322, 121] on p "But I must explain" at bounding box center [327, 124] width 27 height 10
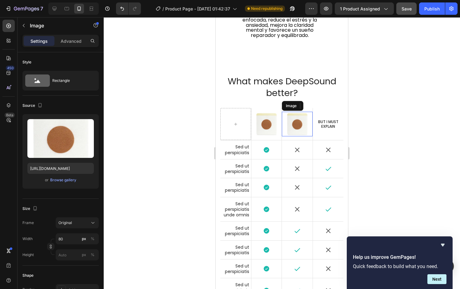
click at [290, 124] on img at bounding box center [297, 124] width 25 height 25
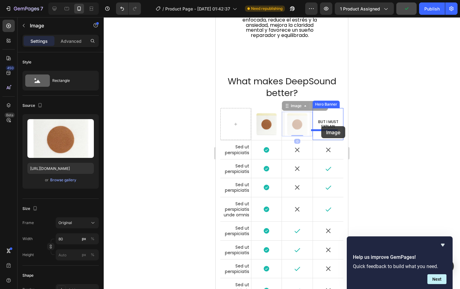
drag, startPoint x: 289, startPoint y: 110, endPoint x: 321, endPoint y: 126, distance: 35.9
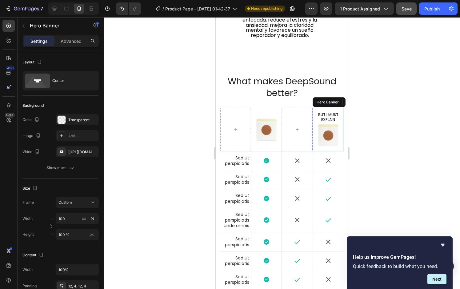
click at [318, 109] on div "But I must explain Text Block Image 0" at bounding box center [328, 129] width 30 height 43
click at [322, 116] on p "But I must explain" at bounding box center [327, 117] width 27 height 10
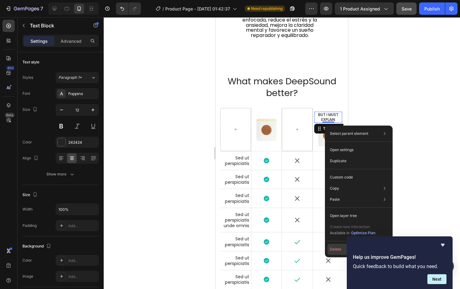
click at [338, 251] on button "Delete" at bounding box center [358, 248] width 63 height 11
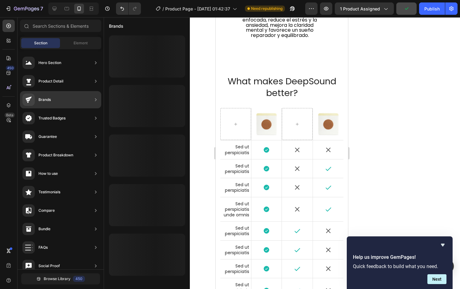
scroll to position [0, 0]
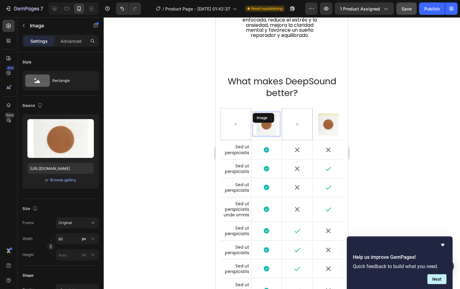
click at [261, 126] on img at bounding box center [266, 124] width 25 height 25
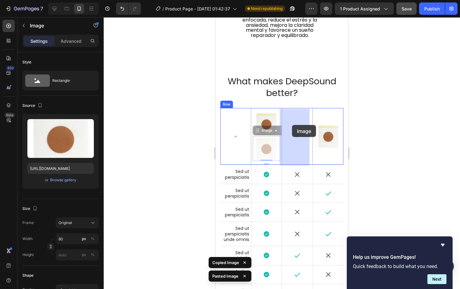
drag, startPoint x: 264, startPoint y: 133, endPoint x: 290, endPoint y: 128, distance: 26.2
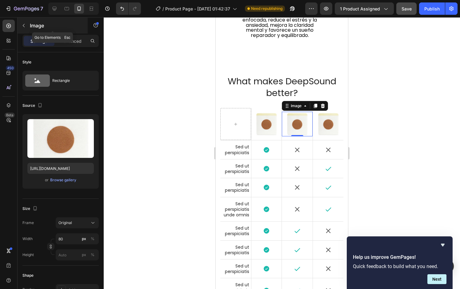
click at [22, 20] on div "Image" at bounding box center [53, 26] width 70 height 16
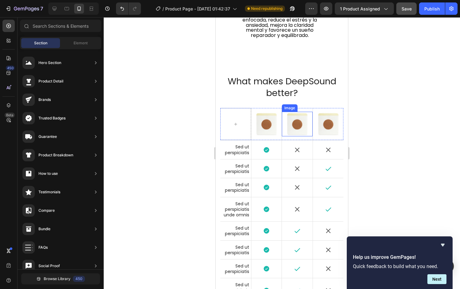
click at [296, 120] on img at bounding box center [297, 124] width 25 height 25
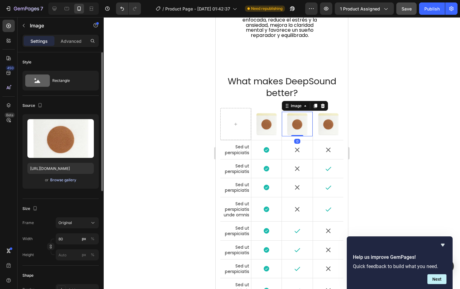
click at [72, 182] on div "Browse gallery" at bounding box center [63, 180] width 26 height 6
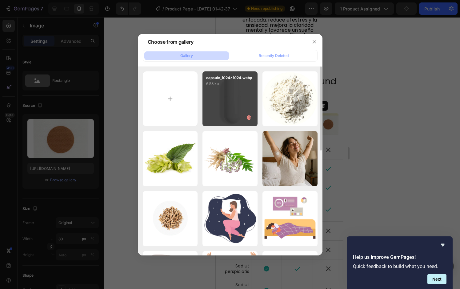
click at [219, 114] on div "capsule_1024x1024.webp 6.58 kb" at bounding box center [229, 98] width 55 height 55
type input "https://cdn.shopify.com/s/files/1/0764/1422/2590/files/gempages_585894298097025…"
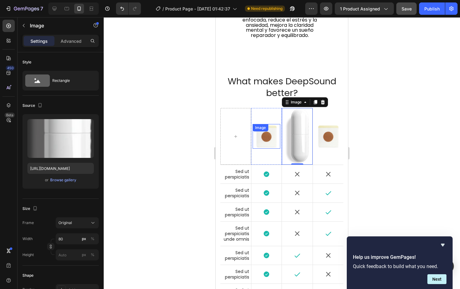
click at [262, 137] on img at bounding box center [266, 136] width 25 height 25
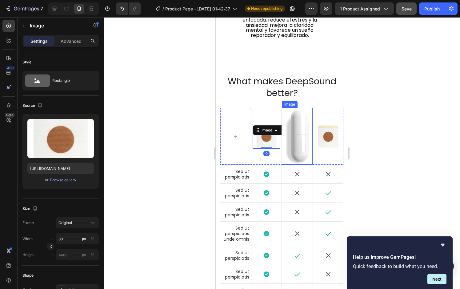
click at [298, 136] on img at bounding box center [297, 136] width 25 height 56
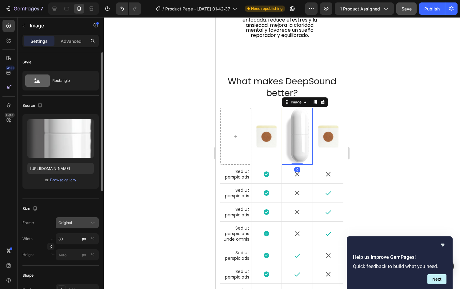
click at [71, 222] on span "Original" at bounding box center [65, 223] width 14 height 6
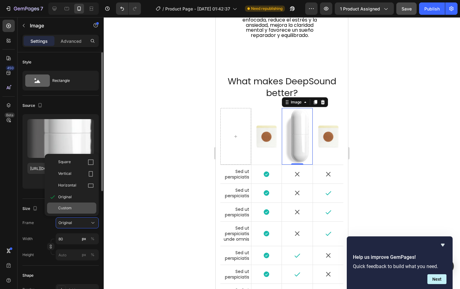
click at [70, 210] on span "Custom" at bounding box center [65, 208] width 14 height 6
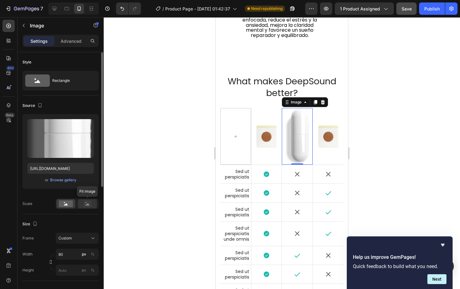
click at [85, 203] on rect at bounding box center [87, 203] width 8 height 6
click at [64, 202] on rect at bounding box center [66, 203] width 14 height 7
click at [62, 258] on input "80" at bounding box center [77, 253] width 43 height 11
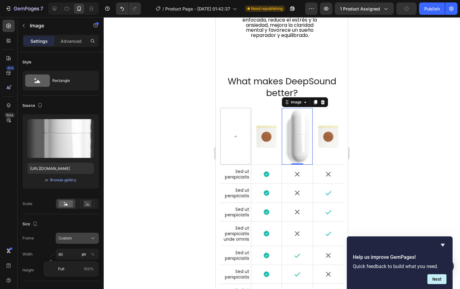
click at [71, 243] on button "Custom" at bounding box center [77, 237] width 43 height 11
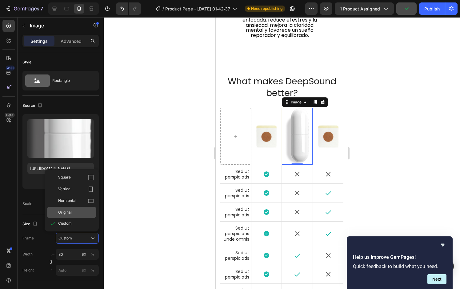
click at [75, 211] on div "Original" at bounding box center [76, 212] width 36 height 6
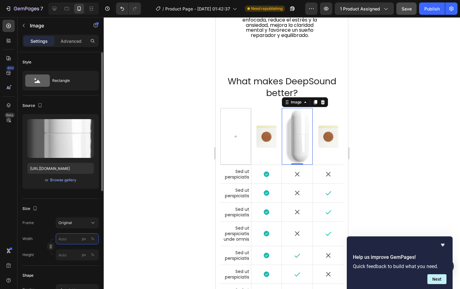
click at [68, 237] on input "px %" at bounding box center [77, 238] width 43 height 11
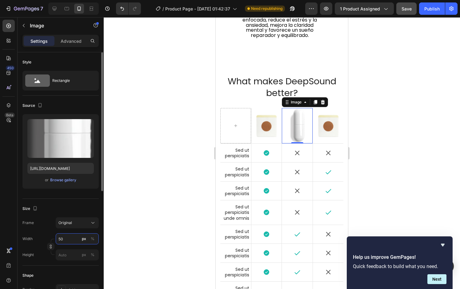
type input "5"
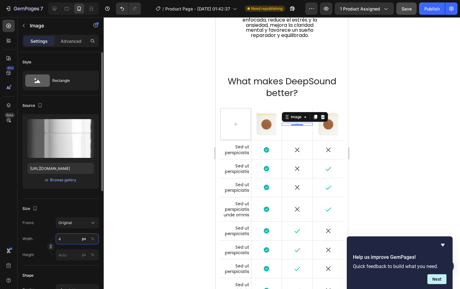
type input "40"
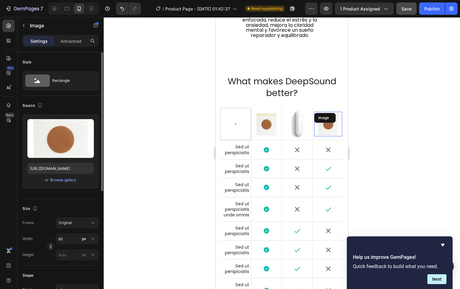
drag, startPoint x: 320, startPoint y: 120, endPoint x: 430, endPoint y: 94, distance: 113.4
click at [320, 120] on div "Image" at bounding box center [328, 124] width 28 height 25
click at [55, 180] on div "Browse gallery" at bounding box center [63, 180] width 26 height 6
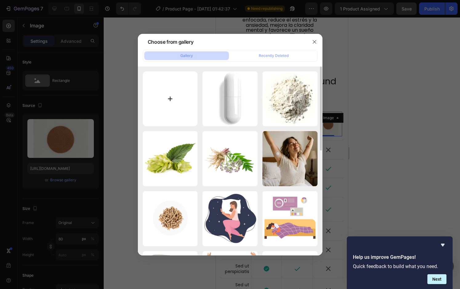
click at [173, 93] on input "file" at bounding box center [170, 98] width 55 height 55
type input "C:\fakepath\gummies_1024x1024.webp"
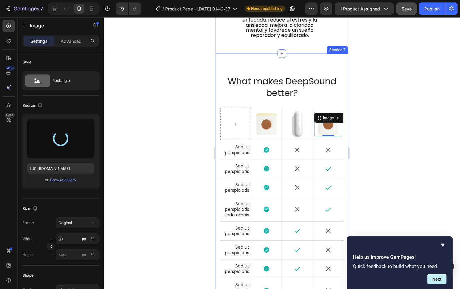
type input "https://cdn.shopify.com/s/files/1/0764/1422/2590/files/gempages_585894298097025…"
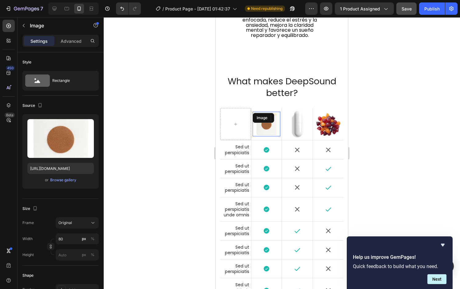
click at [270, 127] on img at bounding box center [266, 124] width 25 height 25
click at [23, 27] on icon "button" at bounding box center [23, 25] width 5 height 5
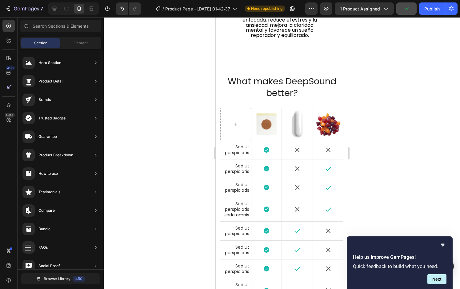
click at [80, 34] on div "Sections(18) Elements(84) Section Element Hero Section Product Detail Brands Tr…" at bounding box center [61, 154] width 86 height 268
click at [80, 43] on span "Element" at bounding box center [80, 43] width 14 height 6
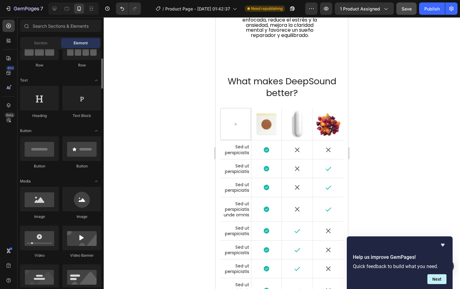
scroll to position [66, 0]
drag, startPoint x: 292, startPoint y: 120, endPoint x: 261, endPoint y: 127, distance: 31.2
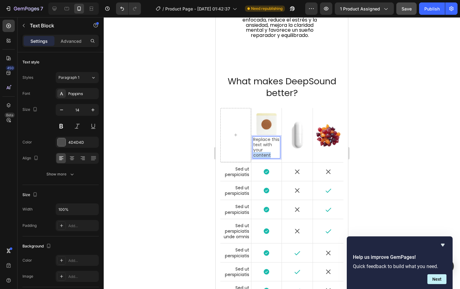
click at [265, 152] on p "Replace this text with your content" at bounding box center [266, 147] width 26 height 21
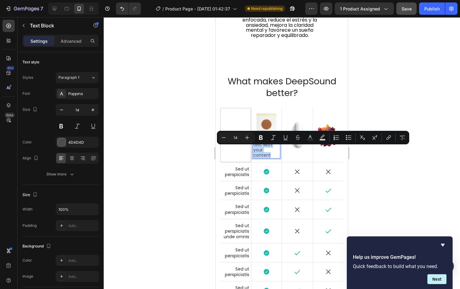
click at [265, 152] on p "Replace this text with your content" at bounding box center [266, 147] width 26 height 21
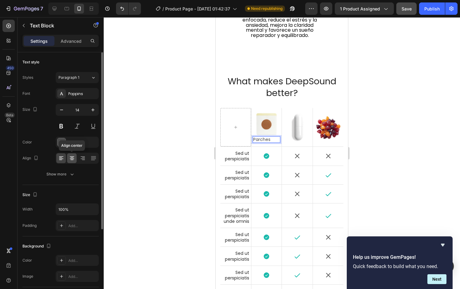
click at [71, 157] on icon at bounding box center [72, 158] width 6 height 6
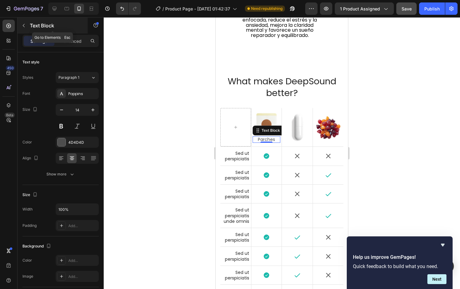
click at [21, 27] on icon "button" at bounding box center [23, 25] width 5 height 5
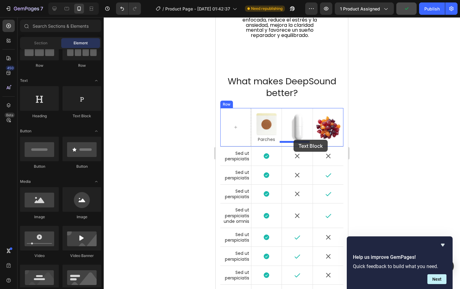
drag, startPoint x: 320, startPoint y: 121, endPoint x: 293, endPoint y: 140, distance: 32.3
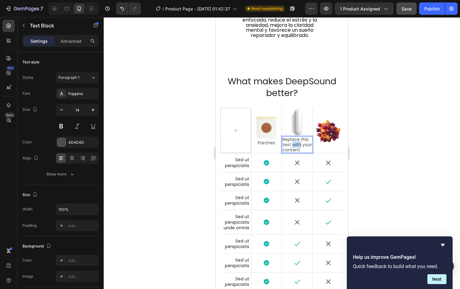
click at [295, 142] on p "Replace this text with your content" at bounding box center [297, 144] width 30 height 15
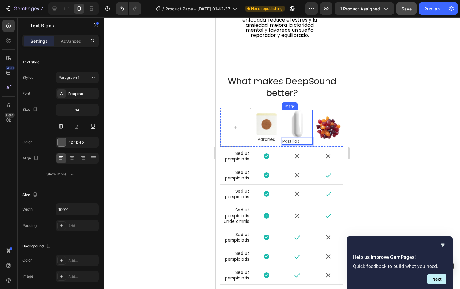
click at [284, 130] on div at bounding box center [297, 124] width 31 height 28
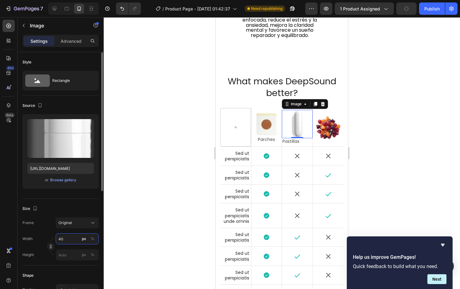
click at [68, 238] on input "40" at bounding box center [77, 238] width 43 height 11
type input "4"
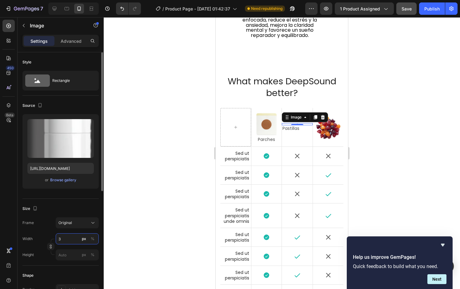
type input "36"
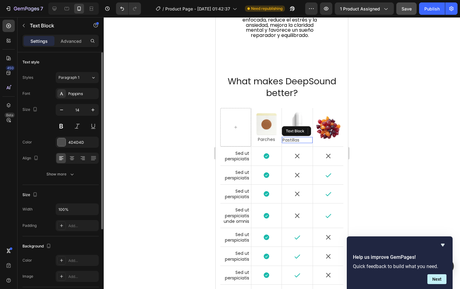
click at [288, 139] on p "Pastillas" at bounding box center [297, 139] width 30 height 5
click at [74, 156] on icon at bounding box center [72, 158] width 6 height 6
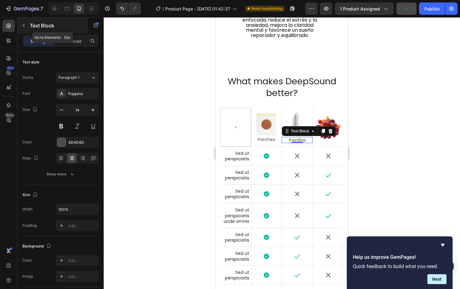
click at [23, 24] on icon "button" at bounding box center [23, 25] width 5 height 5
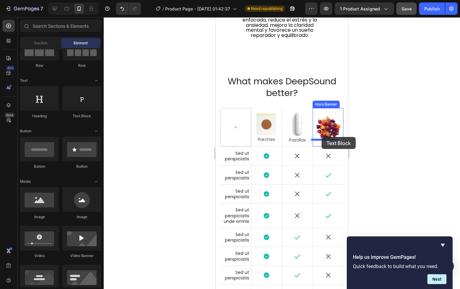
drag, startPoint x: 302, startPoint y: 115, endPoint x: 321, endPoint y: 137, distance: 29.0
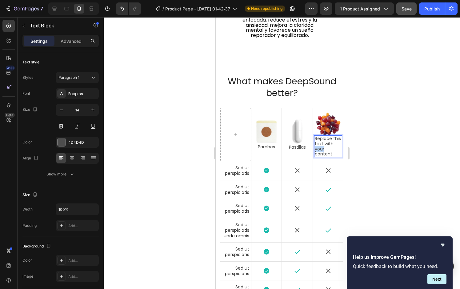
click at [322, 150] on p "Replace this text with your content" at bounding box center [327, 146] width 27 height 21
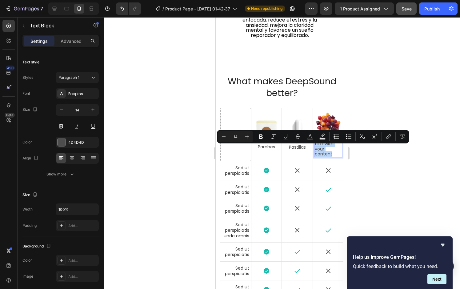
click at [322, 150] on p "Replace this text with your content" at bounding box center [327, 146] width 27 height 21
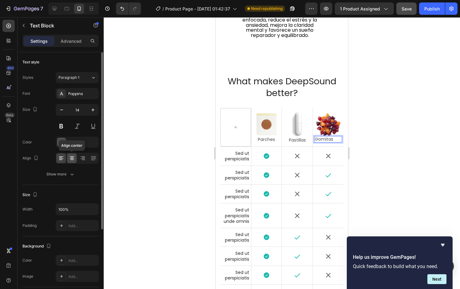
click at [68, 160] on div at bounding box center [72, 158] width 10 height 10
click at [139, 169] on div at bounding box center [282, 152] width 356 height 271
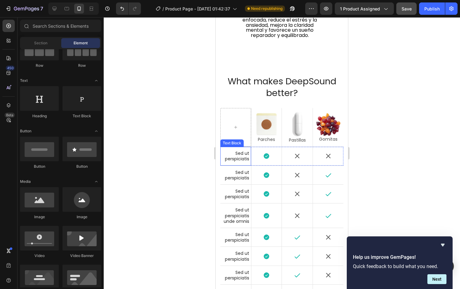
click at [238, 159] on p "Sed ut perspiciatis" at bounding box center [235, 155] width 27 height 11
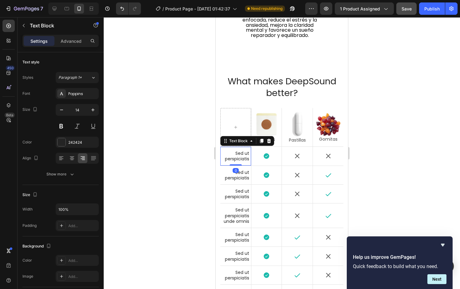
click at [238, 159] on p "Sed ut perspiciatis" at bounding box center [235, 155] width 27 height 11
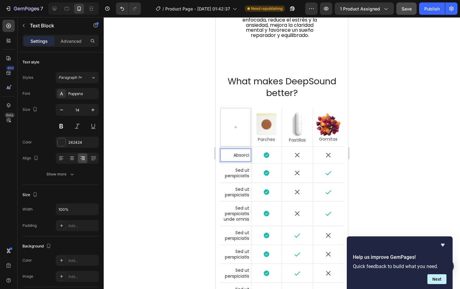
click at [228, 157] on p "Absorci" at bounding box center [235, 155] width 27 height 6
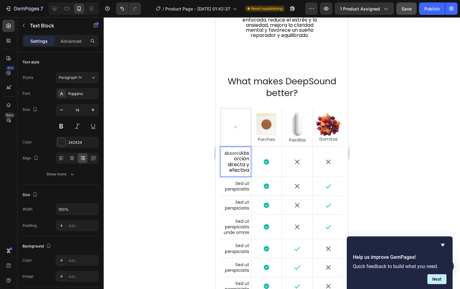
click at [240, 153] on span "Absorción directa y efectiva" at bounding box center [238, 161] width 22 height 24
drag, startPoint x: 238, startPoint y: 153, endPoint x: 217, endPoint y: 154, distance: 21.2
click at [217, 154] on div "Image What makes DeepSound better? Heading Image Parches Text Block Hero Banner…" at bounding box center [281, 218] width 132 height 331
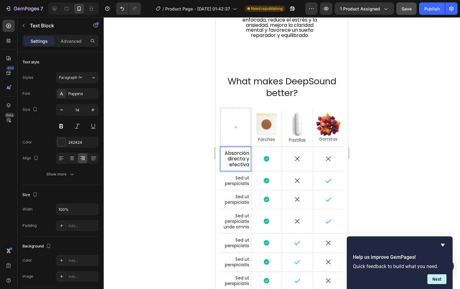
click at [228, 160] on span "Absorción directa y efectiva" at bounding box center [236, 158] width 25 height 18
click at [229, 164] on span "Absorcióndirecta y efectiva" at bounding box center [236, 158] width 25 height 18
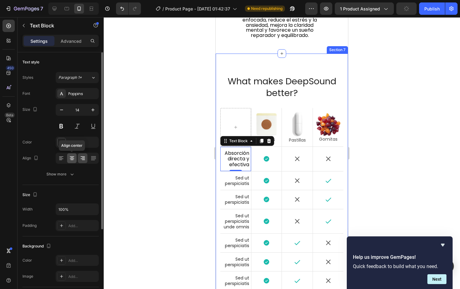
click at [69, 158] on icon at bounding box center [72, 158] width 6 height 6
click at [163, 156] on div at bounding box center [282, 152] width 356 height 271
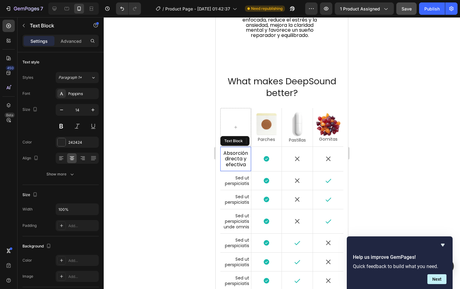
click at [235, 162] on span "Absorcióndirecta y efectiva" at bounding box center [235, 158] width 25 height 18
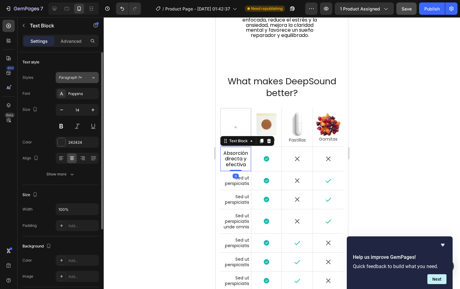
click at [74, 78] on span "Paragraph 1*" at bounding box center [69, 78] width 23 height 6
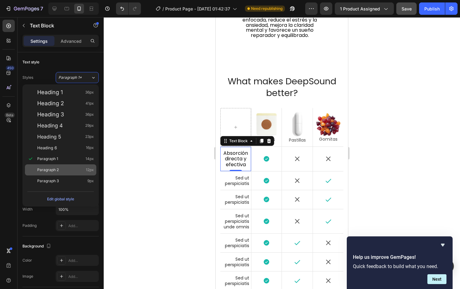
click at [53, 172] on span "Paragraph 2" at bounding box center [48, 170] width 22 height 6
type input "12"
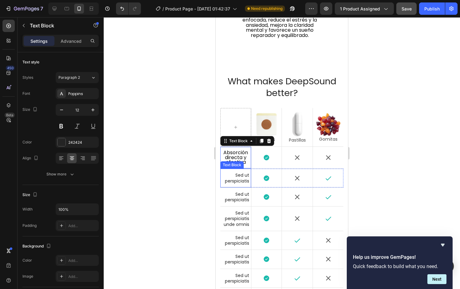
click at [240, 179] on p "Sed ut perspiciatis" at bounding box center [235, 177] width 27 height 11
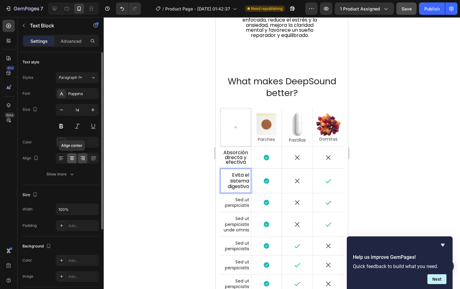
click at [70, 156] on icon at bounding box center [72, 156] width 4 height 1
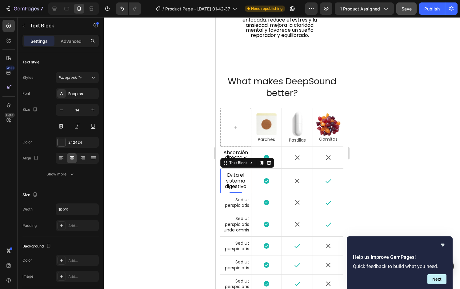
click at [203, 162] on div at bounding box center [282, 152] width 356 height 271
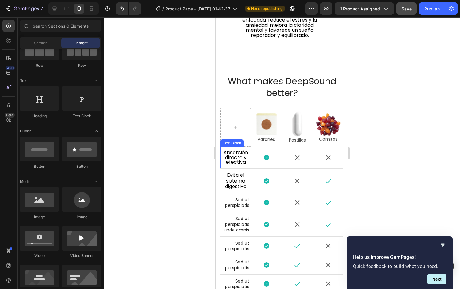
click at [235, 156] on span "Absorcióndirecta y efectiva" at bounding box center [235, 157] width 25 height 17
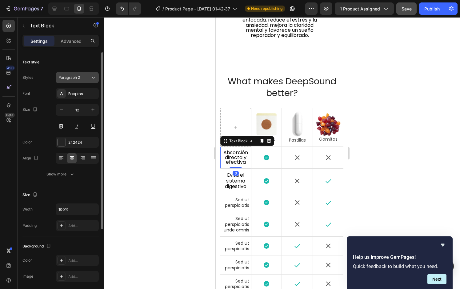
click at [72, 77] on span "Paragraph 2" at bounding box center [69, 78] width 22 height 6
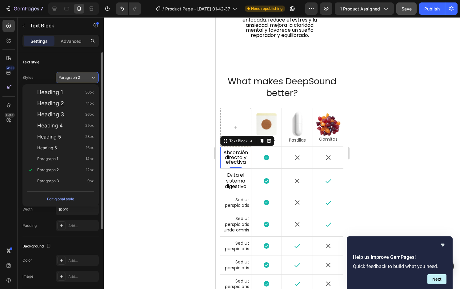
click at [72, 77] on span "Paragraph 2" at bounding box center [69, 78] width 22 height 6
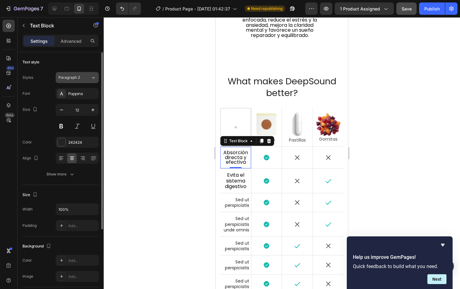
click at [72, 77] on span "Paragraph 2" at bounding box center [69, 78] width 22 height 6
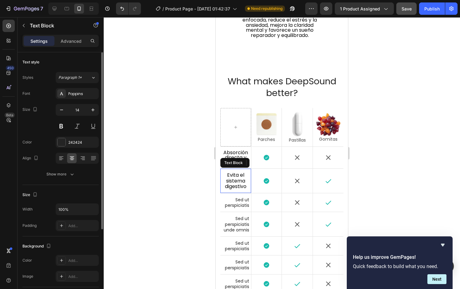
click at [242, 178] on span "Evita el sistema digestivo" at bounding box center [236, 180] width 22 height 18
click at [85, 70] on div "Text style Styles Paragraph 1* Font Poppins Size 14 Color 242424 Align Show more" at bounding box center [60, 118] width 76 height 132
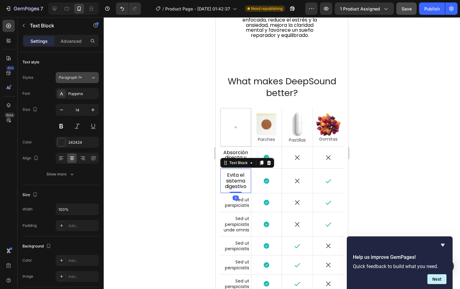
click at [85, 76] on div "Paragraph 1*" at bounding box center [74, 78] width 32 height 6
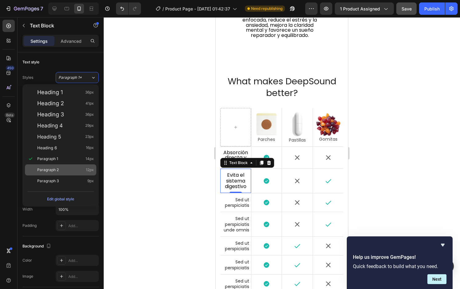
click at [82, 171] on div "Paragraph 2 12px" at bounding box center [65, 170] width 57 height 6
type input "12"
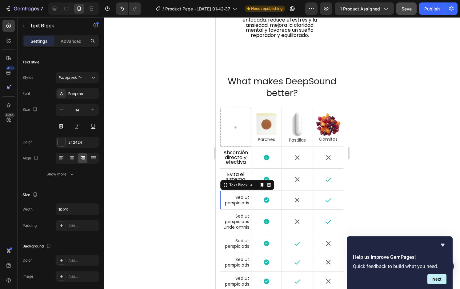
click at [247, 200] on p "Sed ut perspiciatis" at bounding box center [235, 199] width 27 height 11
click at [241, 200] on p "Sed ut perspiciatis" at bounding box center [235, 199] width 27 height 11
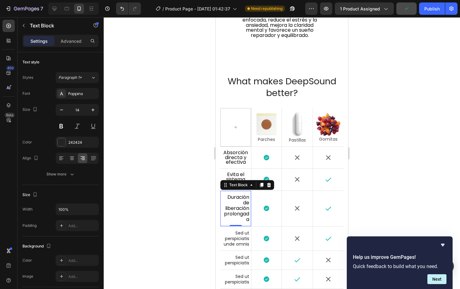
click at [192, 204] on div at bounding box center [282, 152] width 356 height 271
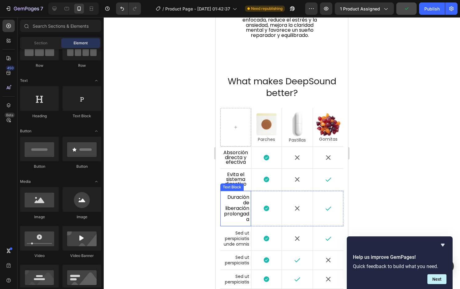
click at [231, 203] on p "Duración de liberación prolongada" at bounding box center [235, 208] width 27 height 28
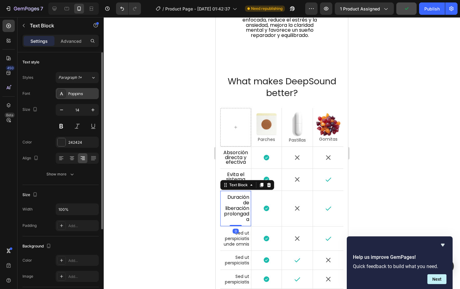
click at [79, 95] on div "Poppins" at bounding box center [82, 94] width 29 height 6
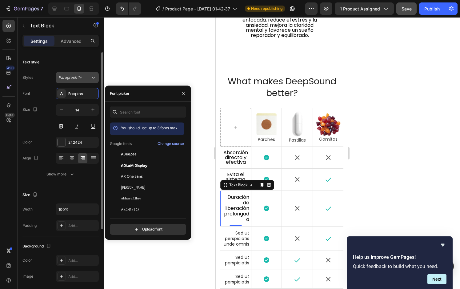
click at [77, 76] on span "Paragraph 1*" at bounding box center [69, 78] width 23 height 6
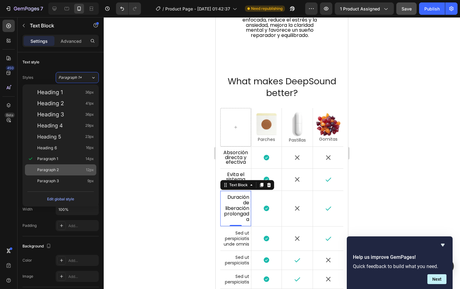
click at [63, 169] on div "Paragraph 2 12px" at bounding box center [65, 170] width 57 height 6
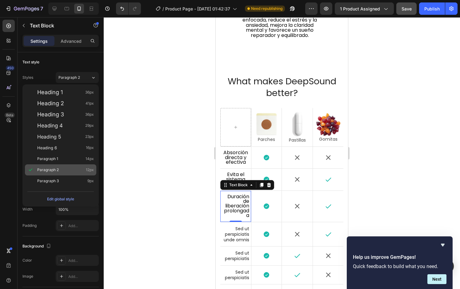
type input "12"
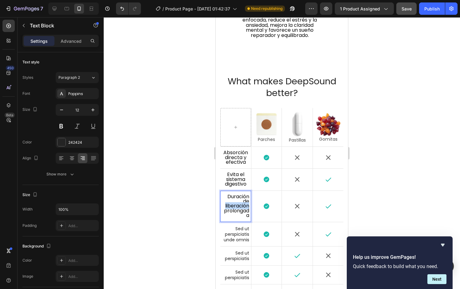
click at [233, 206] on span "Duración de liberación prolongada" at bounding box center [236, 206] width 25 height 26
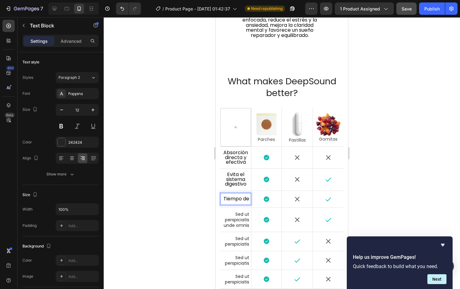
scroll to position [0, 0]
click at [242, 201] on span "Tiempo de acci" at bounding box center [236, 199] width 26 height 12
click at [74, 159] on icon at bounding box center [72, 158] width 4 height 1
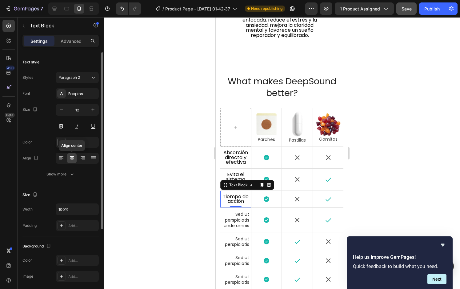
scroll to position [0, 0]
click at [84, 94] on div "Poppins" at bounding box center [82, 94] width 29 height 6
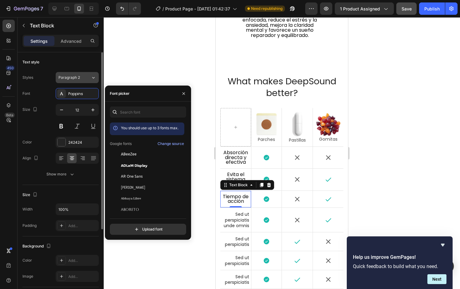
click at [79, 77] on span "Paragraph 2" at bounding box center [69, 78] width 22 height 6
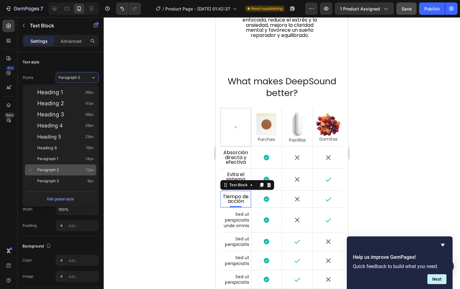
click at [54, 171] on span "Paragraph 2" at bounding box center [48, 170] width 22 height 6
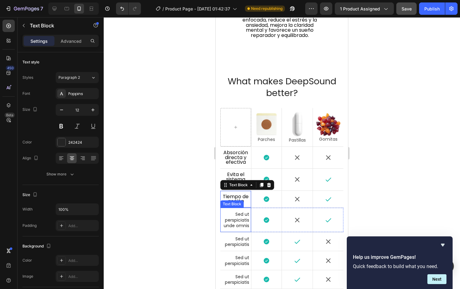
click at [239, 226] on p "Sed ut perspiciatis unde omnis" at bounding box center [235, 219] width 27 height 17
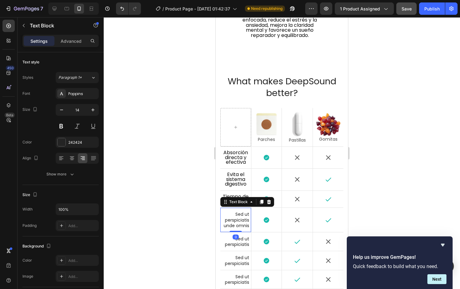
click at [238, 220] on p "Sed ut perspiciatis unde omnis" at bounding box center [235, 219] width 27 height 17
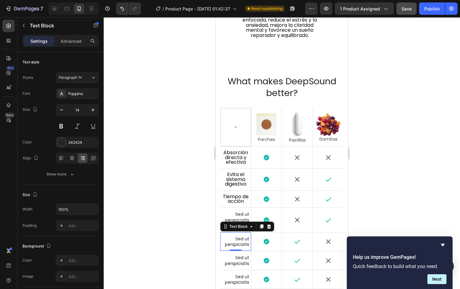
click at [246, 241] on p "Sed ut perspiciatis" at bounding box center [235, 241] width 27 height 11
click at [172, 232] on div at bounding box center [282, 152] width 356 height 271
click at [231, 241] on strong "Tasa de absorción" at bounding box center [237, 241] width 24 height 12
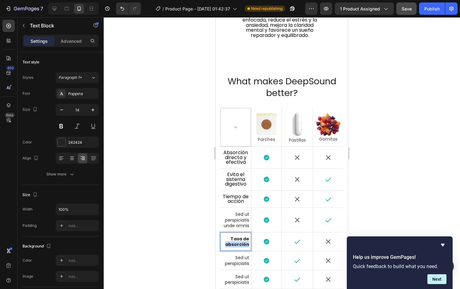
click at [238, 241] on strong "Tasa de absorción" at bounding box center [237, 241] width 24 height 12
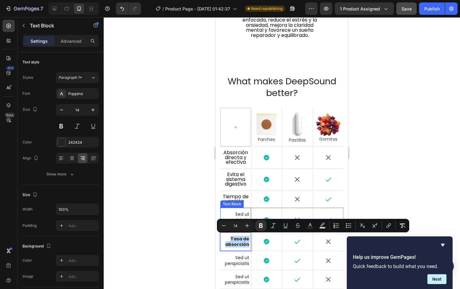
click at [234, 191] on div "Tiempo de acción Text Block" at bounding box center [235, 199] width 31 height 17
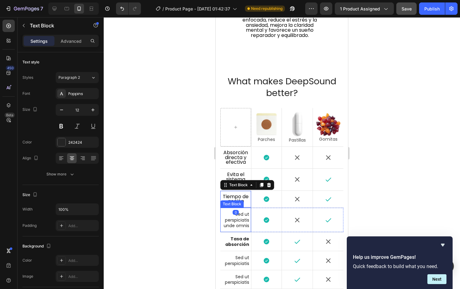
click at [243, 219] on p "Sed ut perspiciatis unde omnis" at bounding box center [235, 219] width 27 height 17
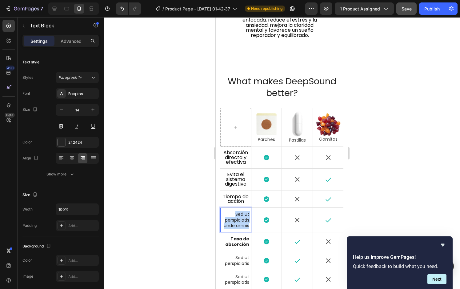
click at [243, 219] on p "Sed ut perspiciatis unde omnis" at bounding box center [235, 219] width 27 height 17
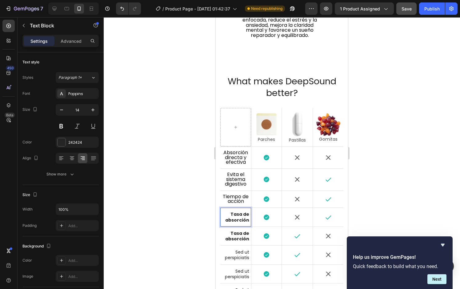
click at [194, 221] on div at bounding box center [282, 152] width 356 height 271
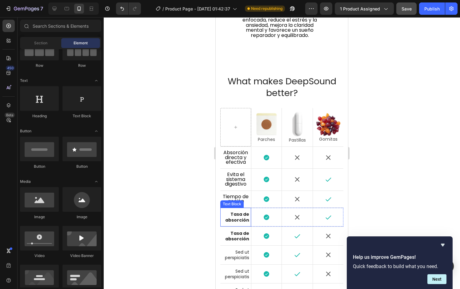
click at [243, 215] on strong "Tasa de absorción" at bounding box center [237, 217] width 24 height 12
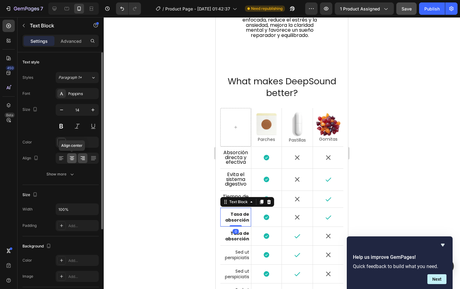
click at [72, 162] on div at bounding box center [72, 158] width 10 height 10
click at [88, 77] on div "Paragraph 1*" at bounding box center [74, 78] width 32 height 6
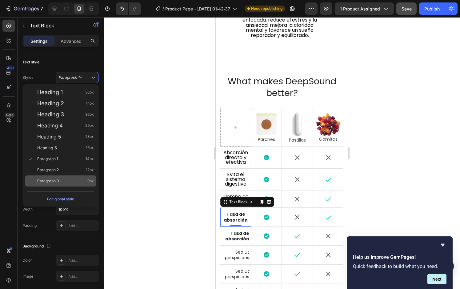
click at [67, 178] on div "Paragraph 3 9px" at bounding box center [65, 181] width 57 height 6
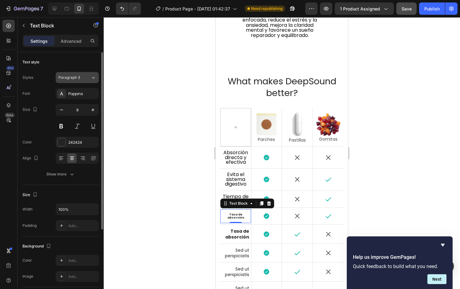
click at [84, 74] on button "Paragraph 3" at bounding box center [77, 77] width 43 height 11
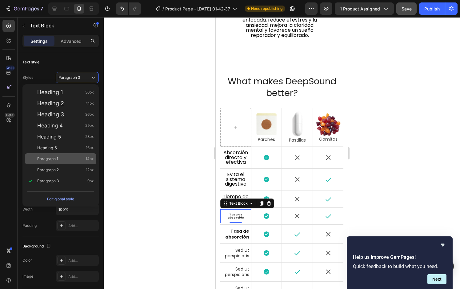
click at [68, 164] on div "Paragraph 1 14px" at bounding box center [60, 158] width 71 height 11
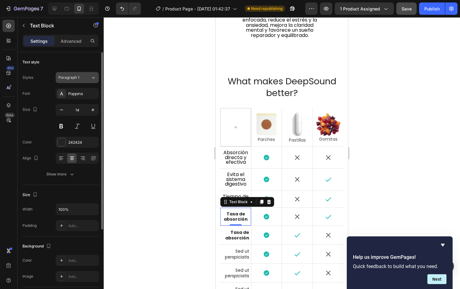
click at [92, 77] on icon at bounding box center [93, 77] width 5 height 6
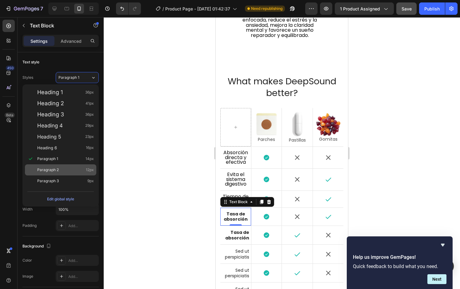
click at [79, 169] on div "Paragraph 2 12px" at bounding box center [65, 170] width 57 height 6
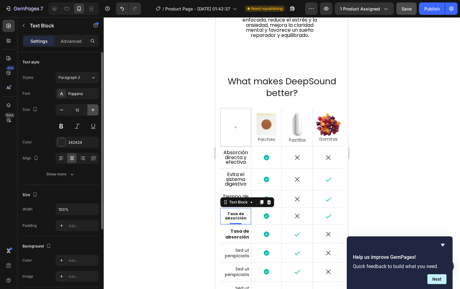
click at [93, 109] on icon "button" at bounding box center [93, 110] width 6 height 6
type input "14"
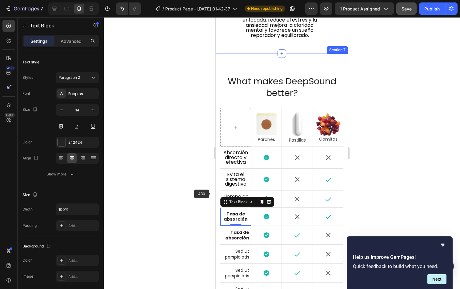
click at [207, 195] on div at bounding box center [282, 152] width 356 height 271
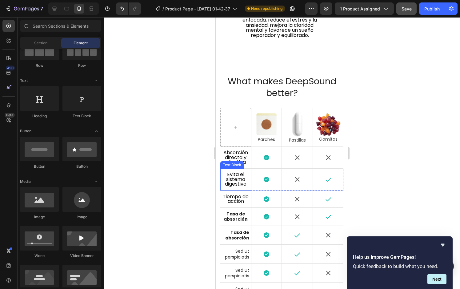
click at [242, 180] on span "Evita el sistema digestivo" at bounding box center [236, 179] width 22 height 17
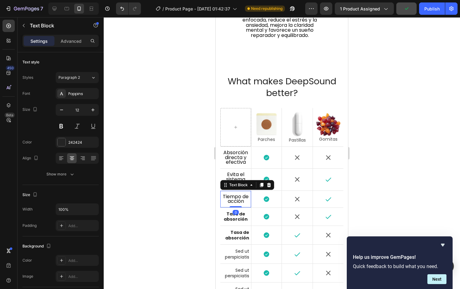
click at [243, 198] on span "Tiempo de acción" at bounding box center [236, 199] width 26 height 12
click at [243, 217] on strong "Tasa de absorción" at bounding box center [235, 216] width 24 height 11
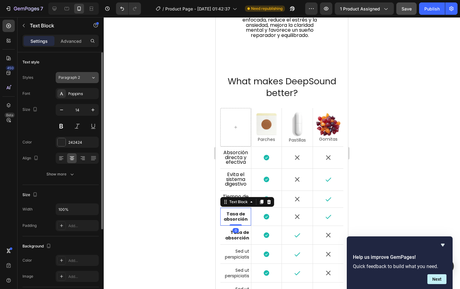
click at [72, 78] on span "Paragraph 2" at bounding box center [69, 78] width 22 height 6
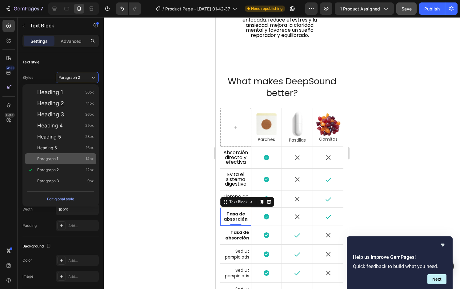
click at [77, 156] on div "Paragraph 1 14px" at bounding box center [65, 159] width 57 height 6
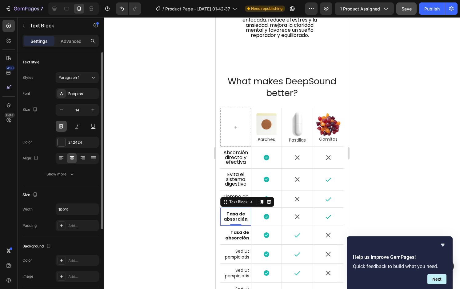
click at [61, 125] on button at bounding box center [61, 125] width 11 height 11
click at [173, 215] on div at bounding box center [282, 152] width 356 height 271
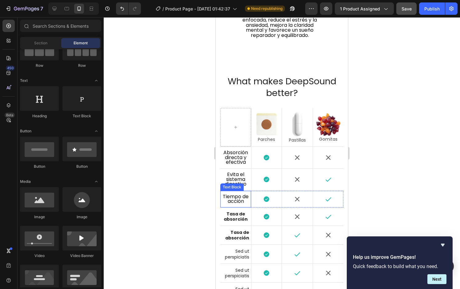
click at [239, 195] on span "Tiempo de acción" at bounding box center [236, 199] width 26 height 12
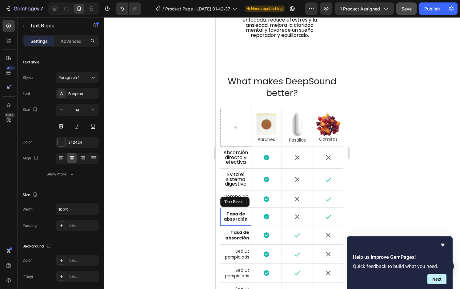
click at [231, 219] on strong "Tasa de absorción" at bounding box center [235, 216] width 24 height 11
click at [271, 200] on icon at bounding box center [268, 201] width 5 height 5
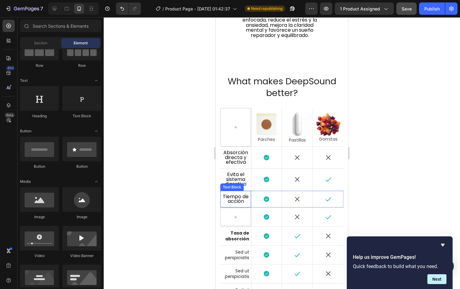
click at [239, 201] on span "Tiempo de acción" at bounding box center [236, 199] width 26 height 12
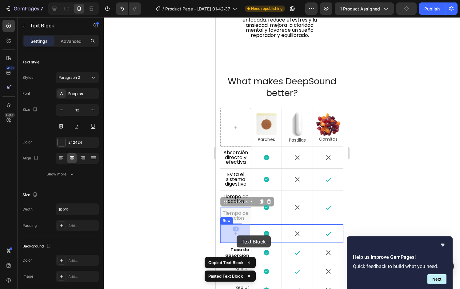
drag, startPoint x: 235, startPoint y: 200, endPoint x: 236, endPoint y: 235, distance: 35.4
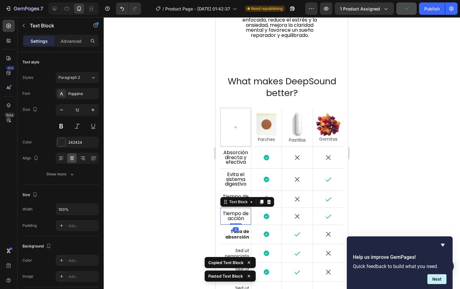
click at [192, 245] on div at bounding box center [282, 152] width 356 height 271
click at [236, 216] on span "Tiempo de acción" at bounding box center [236, 216] width 26 height 12
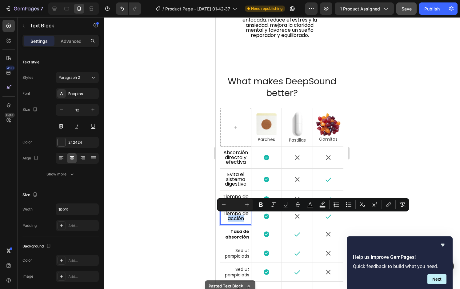
click at [233, 215] on span "Tiempo de acción" at bounding box center [236, 216] width 26 height 12
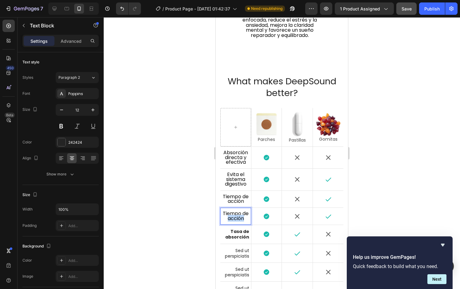
click at [233, 215] on span "Tiempo de acción" at bounding box center [236, 216] width 26 height 12
click at [238, 235] on strong "Tasa de absorción" at bounding box center [237, 234] width 24 height 12
click at [179, 254] on div at bounding box center [282, 152] width 356 height 271
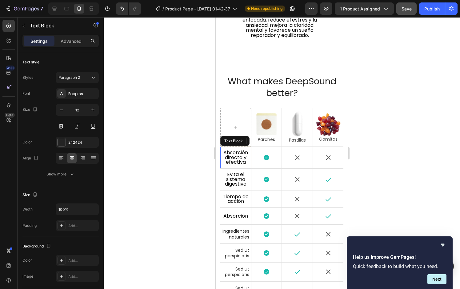
click at [235, 159] on span "Absorcióndirecta y efectiva" at bounding box center [235, 157] width 25 height 17
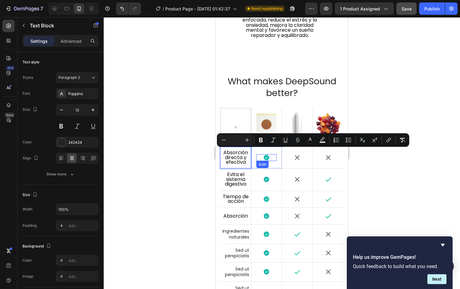
click at [267, 156] on icon at bounding box center [266, 158] width 6 height 6
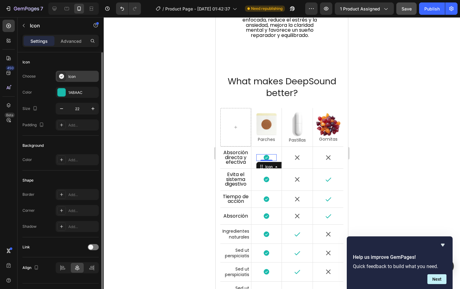
click at [69, 72] on div "Icon" at bounding box center [77, 76] width 43 height 11
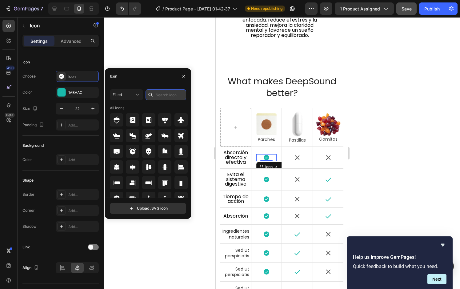
click at [166, 95] on input "text" at bounding box center [165, 94] width 41 height 11
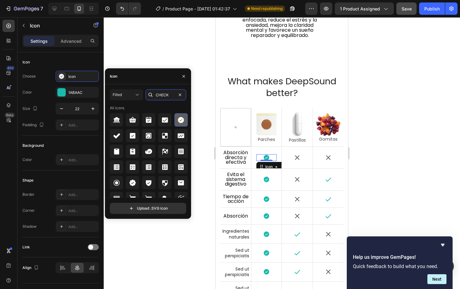
type input "CHECK"
click at [179, 119] on icon at bounding box center [181, 120] width 6 height 6
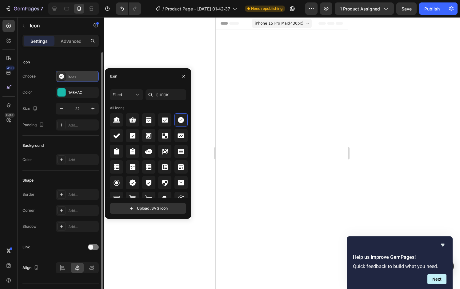
scroll to position [1404, 0]
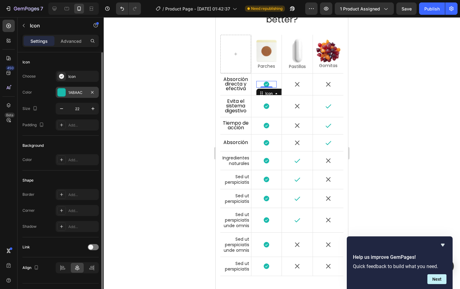
click at [78, 90] on div "1ABAAC" at bounding box center [77, 93] width 18 height 6
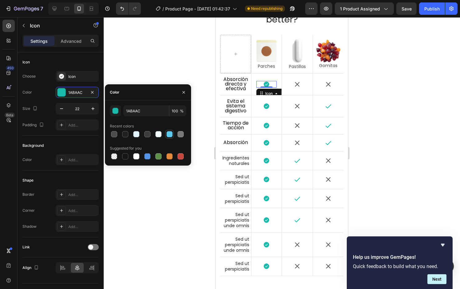
click at [169, 135] on div at bounding box center [169, 134] width 6 height 6
type input "5BCAEE"
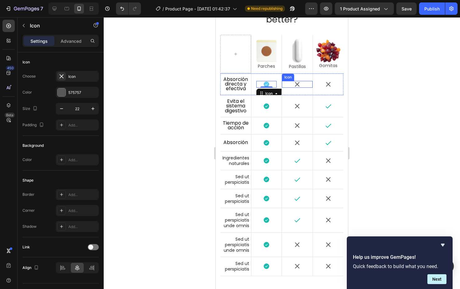
click at [294, 88] on icon at bounding box center [297, 84] width 7 height 7
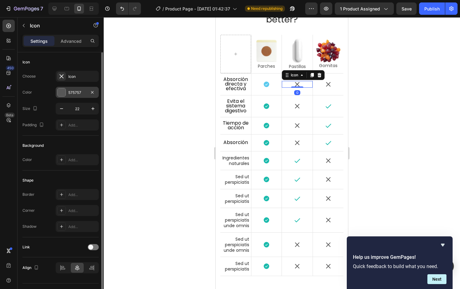
click at [78, 93] on div "575757" at bounding box center [77, 93] width 18 height 6
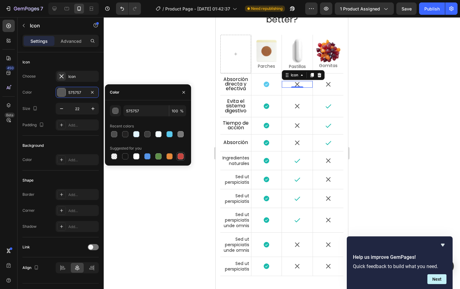
click at [180, 154] on div at bounding box center [180, 156] width 6 height 6
type input "C5453F"
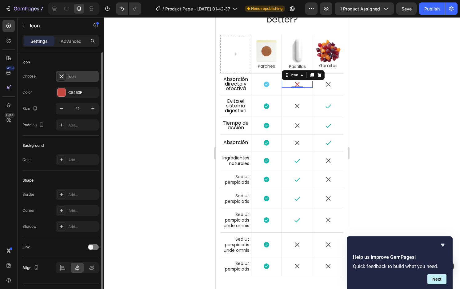
click at [81, 77] on div "Icon" at bounding box center [82, 77] width 29 height 6
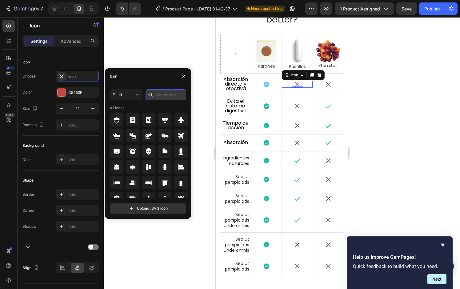
click at [161, 97] on input "text" at bounding box center [165, 94] width 41 height 11
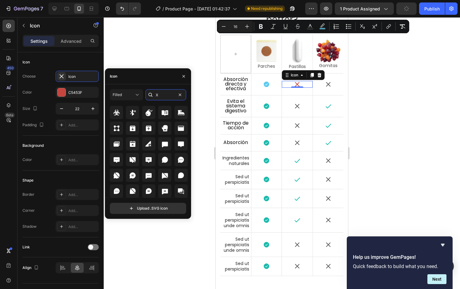
scroll to position [68, 0]
type input "X"
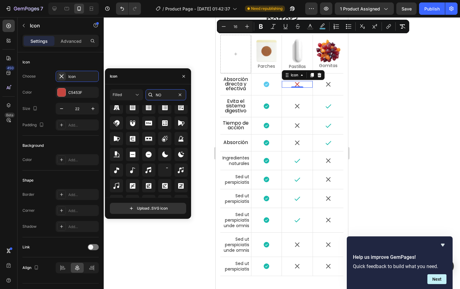
scroll to position [437, 0]
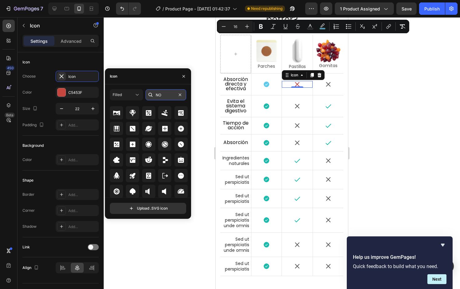
click at [164, 92] on input "NO" at bounding box center [165, 94] width 41 height 11
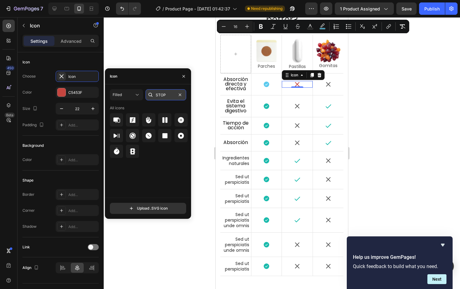
click at [168, 95] on input "STOP" at bounding box center [165, 94] width 41 height 11
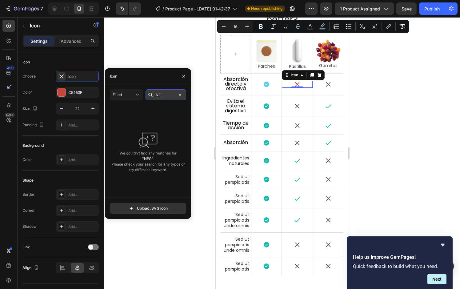
type input "N"
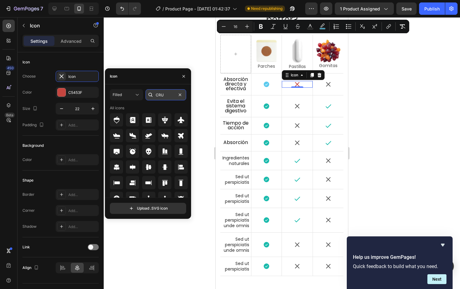
type input "CRUZ"
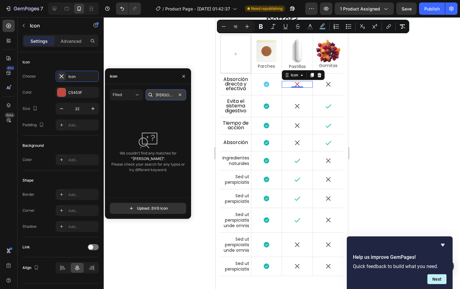
click at [165, 97] on input "CRUZ" at bounding box center [165, 94] width 41 height 11
type input "r"
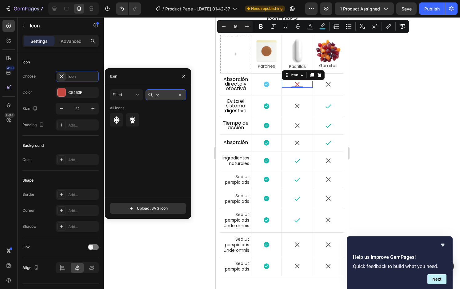
type input "r"
type input "t"
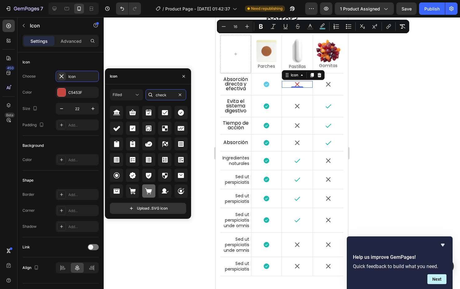
scroll to position [7, 0]
click at [169, 93] on input "check" at bounding box center [165, 94] width 41 height 11
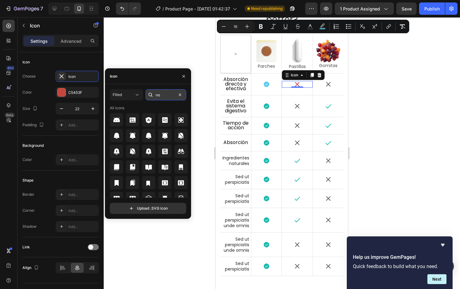
type input "not"
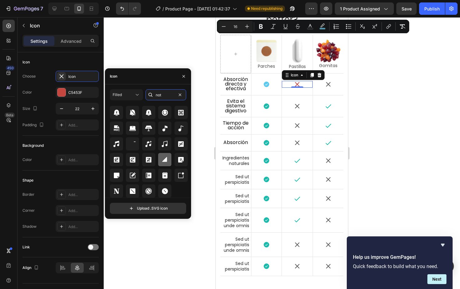
scroll to position [23, 0]
click at [168, 96] on input "not" at bounding box center [165, 94] width 41 height 11
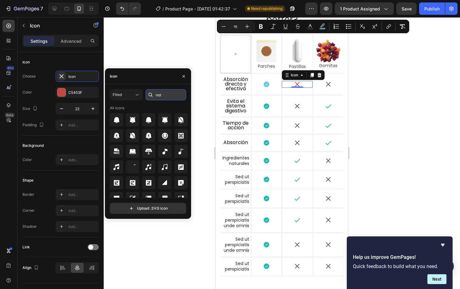
click at [168, 94] on input "not" at bounding box center [165, 94] width 41 height 11
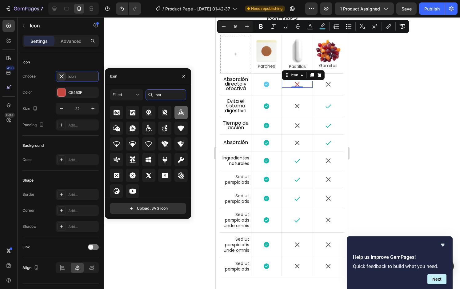
scroll to position [3940, 0]
click at [174, 93] on input "not" at bounding box center [165, 94] width 41 height 11
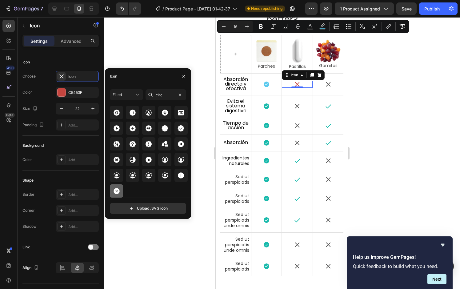
click at [116, 191] on icon at bounding box center [116, 190] width 7 height 7
click at [77, 75] on div "X circle filled" at bounding box center [82, 77] width 29 height 6
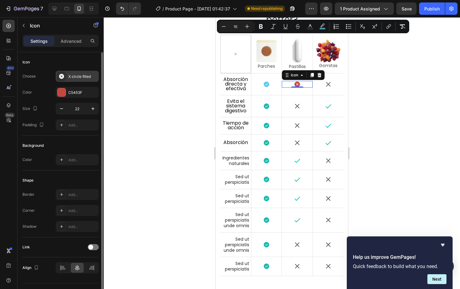
click at [79, 75] on div "X circle filled" at bounding box center [82, 77] width 29 height 6
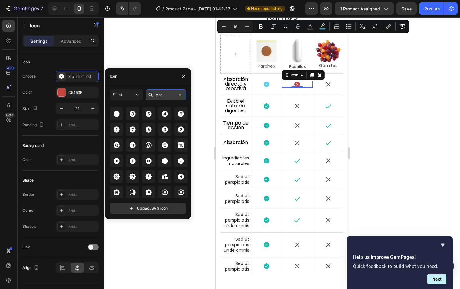
click at [168, 93] on input "circ" at bounding box center [165, 94] width 41 height 11
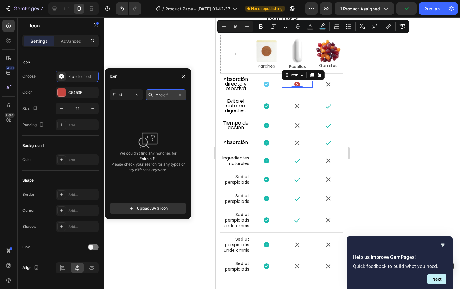
type input "circle"
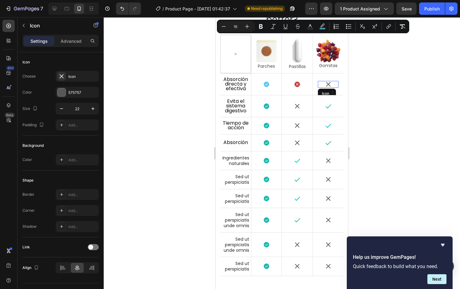
click at [327, 88] on icon at bounding box center [328, 84] width 7 height 7
click at [298, 88] on div "Icon" at bounding box center [297, 84] width 31 height 7
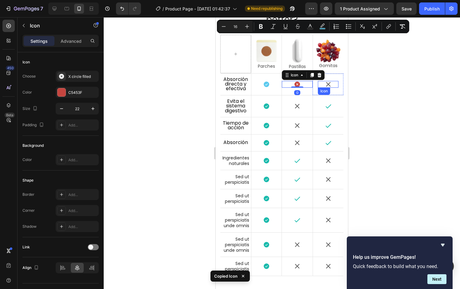
click at [326, 86] on icon at bounding box center [328, 84] width 4 height 4
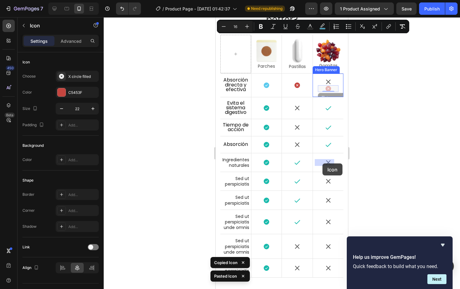
drag, startPoint x: 322, startPoint y: 170, endPoint x: 322, endPoint y: 163, distance: 6.5
click at [326, 85] on icon at bounding box center [328, 81] width 7 height 7
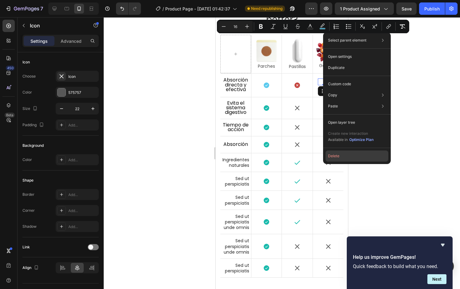
click at [339, 159] on button "Delete" at bounding box center [356, 155] width 63 height 11
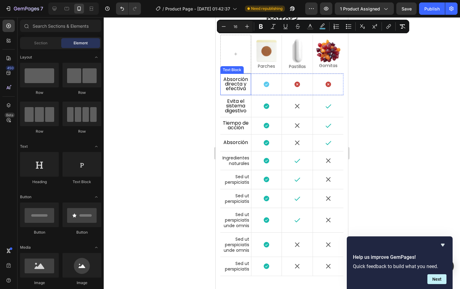
click at [236, 92] on span "Absorcióndirecta y efectiva" at bounding box center [235, 84] width 25 height 17
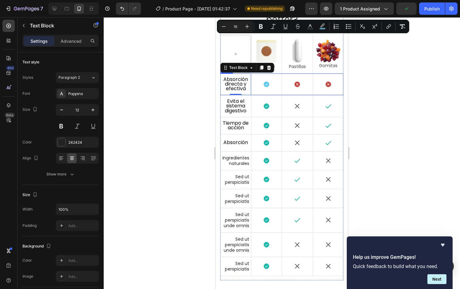
click at [282, 95] on div "Icon" at bounding box center [297, 84] width 31 height 22
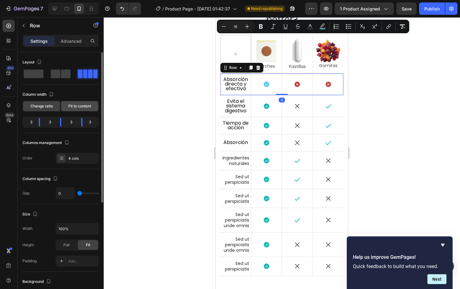
click at [85, 105] on span "Fit to content" at bounding box center [79, 106] width 23 height 6
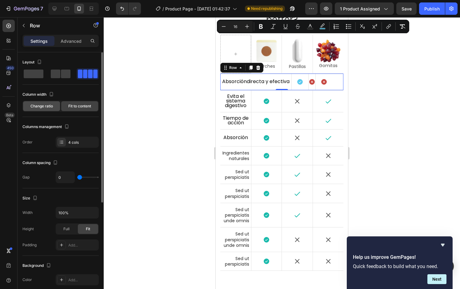
click at [46, 106] on span "Change ratio" at bounding box center [41, 106] width 22 height 6
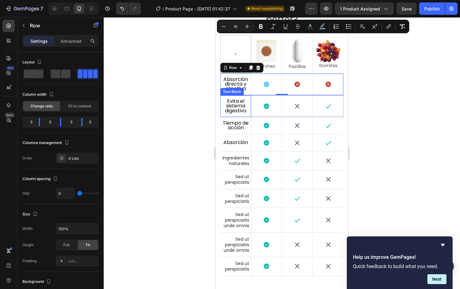
click at [236, 114] on span "Evita el sistema digestivo" at bounding box center [236, 105] width 22 height 17
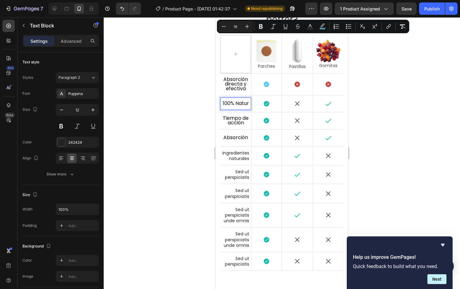
scroll to position [0, 0]
click at [156, 170] on div at bounding box center [282, 152] width 356 height 271
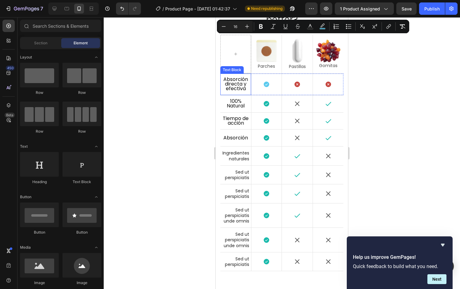
click at [235, 92] on span "Absorcióndirecta y efectiva" at bounding box center [235, 84] width 25 height 17
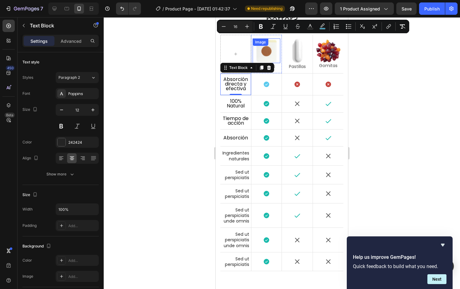
click at [271, 63] on div "Image" at bounding box center [266, 50] width 28 height 25
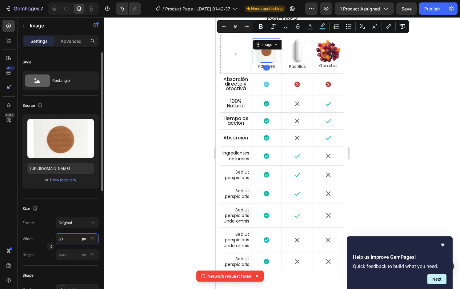
click at [69, 240] on input "80" at bounding box center [77, 238] width 43 height 11
type input "8"
type input "70"
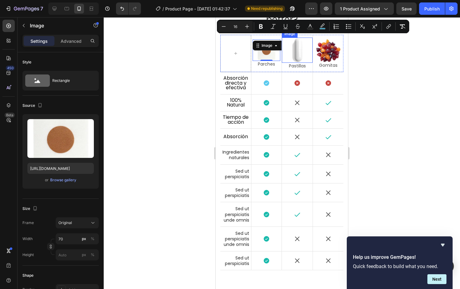
click at [301, 63] on div at bounding box center [297, 50] width 31 height 26
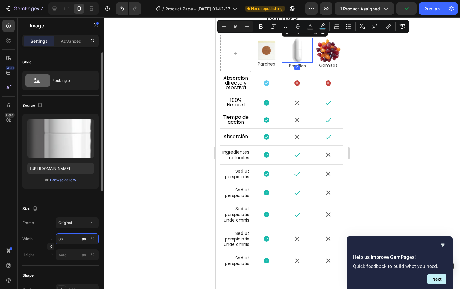
click at [69, 240] on input "36" at bounding box center [77, 238] width 43 height 11
type input "7"
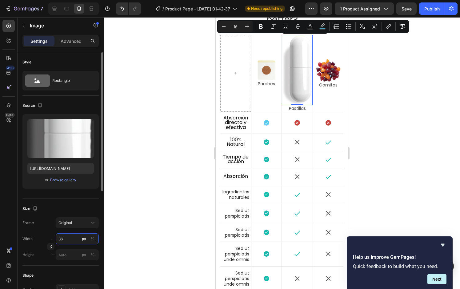
click at [75, 238] on input "36" at bounding box center [77, 238] width 43 height 11
type input "7"
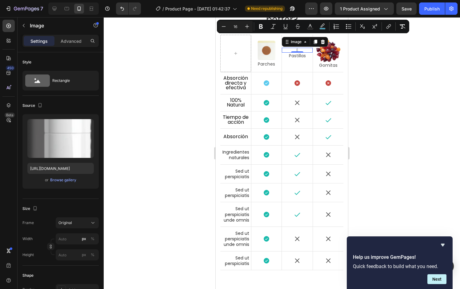
click at [160, 184] on div at bounding box center [282, 152] width 356 height 271
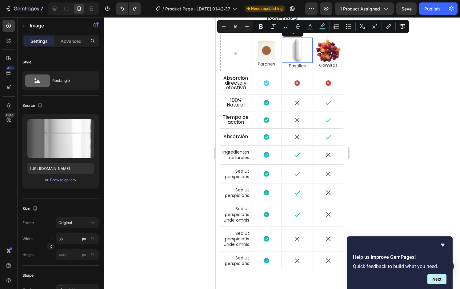
click at [293, 63] on img at bounding box center [296, 50] width 11 height 26
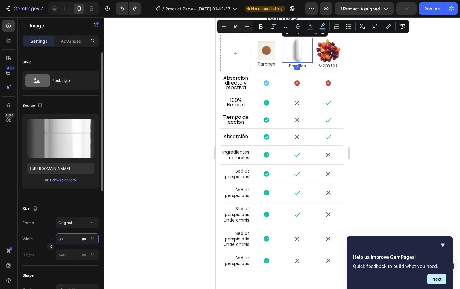
click at [73, 238] on input "36" at bounding box center [77, 238] width 43 height 11
type input "3"
type input "34"
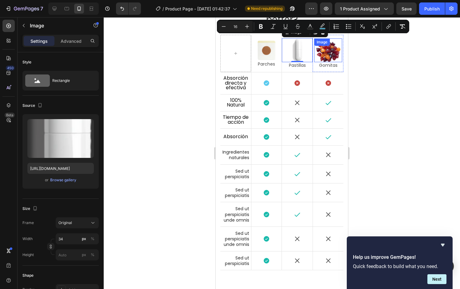
click at [330, 62] on img at bounding box center [328, 50] width 25 height 24
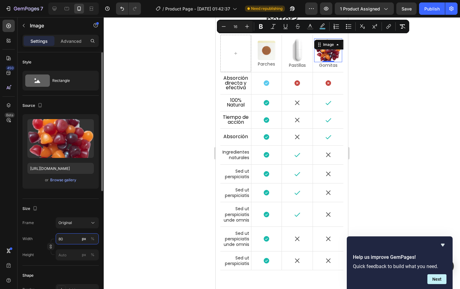
click at [70, 240] on input "80" at bounding box center [77, 238] width 43 height 11
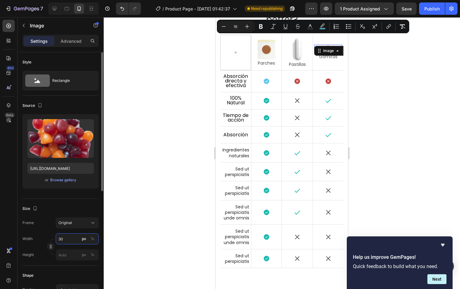
type input "3"
type input "5"
type input "6"
type input "60"
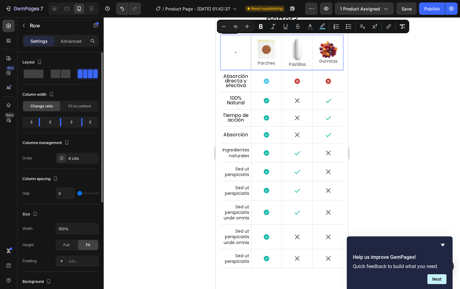
click at [309, 70] on div "Image Pastillas Text Block" at bounding box center [297, 52] width 31 height 35
click at [84, 106] on span "Fit to content" at bounding box center [79, 106] width 23 height 6
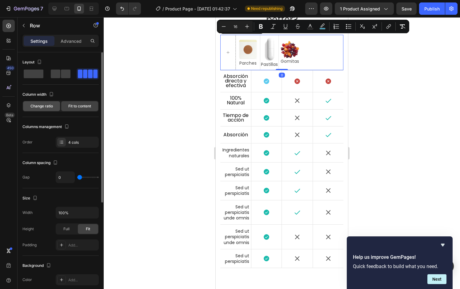
click at [42, 107] on span "Change ratio" at bounding box center [41, 106] width 22 height 6
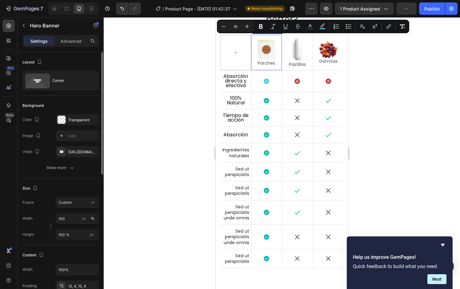
click at [263, 70] on div "Image Parches Text Block" at bounding box center [266, 52] width 30 height 35
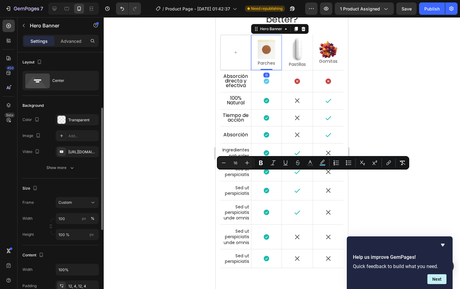
scroll to position [273, 0]
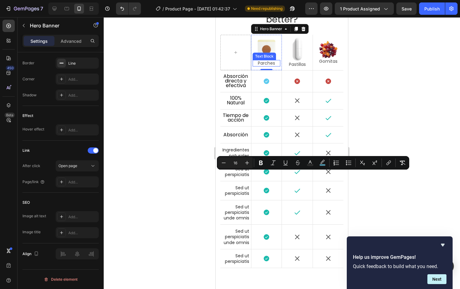
click at [271, 66] on p "Parches" at bounding box center [266, 63] width 26 height 5
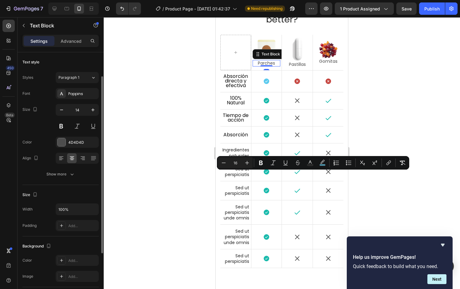
scroll to position [110, 0]
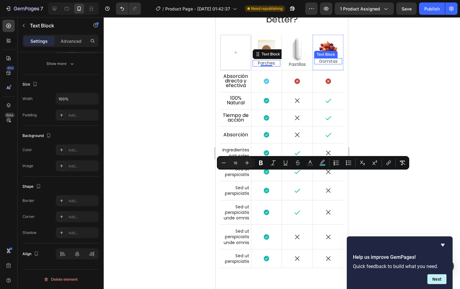
click at [325, 64] on p "Gomitas" at bounding box center [327, 61] width 27 height 5
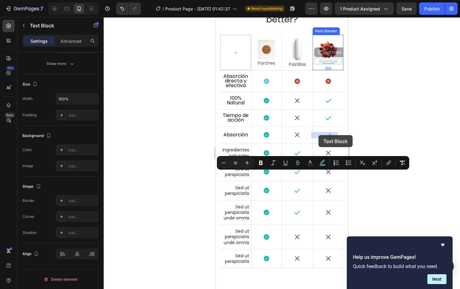
drag, startPoint x: 319, startPoint y: 128, endPoint x: 318, endPoint y: 135, distance: 7.4
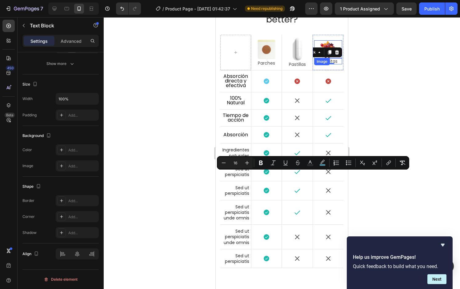
click at [326, 58] on img at bounding box center [328, 49] width 18 height 18
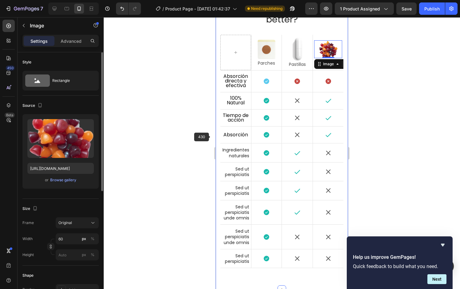
click at [207, 140] on div at bounding box center [282, 152] width 356 height 271
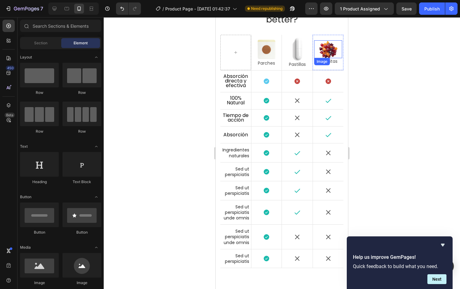
click at [331, 58] on img at bounding box center [328, 49] width 18 height 18
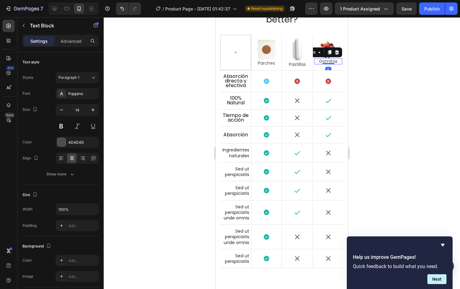
click at [362, 119] on div at bounding box center [282, 152] width 356 height 271
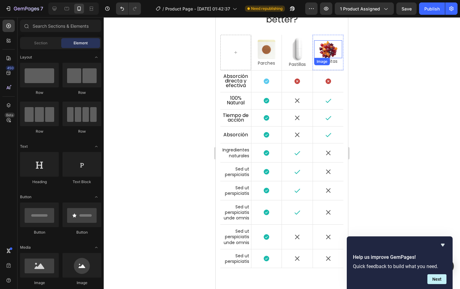
click at [324, 58] on img at bounding box center [328, 49] width 18 height 18
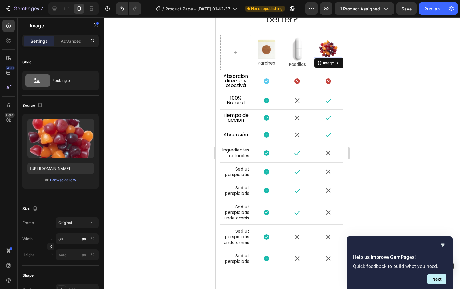
click at [326, 57] on div "Image 5" at bounding box center [328, 49] width 28 height 18
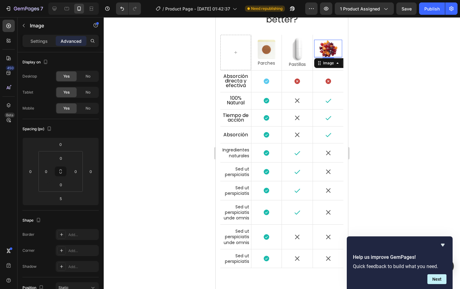
click at [368, 133] on div at bounding box center [282, 152] width 356 height 271
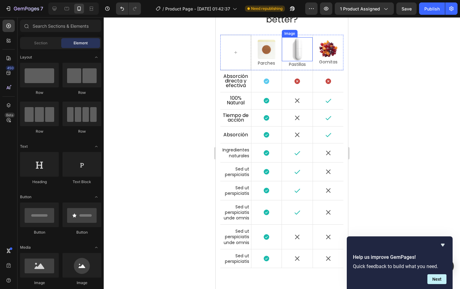
click at [295, 61] on img at bounding box center [297, 49] width 10 height 24
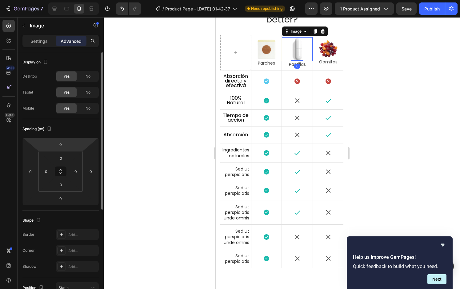
drag, startPoint x: 42, startPoint y: 39, endPoint x: 28, endPoint y: 60, distance: 25.7
click at [42, 39] on p "Settings" at bounding box center [38, 41] width 17 height 6
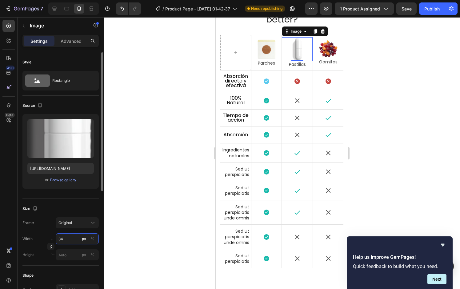
click at [68, 239] on input "34" at bounding box center [77, 238] width 43 height 11
type input "30"
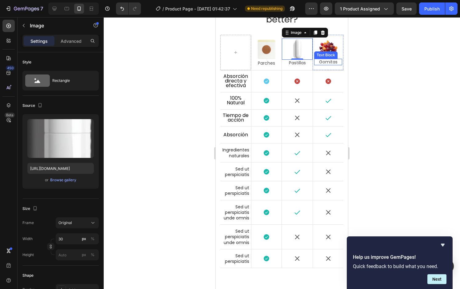
click at [325, 65] on div "Gomitas Text Block" at bounding box center [328, 62] width 28 height 6
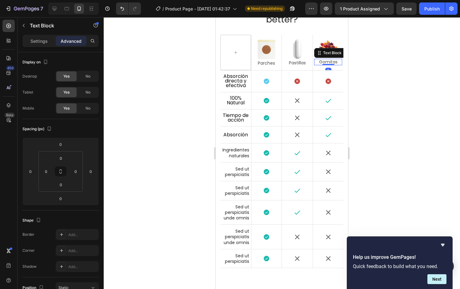
click at [180, 179] on div at bounding box center [282, 152] width 356 height 271
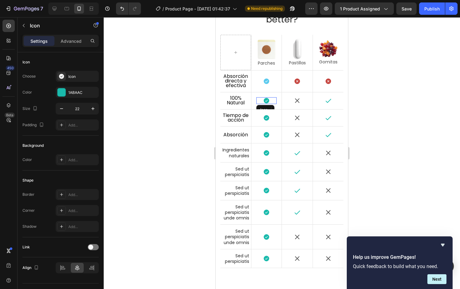
click at [267, 103] on icon at bounding box center [266, 101] width 6 height 6
click at [81, 93] on div "1ABAAC" at bounding box center [77, 93] width 18 height 6
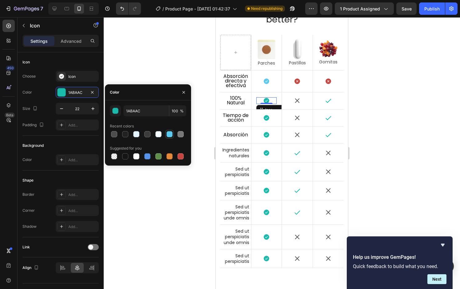
click at [168, 133] on div at bounding box center [169, 134] width 6 height 6
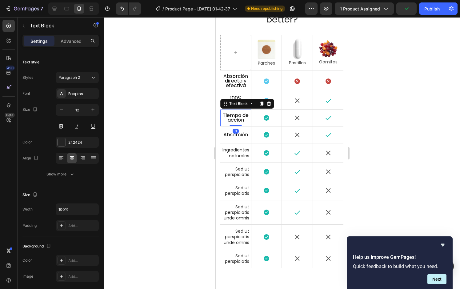
click at [239, 123] on span "Tiempo de acción" at bounding box center [236, 118] width 26 height 12
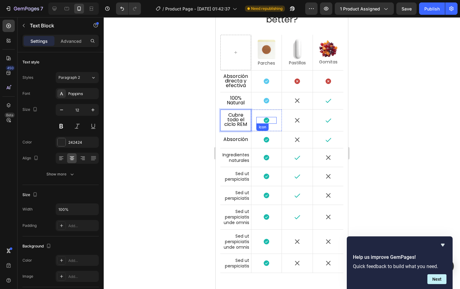
click at [265, 123] on icon at bounding box center [266, 120] width 6 height 6
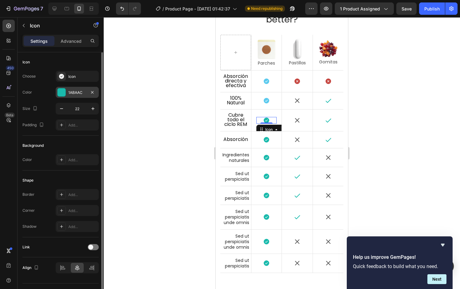
click at [64, 94] on div at bounding box center [61, 92] width 8 height 8
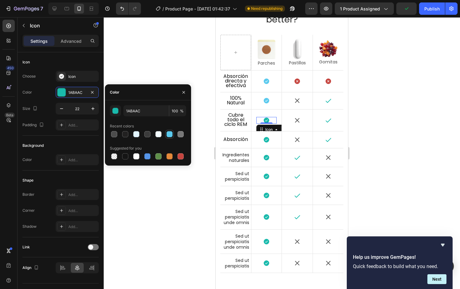
click at [172, 133] on div at bounding box center [169, 134] width 6 height 6
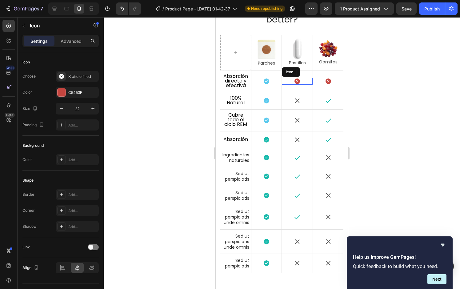
click at [297, 85] on icon at bounding box center [297, 81] width 7 height 7
click at [294, 104] on icon at bounding box center [297, 100] width 7 height 7
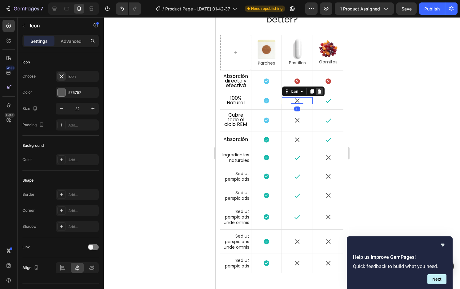
click at [317, 94] on icon at bounding box center [319, 91] width 5 height 5
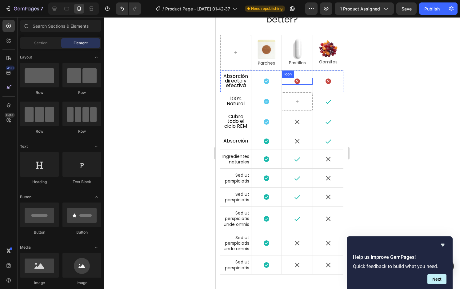
click at [295, 84] on icon at bounding box center [297, 81] width 6 height 6
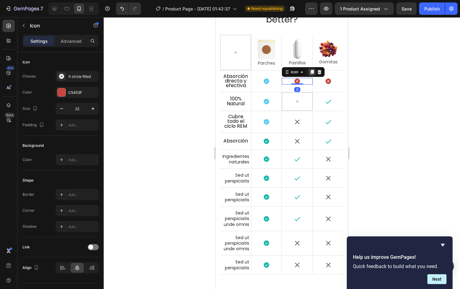
click at [311, 74] on icon at bounding box center [311, 72] width 3 height 4
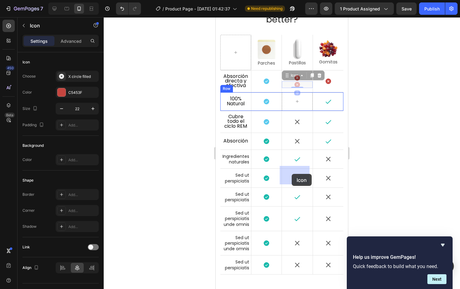
drag, startPoint x: 291, startPoint y: 148, endPoint x: 291, endPoint y: 169, distance: 20.6
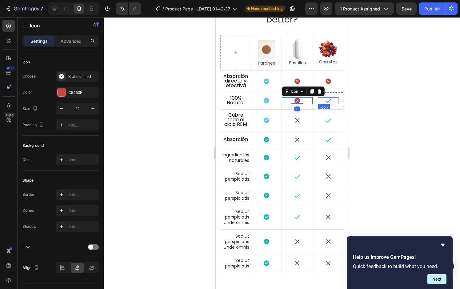
click at [325, 104] on icon at bounding box center [328, 100] width 7 height 7
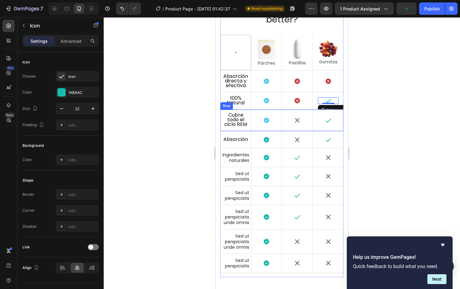
click at [294, 131] on div "Icon" at bounding box center [297, 120] width 31 height 22
click at [294, 124] on icon at bounding box center [297, 120] width 7 height 7
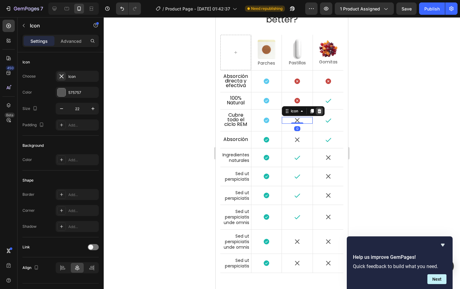
click at [317, 113] on icon at bounding box center [319, 111] width 4 height 4
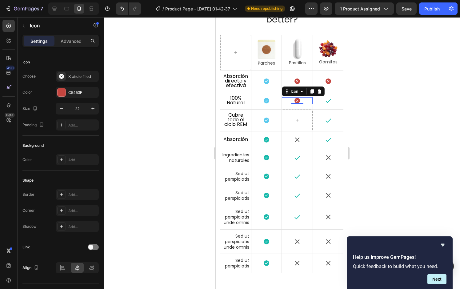
click at [295, 103] on icon at bounding box center [297, 101] width 6 height 6
click at [310, 93] on icon at bounding box center [311, 91] width 3 height 4
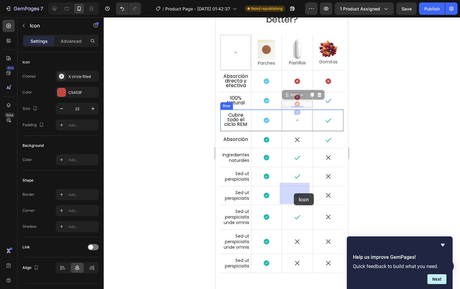
drag, startPoint x: 294, startPoint y: 169, endPoint x: 294, endPoint y: 193, distance: 23.7
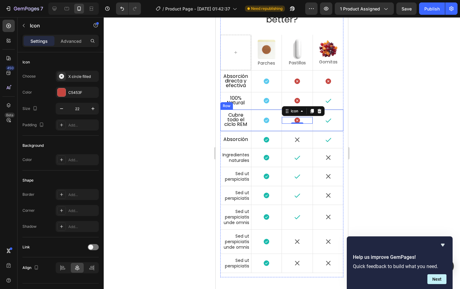
click at [293, 131] on div "Icon 0" at bounding box center [297, 120] width 31 height 22
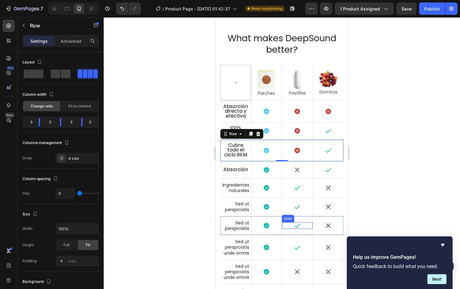
scroll to position [1448, 0]
click at [282, 255] on div "Icon" at bounding box center [297, 247] width 31 height 24
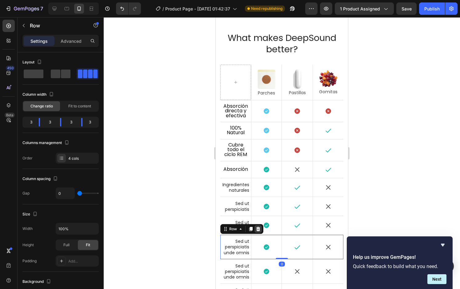
click at [258, 228] on icon at bounding box center [258, 229] width 4 height 4
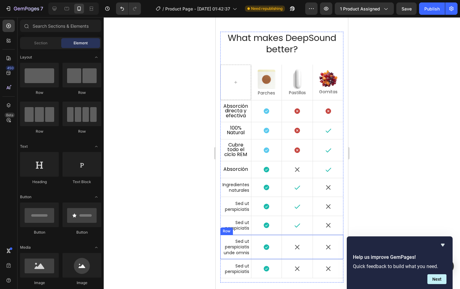
click at [282, 256] on div "Sed ut perspiciatis unde omnis Text Block Icon Hero Banner Icon Icon Hero Banne…" at bounding box center [281, 247] width 123 height 25
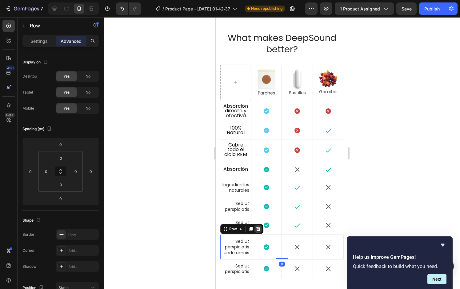
click at [258, 227] on icon at bounding box center [258, 229] width 4 height 4
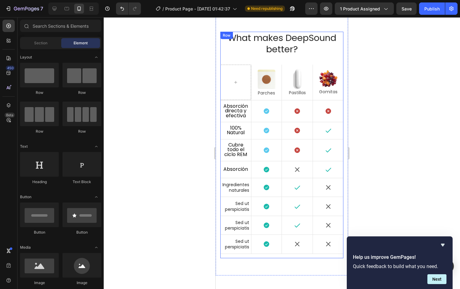
click at [290, 252] on div "What makes DeepSound better? Heading Image Parches Text Block Hero Banner Image…" at bounding box center [281, 145] width 123 height 226
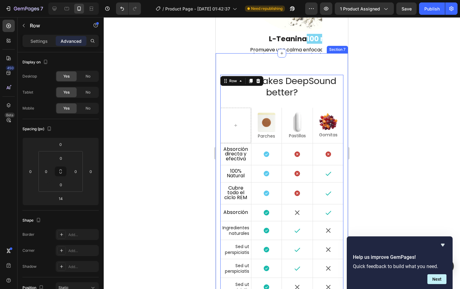
scroll to position [1406, 0]
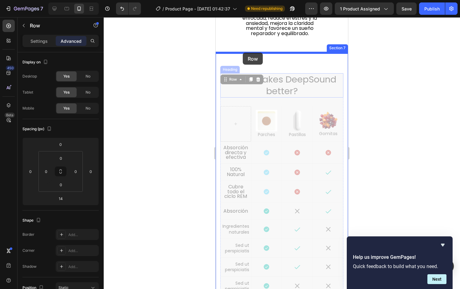
drag, startPoint x: 237, startPoint y: 81, endPoint x: 243, endPoint y: 53, distance: 29.4
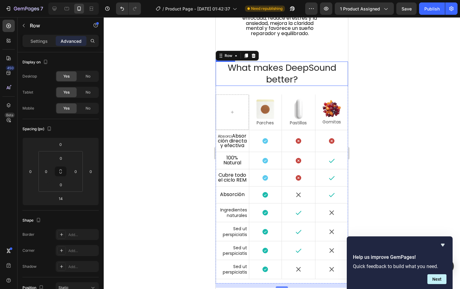
click at [246, 73] on h2 "What makes DeepSound better?" at bounding box center [281, 73] width 132 height 24
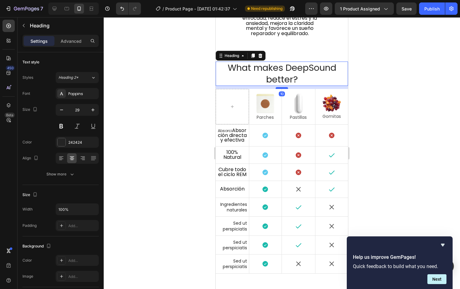
drag, startPoint x: 278, startPoint y: 94, endPoint x: 282, endPoint y: 89, distance: 7.0
click at [282, 89] on div at bounding box center [281, 88] width 12 height 2
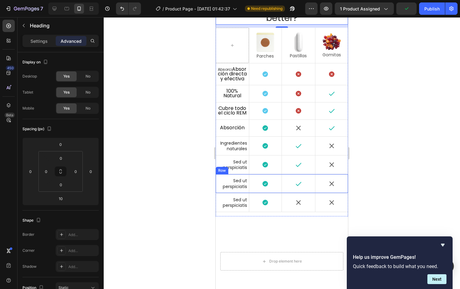
scroll to position [1469, 0]
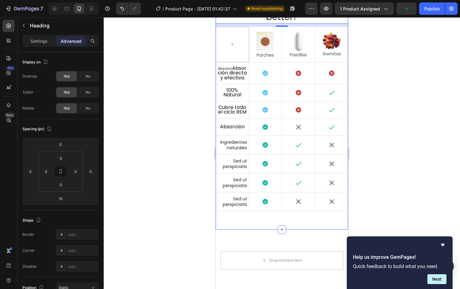
click at [310, 226] on div "Image What makes DeepSound better? Heading 10 Image Parches Text Block Hero Ban…" at bounding box center [281, 110] width 132 height 240
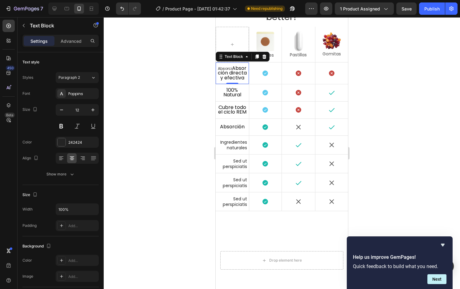
click at [229, 72] on span "Absorción directa y efectiva" at bounding box center [232, 73] width 29 height 17
click at [231, 68] on p "Absorci Absorción directa y efectiva" at bounding box center [232, 73] width 30 height 14
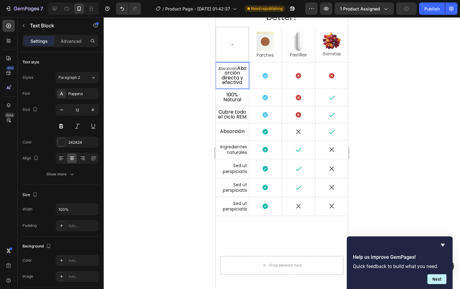
click at [231, 69] on span "Absorción directa y efectiva" at bounding box center [233, 75] width 25 height 21
click at [221, 71] on span "Absorción directa y efectiva" at bounding box center [233, 75] width 25 height 21
click at [227, 68] on p "Absorción Absorción directa y efectiva" at bounding box center [232, 75] width 30 height 19
click at [228, 66] on p "Absorción Absorción directa y efectiva" at bounding box center [232, 75] width 30 height 19
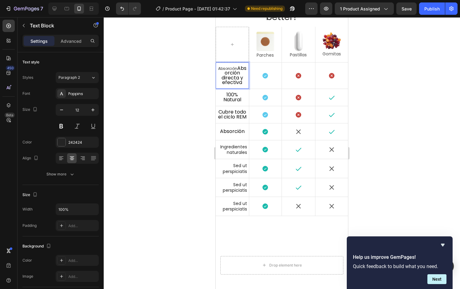
click at [221, 72] on span "Absorción directa y efectiva" at bounding box center [233, 75] width 25 height 21
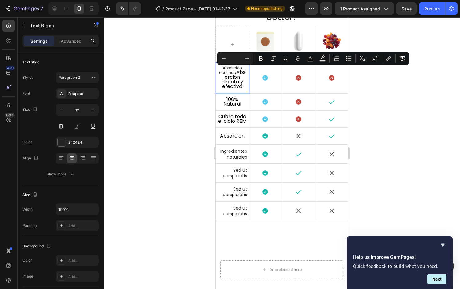
scroll to position [0, 0]
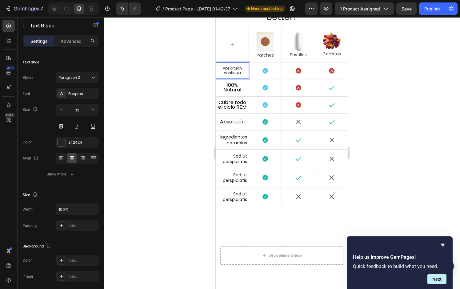
click at [234, 69] on p "Absorción continua" at bounding box center [232, 70] width 30 height 9
click at [171, 83] on div at bounding box center [282, 152] width 356 height 271
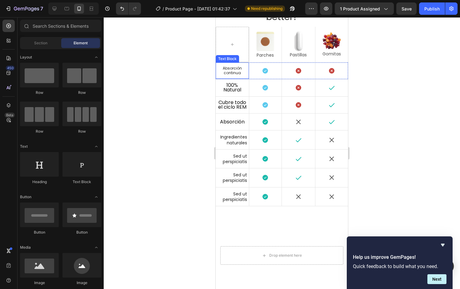
click at [234, 69] on p "Absorción continua" at bounding box center [232, 70] width 30 height 9
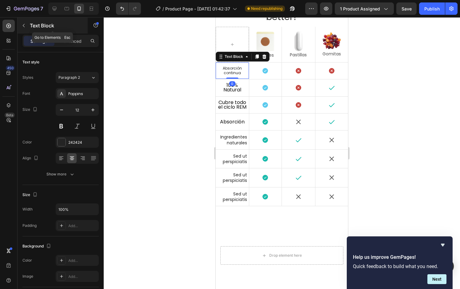
click at [22, 24] on icon "button" at bounding box center [23, 25] width 5 height 5
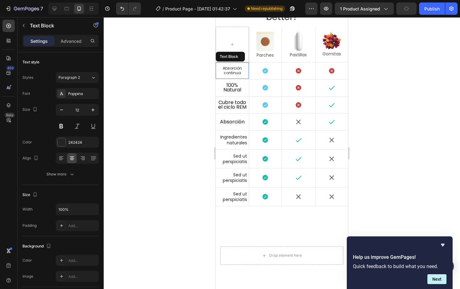
click at [233, 69] on p "Absorción continua" at bounding box center [232, 70] width 30 height 9
click at [236, 88] on span "100% Natural" at bounding box center [232, 87] width 18 height 12
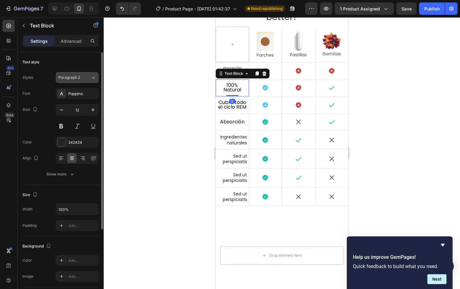
click at [84, 75] on div "Paragraph 2" at bounding box center [74, 78] width 32 height 6
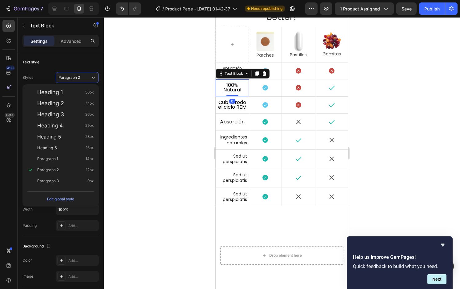
click at [154, 74] on div at bounding box center [282, 152] width 356 height 271
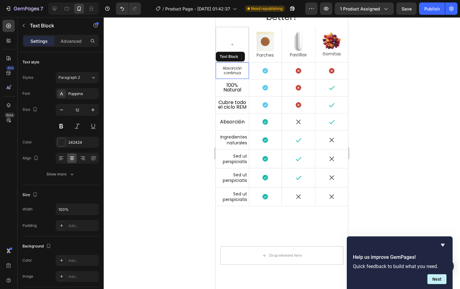
click at [236, 70] on p "Absorción continua" at bounding box center [232, 70] width 30 height 9
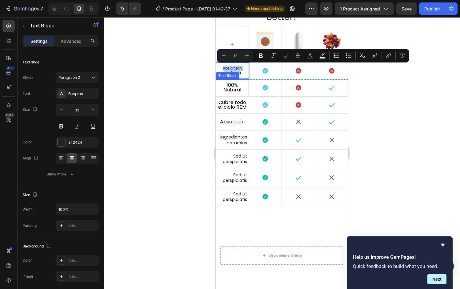
click at [221, 87] on p "100% Natural" at bounding box center [232, 88] width 30 height 10
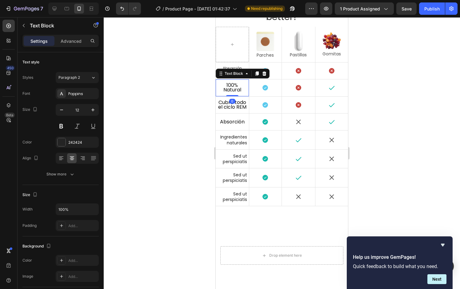
click at [232, 88] on span "100% Natural" at bounding box center [232, 87] width 18 height 12
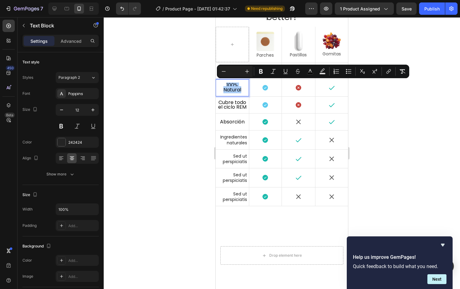
click at [235, 71] on input "Editor contextual toolbar" at bounding box center [235, 71] width 12 height 7
type input "12"
click at [175, 106] on div at bounding box center [282, 152] width 356 height 271
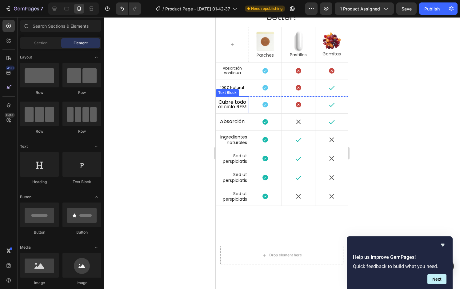
click at [233, 104] on span "Cubre todo el ciclo REM" at bounding box center [232, 104] width 28 height 12
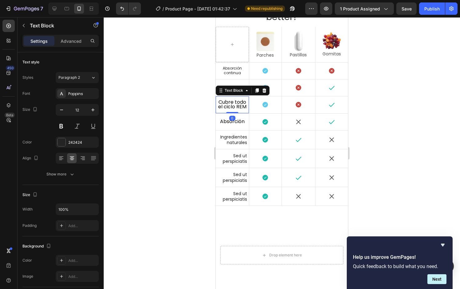
click at [233, 104] on span "Cubre todo el ciclo REM" at bounding box center [232, 104] width 28 height 12
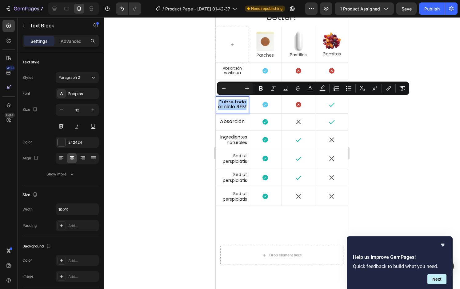
click at [234, 89] on input "Editor contextual toolbar" at bounding box center [235, 88] width 12 height 7
type input "12"
click at [178, 122] on div at bounding box center [282, 152] width 356 height 271
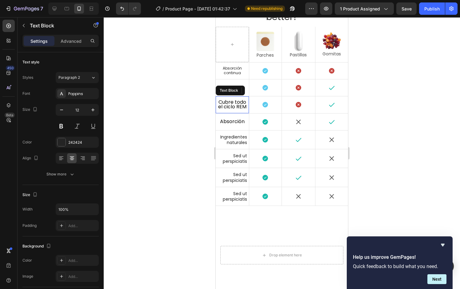
click at [231, 105] on span "Cubre todo el ciclo REM" at bounding box center [232, 104] width 28 height 12
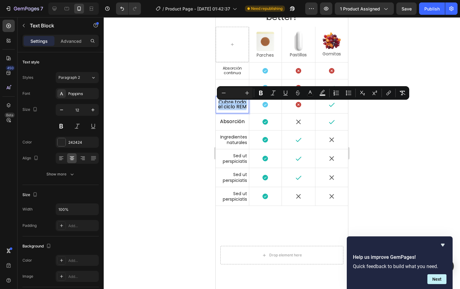
click at [231, 105] on span "Cubre todo el ciclo REM" at bounding box center [232, 104] width 28 height 12
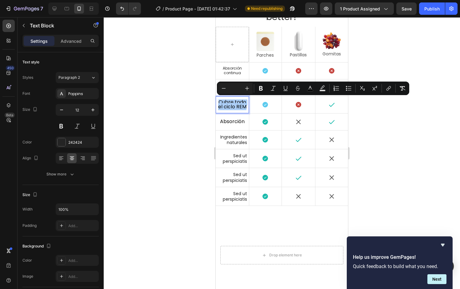
click at [236, 88] on input "Editor contextual toolbar" at bounding box center [235, 88] width 12 height 7
type input "12"
click at [191, 103] on div at bounding box center [282, 152] width 356 height 271
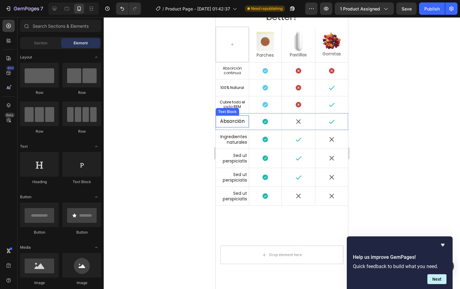
click at [236, 124] on div "Absorción Text Block" at bounding box center [231, 121] width 33 height 12
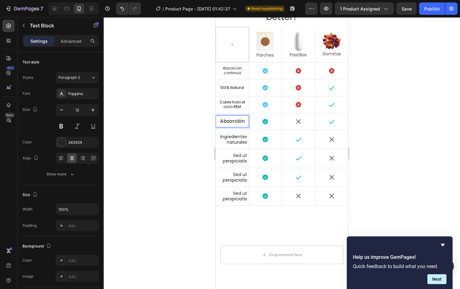
click at [236, 122] on span "Absorción" at bounding box center [232, 120] width 25 height 7
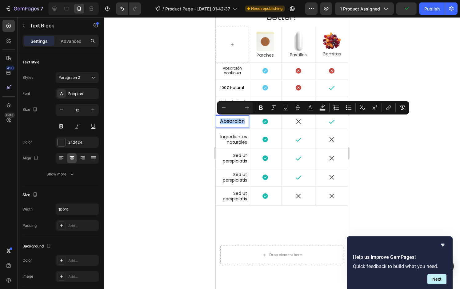
click at [190, 114] on div at bounding box center [282, 152] width 356 height 271
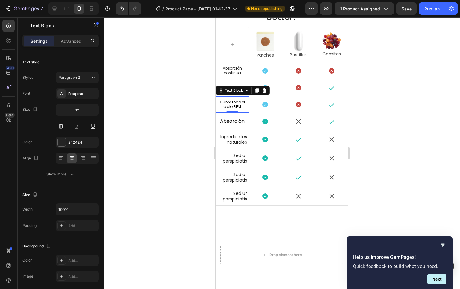
click at [227, 103] on span "Cubre todo el ciclo REM" at bounding box center [231, 104] width 25 height 10
click at [255, 91] on icon at bounding box center [256, 90] width 5 height 5
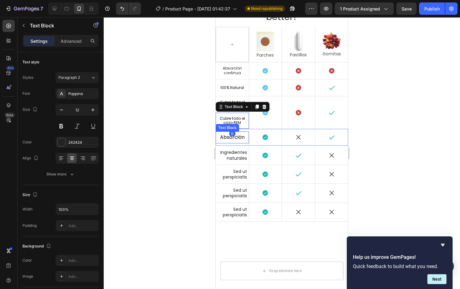
click at [237, 136] on span "Absorción" at bounding box center [232, 136] width 25 height 7
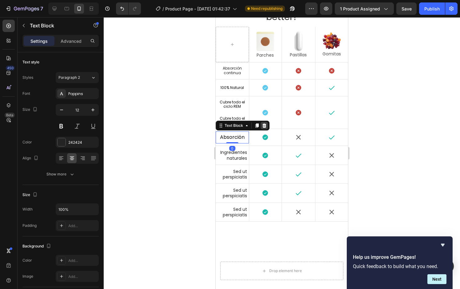
click at [262, 125] on icon at bounding box center [264, 125] width 4 height 4
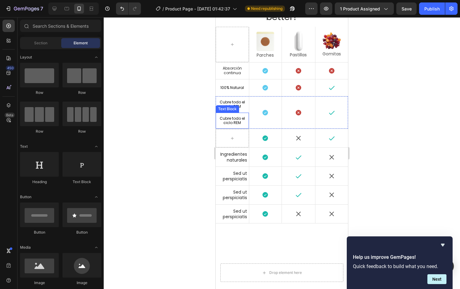
click at [236, 120] on span "Cubre todo el ciclo REM" at bounding box center [231, 121] width 25 height 10
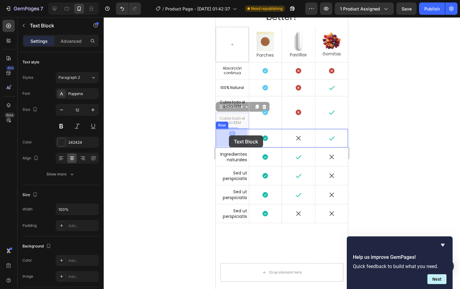
drag, startPoint x: 229, startPoint y: 107, endPoint x: 229, endPoint y: 136, distance: 28.9
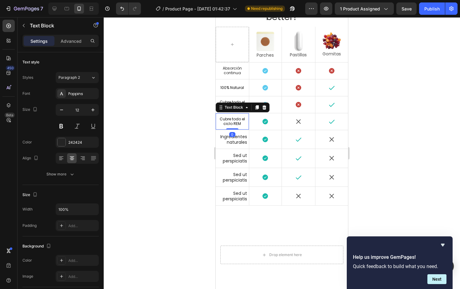
click at [239, 118] on span "Cubre todo el ciclo REM" at bounding box center [231, 121] width 25 height 10
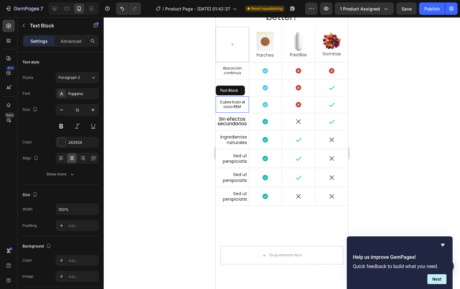
click at [232, 105] on span "Cubre todo el ciclo REM" at bounding box center [231, 104] width 25 height 10
click at [228, 123] on span "Sin efectos secundarios" at bounding box center [231, 121] width 29 height 12
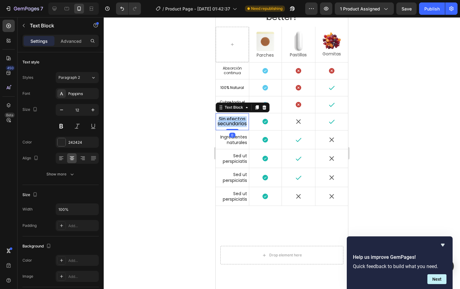
click at [228, 123] on span "Sin efectos secundarios" at bounding box center [231, 121] width 29 height 12
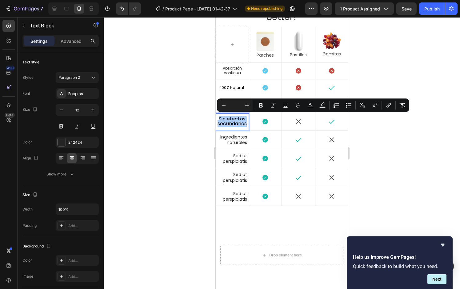
click at [239, 107] on input "Editor contextual toolbar" at bounding box center [235, 104] width 12 height 7
type input "12"
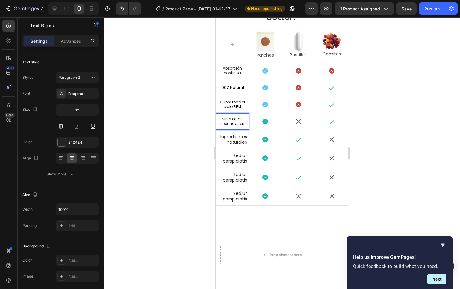
click at [235, 124] on span "Sin efectos secundarios" at bounding box center [232, 121] width 24 height 10
click at [264, 120] on icon at bounding box center [265, 122] width 6 height 6
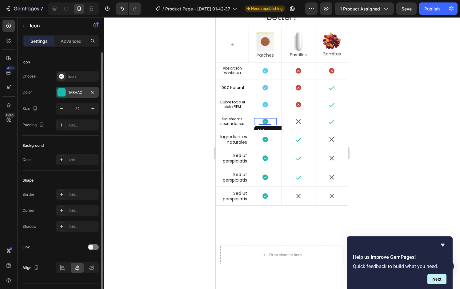
click at [75, 93] on div "1ABAAC" at bounding box center [77, 93] width 18 height 6
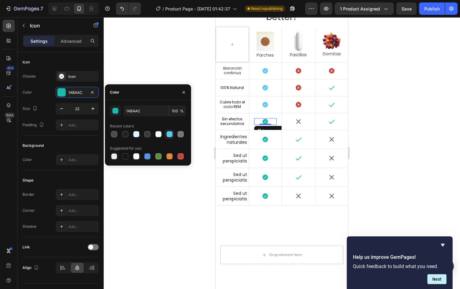
click at [169, 134] on div at bounding box center [169, 134] width 6 height 6
click at [296, 121] on icon at bounding box center [298, 121] width 7 height 7
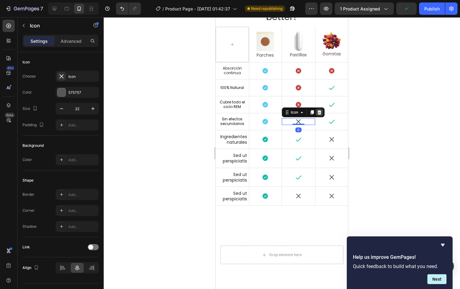
click at [317, 113] on icon at bounding box center [319, 112] width 4 height 4
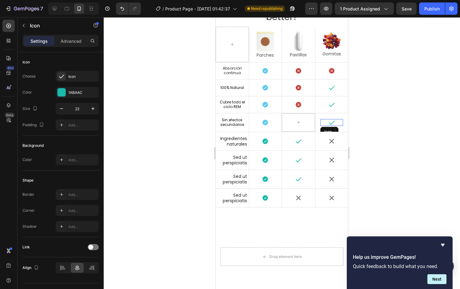
click at [328, 122] on icon at bounding box center [331, 122] width 7 height 7
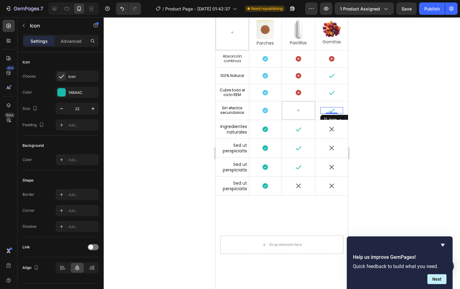
scroll to position [1481, 0]
click at [338, 117] on icon at bounding box center [339, 119] width 5 height 5
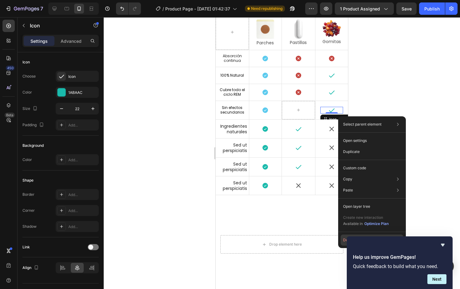
click at [344, 238] on button "Delete" at bounding box center [371, 239] width 63 height 11
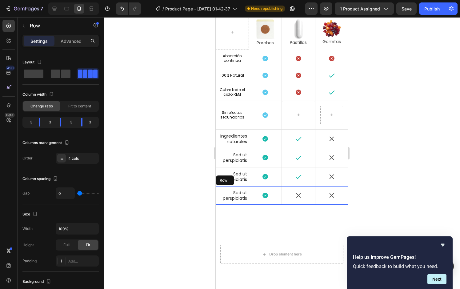
click at [282, 186] on div "Icon" at bounding box center [298, 195] width 33 height 18
click at [245, 179] on icon at bounding box center [245, 180] width 3 height 4
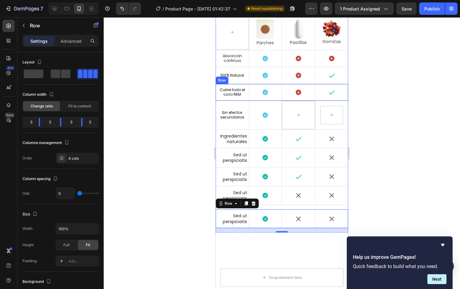
click at [307, 99] on div "Icon" at bounding box center [298, 92] width 33 height 17
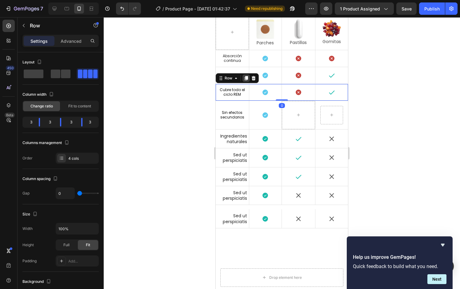
click at [246, 77] on icon at bounding box center [245, 78] width 3 height 4
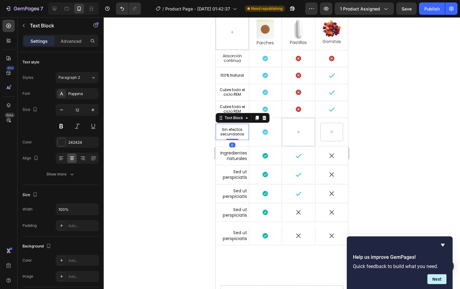
click at [228, 131] on span "Sin efectos secundarios" at bounding box center [232, 132] width 24 height 10
click at [231, 108] on span "Cubre todo el ciclo REM" at bounding box center [231, 109] width 25 height 10
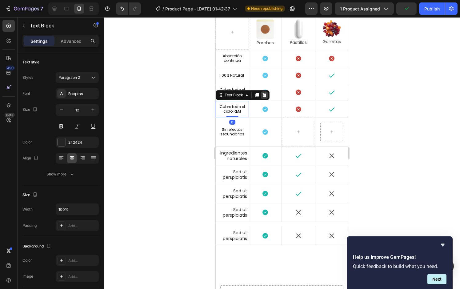
click at [263, 94] on icon at bounding box center [264, 95] width 5 height 5
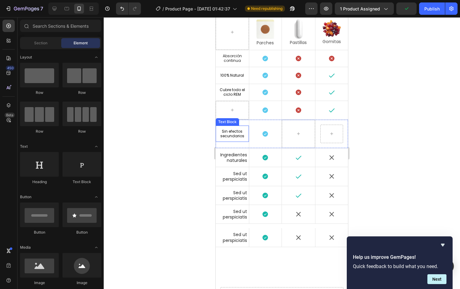
click at [227, 130] on span "Sin efectos secundarios" at bounding box center [232, 133] width 24 height 10
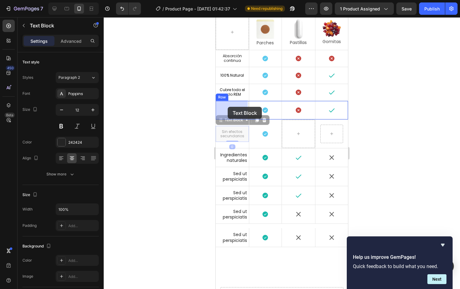
drag, startPoint x: 223, startPoint y: 122, endPoint x: 227, endPoint y: 107, distance: 15.8
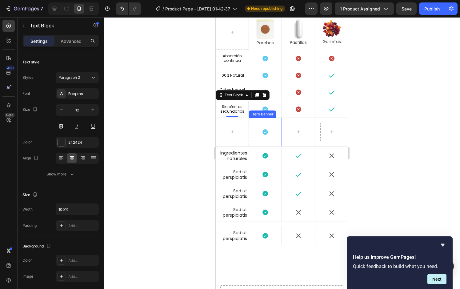
click at [249, 143] on div "Background Image" at bounding box center [265, 132] width 33 height 28
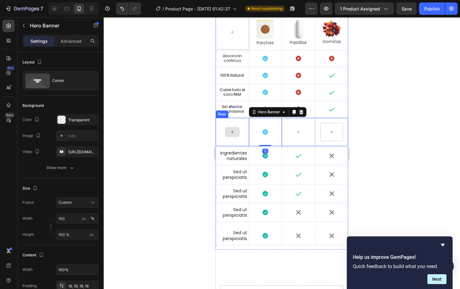
click at [245, 144] on div at bounding box center [231, 132] width 33 height 28
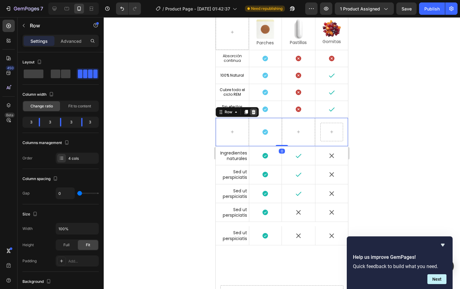
click at [252, 113] on icon at bounding box center [253, 112] width 4 height 4
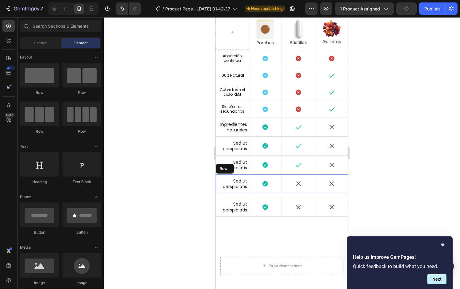
click at [292, 189] on div "Icon" at bounding box center [298, 183] width 33 height 18
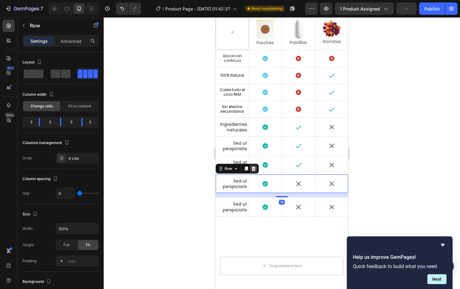
click at [254, 169] on icon at bounding box center [253, 168] width 4 height 4
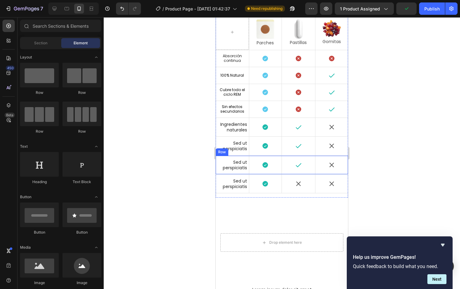
click at [282, 170] on div "Icon" at bounding box center [298, 165] width 33 height 18
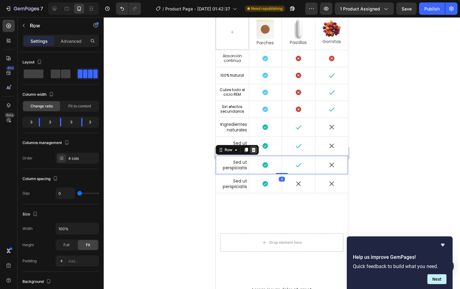
click at [254, 148] on icon at bounding box center [253, 149] width 5 height 5
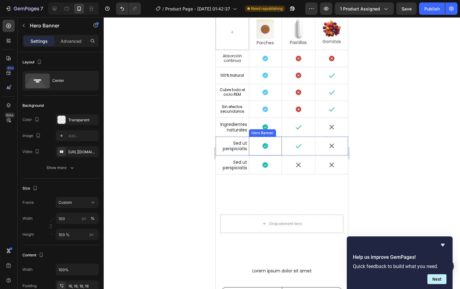
click at [277, 151] on div "Icon" at bounding box center [265, 145] width 33 height 17
click at [280, 154] on div "Sed ut perspiciatis Text Block Icon Hero Banner Icon Icon Hero Banner Row 0" at bounding box center [281, 145] width 132 height 19
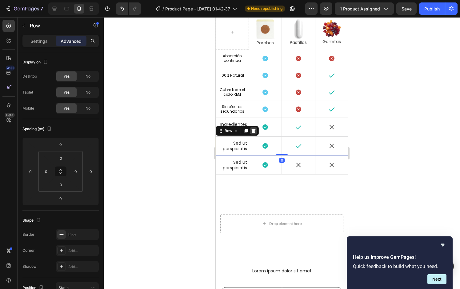
click at [252, 131] on icon at bounding box center [253, 130] width 4 height 4
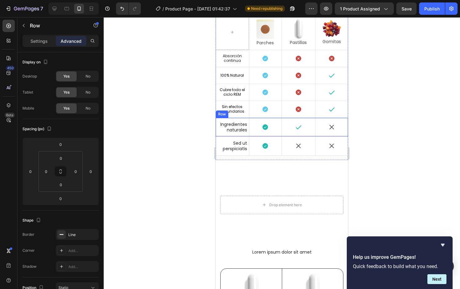
click at [282, 134] on div "Icon" at bounding box center [298, 127] width 33 height 18
click at [255, 112] on icon at bounding box center [253, 112] width 4 height 4
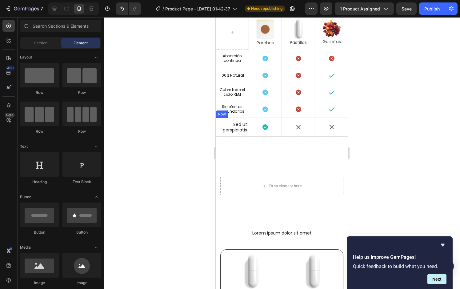
click at [288, 134] on div "Icon" at bounding box center [298, 127] width 33 height 18
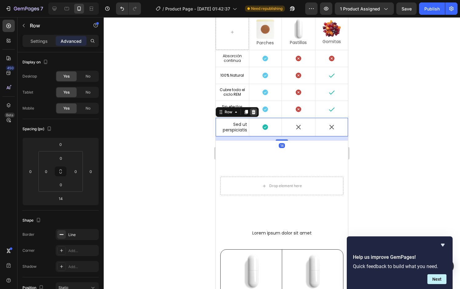
click at [253, 112] on icon at bounding box center [253, 112] width 4 height 4
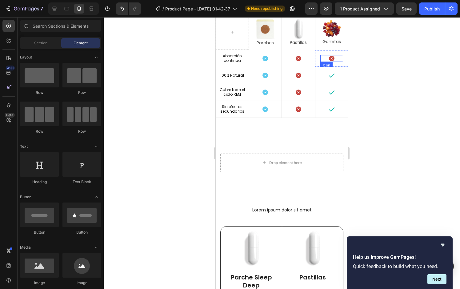
click at [329, 56] on icon at bounding box center [332, 59] width 6 height 6
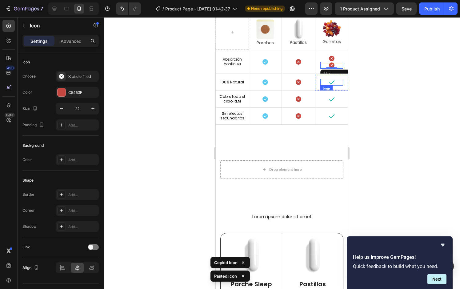
click at [329, 82] on icon at bounding box center [332, 82] width 6 height 4
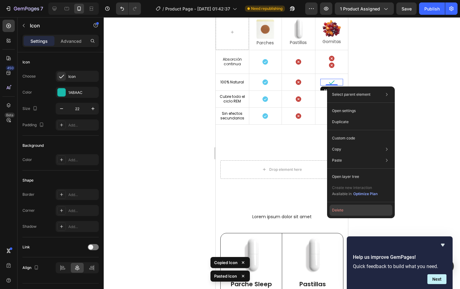
click at [339, 208] on button "Delete" at bounding box center [360, 209] width 63 height 11
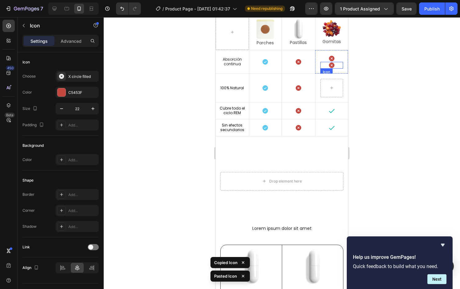
click at [329, 66] on icon at bounding box center [332, 65] width 6 height 6
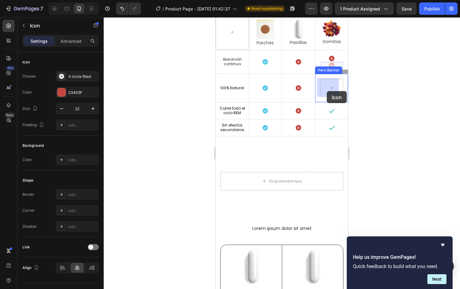
drag, startPoint x: 326, startPoint y: 70, endPoint x: 326, endPoint y: 91, distance: 20.6
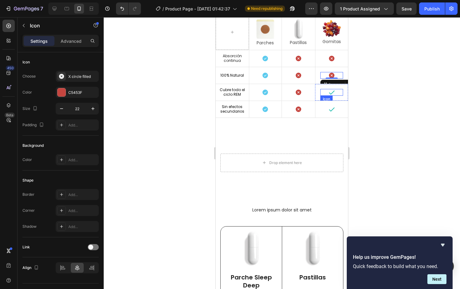
click at [328, 90] on icon at bounding box center [331, 92] width 7 height 7
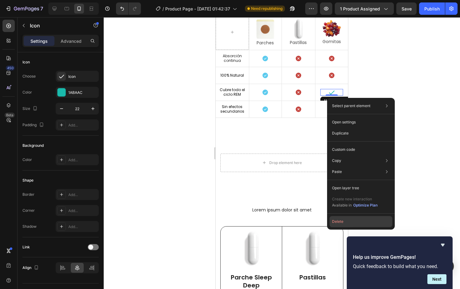
click at [347, 218] on button "Delete" at bounding box center [360, 221] width 63 height 11
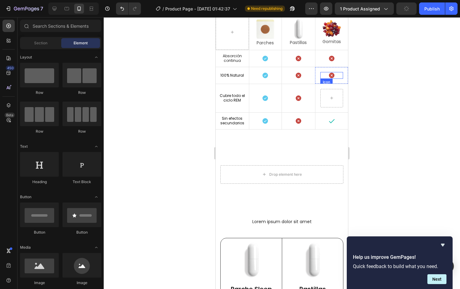
click at [329, 74] on icon at bounding box center [332, 76] width 6 height 6
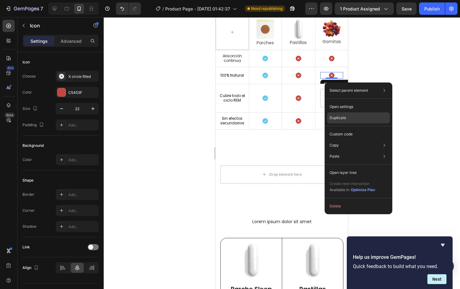
click at [343, 116] on p "Duplicate" at bounding box center [337, 118] width 17 height 6
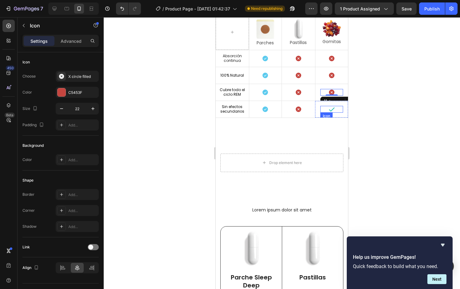
click at [324, 109] on div "Icon" at bounding box center [331, 109] width 23 height 7
click at [329, 90] on icon at bounding box center [332, 92] width 6 height 6
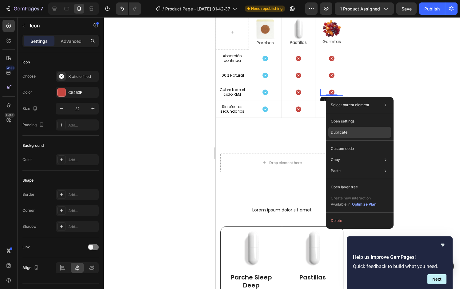
click at [348, 133] on div "Duplicate" at bounding box center [359, 132] width 63 height 11
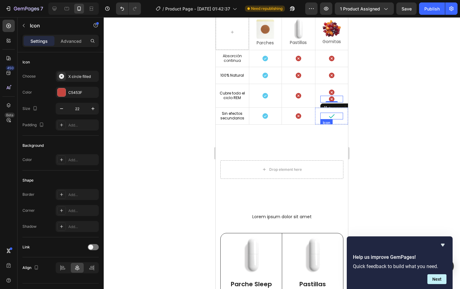
click at [328, 114] on icon at bounding box center [331, 115] width 7 height 7
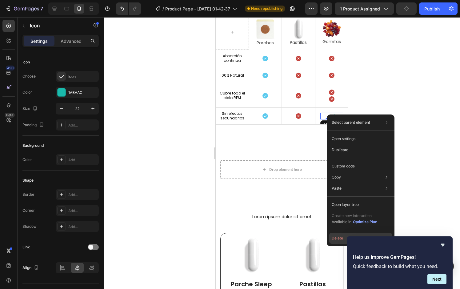
click at [338, 236] on button "Delete" at bounding box center [360, 237] width 63 height 11
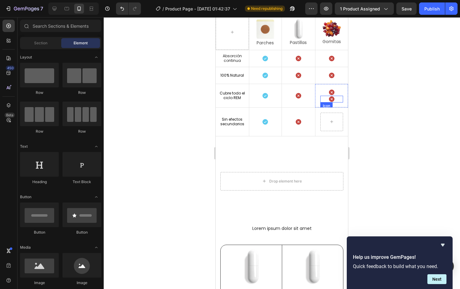
click at [329, 99] on icon at bounding box center [332, 99] width 6 height 6
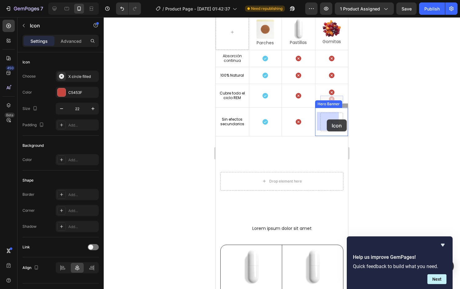
drag, startPoint x: 326, startPoint y: 104, endPoint x: 327, endPoint y: 120, distance: 16.0
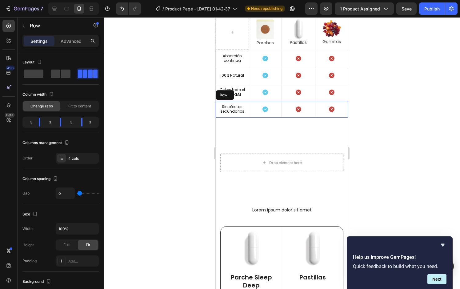
click at [304, 114] on div "Icon" at bounding box center [298, 109] width 33 height 17
click at [245, 95] on icon at bounding box center [245, 95] width 3 height 4
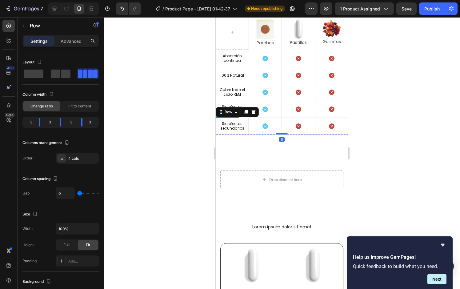
click at [231, 127] on span "Sin efectos secundarios" at bounding box center [232, 126] width 24 height 10
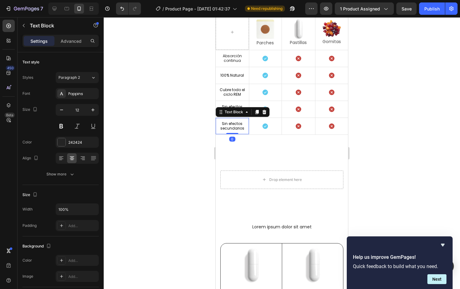
click at [232, 127] on span "Sin efectos secundarios" at bounding box center [232, 126] width 24 height 10
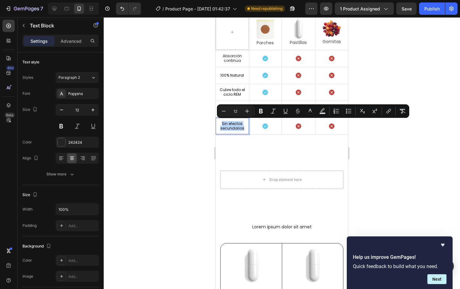
click at [232, 127] on span "Sin efectos secundarios" at bounding box center [232, 126] width 24 height 10
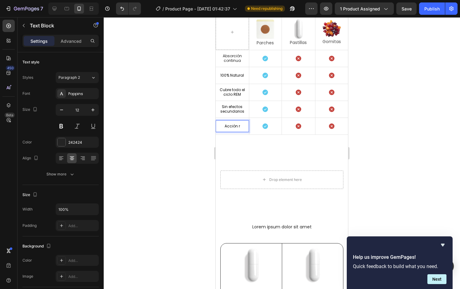
click at [240, 125] on p "Acción r" at bounding box center [232, 126] width 30 height 4
click at [308, 132] on div "Icon" at bounding box center [298, 126] width 33 height 17
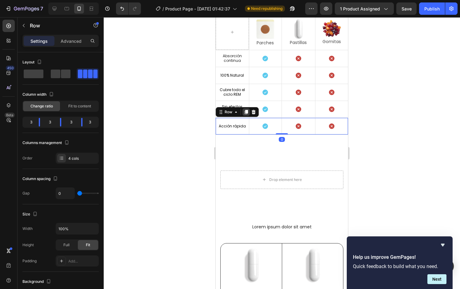
click at [247, 111] on icon at bounding box center [245, 112] width 3 height 4
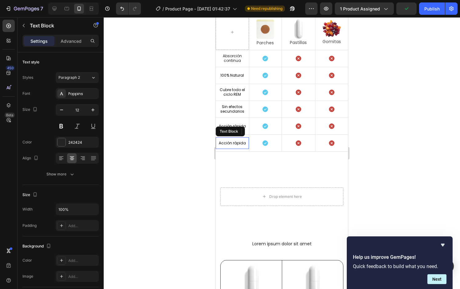
click at [234, 143] on span "Acción rápida" at bounding box center [232, 142] width 27 height 5
click at [282, 148] on div "Icon" at bounding box center [298, 143] width 33 height 17
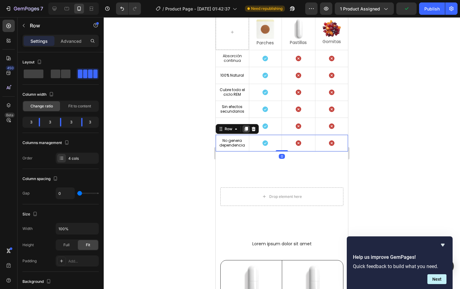
click at [246, 128] on icon at bounding box center [245, 129] width 3 height 4
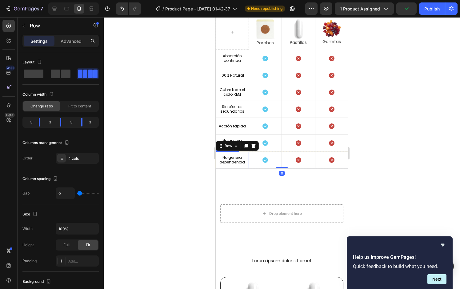
click at [233, 161] on span "No genera dependencia" at bounding box center [232, 160] width 26 height 10
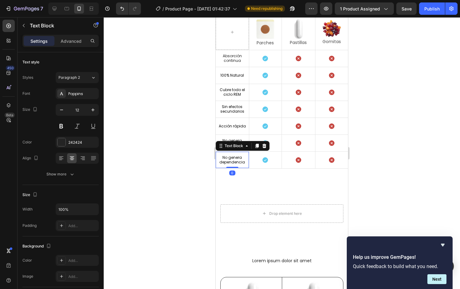
click at [233, 161] on span "No genera dependencia" at bounding box center [232, 160] width 26 height 10
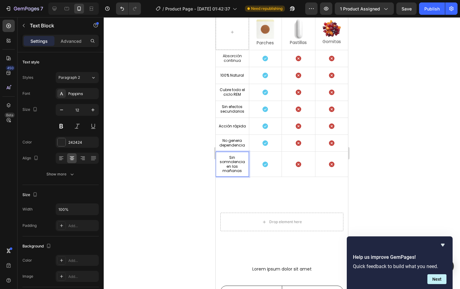
click at [227, 168] on span "Sin somnolencia en las mañanas" at bounding box center [231, 164] width 25 height 18
click at [224, 164] on p "Sin somnolencia en las mañanas" at bounding box center [232, 164] width 30 height 18
click at [230, 161] on span "Sin somnolencia en las mañanas" at bounding box center [231, 164] width 25 height 18
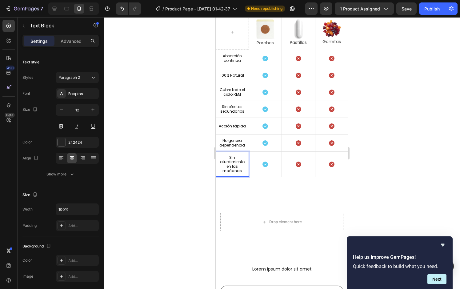
click at [225, 166] on p "Sin aturdimiento en las mañanas" at bounding box center [232, 164] width 30 height 18
click at [234, 164] on span "Sin aturdimiento en las mañanas" at bounding box center [232, 164] width 25 height 18
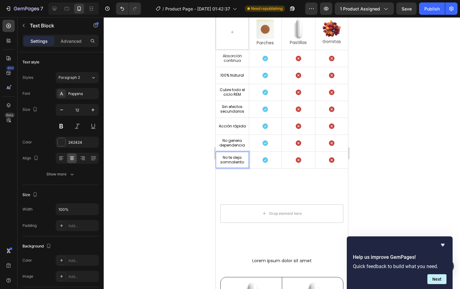
click at [189, 158] on div at bounding box center [282, 152] width 356 height 271
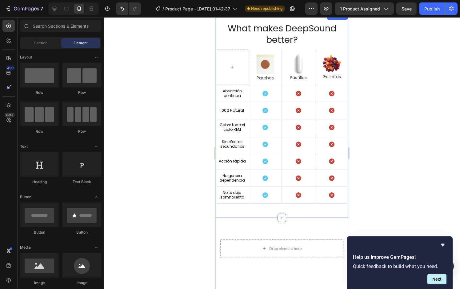
scroll to position [1446, 0]
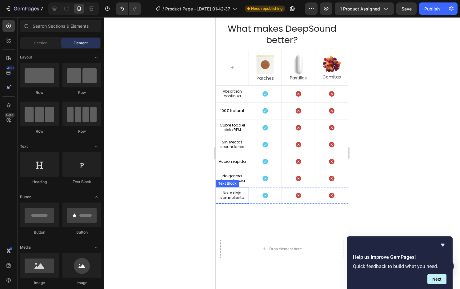
click at [230, 192] on span "No te deja somnoliento" at bounding box center [232, 195] width 24 height 10
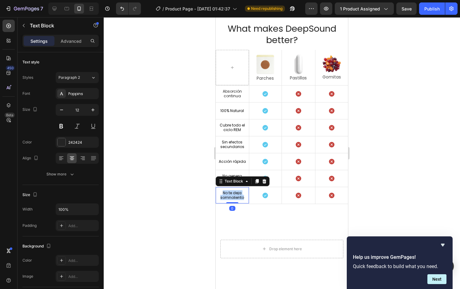
click at [230, 192] on span "No te deja somnoliento" at bounding box center [232, 195] width 24 height 10
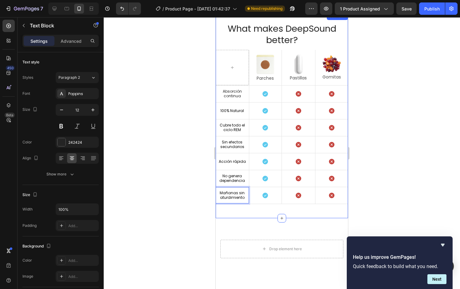
click at [250, 215] on div "Image What makes DeepSound better? Heading Image Parches Text Block Hero Banner…" at bounding box center [281, 115] width 132 height 205
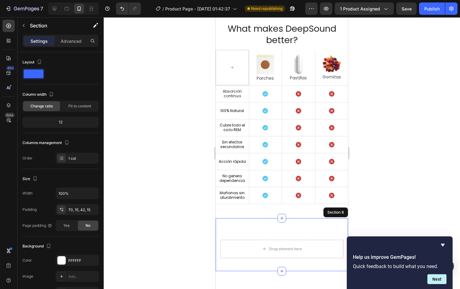
click at [241, 237] on div "Drop element here Section 8" at bounding box center [281, 244] width 132 height 53
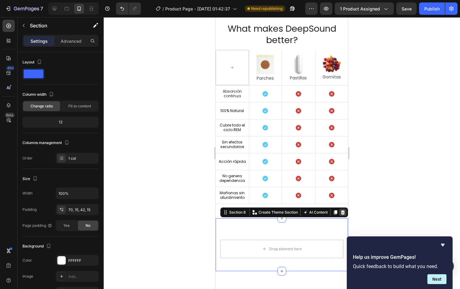
click at [340, 211] on icon at bounding box center [342, 212] width 5 height 5
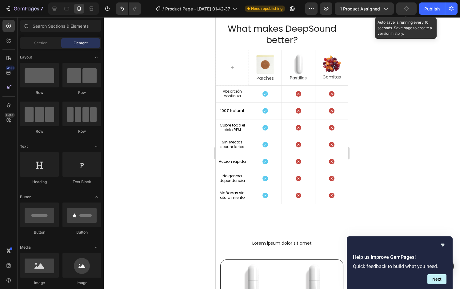
click at [403, 9] on button "button" at bounding box center [406, 8] width 20 height 12
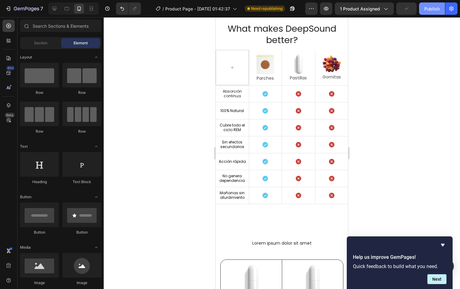
click at [422, 10] on button "Publish" at bounding box center [432, 8] width 26 height 12
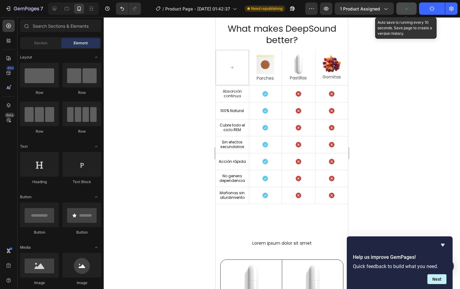
click at [406, 11] on icon "button" at bounding box center [406, 9] width 6 height 6
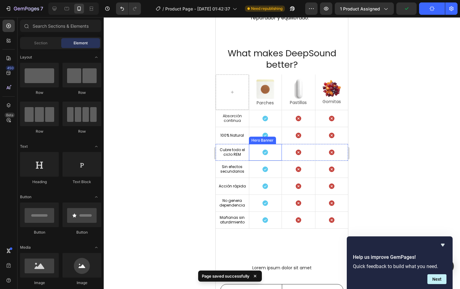
scroll to position [1415, 0]
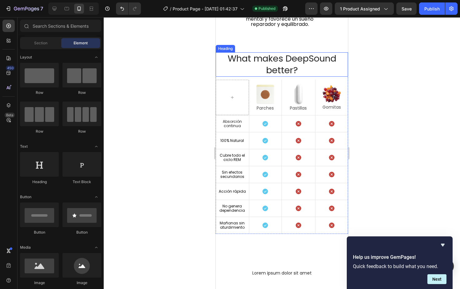
click at [252, 68] on h2 "What makes DeepSound better?" at bounding box center [281, 64] width 132 height 24
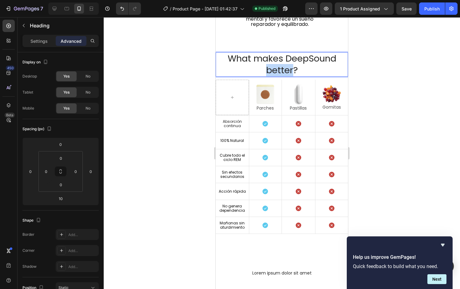
click at [274, 65] on p "What makes DeepSound better?" at bounding box center [281, 64] width 131 height 23
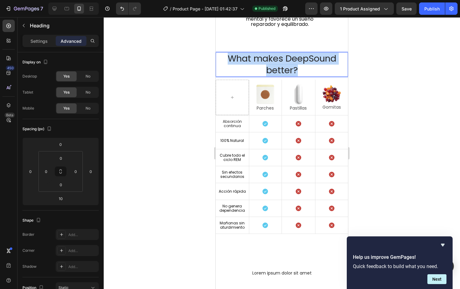
click at [274, 65] on p "What makes DeepSound better?" at bounding box center [281, 64] width 131 height 23
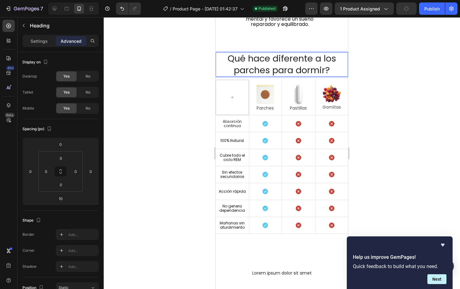
click at [223, 64] on p "Qué hace diferente a los parches para dormir?" at bounding box center [281, 64] width 131 height 23
click at [224, 57] on p "Qué hace diferente a los parches para dormir?" at bounding box center [281, 64] width 131 height 23
click at [286, 71] on p "¿Qué hace diferente a los parches para dormir?" at bounding box center [281, 64] width 131 height 23
click at [182, 83] on div at bounding box center [282, 152] width 356 height 271
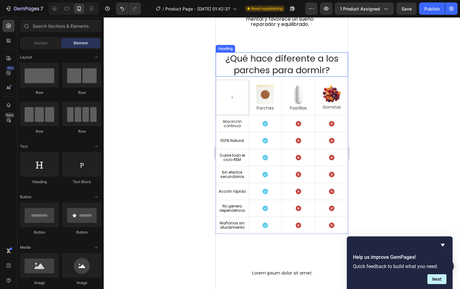
click at [282, 72] on p "¿Qué hace diferente a los parches para dormir?" at bounding box center [281, 64] width 131 height 23
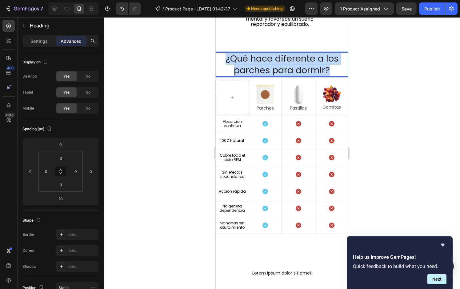
click at [282, 72] on p "¿Qué hace diferente a los parches para dormir?" at bounding box center [281, 64] width 131 height 23
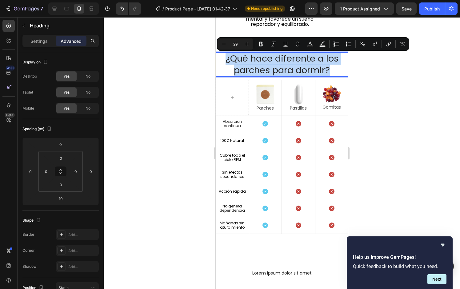
click at [282, 72] on p "¿Qué hace diferente a los parches para dormir?" at bounding box center [281, 64] width 131 height 23
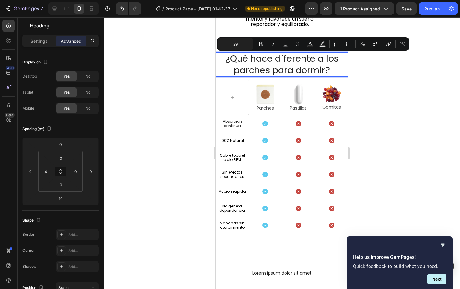
click at [272, 72] on p "¿Qué hace diferente a los parches para dormir?" at bounding box center [281, 64] width 131 height 23
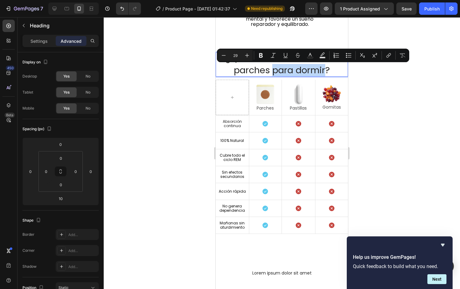
drag, startPoint x: 272, startPoint y: 72, endPoint x: 308, endPoint y: 73, distance: 36.6
click at [308, 73] on p "¿Qué hace diferente a los parches para dormir?" at bounding box center [281, 64] width 131 height 23
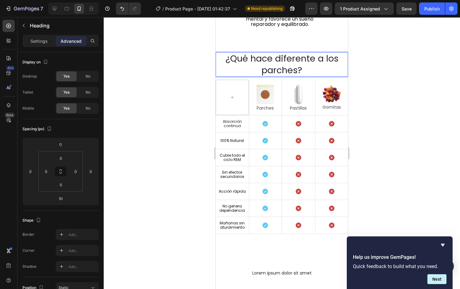
click at [189, 94] on div at bounding box center [282, 152] width 356 height 271
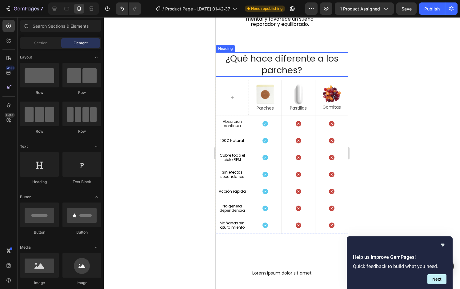
click at [291, 60] on p "¿Qué hace diferente a los parches?" at bounding box center [281, 64] width 131 height 23
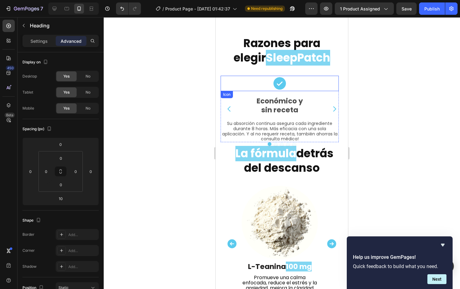
scroll to position [1143, 0]
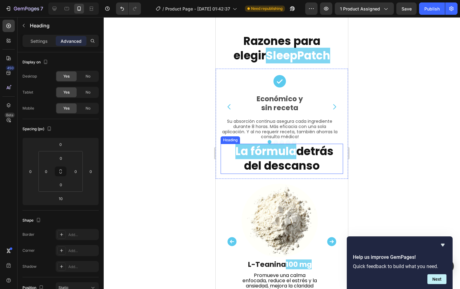
click at [322, 165] on h2 "La fórmula detrás del descanso" at bounding box center [281, 159] width 122 height 30
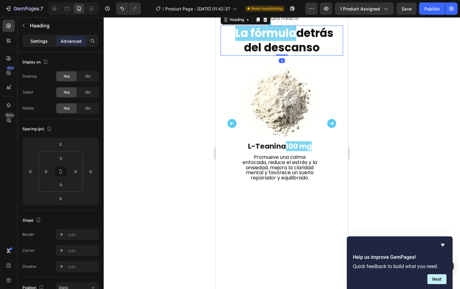
click at [41, 44] on p "Settings" at bounding box center [38, 41] width 17 height 6
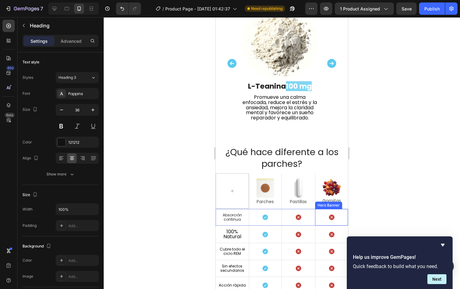
scroll to position [1322, 0]
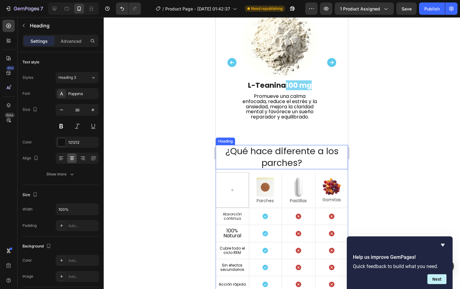
click at [305, 153] on h2 "¿Qué hace diferente a los parches?" at bounding box center [281, 157] width 132 height 24
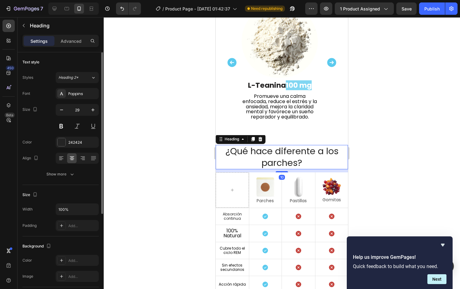
click at [77, 85] on div "Styles Heading 2* Font Poppins Size 29 Color 242424 Align Show more" at bounding box center [60, 126] width 76 height 108
click at [76, 80] on span "Heading 2*" at bounding box center [68, 78] width 20 height 6
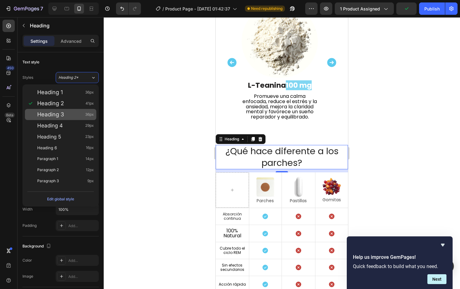
click at [60, 112] on span "Heading 3" at bounding box center [50, 114] width 27 height 6
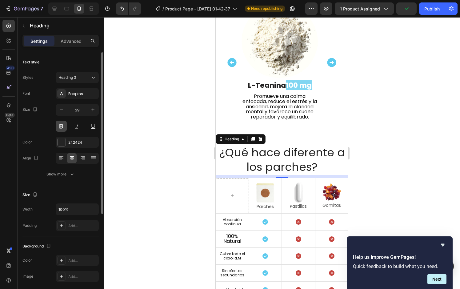
click at [61, 129] on button at bounding box center [61, 125] width 11 height 11
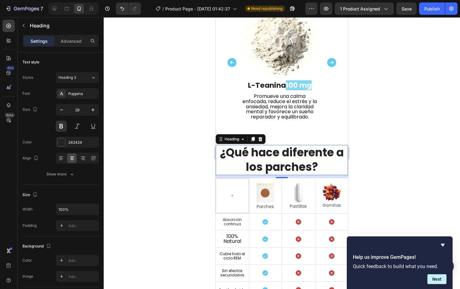
click at [171, 156] on div at bounding box center [282, 152] width 356 height 271
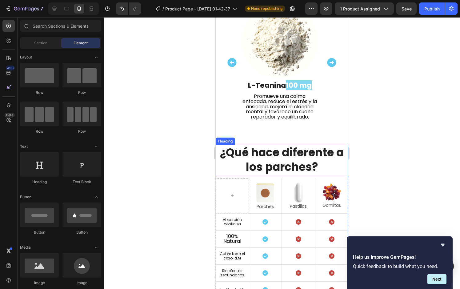
click at [303, 159] on h2 "¿Qué hace diferente a los parches?" at bounding box center [281, 160] width 132 height 30
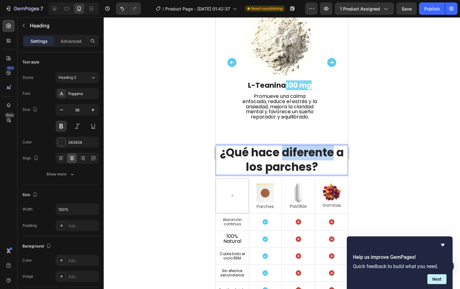
click at [280, 153] on p "¿Qué hace diferente a los parches?" at bounding box center [281, 159] width 131 height 29
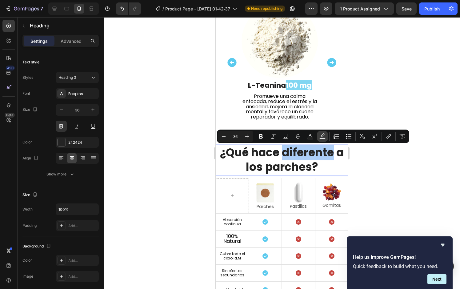
click at [321, 139] on button "Text Background Color" at bounding box center [322, 136] width 11 height 11
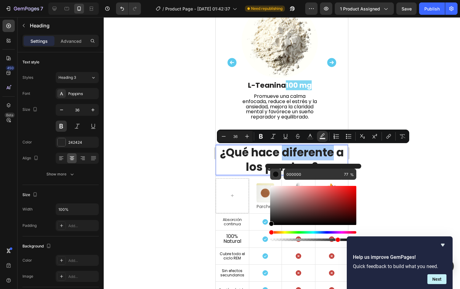
click at [276, 174] on div "Editor contextual toolbar" at bounding box center [275, 174] width 6 height 6
click at [389, 186] on div at bounding box center [282, 152] width 356 height 271
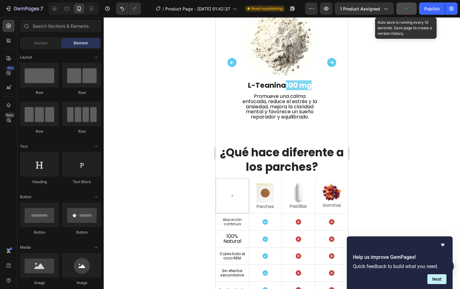
click at [398, 10] on button "button" at bounding box center [406, 8] width 20 height 12
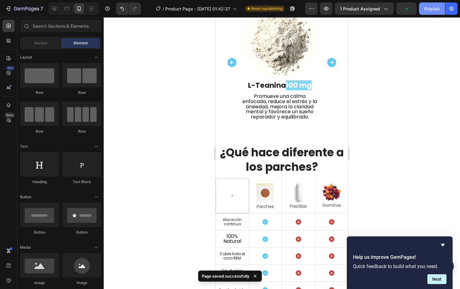
click at [427, 7] on div "Publish" at bounding box center [431, 9] width 15 height 6
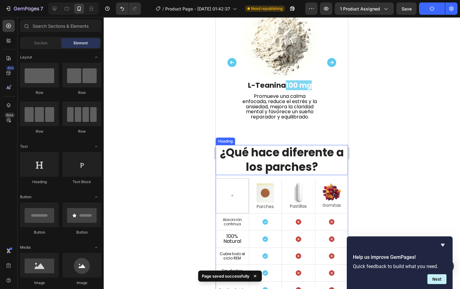
click at [319, 162] on p "¿Qué hace diferente a los parches?" at bounding box center [281, 159] width 131 height 29
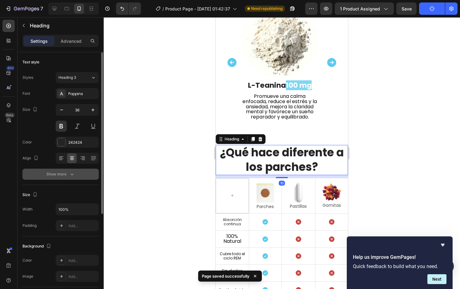
click at [79, 174] on button "Show more" at bounding box center [60, 173] width 76 height 11
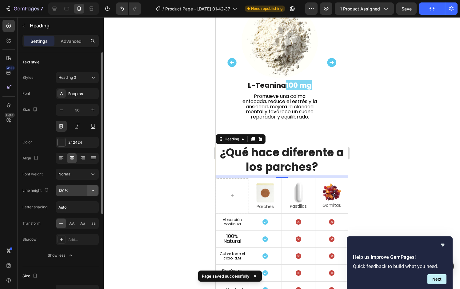
click at [95, 188] on icon "button" at bounding box center [93, 190] width 6 height 6
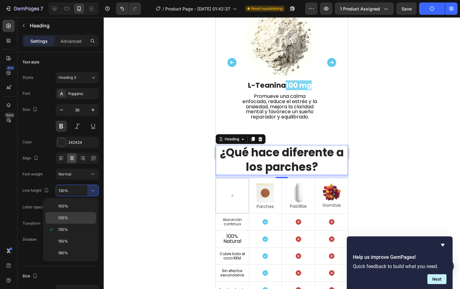
click at [70, 218] on p "120%" at bounding box center [75, 218] width 35 height 6
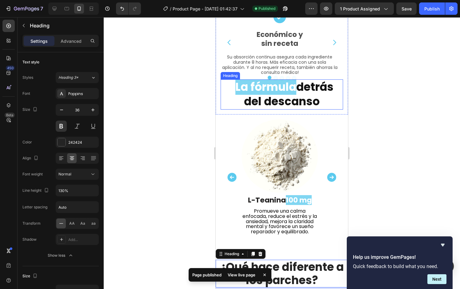
scroll to position [1204, 0]
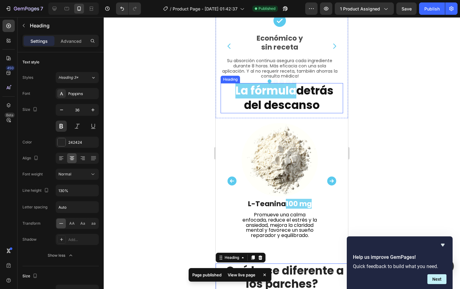
click at [268, 89] on strong "La fórmula" at bounding box center [265, 91] width 61 height 16
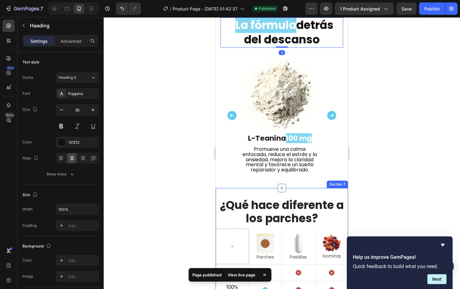
scroll to position [1271, 0]
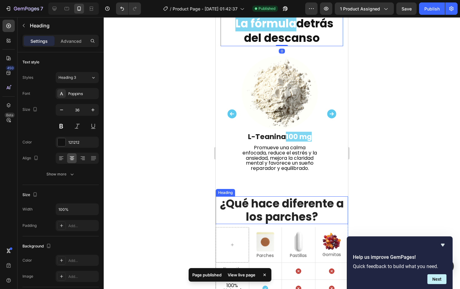
click at [271, 214] on p "¿Qué hace diferente a los parches?" at bounding box center [281, 210] width 131 height 26
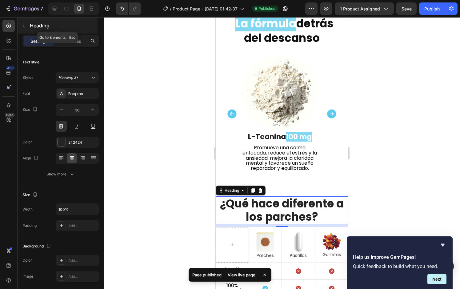
click at [28, 24] on button "button" at bounding box center [24, 26] width 10 height 10
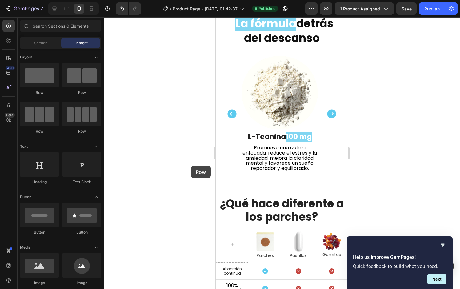
scroll to position [1271, 0]
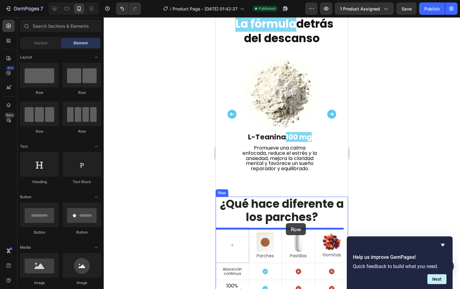
drag, startPoint x: 256, startPoint y: 95, endPoint x: 286, endPoint y: 223, distance: 131.5
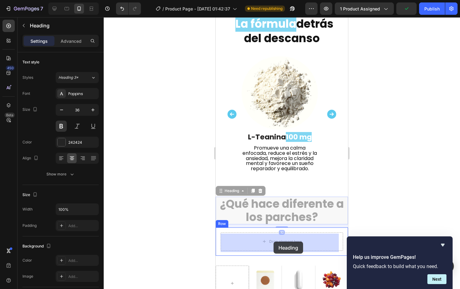
drag, startPoint x: 229, startPoint y: 195, endPoint x: 273, endPoint y: 241, distance: 63.7
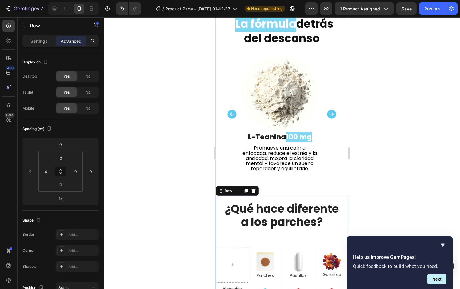
drag, startPoint x: 193, startPoint y: 227, endPoint x: 0, endPoint y: 216, distance: 193.4
click at [193, 227] on div at bounding box center [282, 152] width 356 height 271
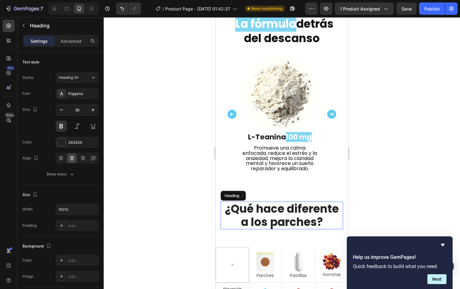
click at [251, 227] on h2 "¿Qué hace diferente a los parches?" at bounding box center [281, 215] width 122 height 28
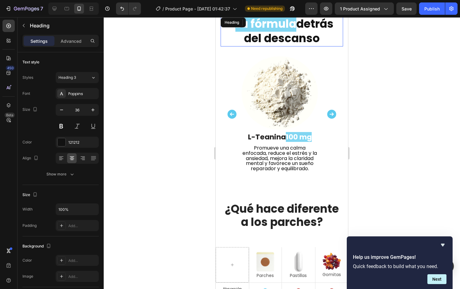
click at [257, 26] on strong "La fórmula" at bounding box center [265, 24] width 61 height 16
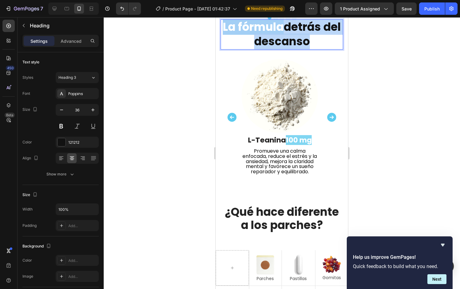
click at [299, 33] on strong "detrás del descanso" at bounding box center [297, 34] width 87 height 30
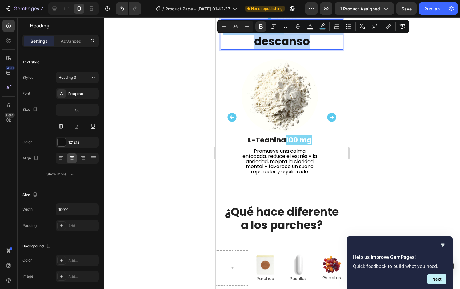
copy p "La fórmula detrás del descanso"
click at [280, 215] on h2 "¿Qué hace diferente a los parches?" at bounding box center [281, 218] width 122 height 28
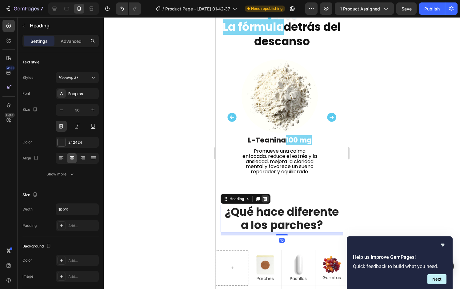
click at [263, 199] on icon at bounding box center [264, 198] width 5 height 5
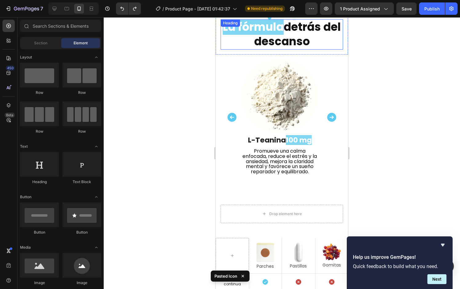
click at [314, 38] on strong "detrás del descanso" at bounding box center [297, 34] width 87 height 30
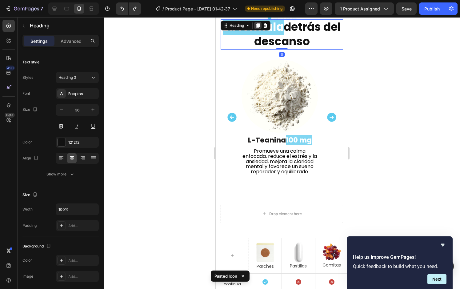
click at [258, 23] on icon at bounding box center [257, 25] width 3 height 4
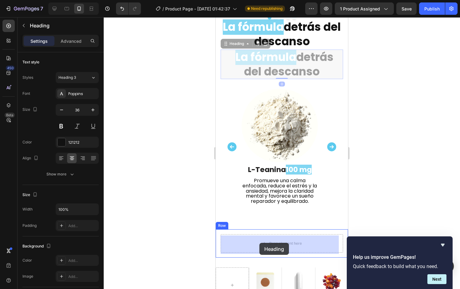
drag, startPoint x: 235, startPoint y: 43, endPoint x: 259, endPoint y: 243, distance: 201.0
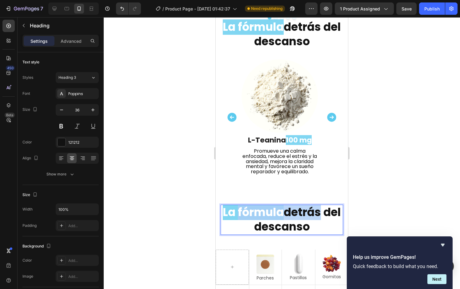
click at [248, 212] on strong "La fórmula" at bounding box center [253, 212] width 61 height 16
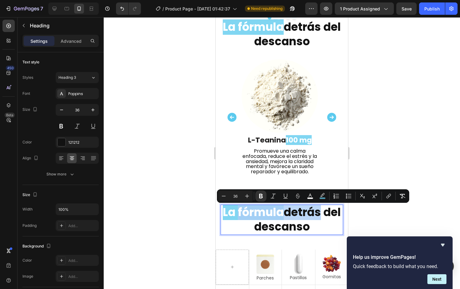
click at [249, 213] on strong "La fórmula" at bounding box center [253, 212] width 61 height 16
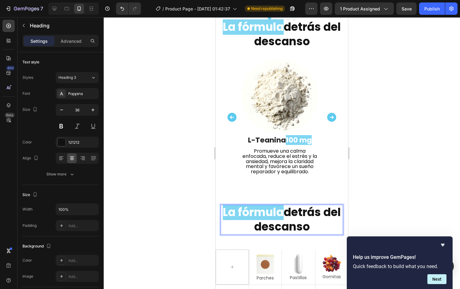
click at [227, 212] on p "La fórmula detrás del descanso" at bounding box center [281, 219] width 121 height 29
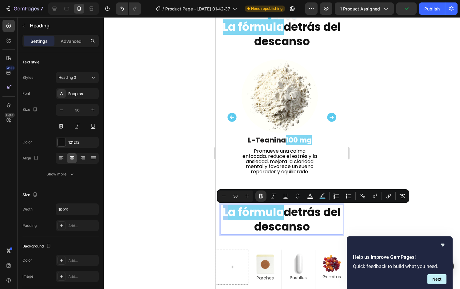
drag, startPoint x: 230, startPoint y: 213, endPoint x: 234, endPoint y: 211, distance: 4.6
click at [234, 211] on strong "La fórmula" at bounding box center [253, 212] width 61 height 16
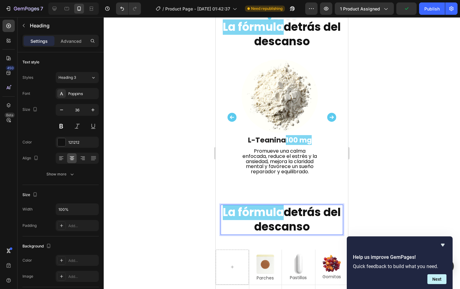
click at [230, 213] on strong "La fórmula" at bounding box center [253, 212] width 61 height 16
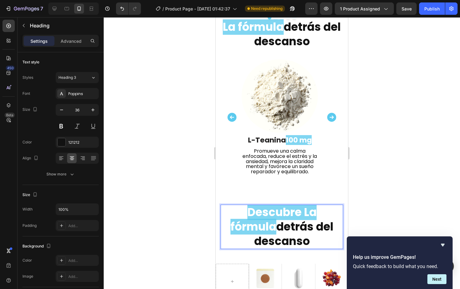
click at [265, 212] on strong "Descubre La fórmula" at bounding box center [273, 219] width 86 height 30
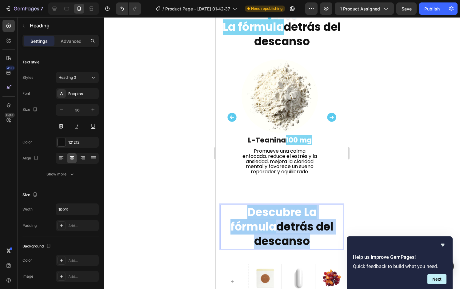
click at [265, 212] on strong "Descubre La fórmula" at bounding box center [273, 219] width 86 height 30
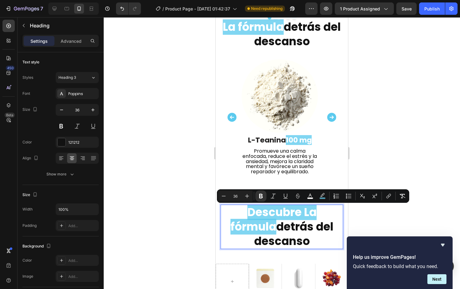
click at [260, 222] on strong "Descubre La fórmula" at bounding box center [273, 219] width 86 height 30
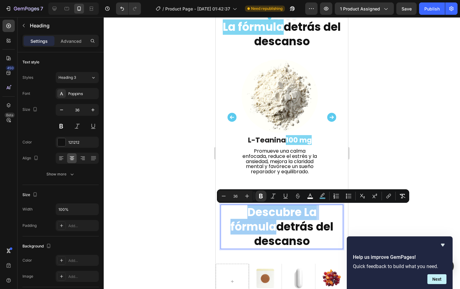
drag, startPoint x: 270, startPoint y: 229, endPoint x: 244, endPoint y: 215, distance: 29.3
click at [244, 215] on strong "Descubre La fórmula" at bounding box center [273, 219] width 86 height 30
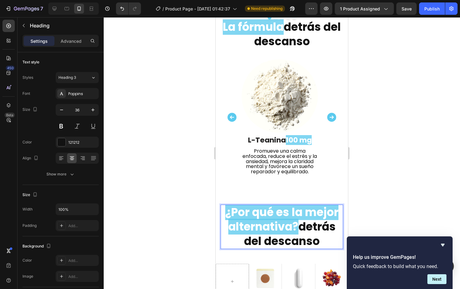
click at [294, 222] on strong "¿Por qué es la mejor alternativa?" at bounding box center [281, 219] width 113 height 30
click at [295, 228] on strong "detrás del descanso" at bounding box center [290, 234] width 92 height 30
click at [299, 227] on strong "detrás del descanso" at bounding box center [290, 234] width 92 height 30
click at [382, 182] on div at bounding box center [282, 152] width 356 height 271
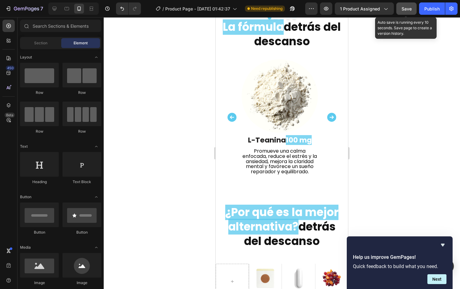
click at [405, 7] on span "Save" at bounding box center [406, 8] width 10 height 5
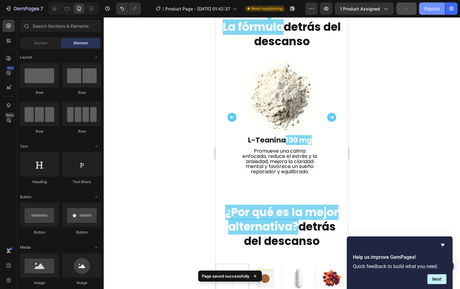
click at [425, 7] on div "Publish" at bounding box center [431, 9] width 15 height 6
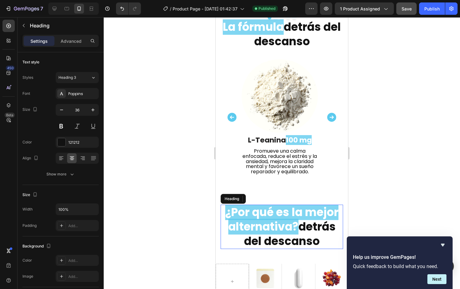
click at [278, 218] on strong "¿Por qué es la mejor alternativa?" at bounding box center [281, 219] width 113 height 30
click at [293, 223] on strong "¿Por qué es la mejor alternativa?" at bounding box center [281, 219] width 113 height 30
click at [294, 225] on strong "¿Por qué es la mejor alternativa?" at bounding box center [281, 219] width 113 height 30
click at [296, 227] on strong "detrás del descanso" at bounding box center [290, 234] width 92 height 30
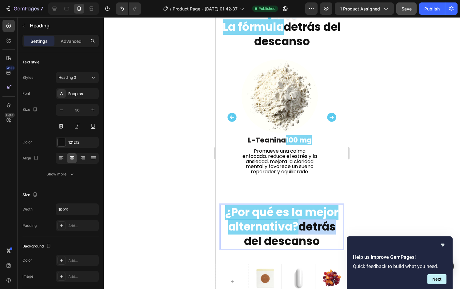
click at [296, 227] on strong "detrás del descanso" at bounding box center [290, 234] width 92 height 30
click at [318, 242] on p "¿Por qué es la mejor alternativa? detrás del descanso" at bounding box center [281, 226] width 121 height 43
click at [262, 221] on strong "¿Por qué es la mejor alternativa?" at bounding box center [281, 219] width 113 height 30
click at [284, 215] on strong "¿Por qué es la mejor alternativa?" at bounding box center [281, 219] width 113 height 30
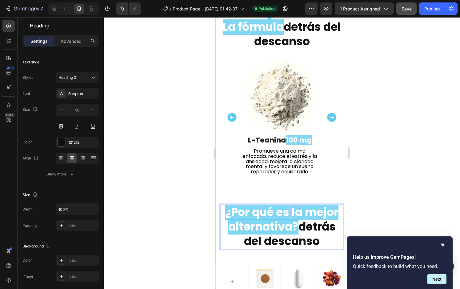
click at [284, 215] on strong "¿Por qué es la mejor alternativa?" at bounding box center [281, 219] width 113 height 30
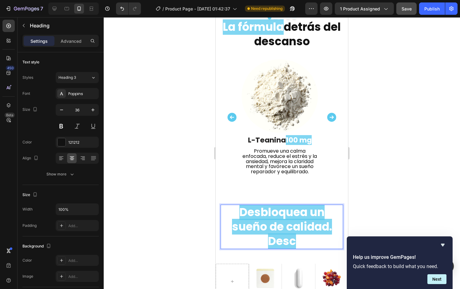
click at [298, 241] on h2 "Desbloquea un sueño de calidad. Desc" at bounding box center [281, 226] width 122 height 44
click at [293, 245] on strong "Desbloquea un sueño de calidad. Desc" at bounding box center [282, 226] width 100 height 45
click at [281, 243] on strong "Desbloquea un sueño de calidad. Desc" at bounding box center [282, 226] width 100 height 45
click at [292, 244] on strong "Desbloquea un sueño de calidad. Desc" at bounding box center [282, 226] width 100 height 45
click at [294, 245] on h2 "Desbloquea un sueño de calidad. Desc" at bounding box center [281, 226] width 122 height 44
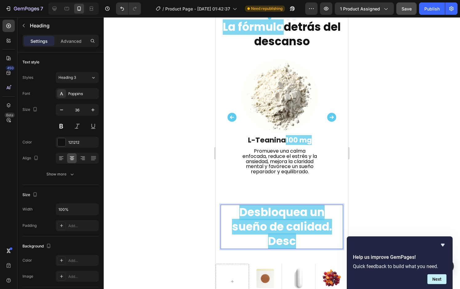
click at [289, 244] on strong "Desbloquea un sueño de calidad. Desc" at bounding box center [282, 226] width 100 height 45
click at [281, 219] on strong "Desbloquea un sueño de calidad. Descbr" at bounding box center [282, 226] width 100 height 45
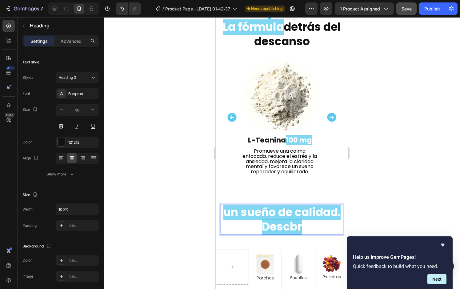
click at [246, 214] on strong "un sueño de calidad. Descbr" at bounding box center [281, 219] width 117 height 30
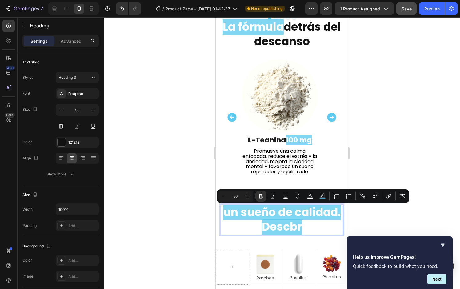
click at [268, 214] on strong "un sueño de calidad. Descbr" at bounding box center [281, 219] width 117 height 30
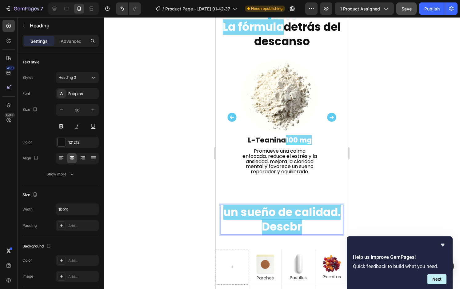
click at [261, 215] on strong "un sueño de calidad. Descbr" at bounding box center [281, 219] width 117 height 30
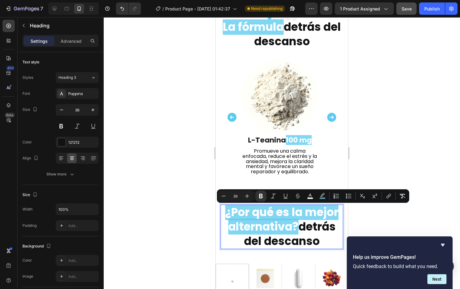
click at [287, 232] on strong "¿Por qué es la mejor alternativa?" at bounding box center [281, 219] width 113 height 30
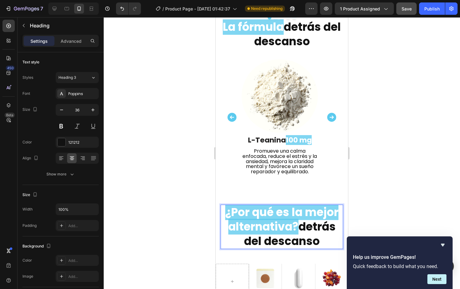
click at [272, 214] on strong "¿Por qué es la mejor alternativa?" at bounding box center [281, 219] width 113 height 30
click at [280, 215] on strong "¿Por qué es la mejor alternativa?" at bounding box center [281, 219] width 113 height 30
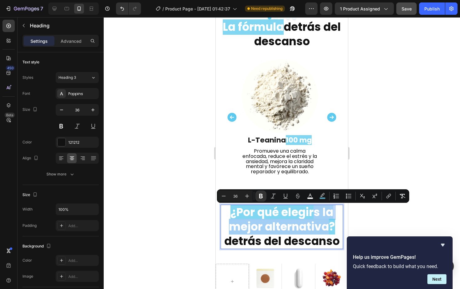
drag, startPoint x: 312, startPoint y: 213, endPoint x: 329, endPoint y: 228, distance: 22.7
click at [329, 228] on strong "¿Por qué elegirs la mejor alternativa?" at bounding box center [282, 219] width 106 height 30
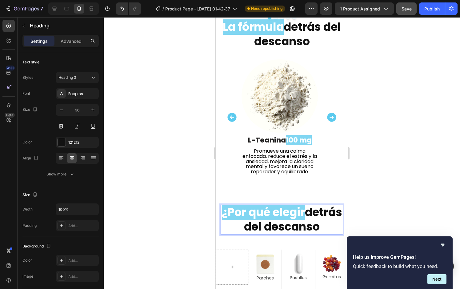
click at [243, 215] on strong "¿Por qué elegir" at bounding box center [263, 212] width 83 height 16
click at [287, 214] on strong "¿Por qué elegir" at bounding box center [263, 212] width 83 height 16
click at [260, 220] on strong "¿Por qué elegir" at bounding box center [263, 212] width 83 height 16
click at [256, 220] on strong "¿Por qué elegir" at bounding box center [263, 212] width 83 height 16
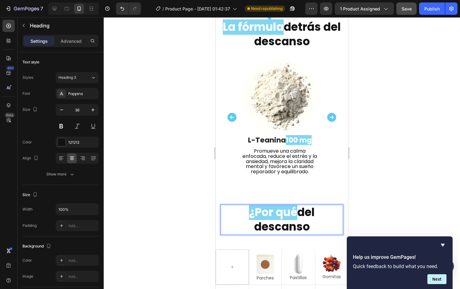
click at [309, 213] on strong "del descanso" at bounding box center [284, 219] width 61 height 30
click at [301, 213] on strong "del descanso" at bounding box center [284, 219] width 61 height 30
click at [235, 220] on p "¿Por qué del descanso" at bounding box center [281, 219] width 121 height 29
click at [261, 214] on strong "¿Por qué" at bounding box center [273, 212] width 48 height 16
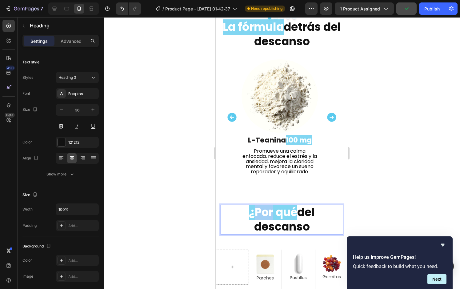
click at [261, 214] on strong "¿Por qué" at bounding box center [273, 212] width 48 height 16
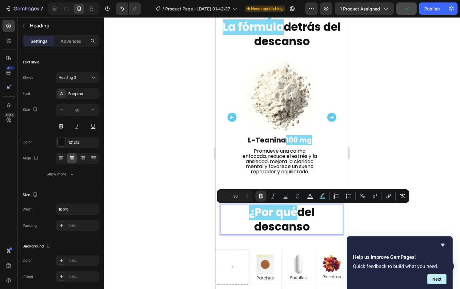
click at [285, 215] on strong "¿Por qué" at bounding box center [273, 212] width 48 height 16
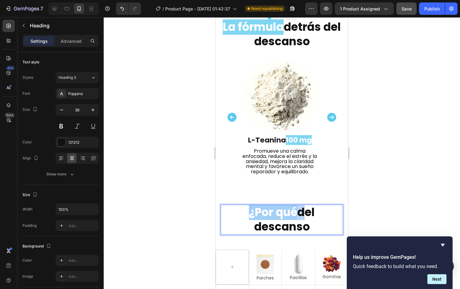
drag, startPoint x: 295, startPoint y: 214, endPoint x: 242, endPoint y: 217, distance: 53.3
click at [242, 217] on p "¿Por qué del descanso" at bounding box center [281, 219] width 121 height 29
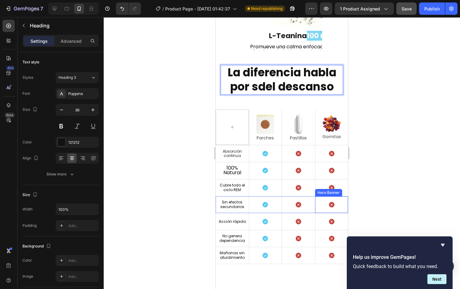
scroll to position [1280, 0]
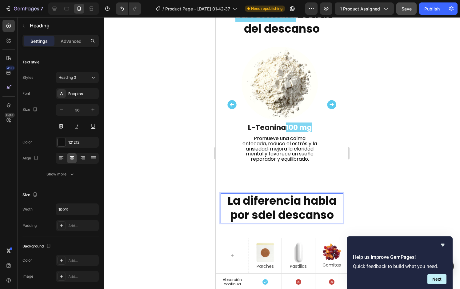
click at [254, 214] on strong "La diferencia habla por sdel descanso" at bounding box center [281, 208] width 109 height 30
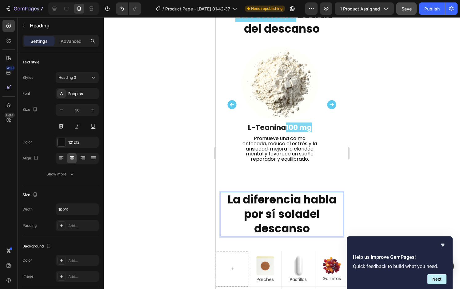
drag, startPoint x: 299, startPoint y: 214, endPoint x: 311, endPoint y: 227, distance: 18.5
click at [311, 227] on p "La diferencia habla por sí soladel descanso" at bounding box center [281, 213] width 121 height 43
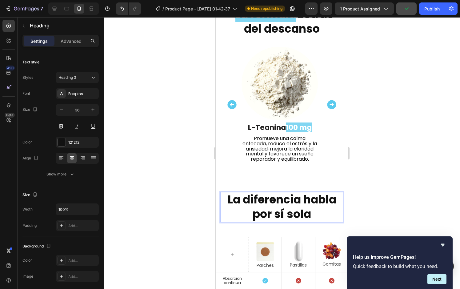
click at [190, 208] on div at bounding box center [282, 152] width 356 height 271
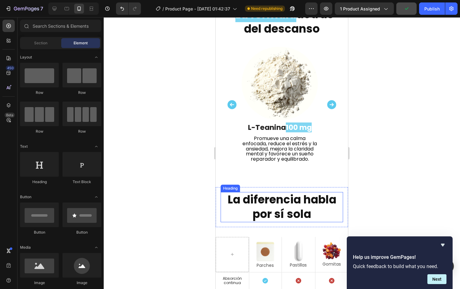
click at [252, 204] on strong "La diferencia habla por sí sola" at bounding box center [281, 206] width 109 height 30
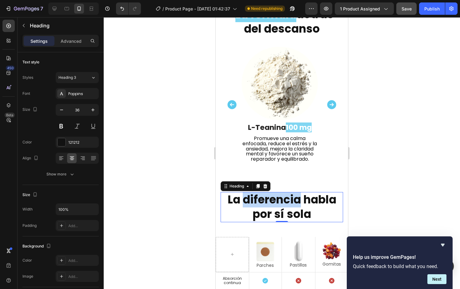
click at [251, 201] on strong "La diferencia habla por sí sola" at bounding box center [281, 206] width 109 height 30
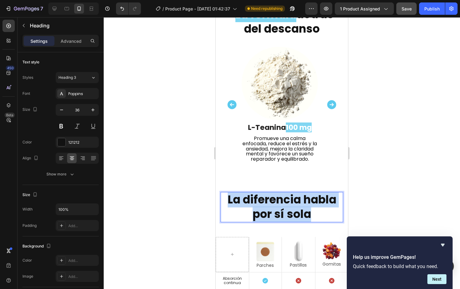
click at [251, 201] on strong "La diferencia habla por sí sola" at bounding box center [281, 206] width 109 height 30
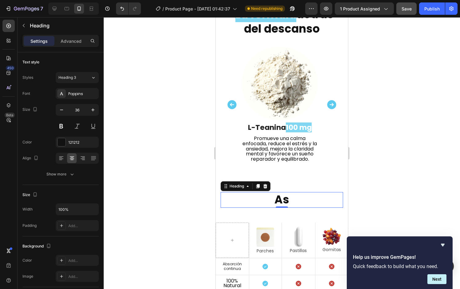
click at [283, 203] on strong "As" at bounding box center [281, 199] width 15 height 16
click at [289, 199] on h2 "As" at bounding box center [281, 200] width 122 height 16
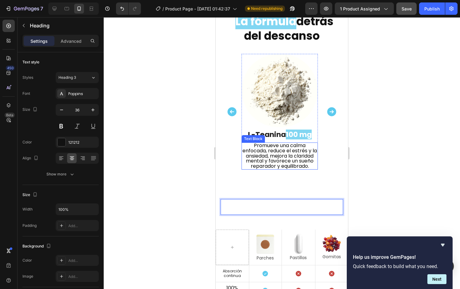
scroll to position [1196, 0]
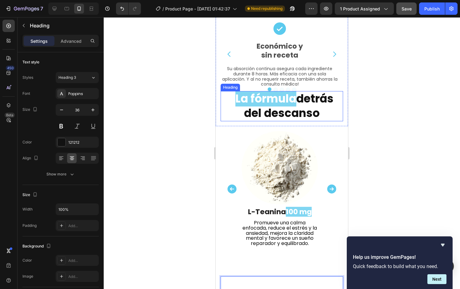
click at [314, 105] on strong "detrás del descanso" at bounding box center [288, 106] width 89 height 30
click at [259, 84] on icon at bounding box center [257, 85] width 3 height 4
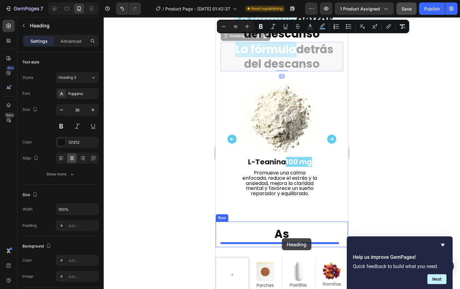
scroll to position [1276, 0]
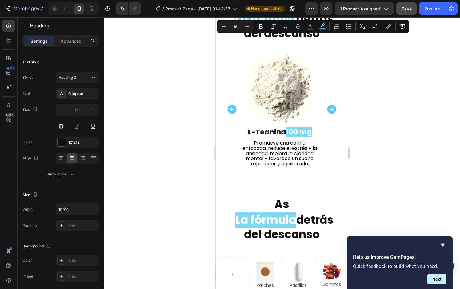
click at [272, 226] on strong "La fórmula" at bounding box center [265, 220] width 61 height 16
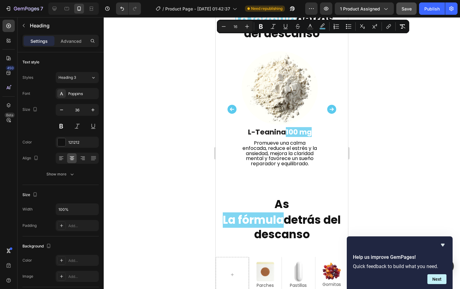
click at [255, 225] on strong "La fórmula" at bounding box center [253, 220] width 61 height 16
click at [239, 220] on strong "La fórmula" at bounding box center [253, 220] width 61 height 16
drag, startPoint x: 230, startPoint y: 222, endPoint x: 271, endPoint y: 224, distance: 41.2
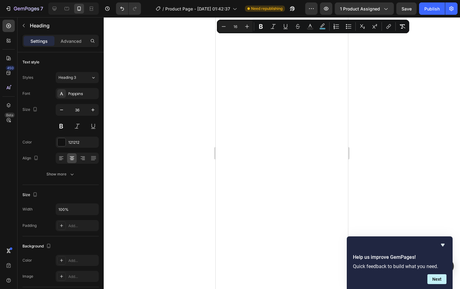
scroll to position [1276, 0]
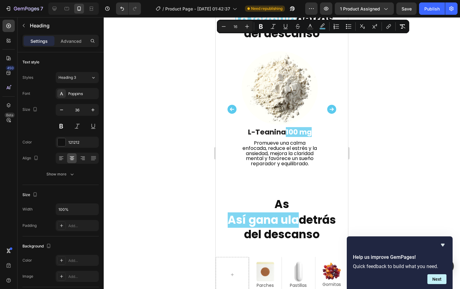
click at [294, 221] on strong "Así gana ula" at bounding box center [262, 220] width 71 height 16
click at [293, 221] on strong "detrás del descanso" at bounding box center [295, 227] width 82 height 30
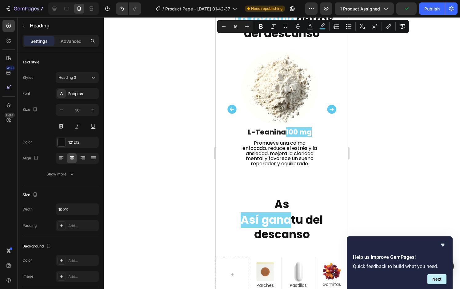
click at [311, 220] on strong "tu del descanso" at bounding box center [288, 227] width 69 height 30
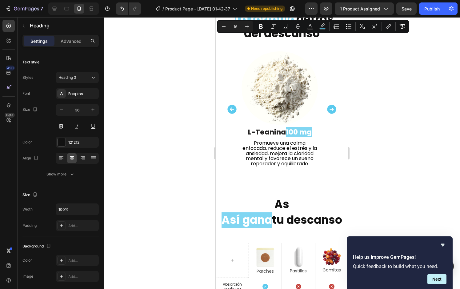
click at [304, 221] on strong "tu descanso" at bounding box center [307, 220] width 70 height 16
click at [278, 203] on strong "As" at bounding box center [281, 204] width 15 height 16
click at [267, 192] on icon at bounding box center [264, 190] width 5 height 5
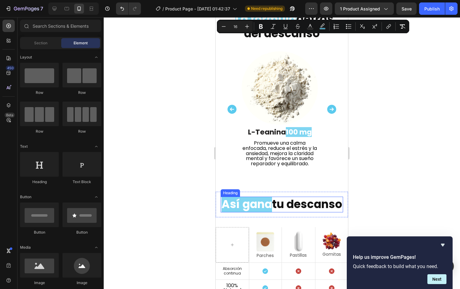
click at [256, 210] on strong "Así gana" at bounding box center [246, 204] width 50 height 16
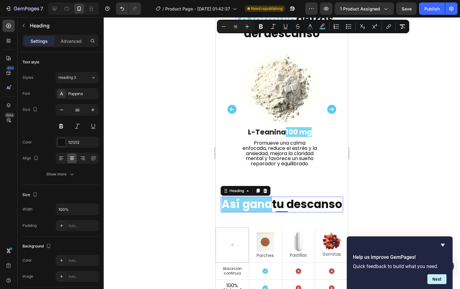
click at [124, 231] on div at bounding box center [282, 152] width 356 height 271
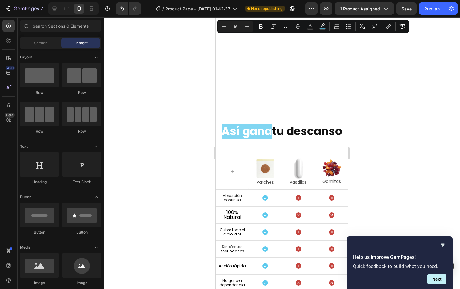
scroll to position [1453, 0]
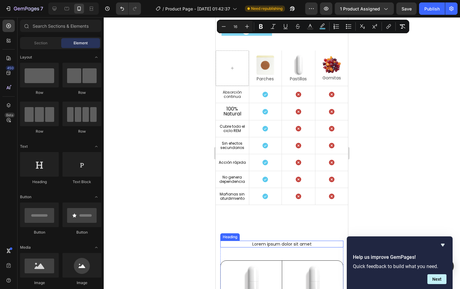
click at [283, 247] on h2 "Lorem ipsum dolor sit amet" at bounding box center [281, 243] width 123 height 7
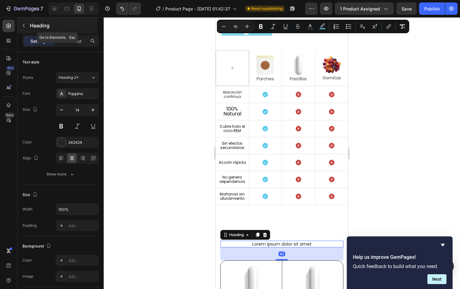
click at [30, 24] on p "Heading" at bounding box center [63, 25] width 66 height 7
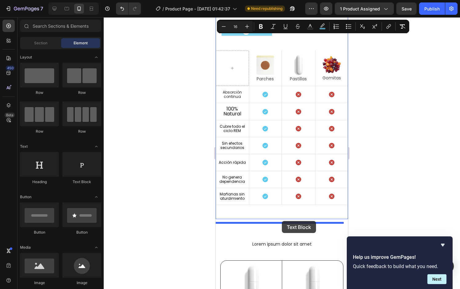
drag, startPoint x: 301, startPoint y: 191, endPoint x: 282, endPoint y: 221, distance: 36.0
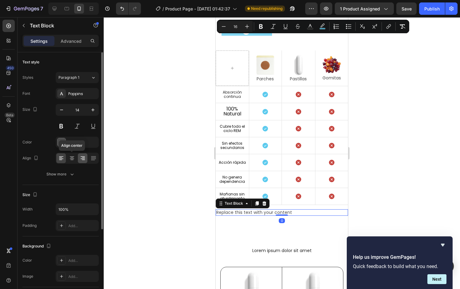
drag, startPoint x: 70, startPoint y: 155, endPoint x: 79, endPoint y: 160, distance: 9.9
click at [70, 155] on icon at bounding box center [72, 158] width 6 height 6
click at [73, 97] on div "Poppins" at bounding box center [77, 93] width 43 height 11
click at [69, 110] on input "14" at bounding box center [77, 109] width 20 height 11
click at [84, 79] on div "Paragraph 1" at bounding box center [74, 78] width 32 height 6
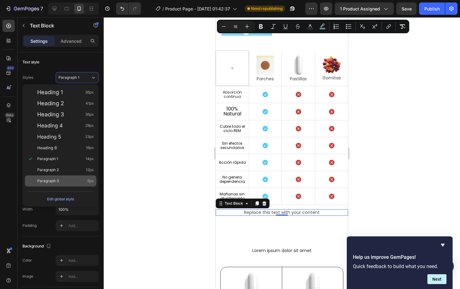
click at [87, 177] on div "Paragraph 3 9px" at bounding box center [60, 180] width 71 height 11
type input "9"
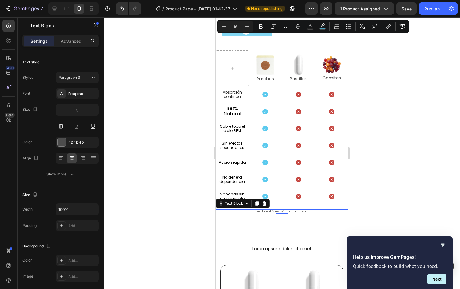
click at [306, 214] on div "Replace this text with your content" at bounding box center [281, 211] width 132 height 5
click at [306, 213] on p "Replace this text with your content" at bounding box center [281, 211] width 131 height 3
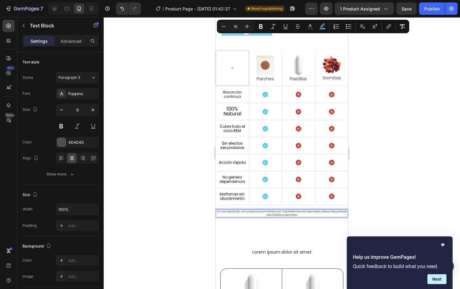
click at [168, 219] on div at bounding box center [282, 152] width 356 height 271
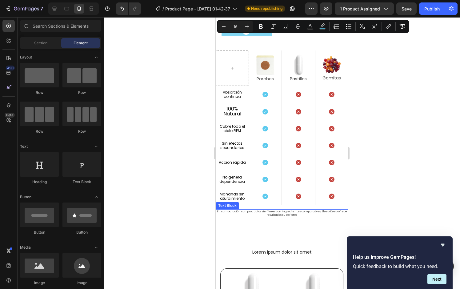
click at [253, 216] on p "En comparación con productos similares con ingredientes comparables, Sleep Deep…" at bounding box center [281, 213] width 131 height 7
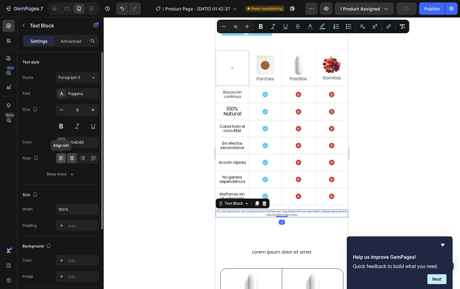
click at [64, 159] on div at bounding box center [61, 158] width 10 height 10
click at [165, 206] on div at bounding box center [282, 152] width 356 height 271
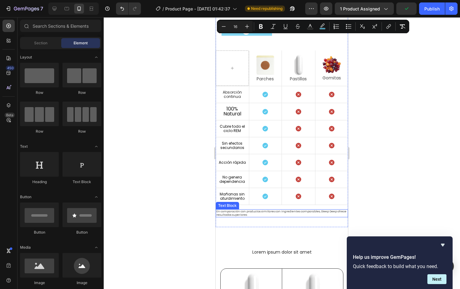
click at [244, 216] on p "En comparación con productos similares con ingredientes comparables, Sleep Deep…" at bounding box center [281, 213] width 131 height 7
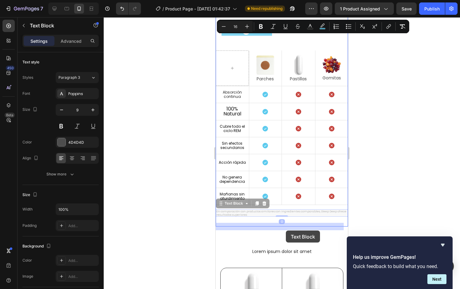
drag, startPoint x: 231, startPoint y: 217, endPoint x: 286, endPoint y: 229, distance: 56.2
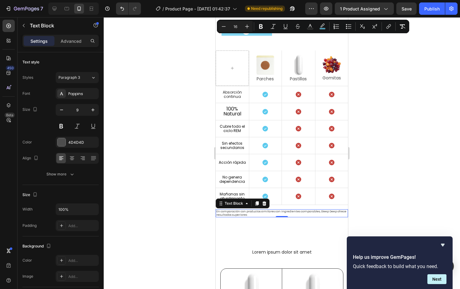
click at [158, 233] on div at bounding box center [282, 152] width 356 height 271
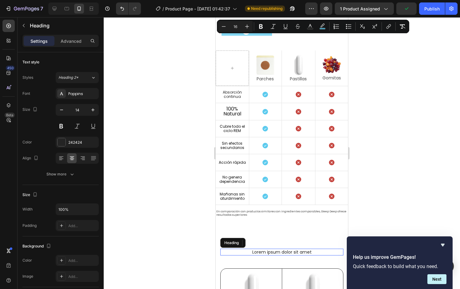
click at [278, 255] on h2 "Lorem ipsum dolor sit amet" at bounding box center [281, 251] width 123 height 7
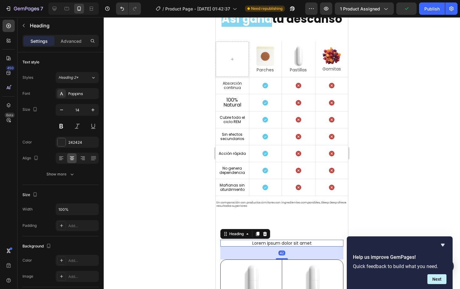
scroll to position [1464, 0]
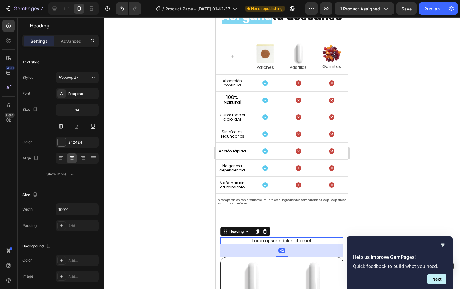
click at [334, 257] on div "42" at bounding box center [281, 250] width 123 height 13
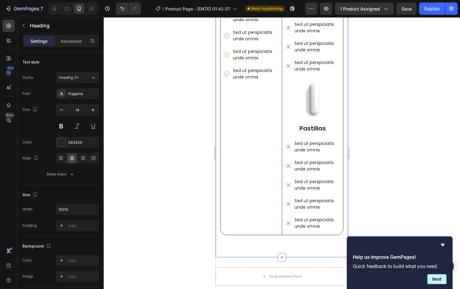
click at [270, 244] on div "Lorem ipsum dolor sit amet Heading 42 Image Parche Sleep Deep Text Block Sed ut…" at bounding box center [281, 68] width 132 height 378
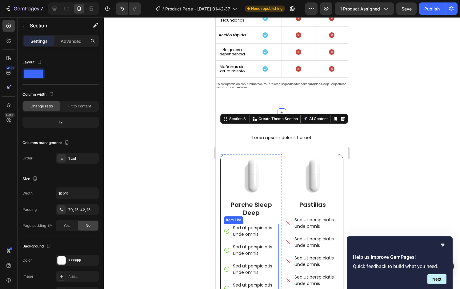
scroll to position [1578, 0]
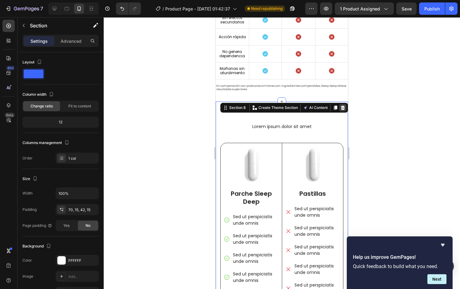
click at [341, 109] on icon at bounding box center [343, 107] width 4 height 4
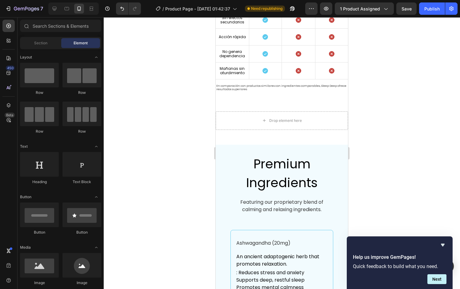
scroll to position [1703, 0]
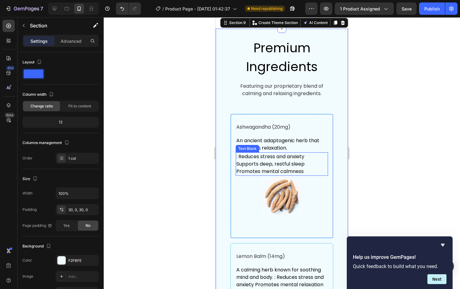
scroll to position [1576, 0]
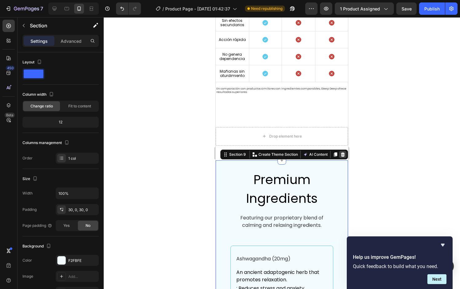
click at [341, 153] on div at bounding box center [342, 154] width 7 height 7
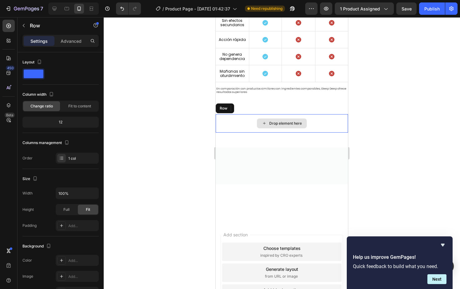
click at [317, 132] on div "Drop element here" at bounding box center [281, 123] width 132 height 18
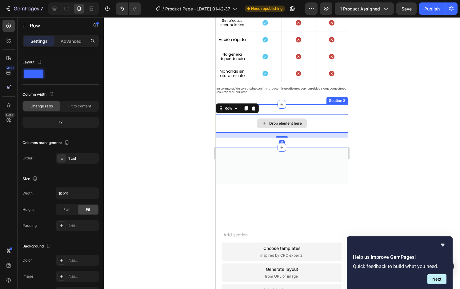
click at [320, 122] on div "Drop element here Row 16 Section 8" at bounding box center [281, 125] width 132 height 43
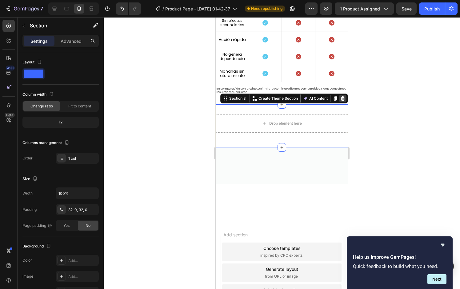
click at [340, 101] on icon at bounding box center [342, 98] width 5 height 5
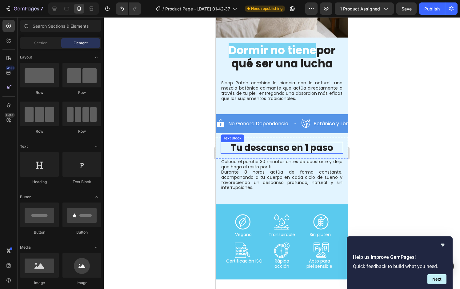
scroll to position [604, 0]
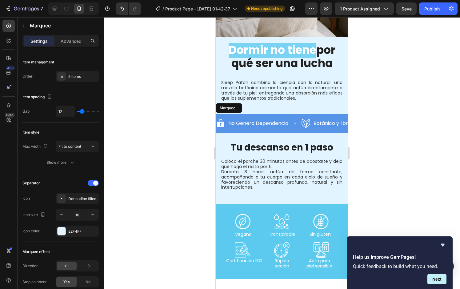
click at [291, 114] on div "Icon No Genera Dependencia Text Block Row Icon Botánico y libre de riesgos Text…" at bounding box center [281, 123] width 132 height 19
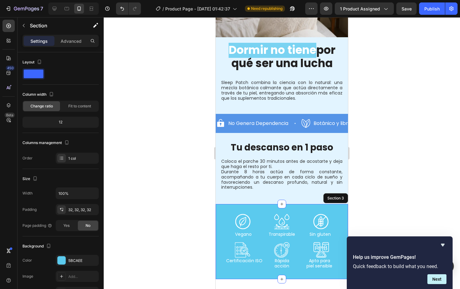
click at [223, 211] on div "Icon Icon Icon Row Vegano Text Block Transpirable Text Block Sin gluten Text Bl…" at bounding box center [281, 241] width 132 height 75
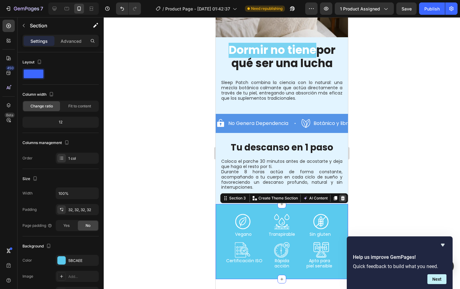
click at [339, 194] on div at bounding box center [342, 197] width 7 height 7
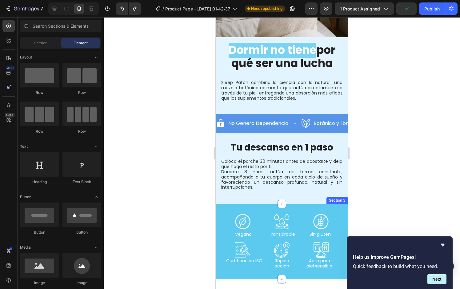
click at [304, 204] on div "Icon Icon Icon Row Vegano Text Block Transpirable Text Block Sin gluten Text Bl…" at bounding box center [281, 241] width 132 height 75
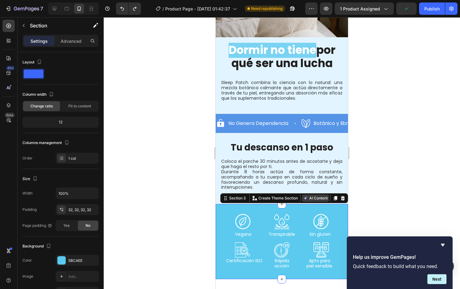
click at [303, 194] on button "AI Content" at bounding box center [315, 197] width 27 height 7
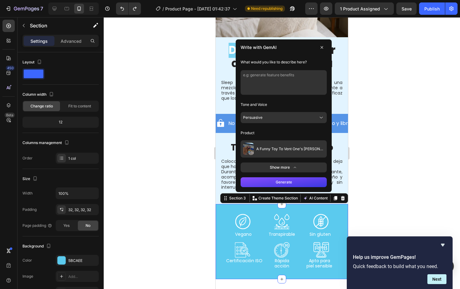
click at [292, 146] on span "A Funny Toy To Vent One's [PERSON_NAME]" at bounding box center [290, 148] width 68 height 5
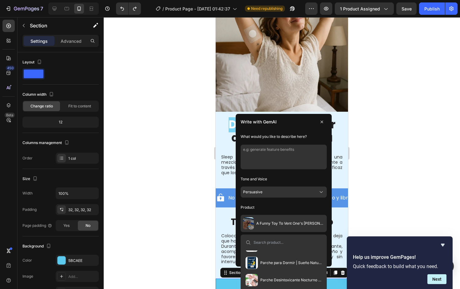
scroll to position [167, 0]
click at [266, 261] on span "Parche para Dormir | Sueño Natural y Tranquilo" at bounding box center [290, 263] width 61 height 5
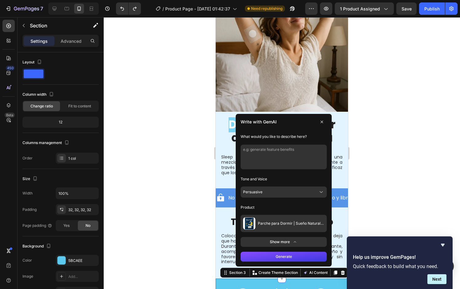
click at [288, 144] on textarea at bounding box center [283, 156] width 86 height 25
type textarea "more benefits"
click at [270, 251] on button "Generate" at bounding box center [283, 256] width 86 height 10
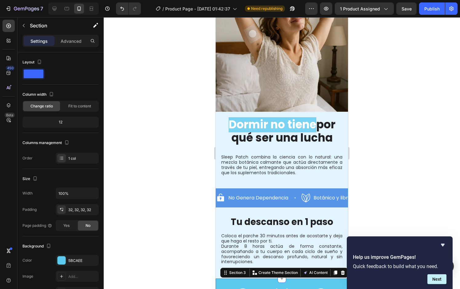
click at [421, 37] on div at bounding box center [282, 152] width 356 height 271
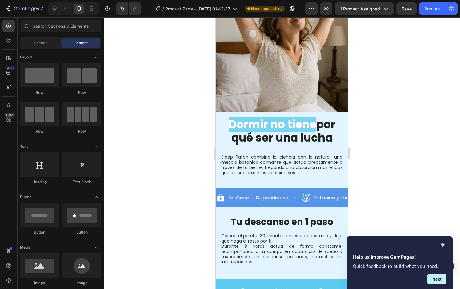
click at [408, 16] on div "7 Version history / Product Page - [DATE] 01:42:37 Need republishing Preview 1 …" at bounding box center [230, 9] width 460 height 18
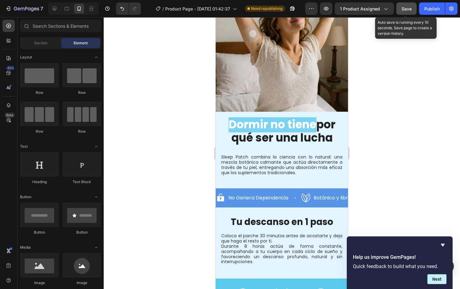
click at [408, 9] on span "Save" at bounding box center [406, 8] width 10 height 5
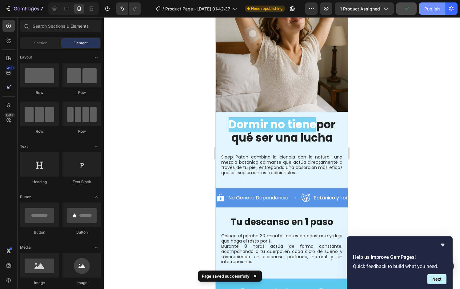
click at [428, 9] on div "Publish" at bounding box center [431, 9] width 15 height 6
